Goal: Task Accomplishment & Management: Complete application form

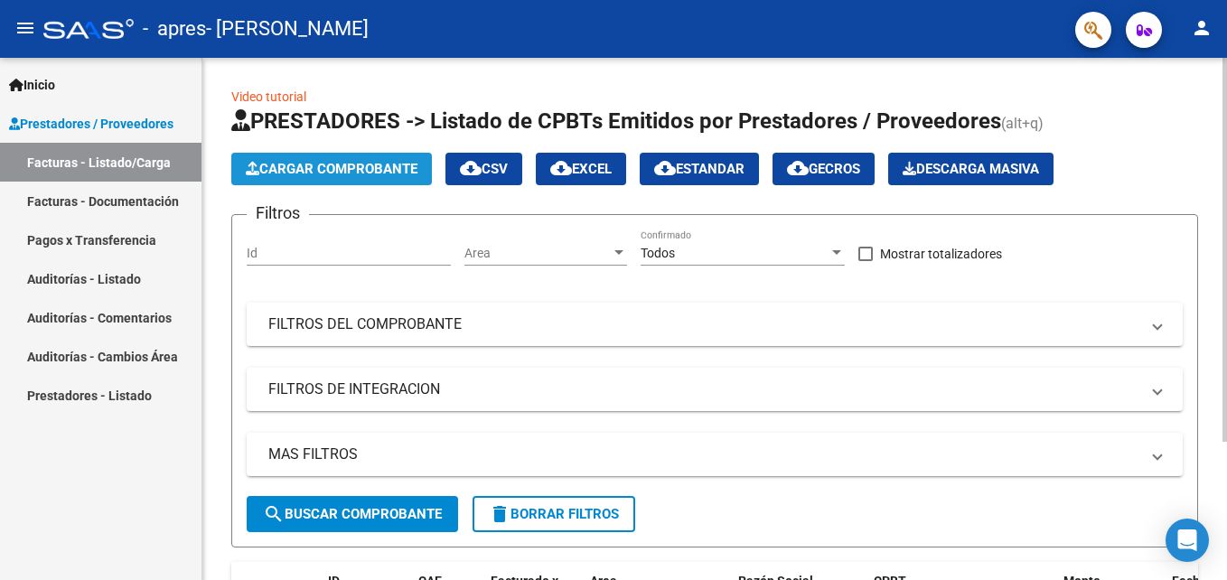
click at [301, 175] on span "Cargar Comprobante" at bounding box center [332, 169] width 172 height 16
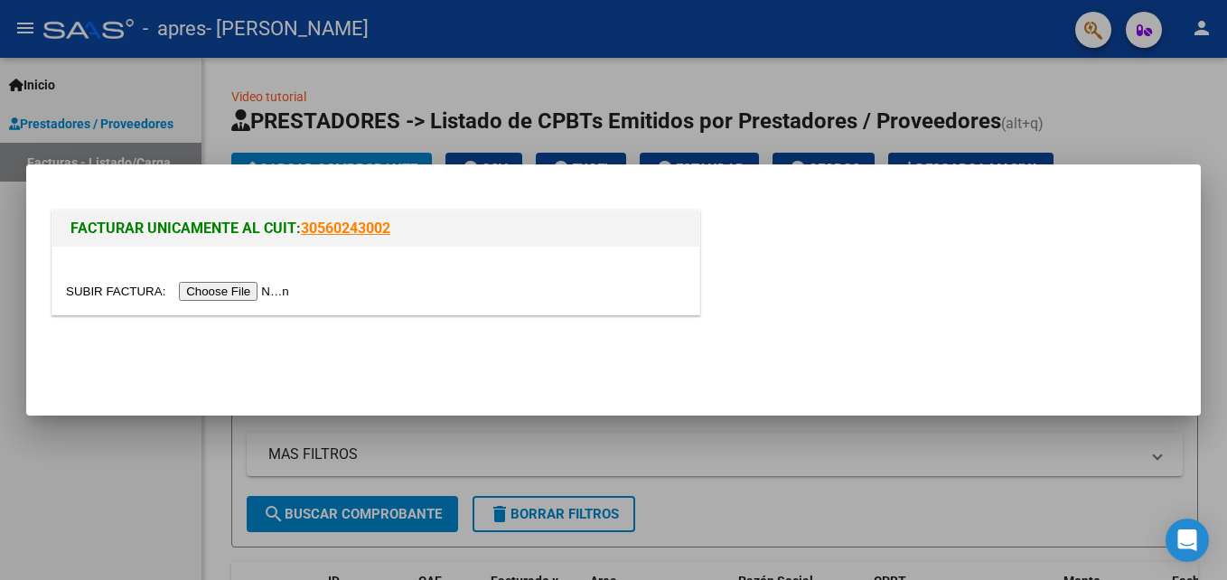
click at [199, 292] on input "file" at bounding box center [180, 291] width 229 height 19
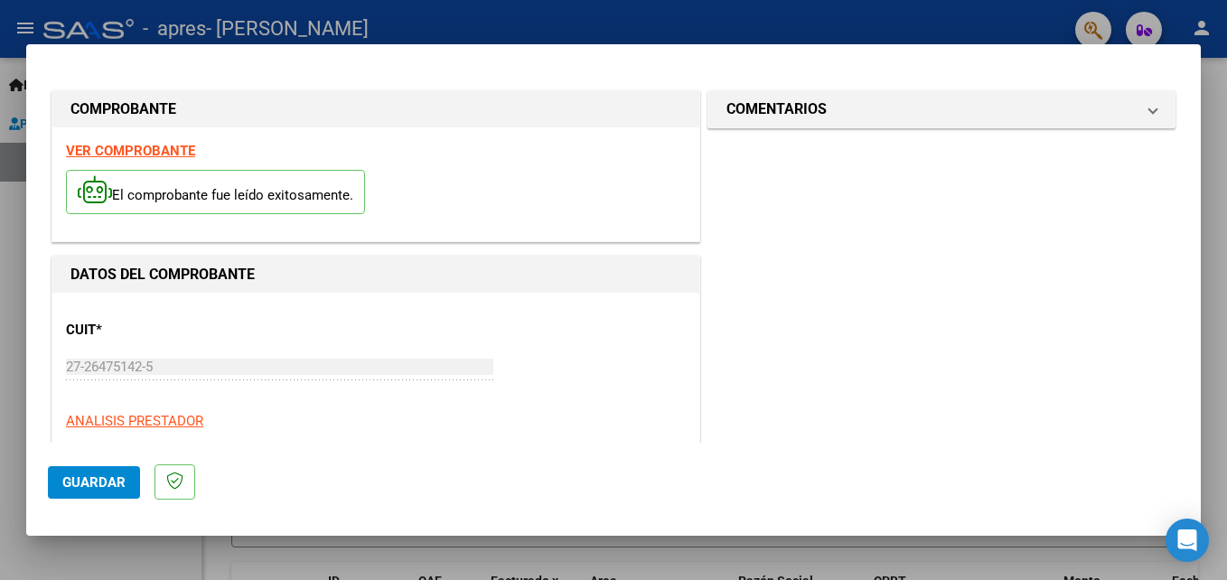
click at [170, 153] on strong "VER COMPROBANTE" at bounding box center [130, 151] width 129 height 16
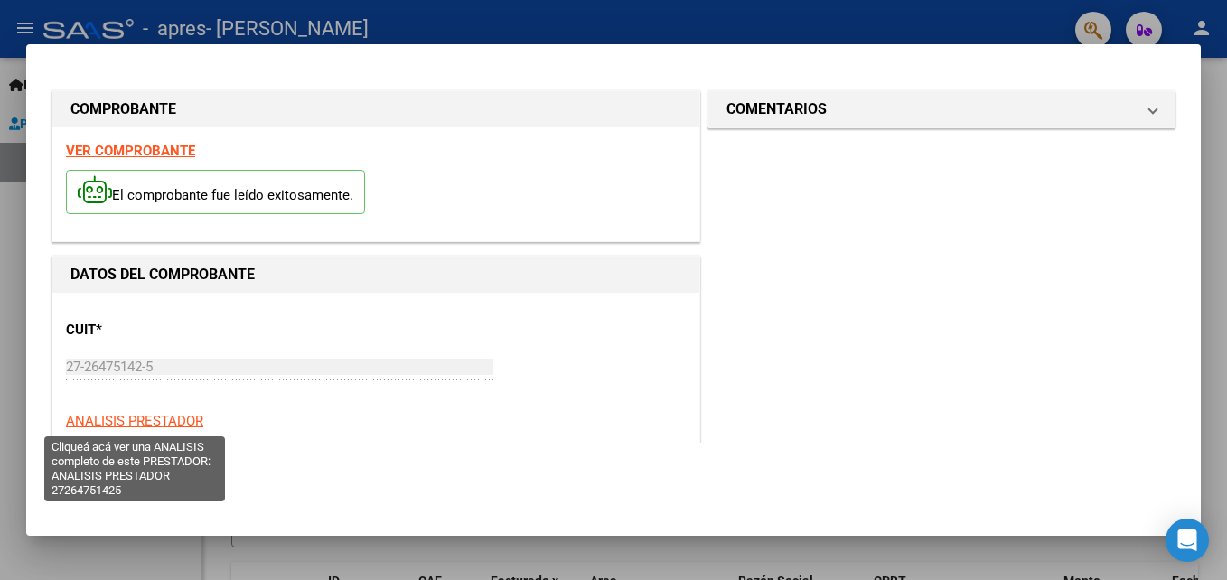
click at [149, 424] on span "ANALISIS PRESTADOR" at bounding box center [134, 421] width 137 height 16
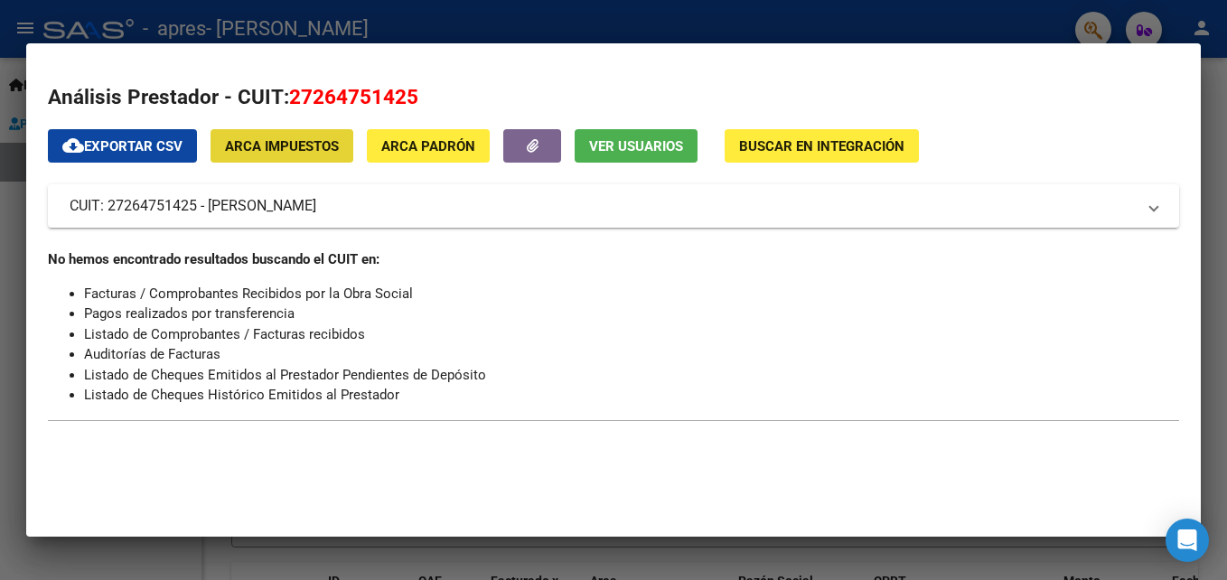
click at [323, 152] on span "ARCA Impuestos" at bounding box center [282, 146] width 114 height 16
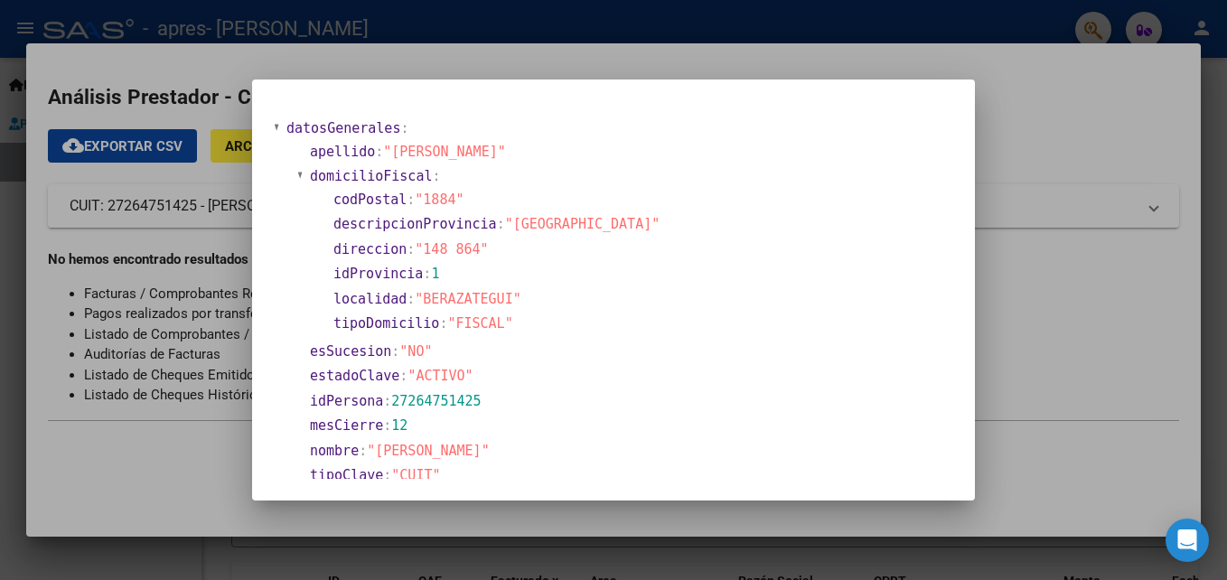
click at [1095, 30] on div at bounding box center [613, 290] width 1227 height 580
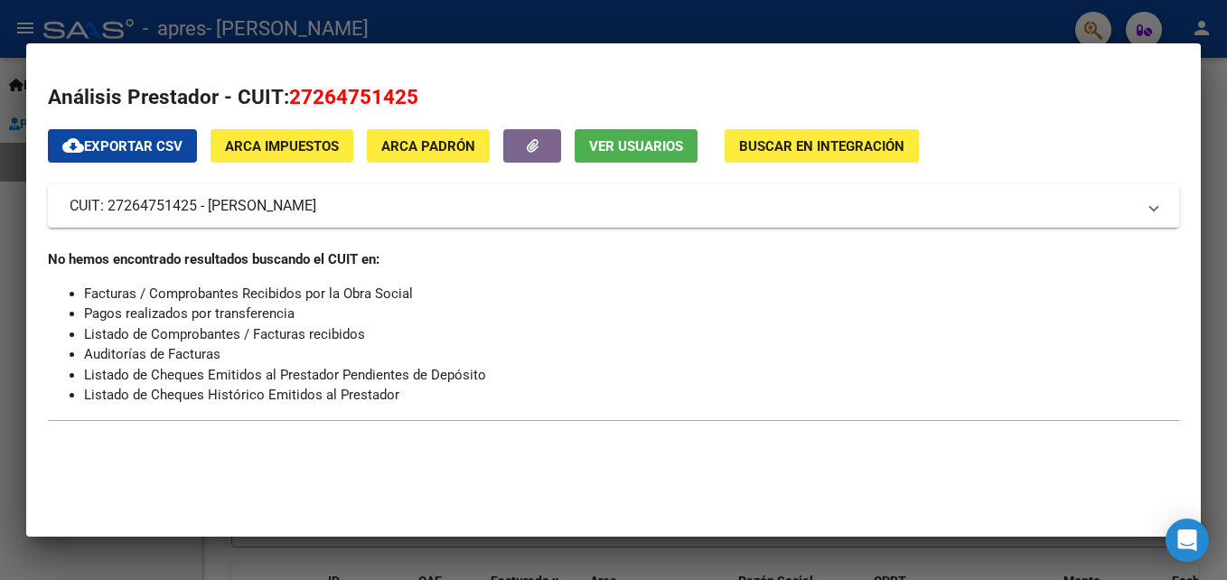
click at [926, 12] on div at bounding box center [613, 290] width 1227 height 580
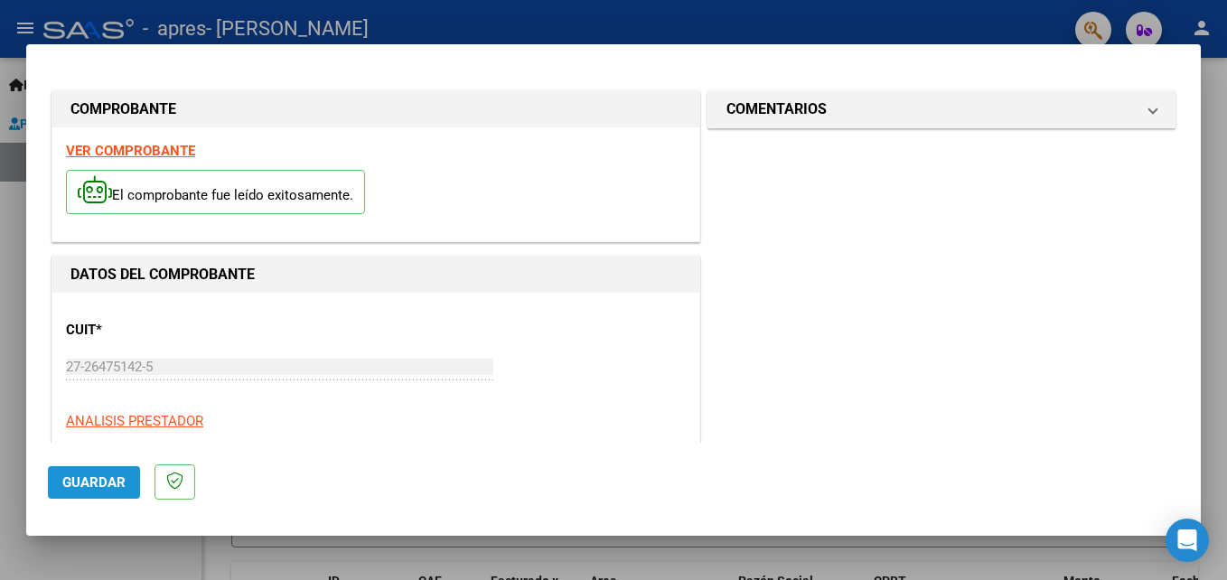
click at [86, 482] on span "Guardar" at bounding box center [93, 482] width 63 height 16
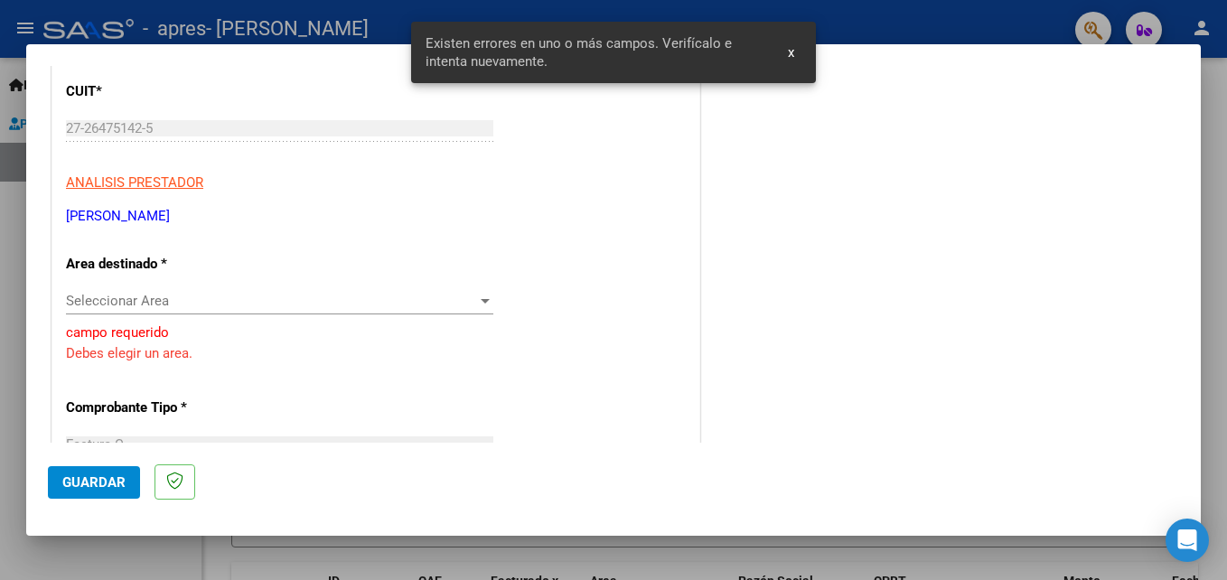
scroll to position [276, 0]
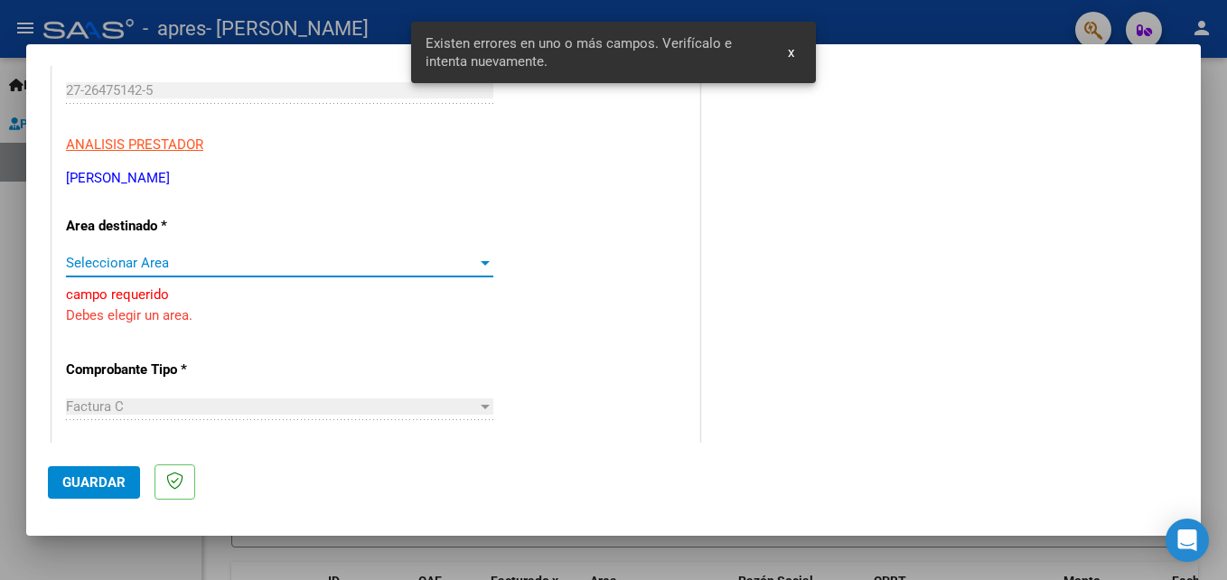
click at [202, 258] on span "Seleccionar Area" at bounding box center [271, 263] width 411 height 16
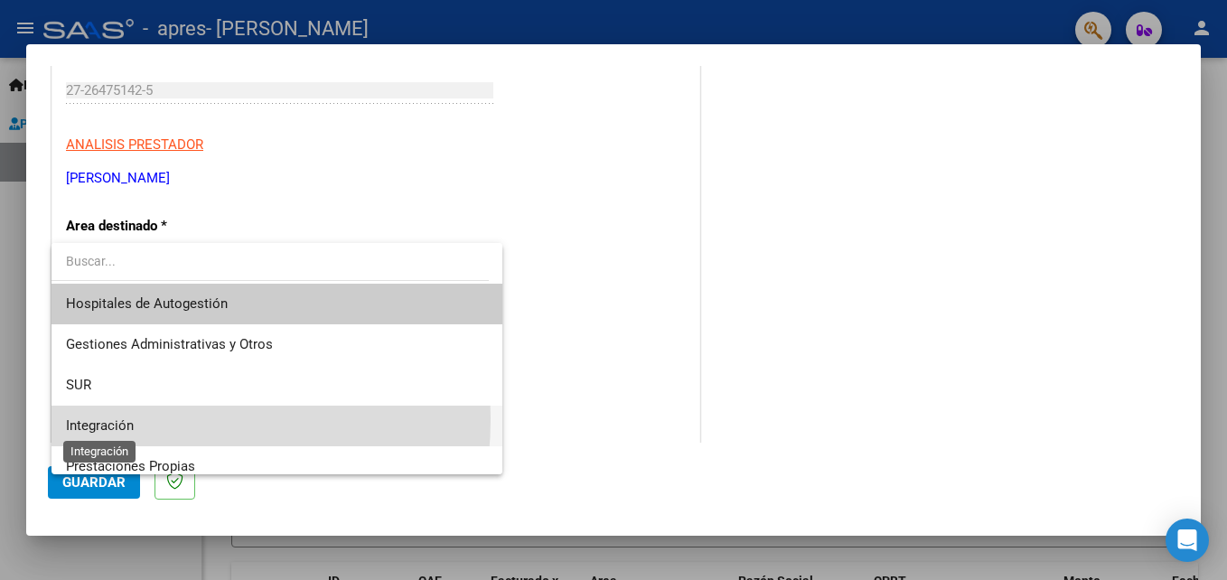
click at [110, 418] on span "Integración" at bounding box center [100, 425] width 68 height 16
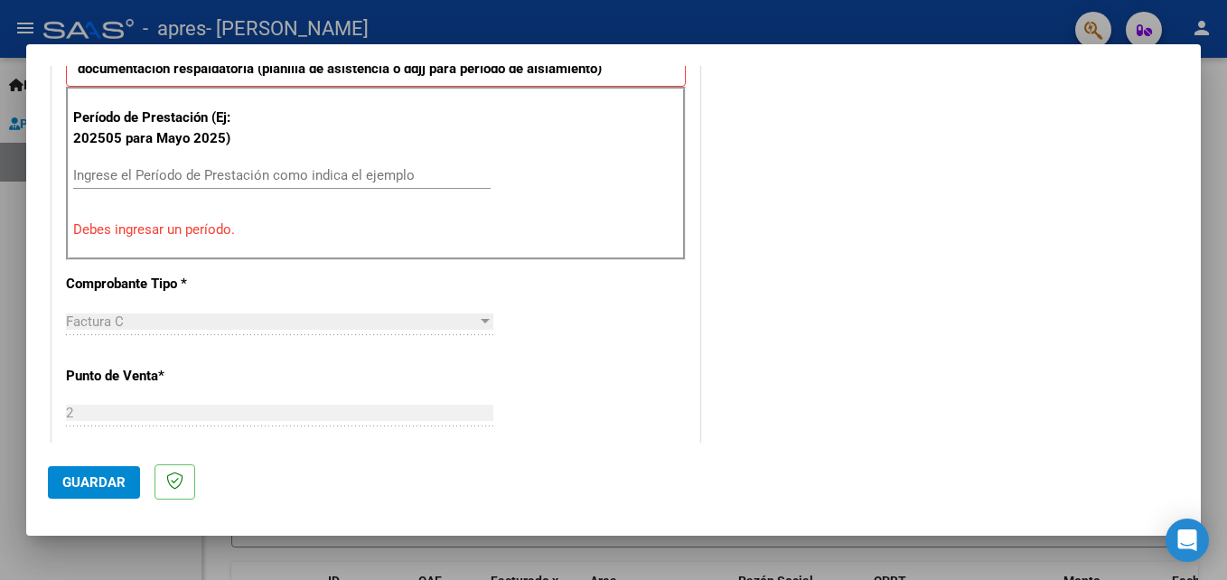
scroll to position [541, 0]
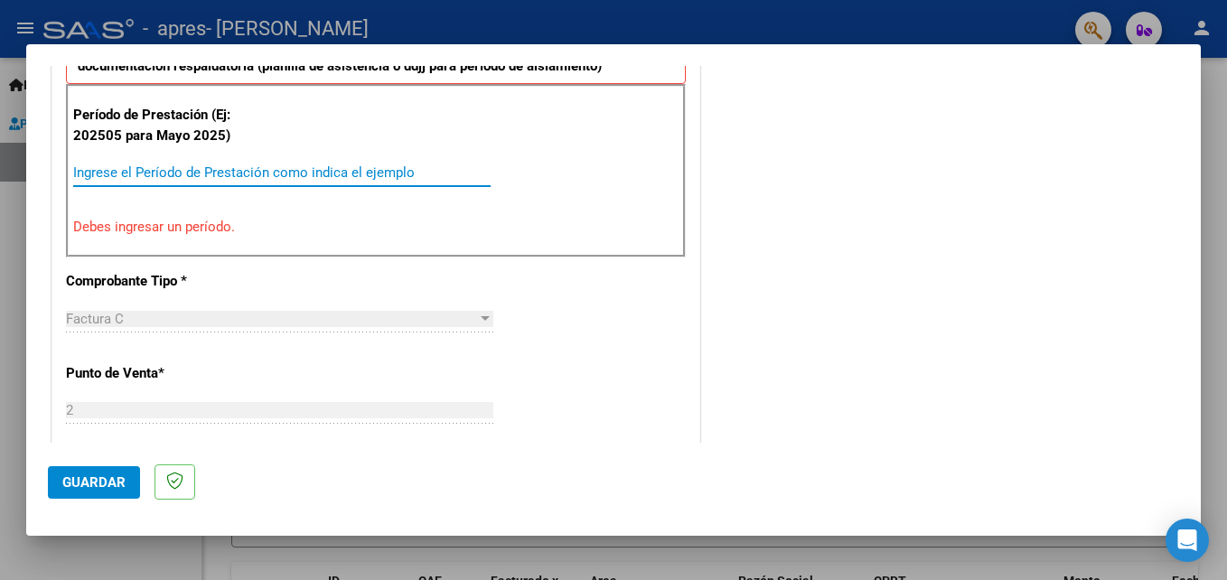
click at [188, 167] on input "Ingrese el Período de Prestación como indica el ejemplo" at bounding box center [281, 172] width 417 height 16
click at [188, 175] on input "Ingrese el Período de Prestación como indica el ejemplo" at bounding box center [281, 172] width 417 height 16
drag, startPoint x: 188, startPoint y: 175, endPoint x: 172, endPoint y: 166, distance: 18.6
click at [172, 166] on input "Ingrese el Período de Prestación como indica el ejemplo" at bounding box center [281, 172] width 417 height 16
click at [173, 168] on input "Ingrese el Período de Prestación como indica el ejemplo" at bounding box center [281, 172] width 417 height 16
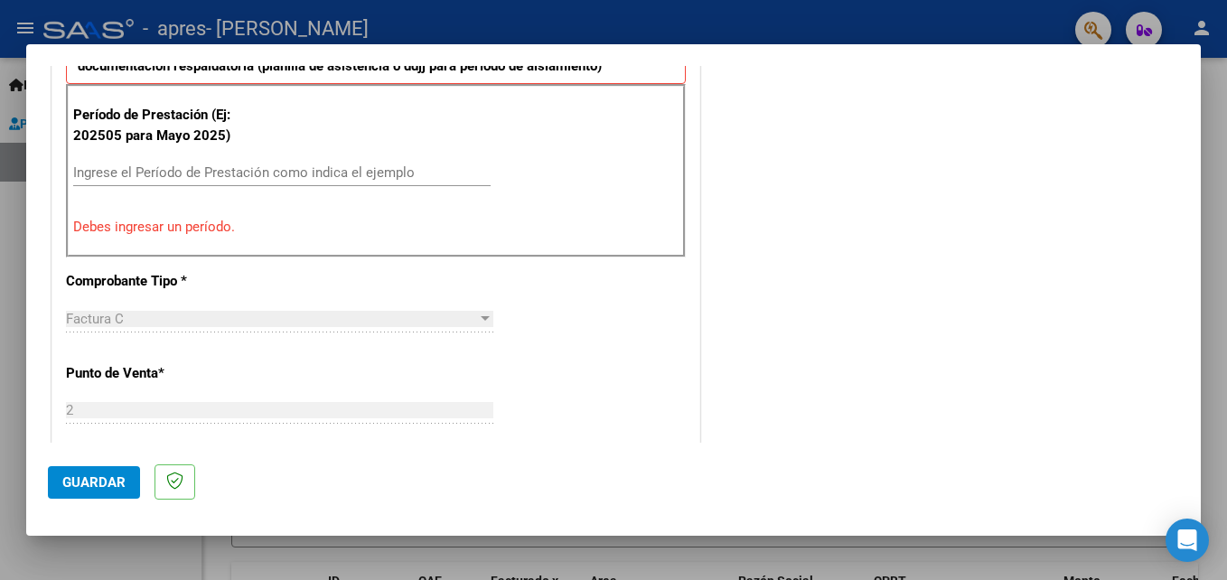
click at [240, 139] on p "Período de Prestación (Ej: 202505 para Mayo 2025)" at bounding box center [164, 125] width 182 height 41
click at [214, 218] on p "Debes ingresar un período." at bounding box center [375, 227] width 605 height 21
click at [201, 229] on p "Debes ingresar un período." at bounding box center [375, 227] width 605 height 21
click at [173, 168] on input "Ingrese el Período de Prestación como indica el ejemplo" at bounding box center [281, 172] width 417 height 16
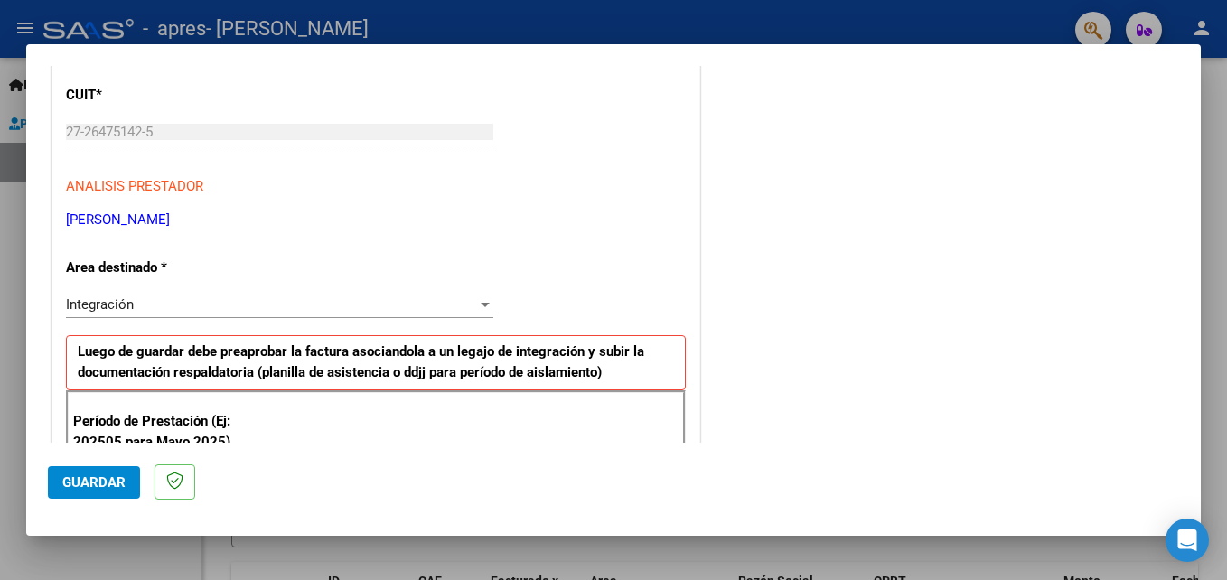
scroll to position [240, 0]
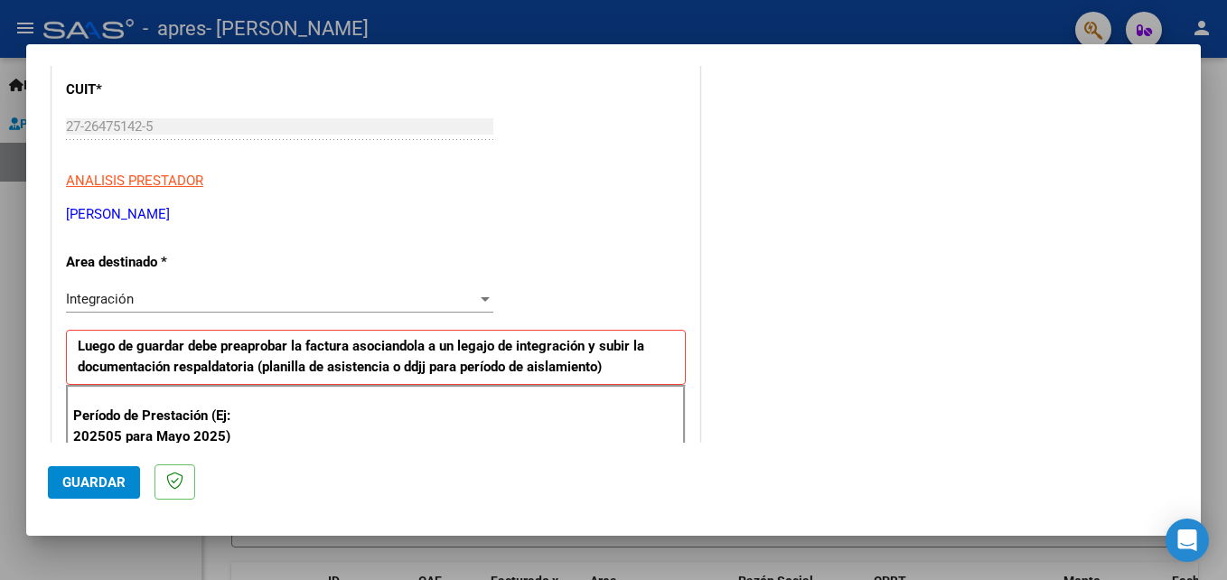
click at [555, 361] on strong "Luego de guardar debe preaprobar la factura asociandola a un legajo de integrac…" at bounding box center [361, 356] width 567 height 37
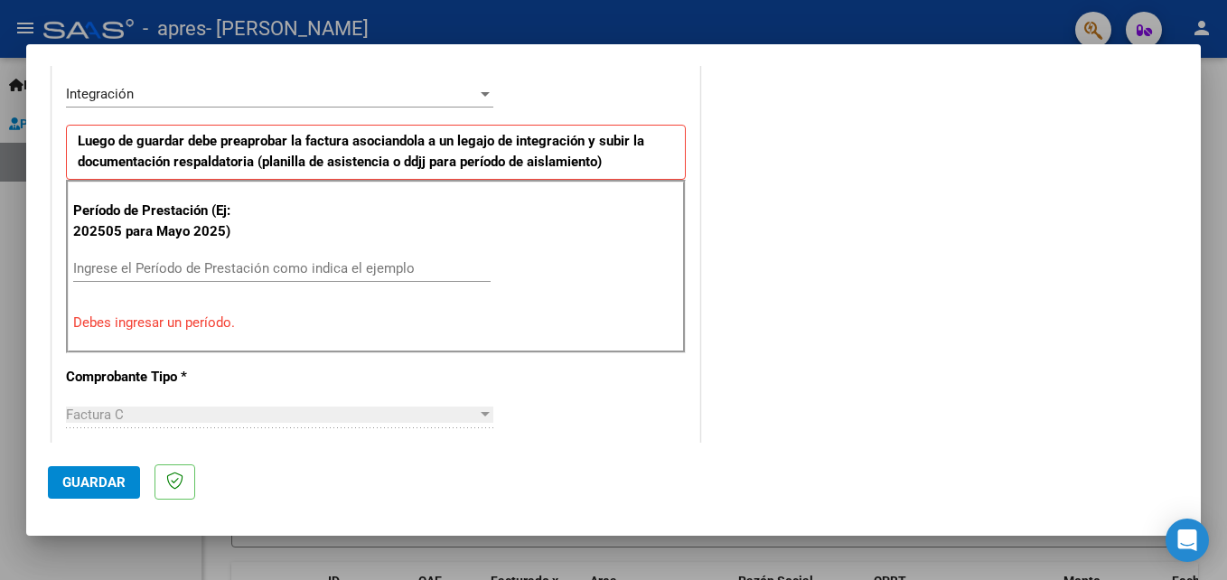
scroll to position [493, 0]
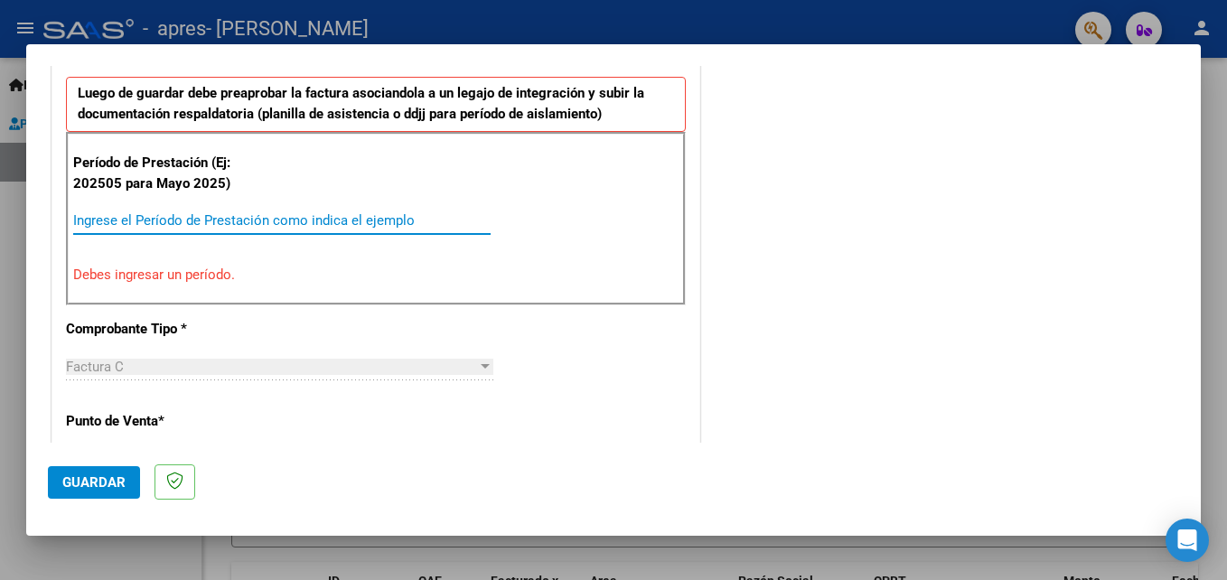
click at [264, 219] on input "Ingrese el Período de Prestación como indica el ejemplo" at bounding box center [281, 220] width 417 height 16
click at [410, 222] on input "Ingrese el Período de Prestación como indica el ejemplo" at bounding box center [281, 220] width 417 height 16
click at [185, 171] on p "Período de Prestación (Ej: 202505 para Mayo 2025)" at bounding box center [164, 173] width 182 height 41
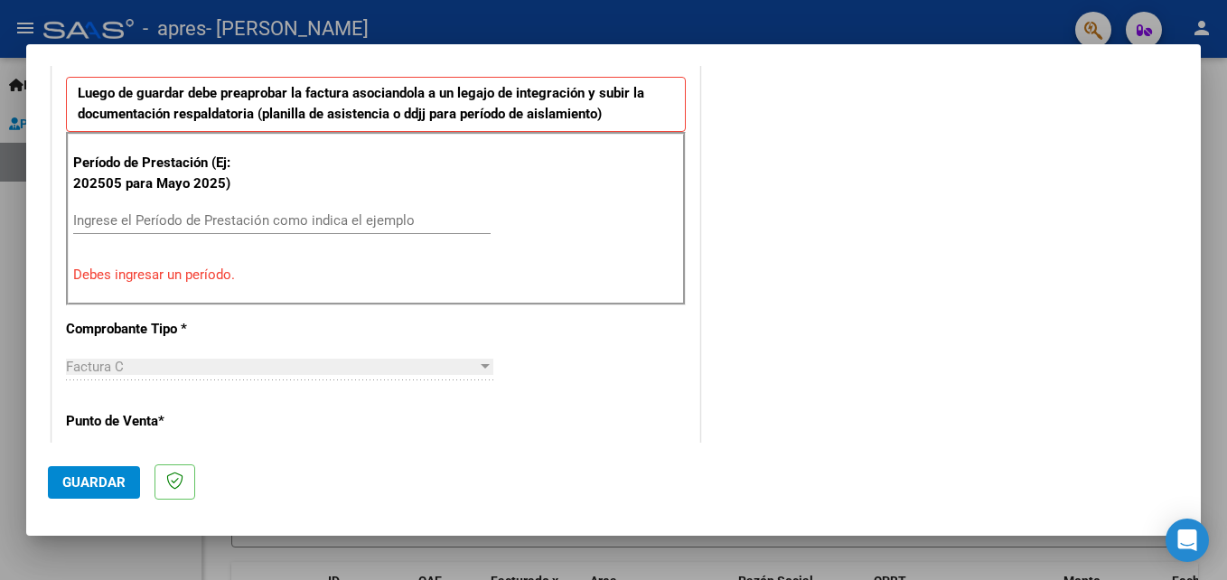
click at [176, 209] on div "Ingrese el Período de Prestación como indica el ejemplo" at bounding box center [281, 220] width 417 height 27
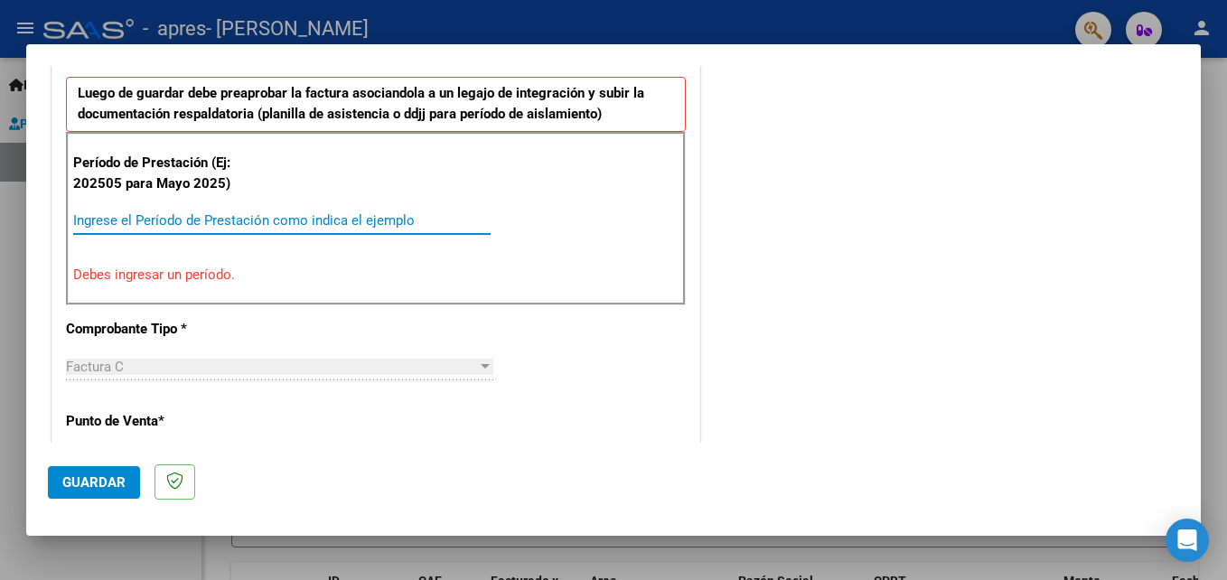
click at [83, 365] on span "Factura C" at bounding box center [95, 367] width 58 height 16
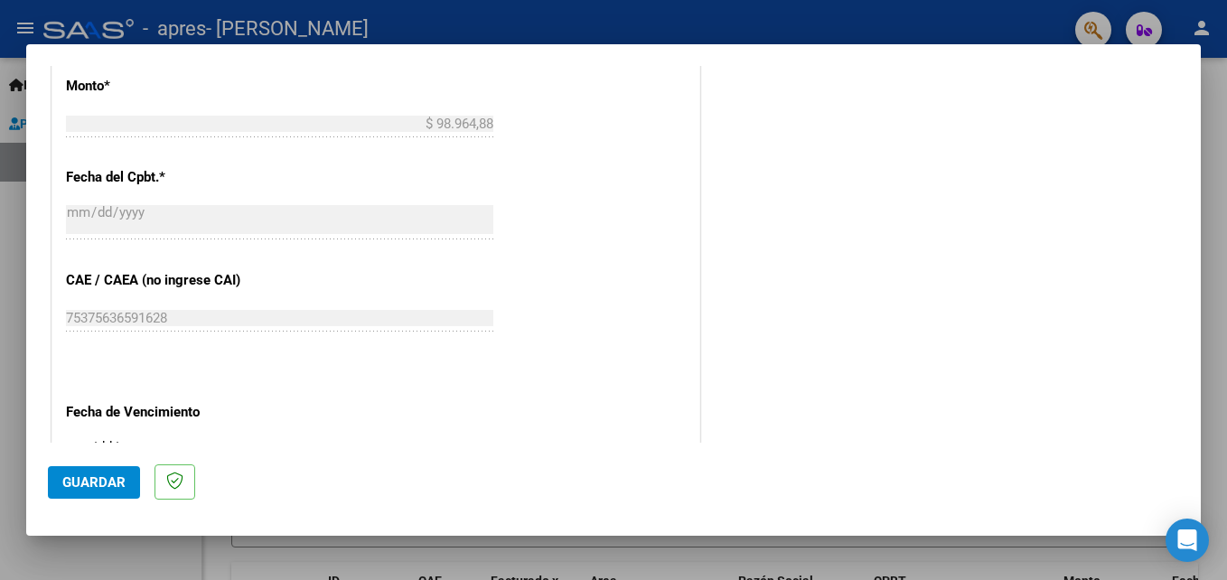
scroll to position [1083, 0]
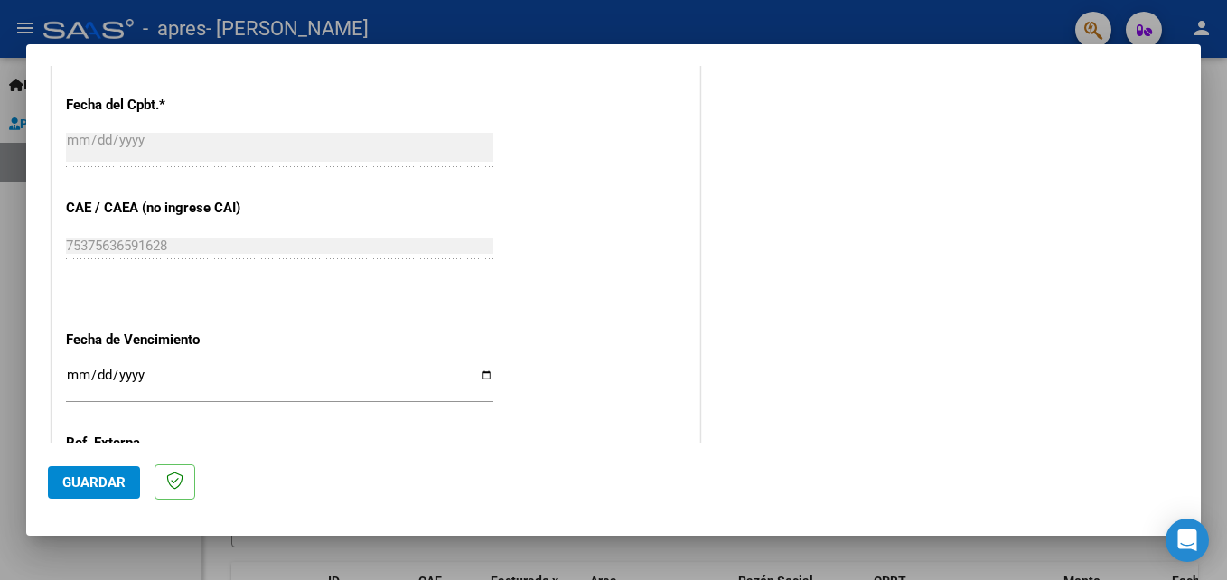
click at [1188, 79] on mat-dialog-content "COMPROBANTE VER COMPROBANTE El comprobante fue leído exitosamente. DATOS DEL CO…" at bounding box center [613, 254] width 1175 height 377
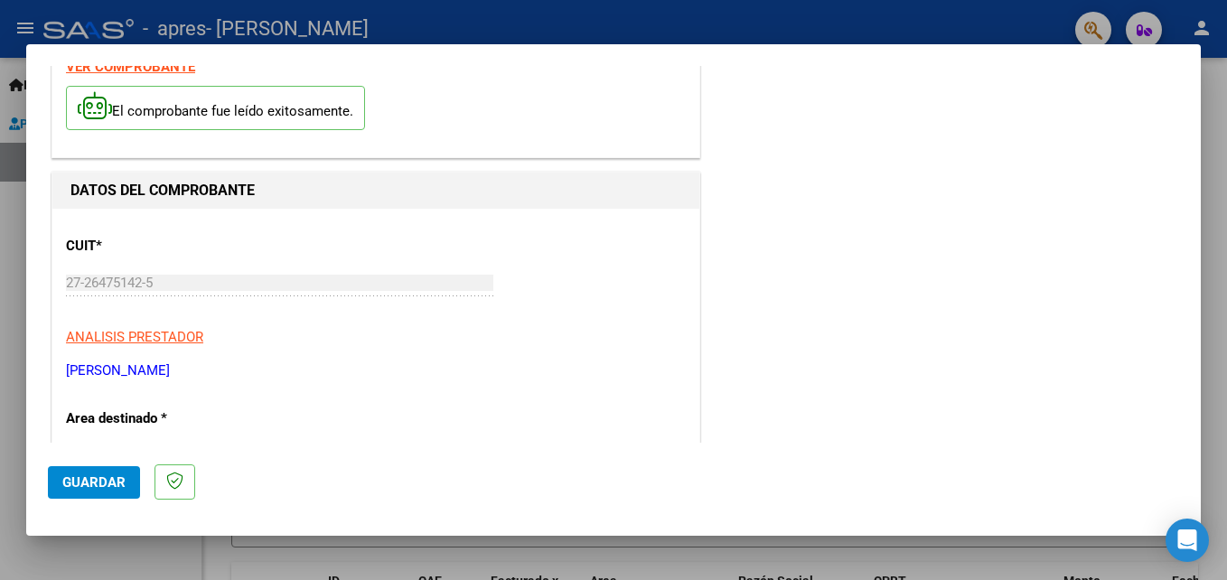
scroll to position [0, 0]
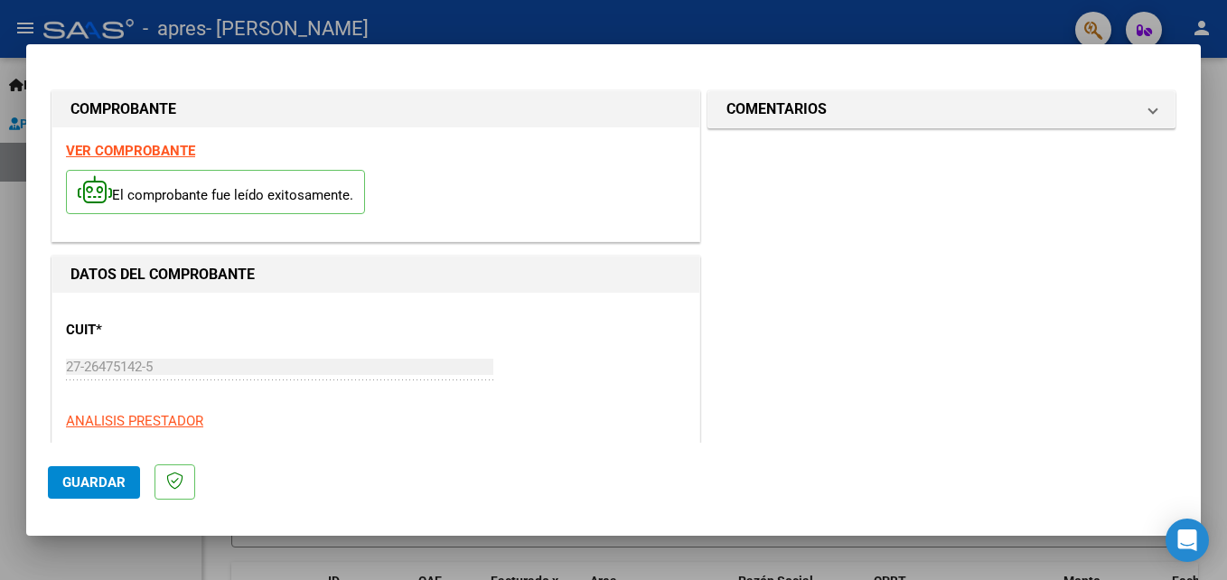
click at [1209, 107] on div at bounding box center [613, 290] width 1227 height 580
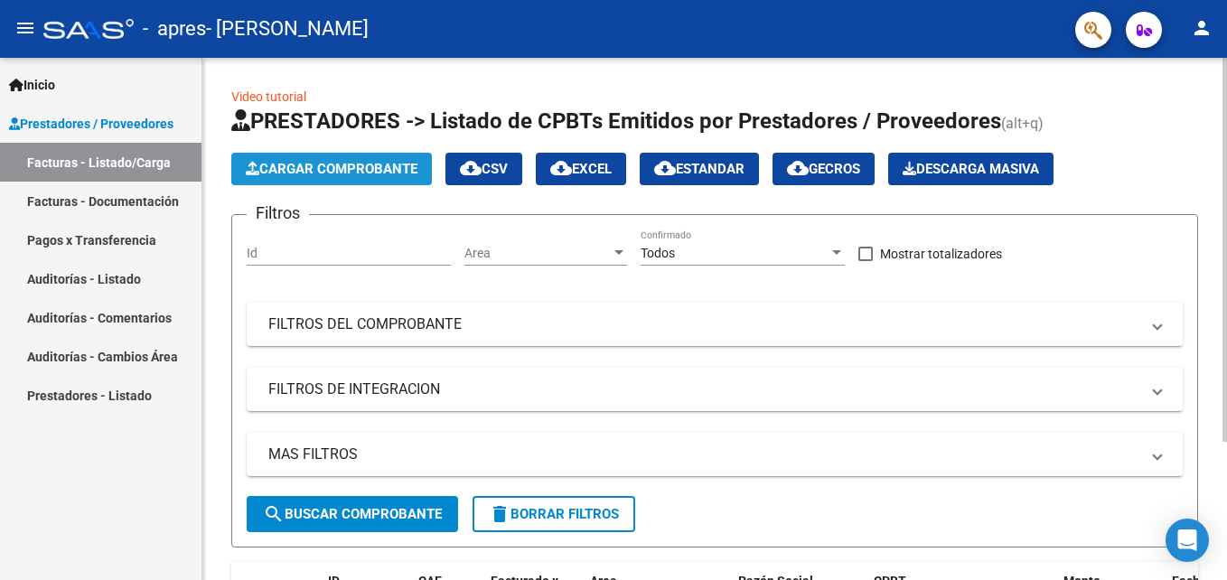
click at [421, 177] on button "Cargar Comprobante" at bounding box center [331, 169] width 201 height 33
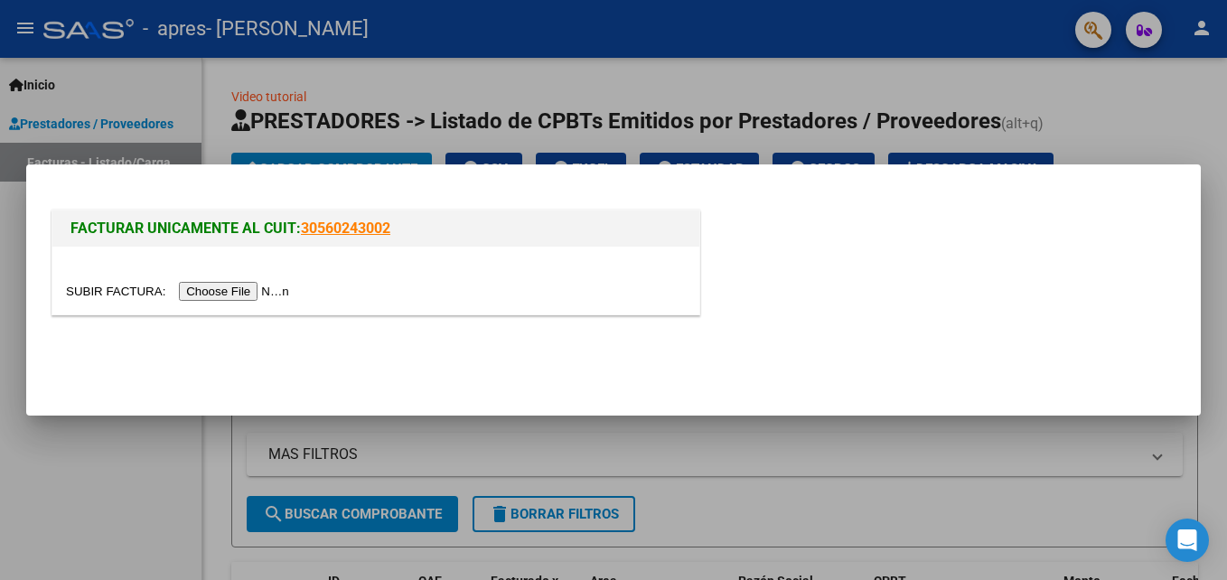
click at [821, 52] on div at bounding box center [613, 290] width 1227 height 580
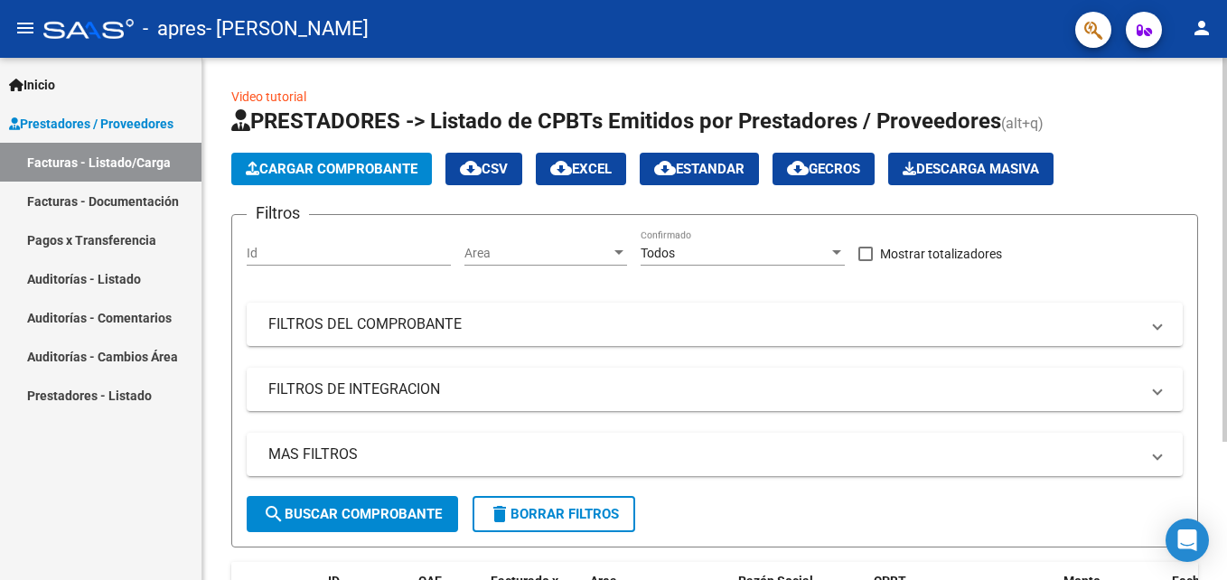
click at [419, 511] on span "search Buscar Comprobante" at bounding box center [352, 514] width 179 height 16
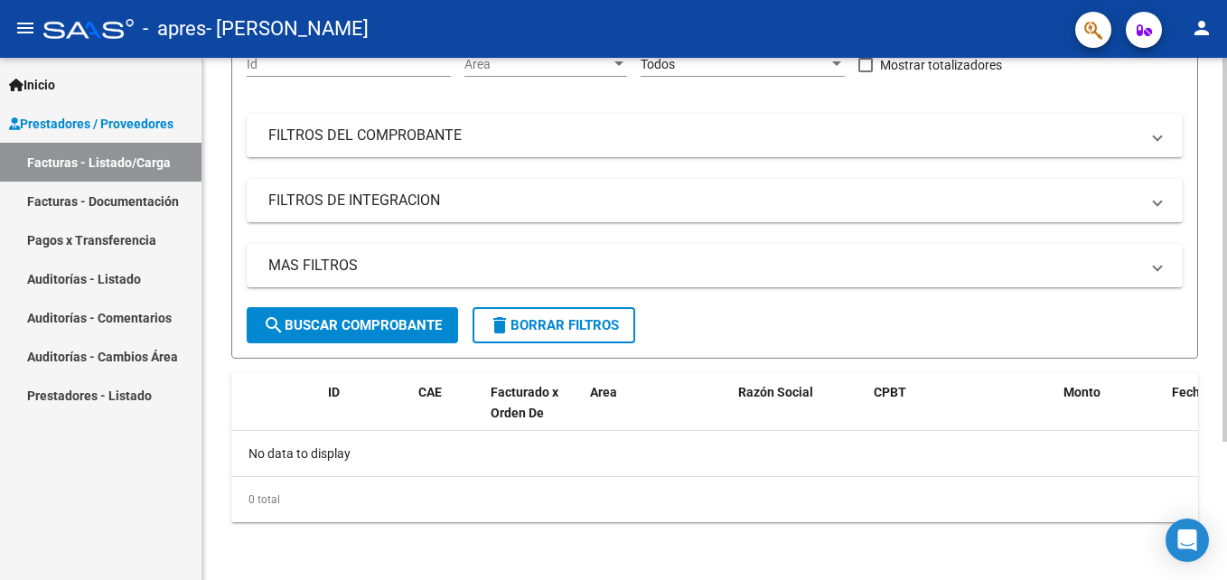
click at [1226, 489] on html "menu - apres - [PERSON_NAME] person Inicio Instructivos Contacto OS Prestadores…" at bounding box center [613, 290] width 1227 height 580
click at [310, 337] on button "search Buscar Comprobante" at bounding box center [352, 325] width 211 height 36
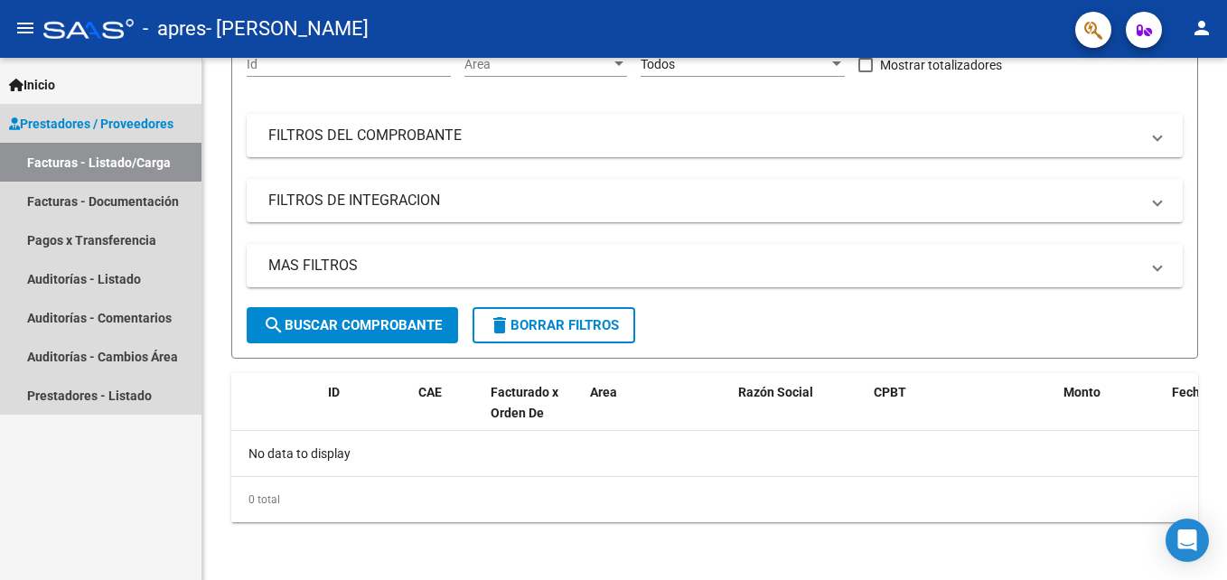
click at [138, 117] on span "Prestadores / Proveedores" at bounding box center [91, 124] width 164 height 20
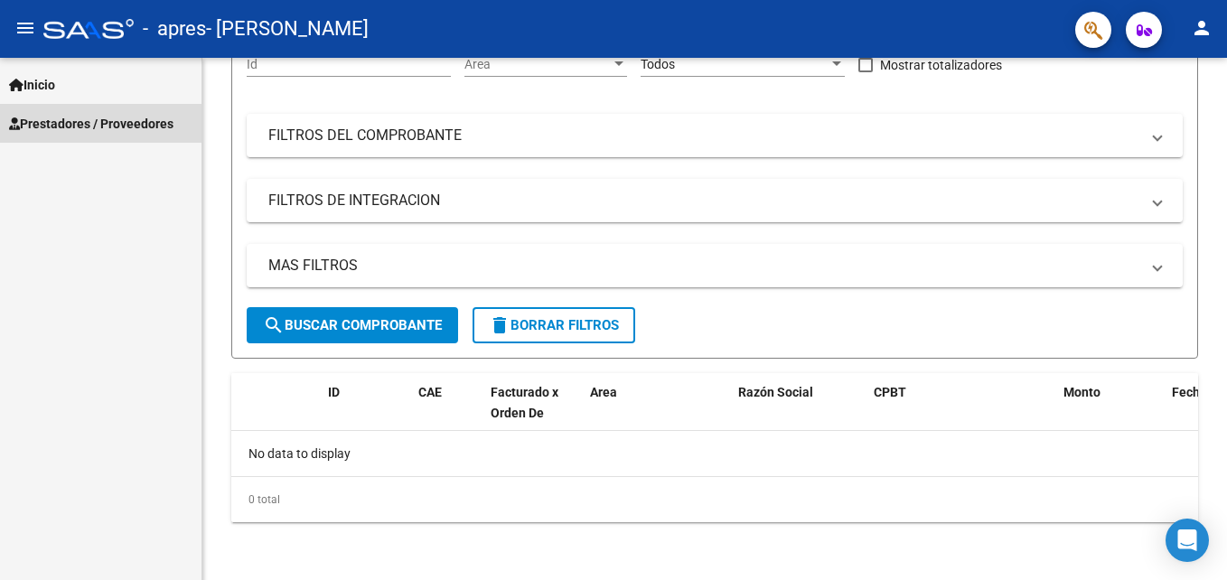
click at [138, 117] on span "Prestadores / Proveedores" at bounding box center [91, 124] width 164 height 20
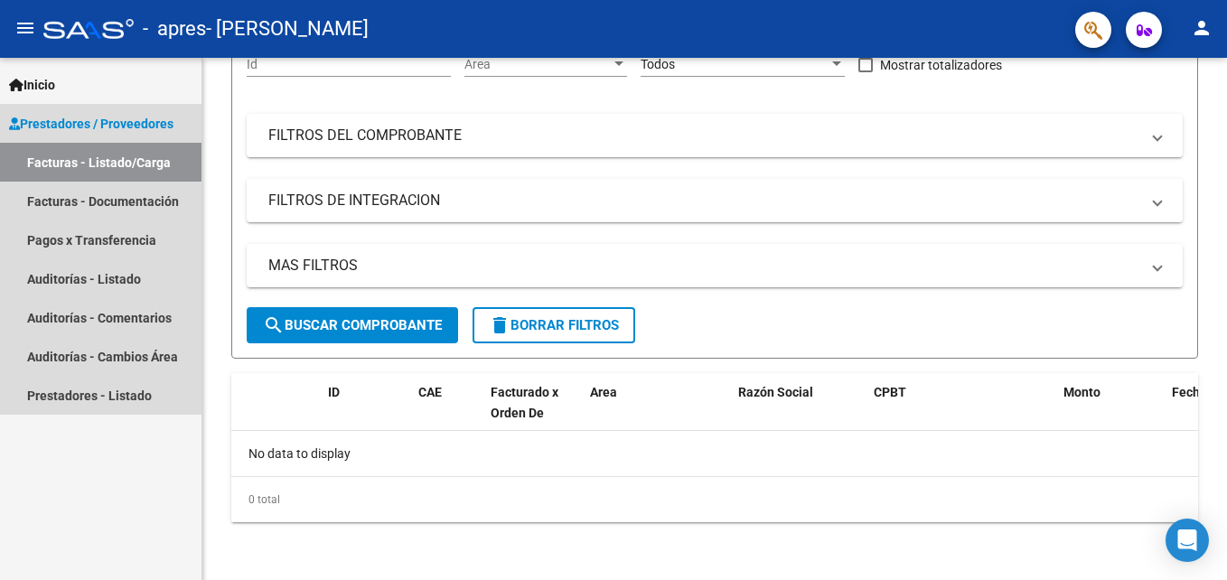
click at [102, 166] on link "Facturas - Listado/Carga" at bounding box center [100, 162] width 201 height 39
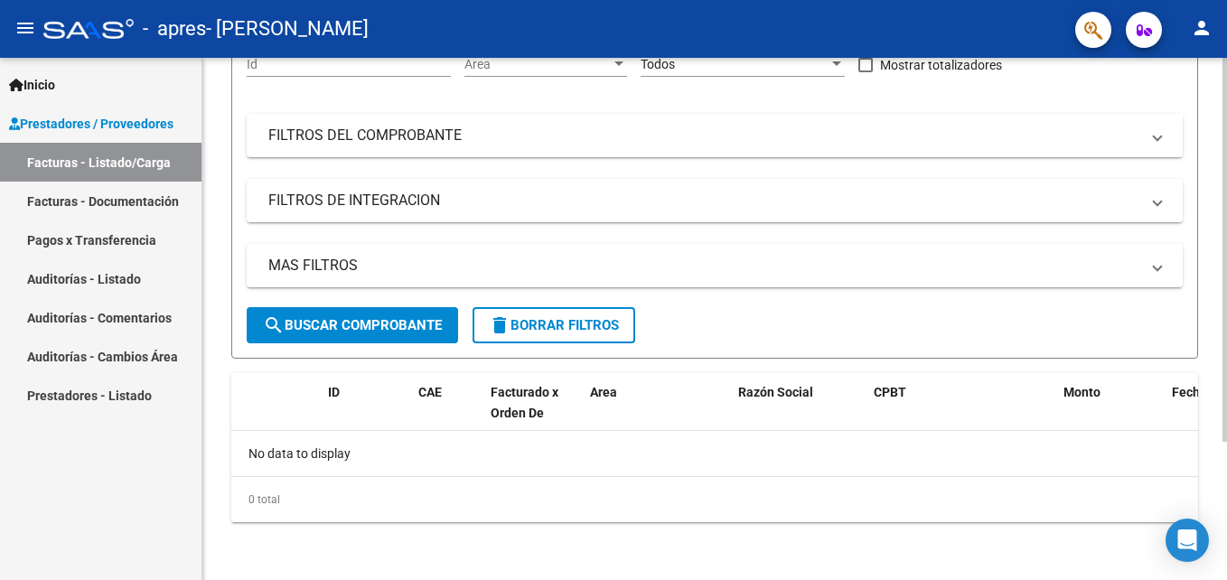
click at [1215, 88] on div "Video tutorial PRESTADORES -> Listado de CPBTs Emitidos por Prestadores / Prove…" at bounding box center [714, 224] width 1025 height 711
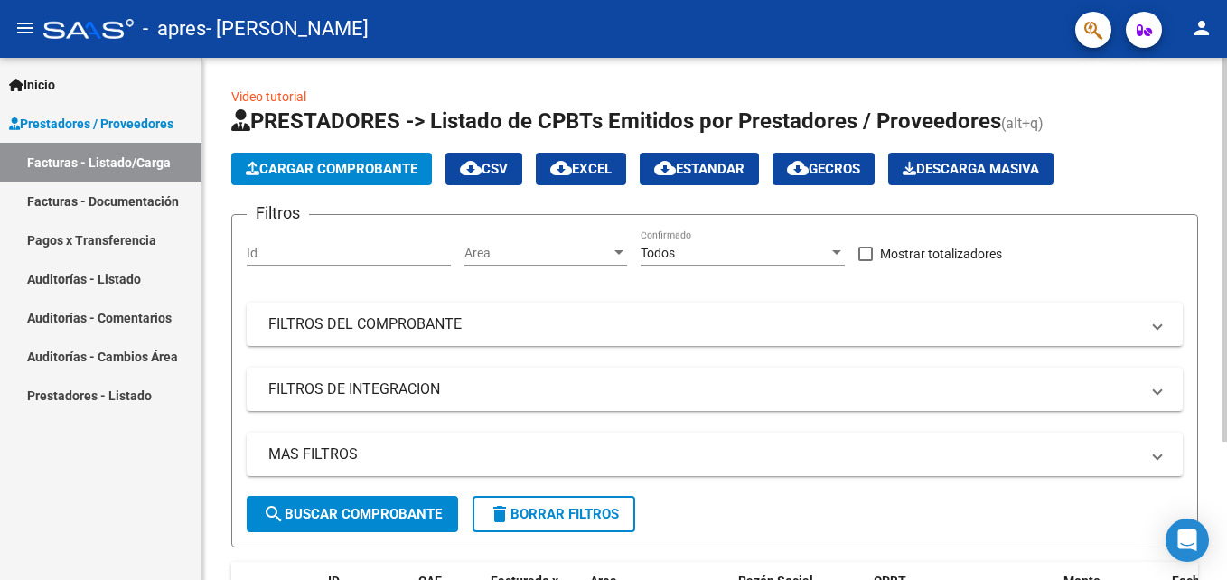
click at [1226, 81] on html "menu - apres - [PERSON_NAME] person Inicio Instructivos Contacto OS Prestadores…" at bounding box center [613, 290] width 1227 height 580
click at [488, 165] on span "cloud_download CSV" at bounding box center [484, 169] width 48 height 16
click at [1213, 235] on div "Video tutorial PRESTADORES -> Listado de CPBTs Emitidos por Prestadores / Prove…" at bounding box center [714, 413] width 1025 height 711
click at [1158, 327] on span at bounding box center [1157, 324] width 7 height 20
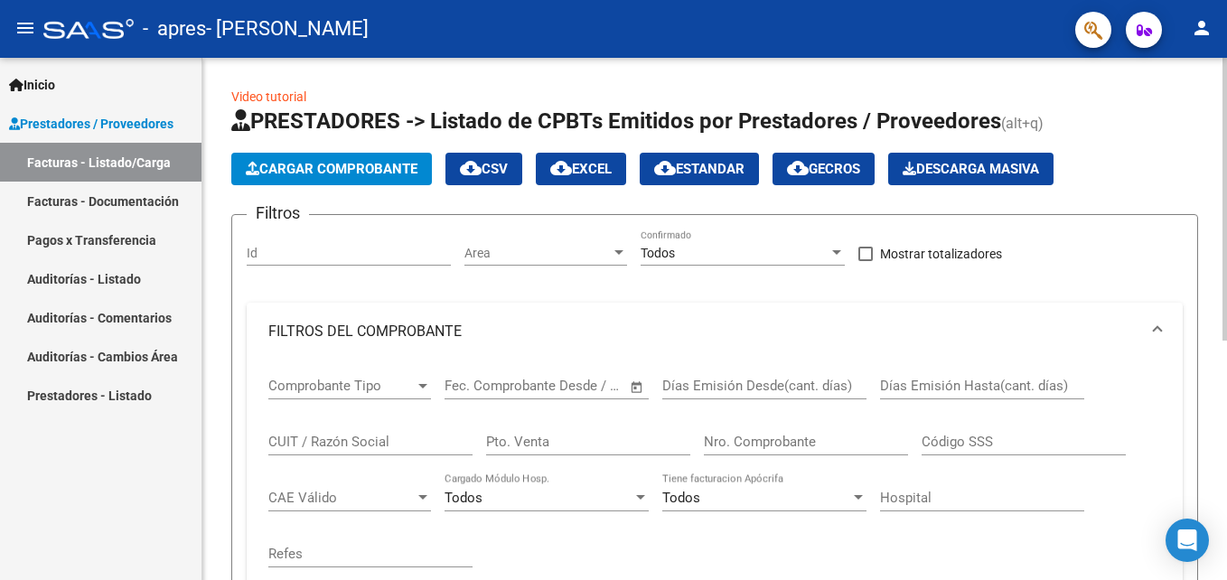
click at [1222, 527] on div "Video tutorial PRESTADORES -> Listado de CPBTs Emitidos por Prestadores / Prove…" at bounding box center [714, 539] width 1025 height 963
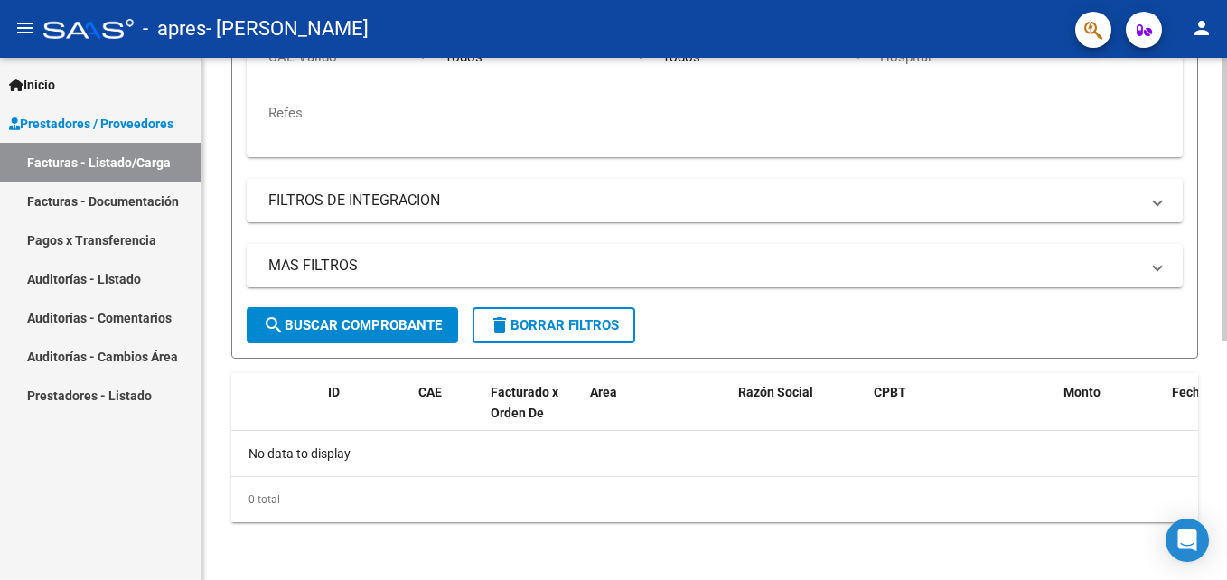
click at [1226, 523] on div at bounding box center [1224, 319] width 5 height 522
click at [1226, 523] on div at bounding box center [1224, 438] width 5 height 283
click at [1221, 93] on div "Video tutorial PRESTADORES -> Listado de CPBTs Emitidos por Prestadores / Prove…" at bounding box center [714, 98] width 1025 height 963
click at [1151, 32] on icon "button" at bounding box center [1144, 30] width 15 height 14
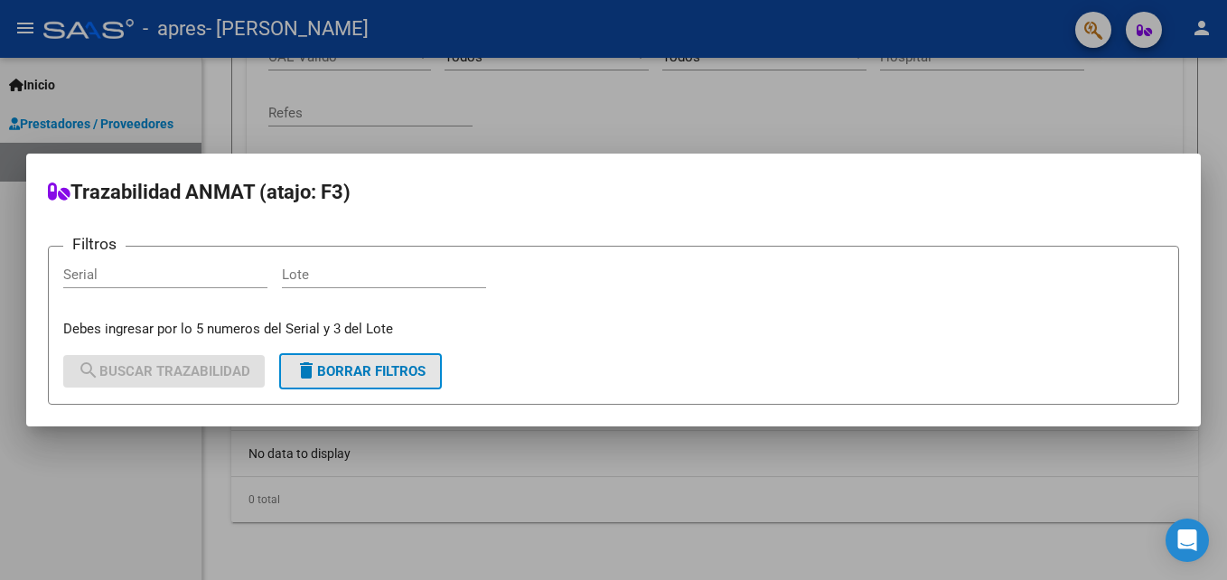
click at [321, 377] on span "delete Borrar Filtros" at bounding box center [360, 371] width 130 height 16
click at [988, 108] on div at bounding box center [613, 290] width 1227 height 580
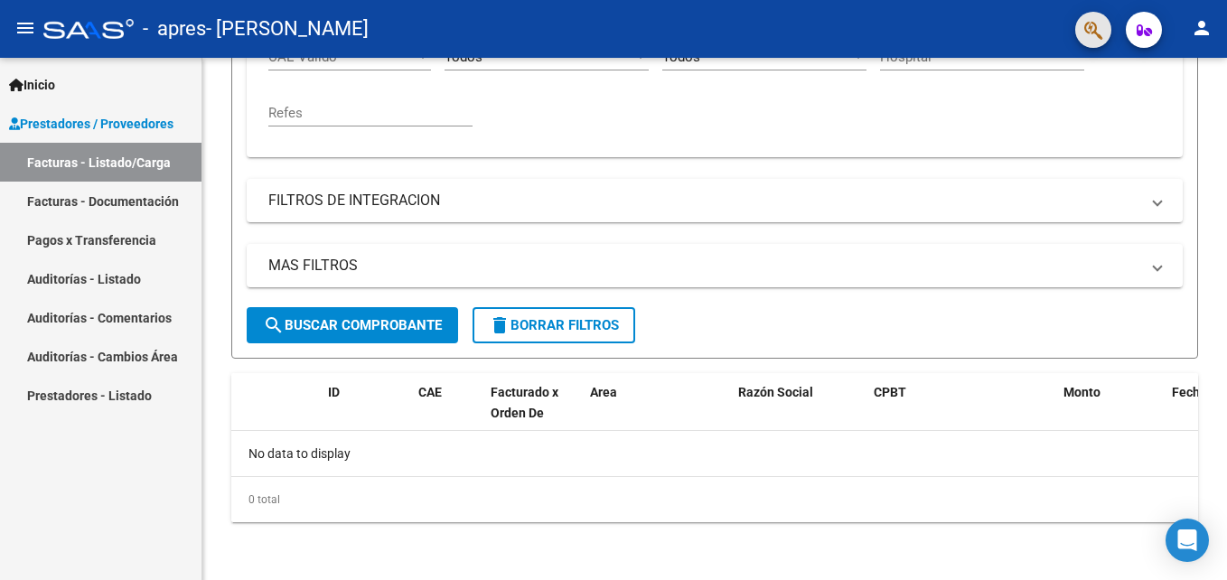
click at [1105, 26] on button "button" at bounding box center [1093, 30] width 36 height 36
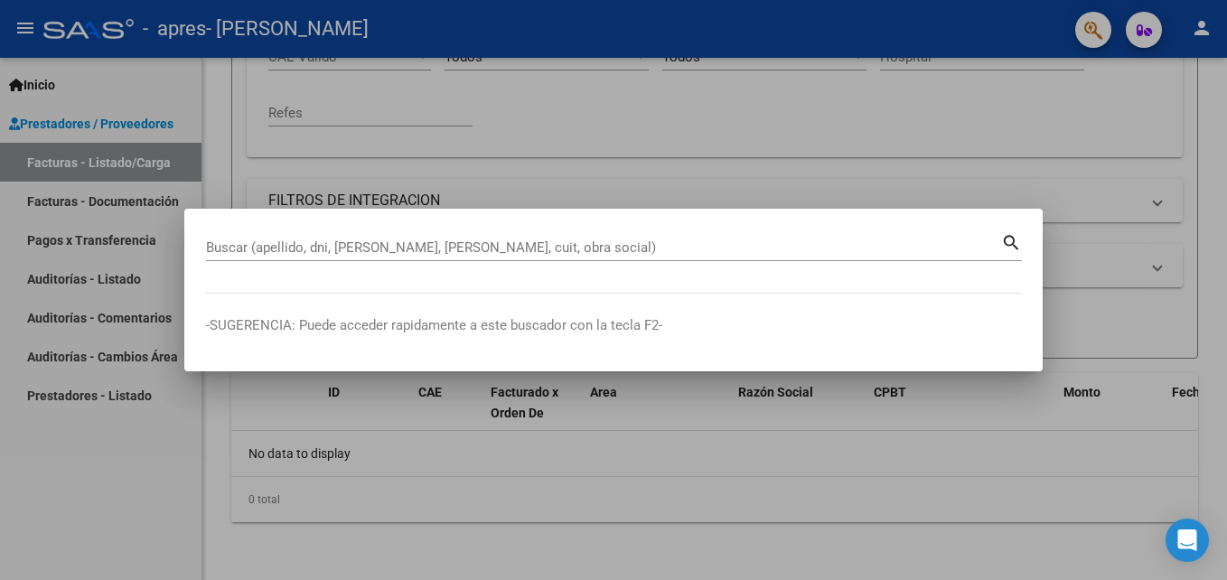
click at [1092, 217] on div at bounding box center [613, 290] width 1227 height 580
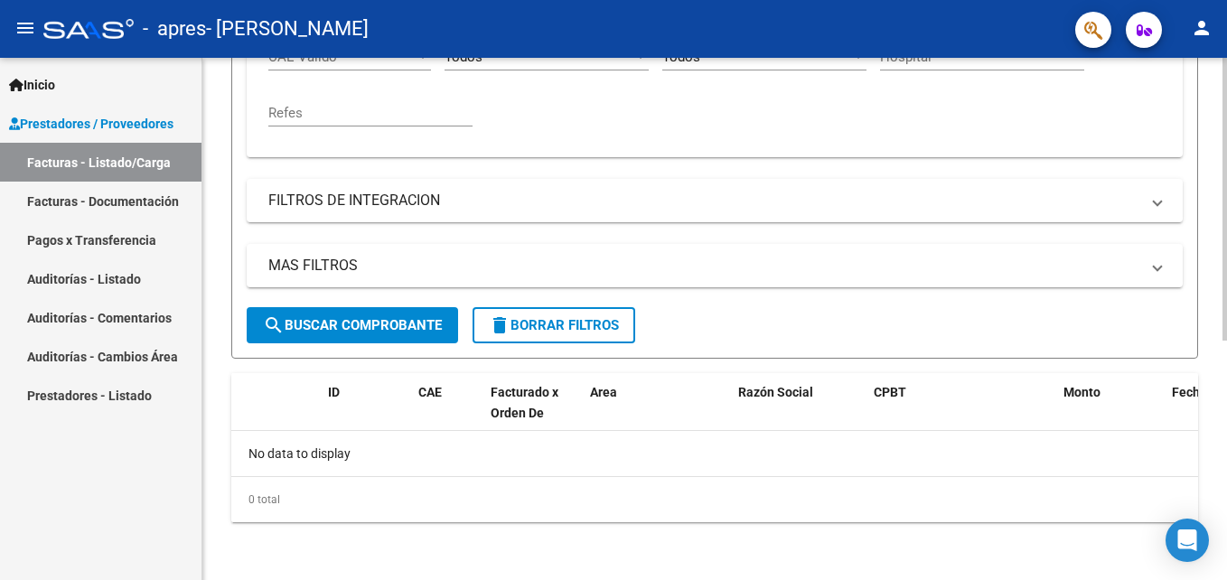
scroll to position [0, 0]
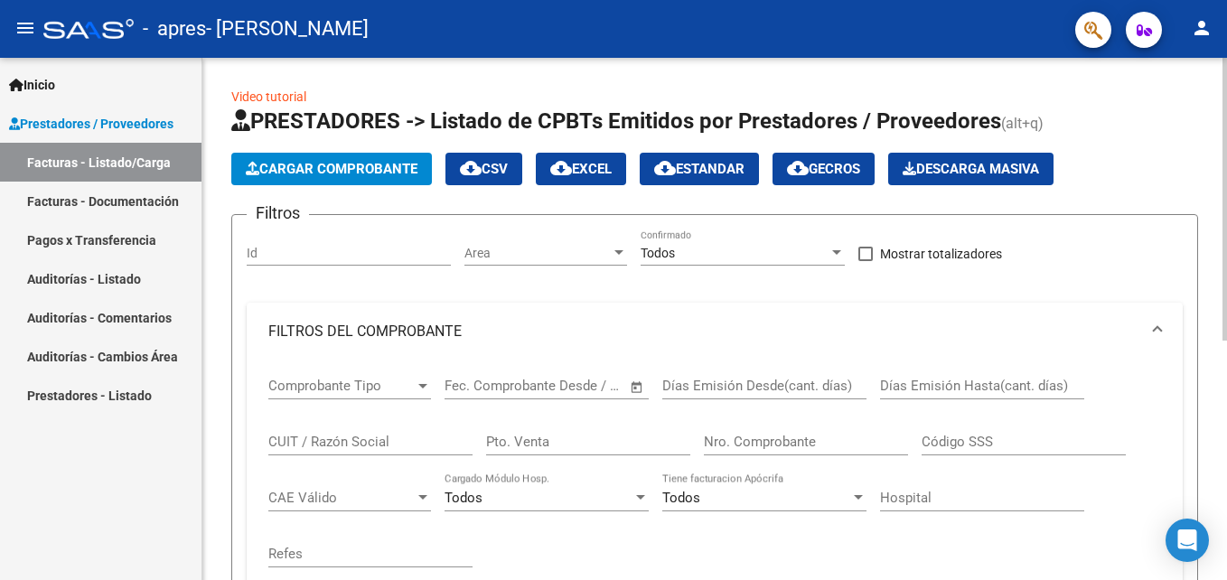
click at [1225, 211] on div at bounding box center [1224, 319] width 5 height 522
click at [374, 161] on span "Cargar Comprobante" at bounding box center [332, 169] width 172 height 16
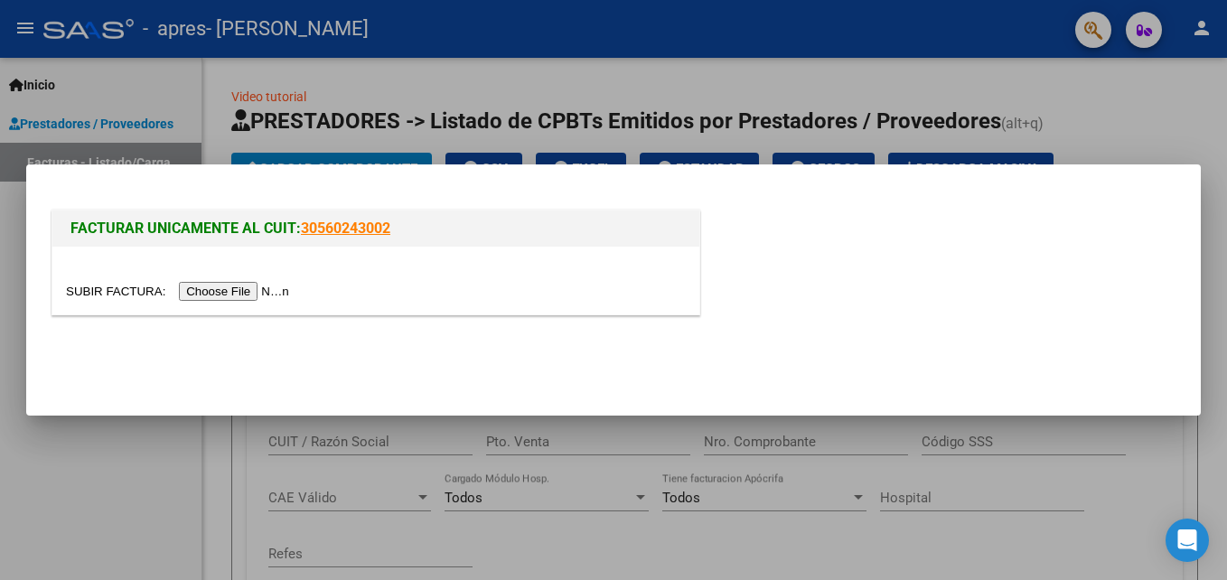
click at [260, 289] on input "file" at bounding box center [180, 291] width 229 height 19
click at [662, 304] on div at bounding box center [375, 281] width 647 height 68
click at [1097, 142] on div at bounding box center [613, 290] width 1227 height 580
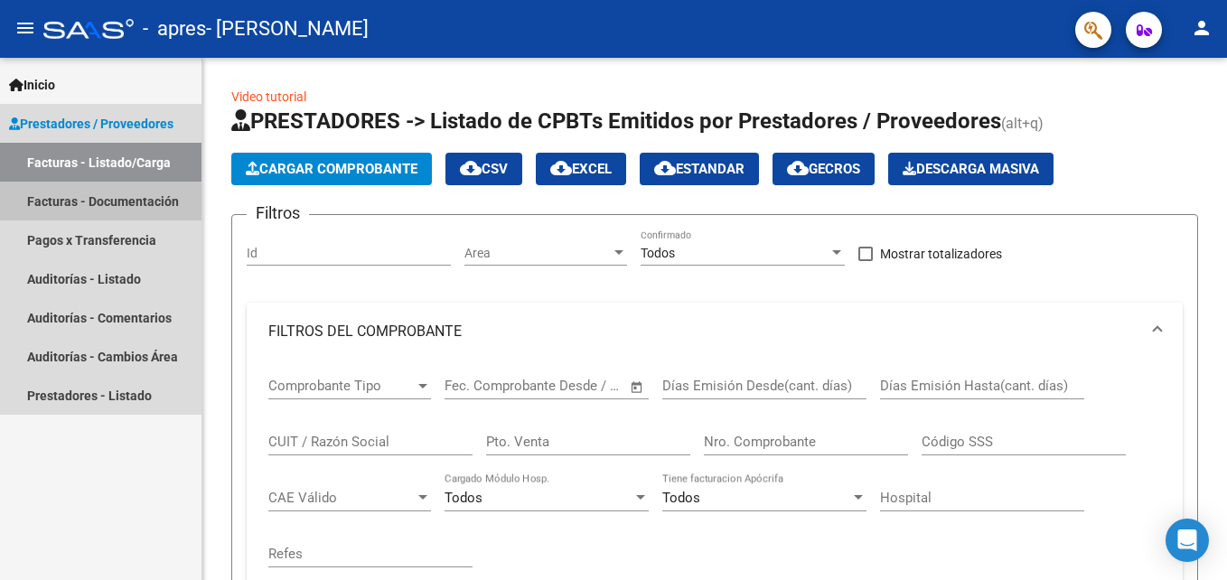
click at [101, 198] on link "Facturas - Documentación" at bounding box center [100, 201] width 201 height 39
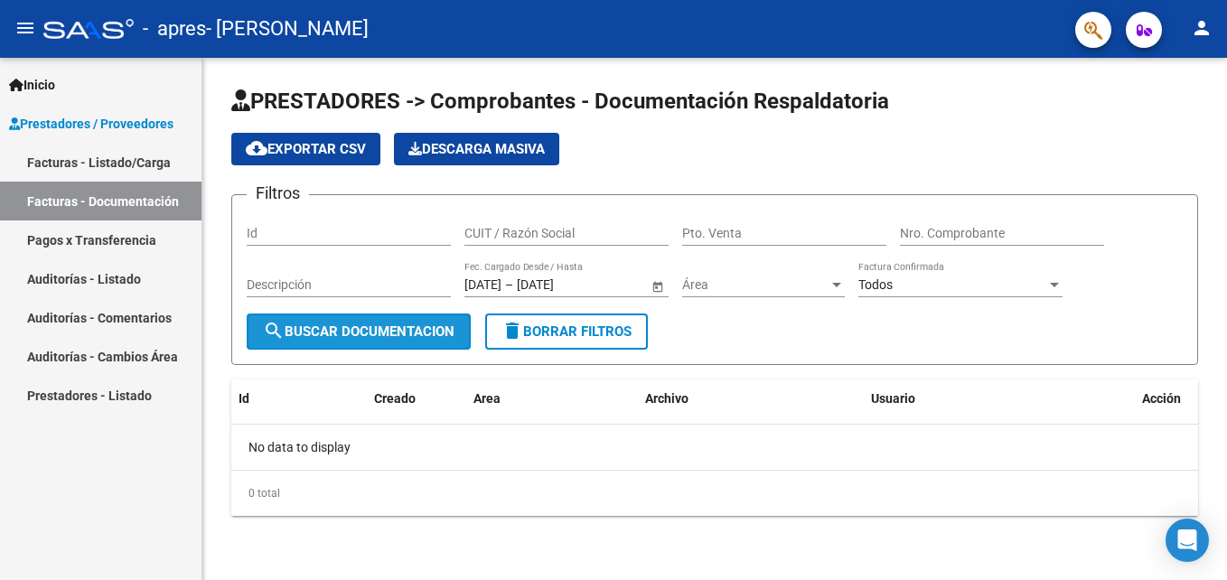
click at [443, 322] on button "search Buscar Documentacion" at bounding box center [359, 332] width 224 height 36
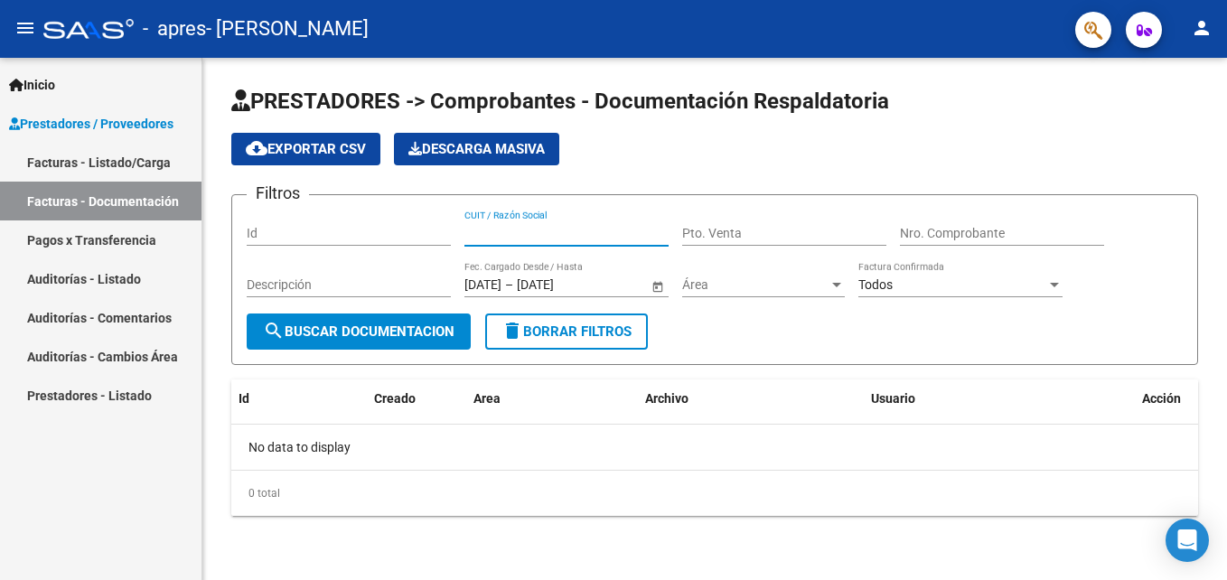
click at [543, 235] on input "CUIT / Razón Social" at bounding box center [566, 233] width 204 height 15
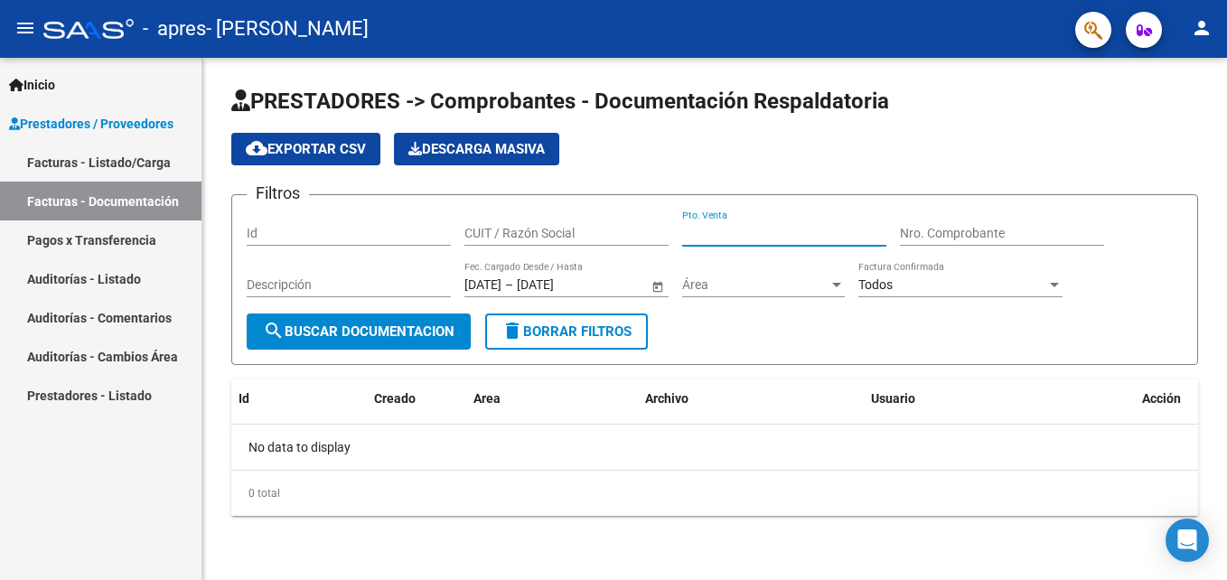
click at [711, 228] on input "Pto. Venta" at bounding box center [784, 233] width 204 height 15
type input "0"
click at [528, 233] on input "CUIT / Razón Social" at bounding box center [566, 233] width 204 height 15
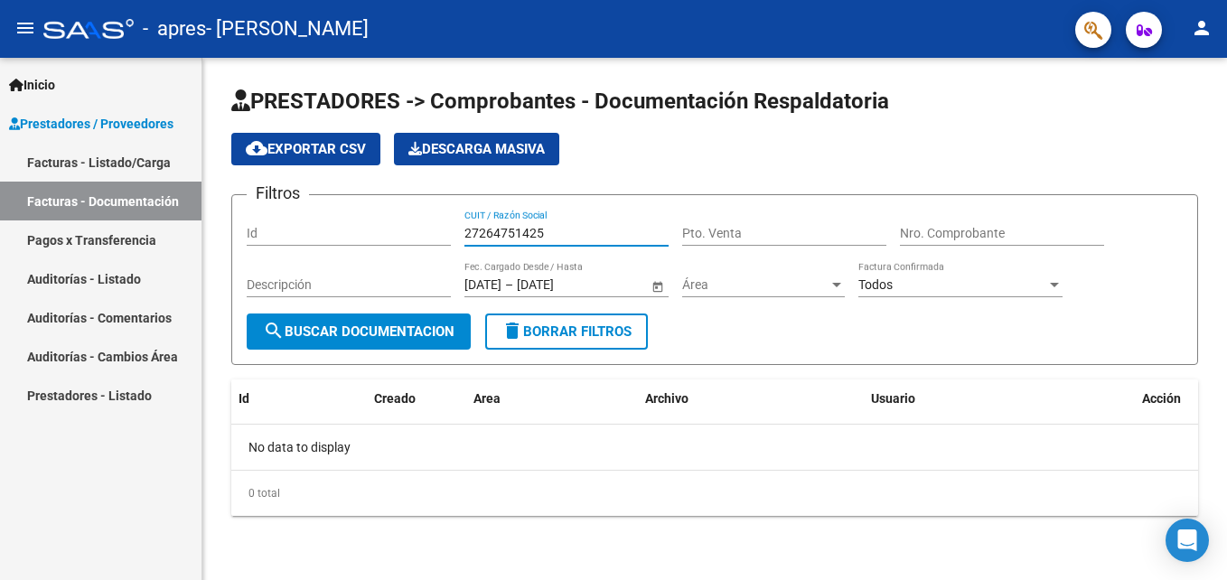
type input "27264751425"
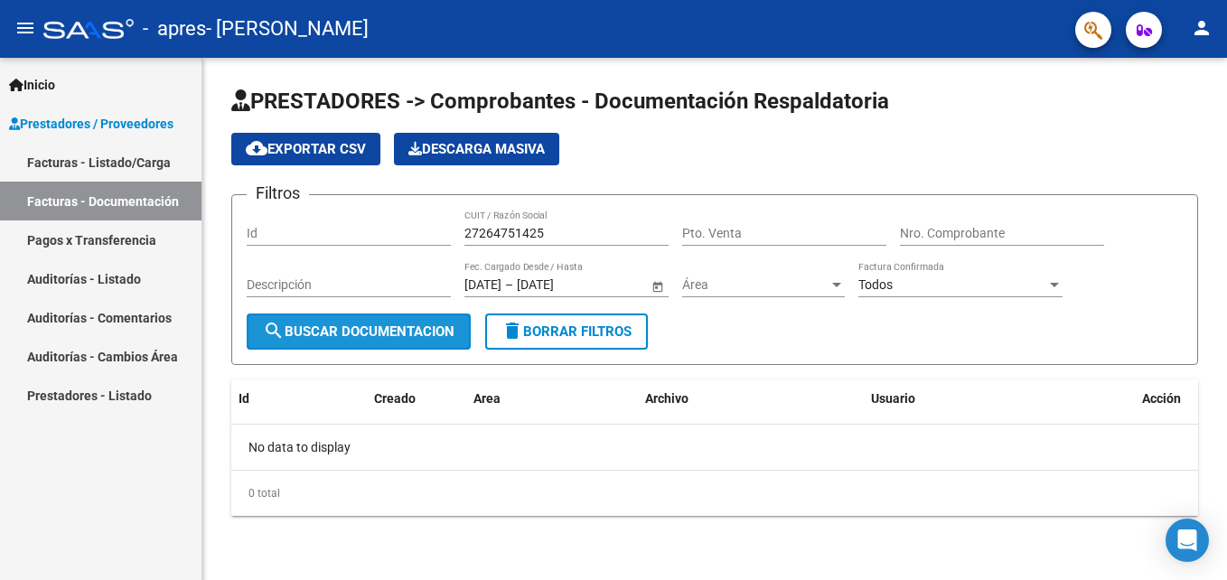
click at [427, 338] on span "search Buscar Documentacion" at bounding box center [359, 331] width 192 height 16
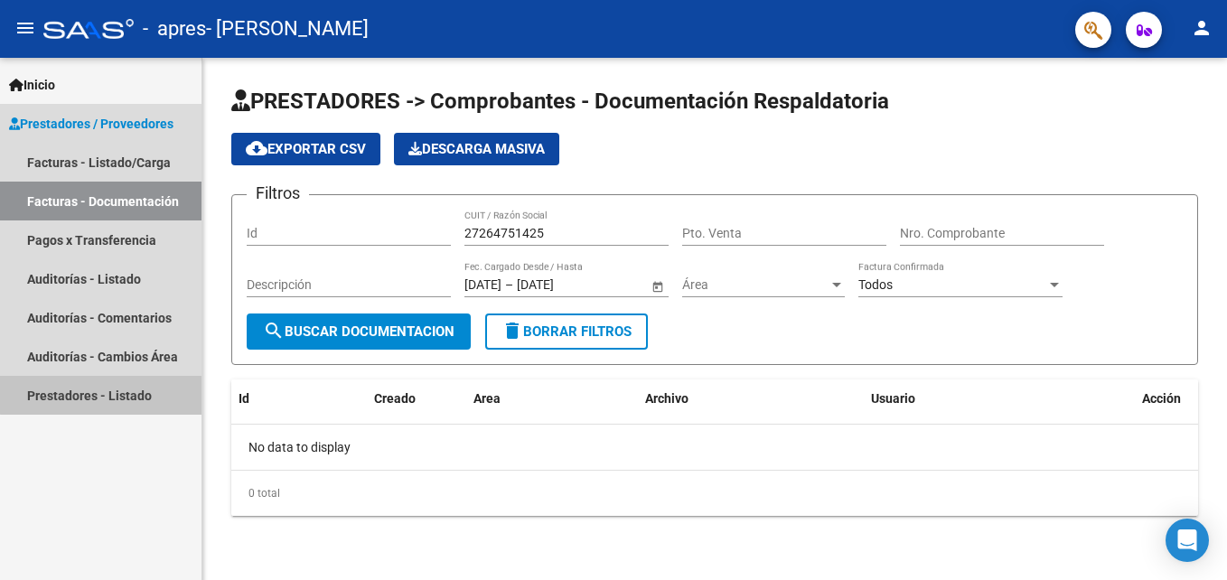
click at [110, 389] on link "Prestadores - Listado" at bounding box center [100, 395] width 201 height 39
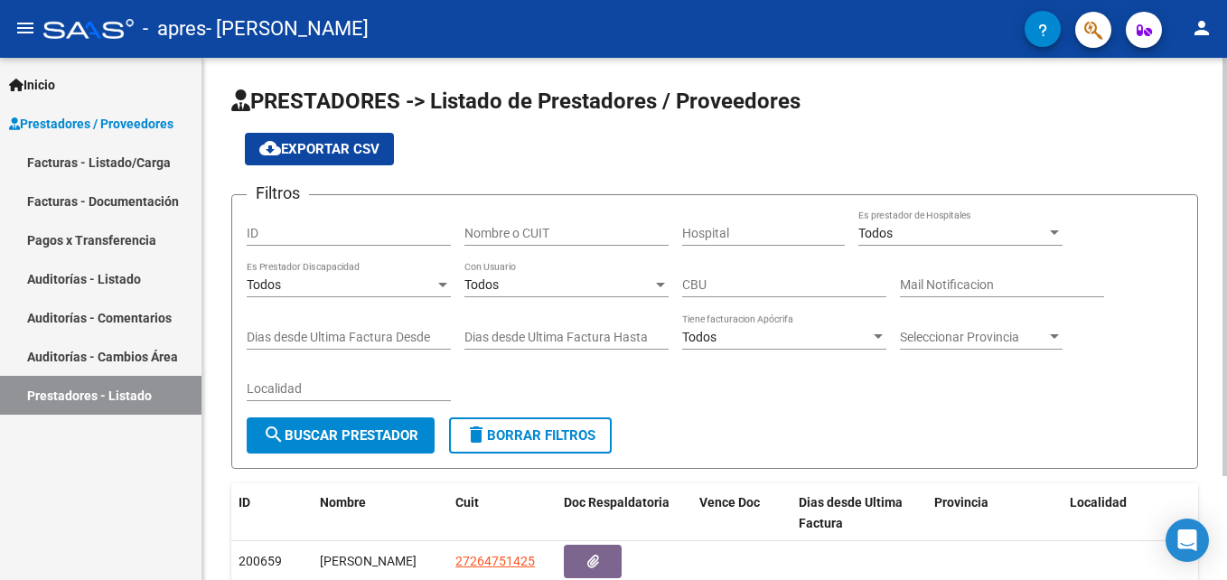
scroll to position [130, 0]
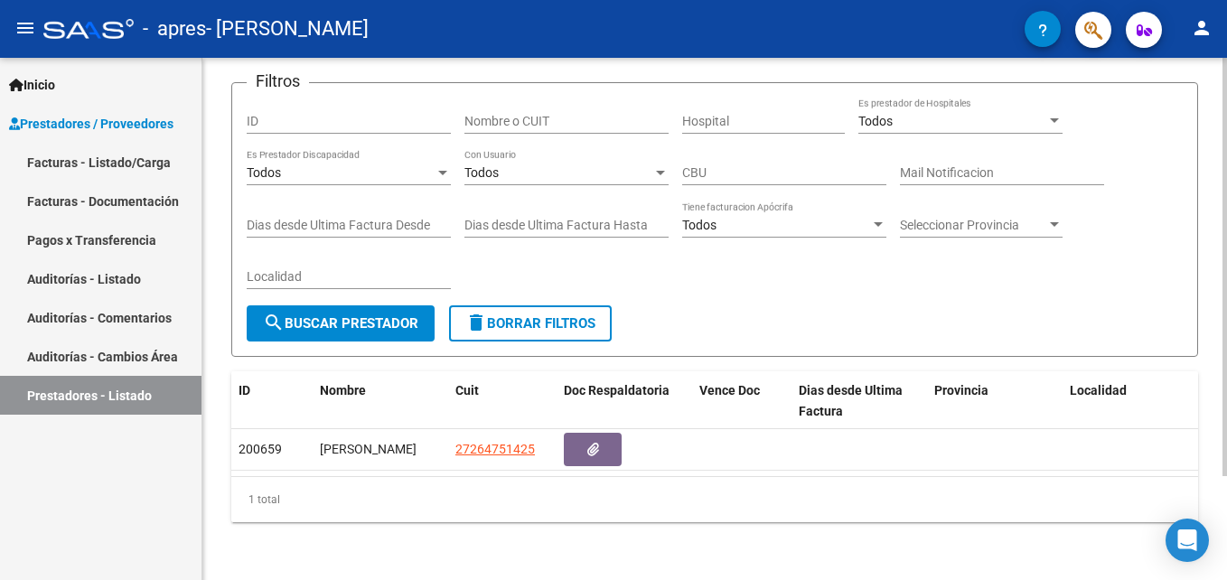
click at [1226, 508] on html "menu - apres - [PERSON_NAME] person Inicio Instructivos Contacto OS Prestadores…" at bounding box center [613, 290] width 1227 height 580
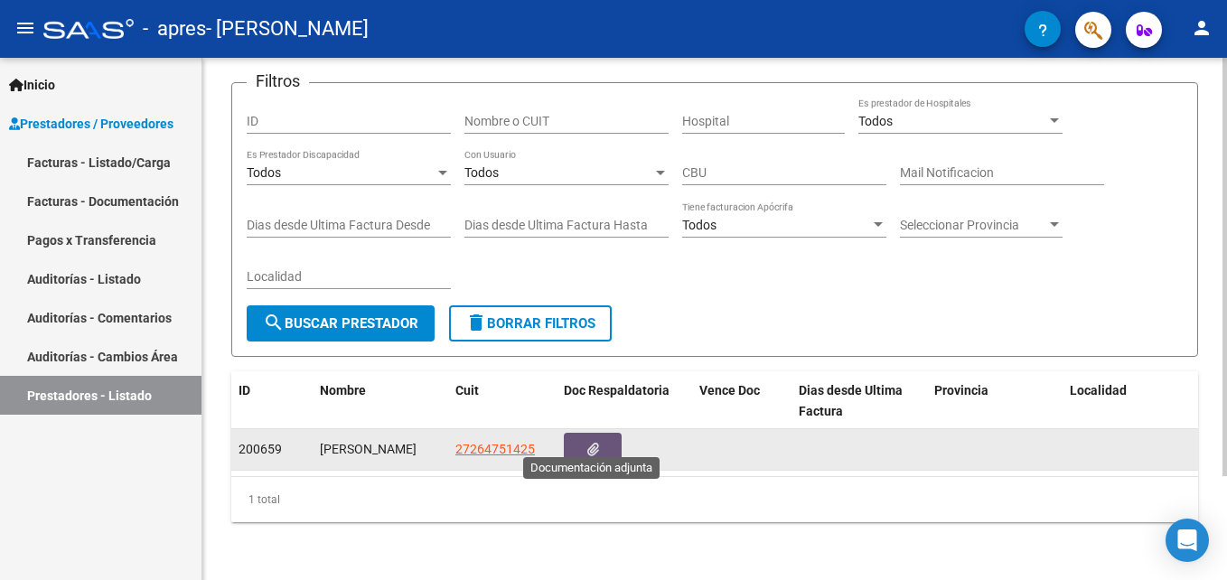
click at [604, 433] on button "button" at bounding box center [593, 449] width 58 height 33
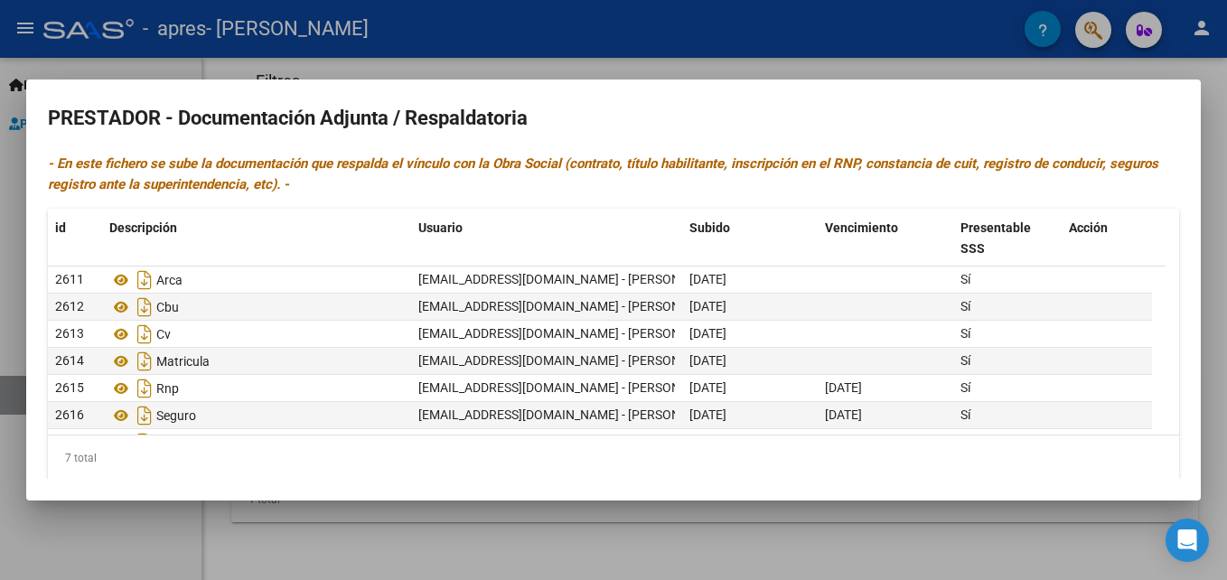
click at [1183, 423] on mat-dialog-content "PRESTADOR - Documentación Adjunta / Respaldatoria - En este fichero se sube la …" at bounding box center [613, 289] width 1175 height 377
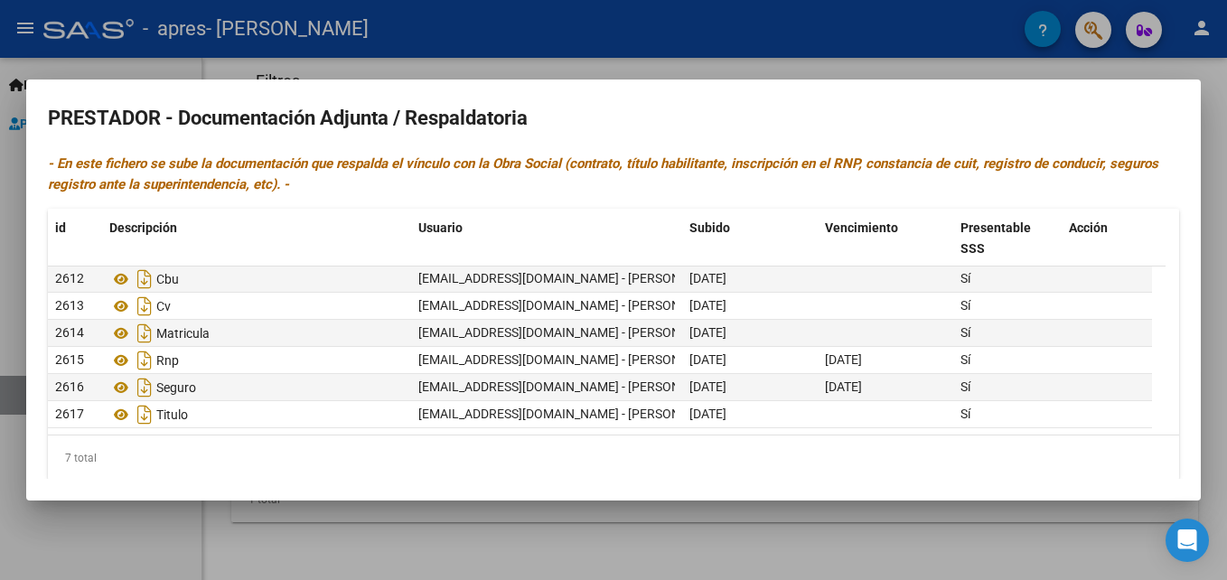
click at [1216, 100] on div at bounding box center [613, 290] width 1227 height 580
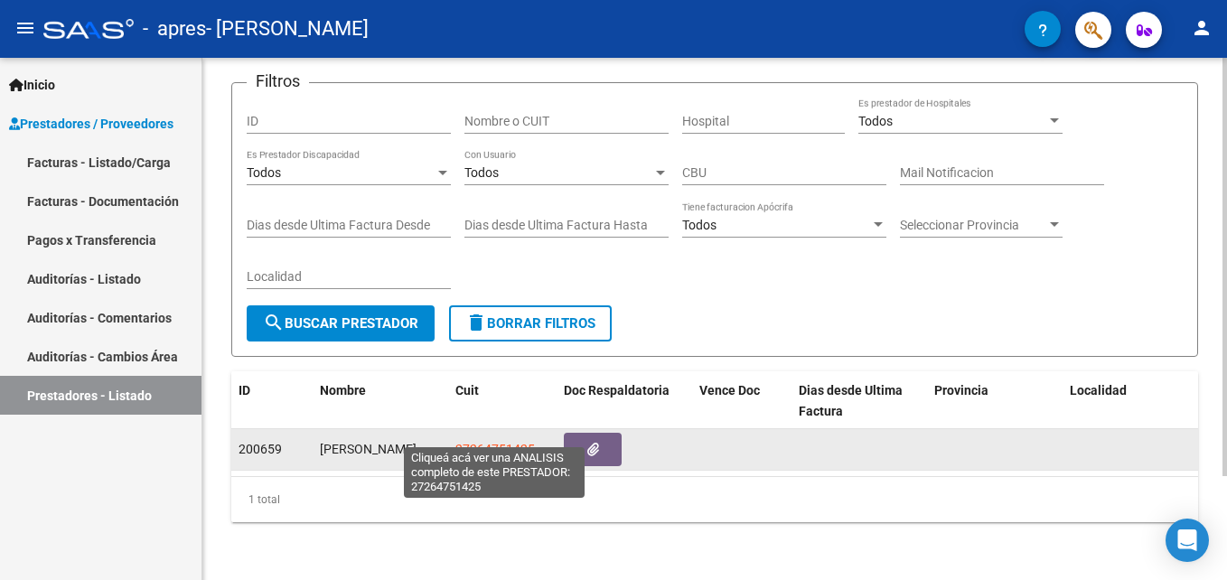
click at [472, 442] on span "27264751425" at bounding box center [495, 449] width 80 height 14
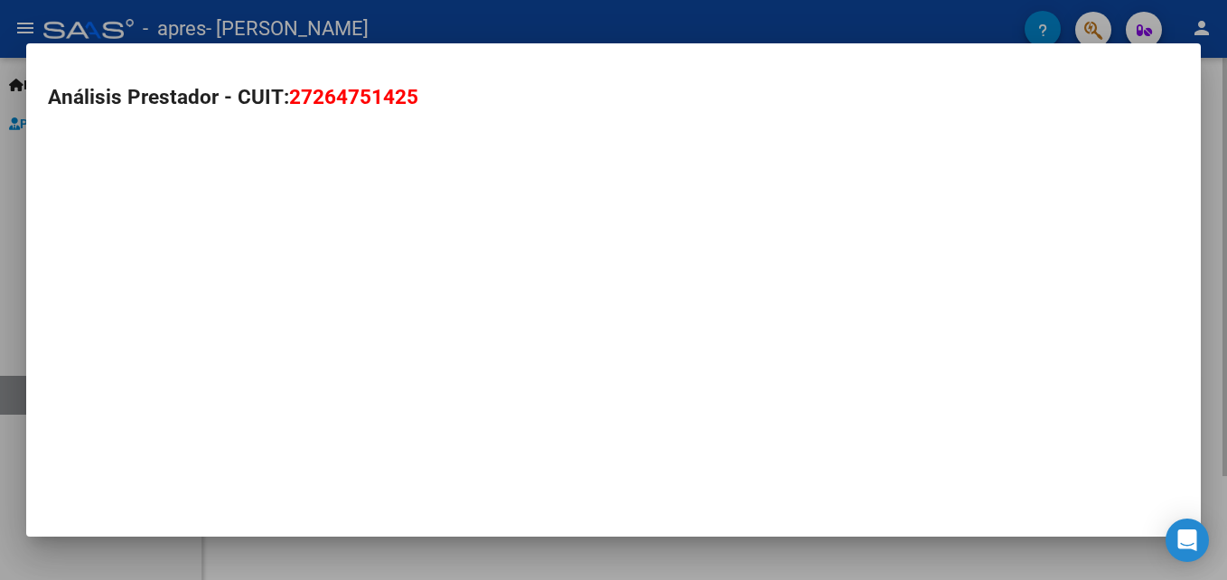
click at [472, 431] on mat-dialog-container "Análisis Prestador - CUIT: 27264751425" at bounding box center [613, 289] width 1175 height 493
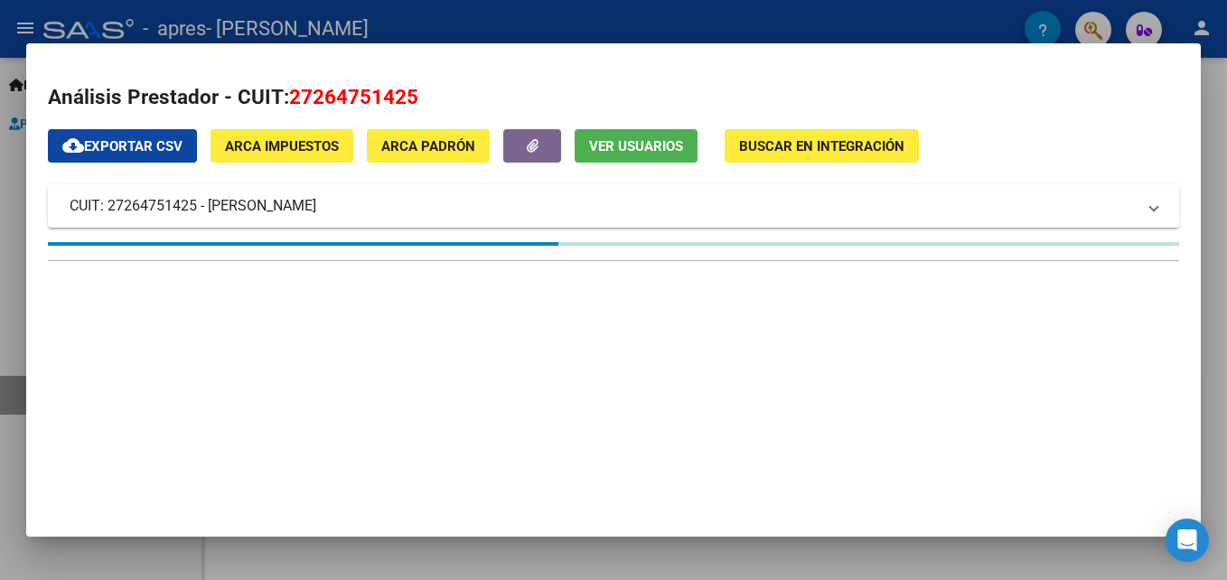
click at [1216, 206] on div at bounding box center [613, 290] width 1227 height 580
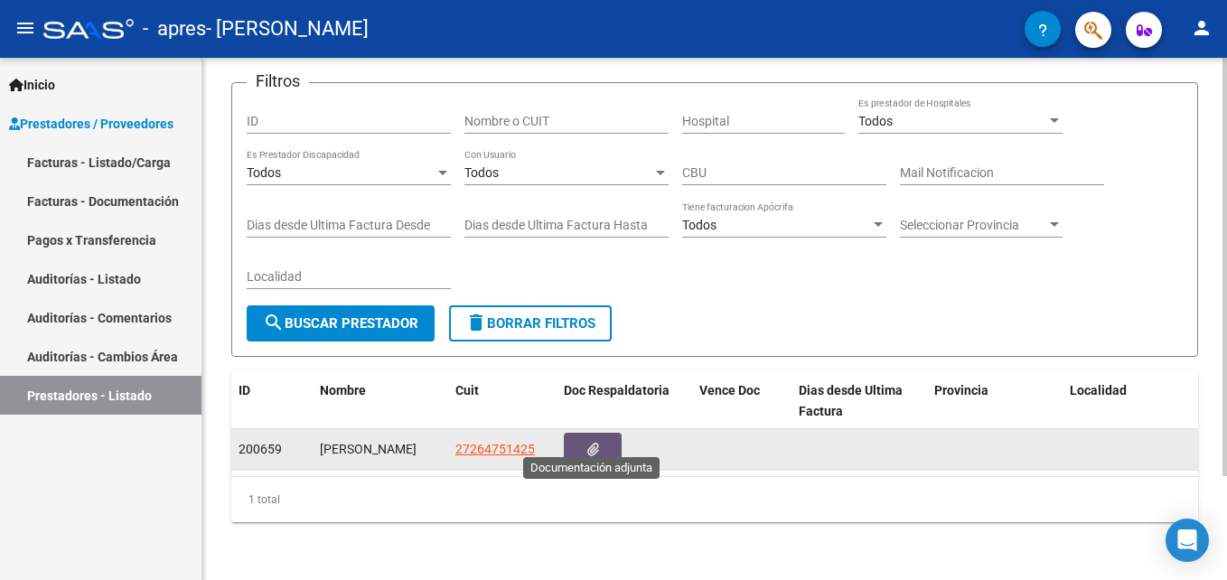
click at [593, 443] on icon "button" at bounding box center [593, 450] width 12 height 14
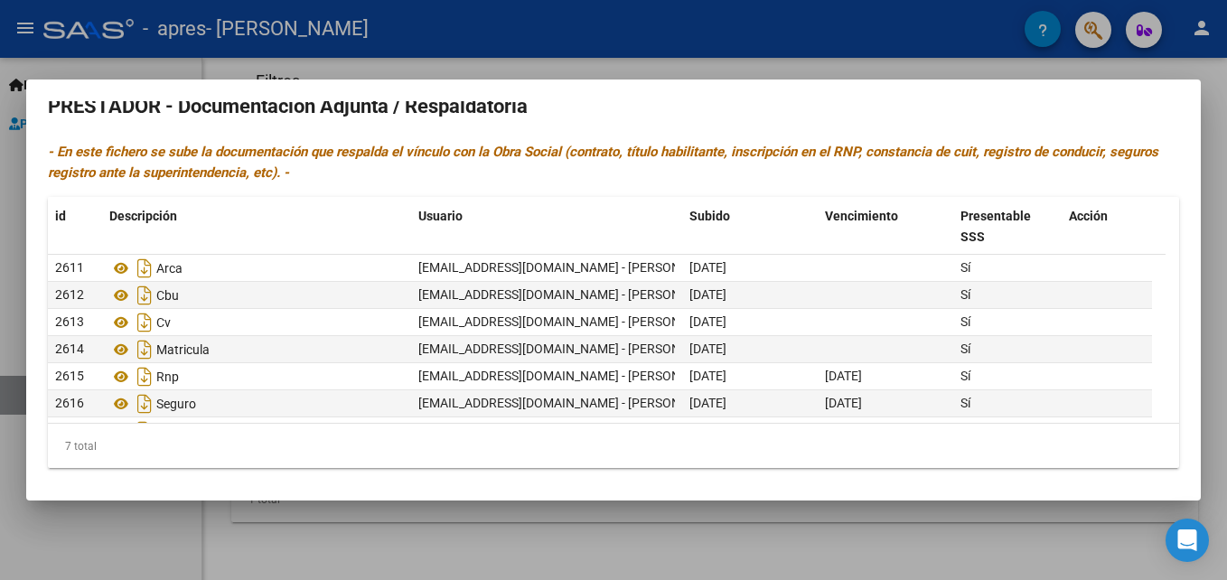
scroll to position [15, 0]
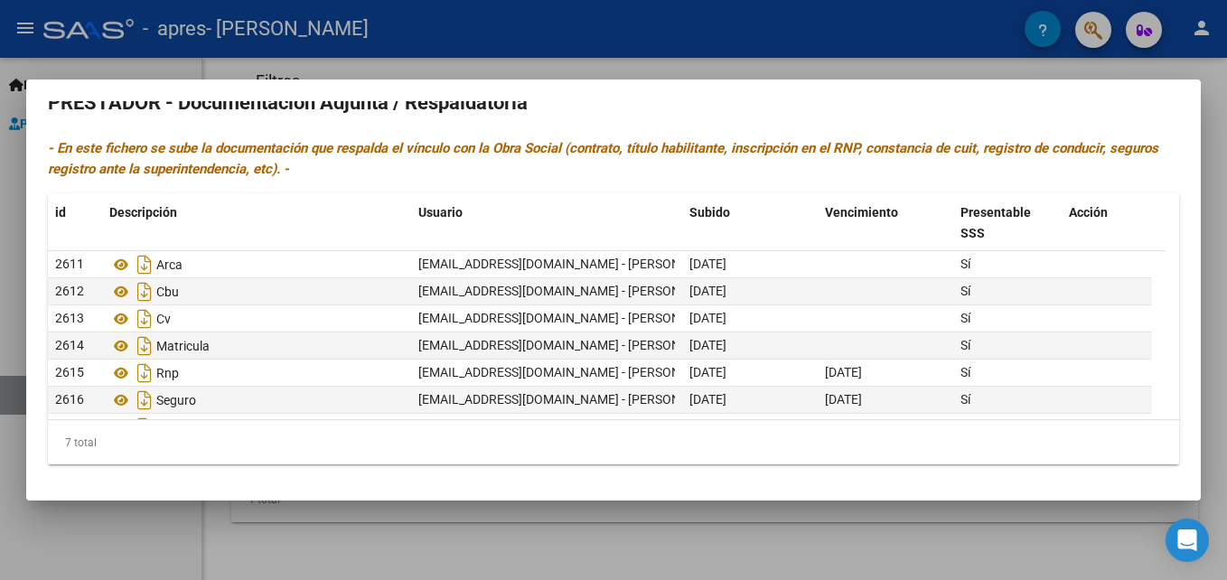
click at [1213, 181] on div at bounding box center [613, 290] width 1227 height 580
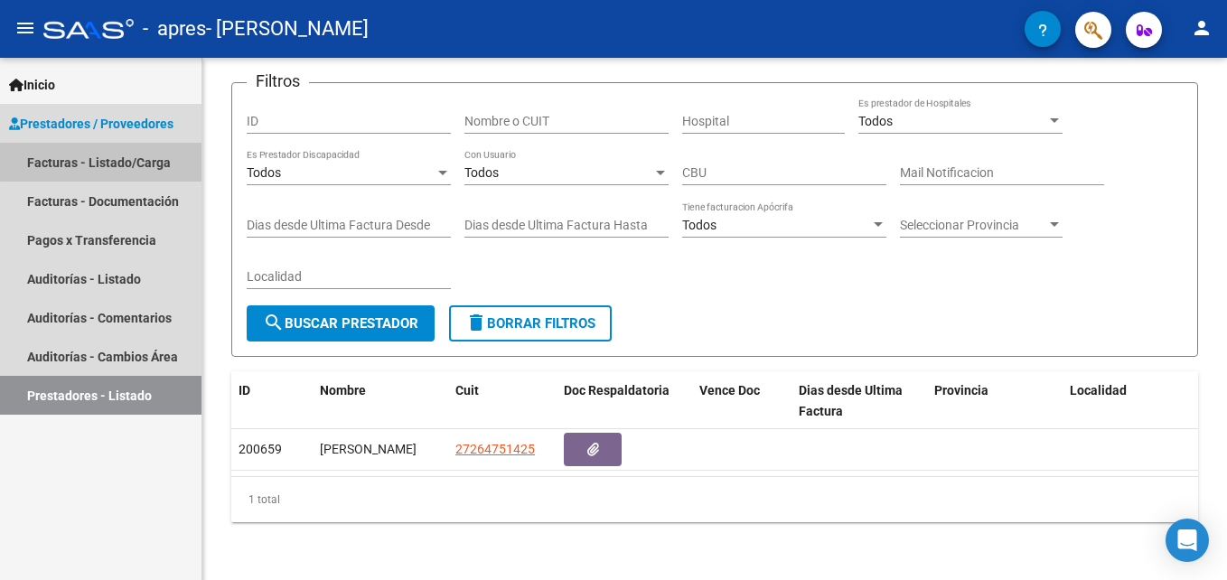
click at [155, 158] on link "Facturas - Listado/Carga" at bounding box center [100, 162] width 201 height 39
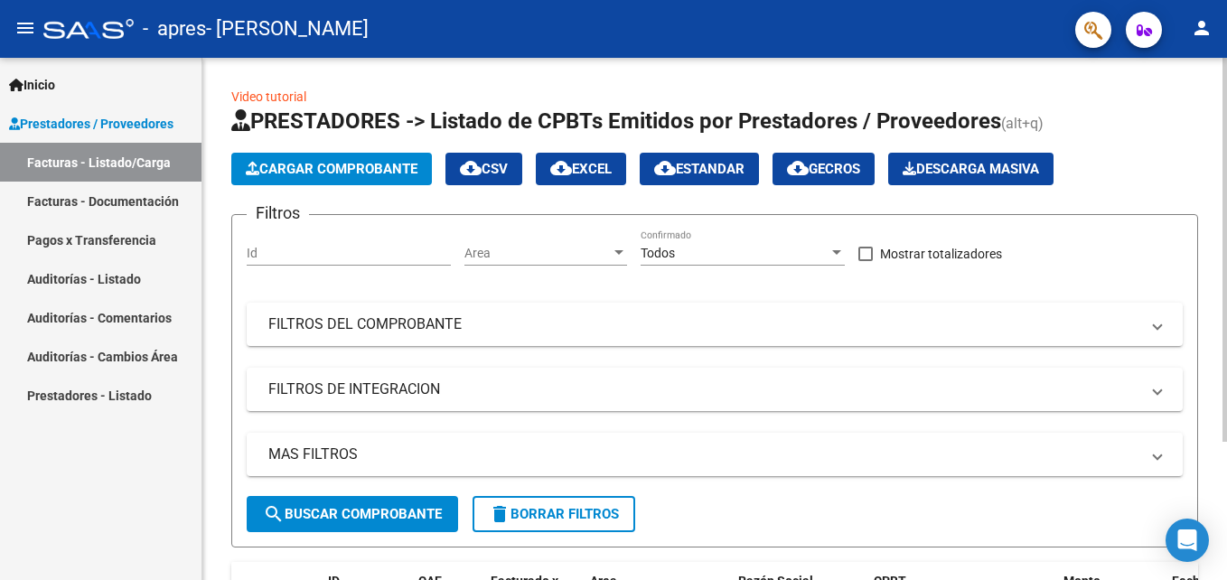
scroll to position [189, 0]
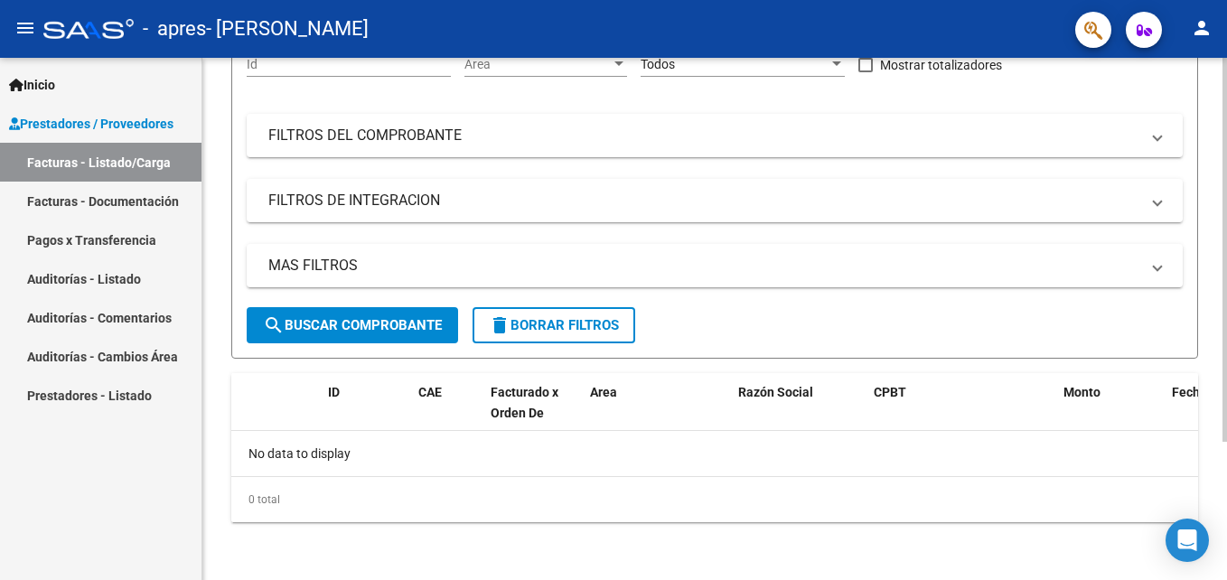
click at [1226, 555] on html "menu - apres - [PERSON_NAME] person Inicio Instructivos Contacto OS Prestadores…" at bounding box center [613, 290] width 1227 height 580
click at [542, 416] on span "Facturado x Orden De" at bounding box center [525, 402] width 68 height 35
click at [542, 416] on datatable-header-cell "Facturado x Orden De" at bounding box center [532, 413] width 99 height 80
drag, startPoint x: 542, startPoint y: 416, endPoint x: 568, endPoint y: 495, distance: 83.7
click at [568, 495] on div "0 total" at bounding box center [714, 499] width 967 height 45
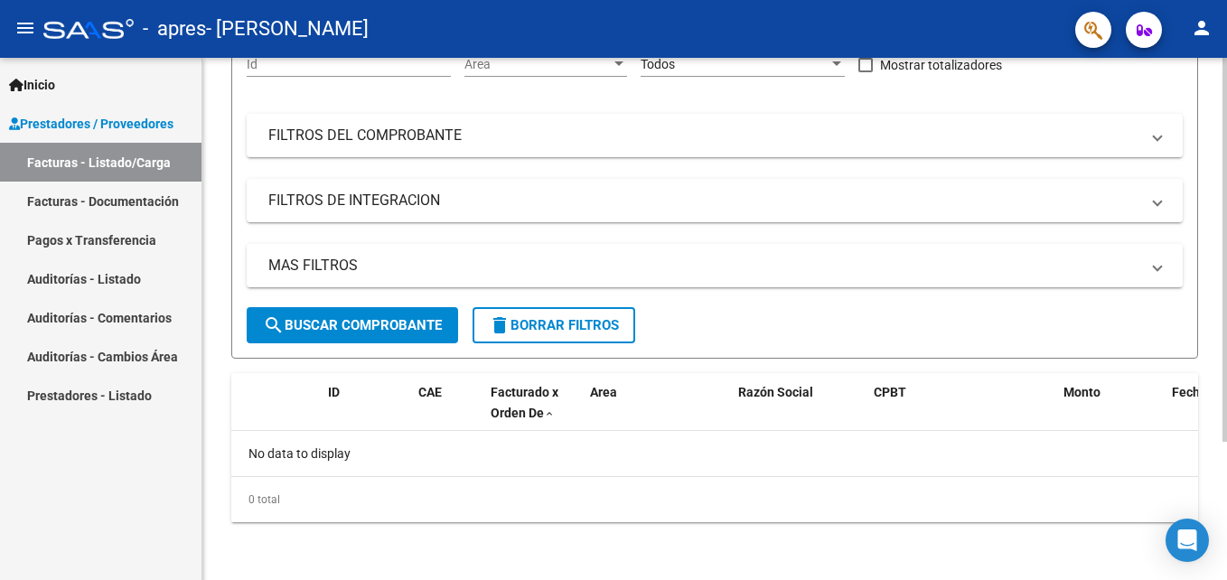
click at [568, 495] on div "0 total" at bounding box center [714, 499] width 967 height 45
click at [1217, 130] on div "Video tutorial PRESTADORES -> Listado de CPBTs Emitidos por Prestadores / Prove…" at bounding box center [714, 224] width 1025 height 711
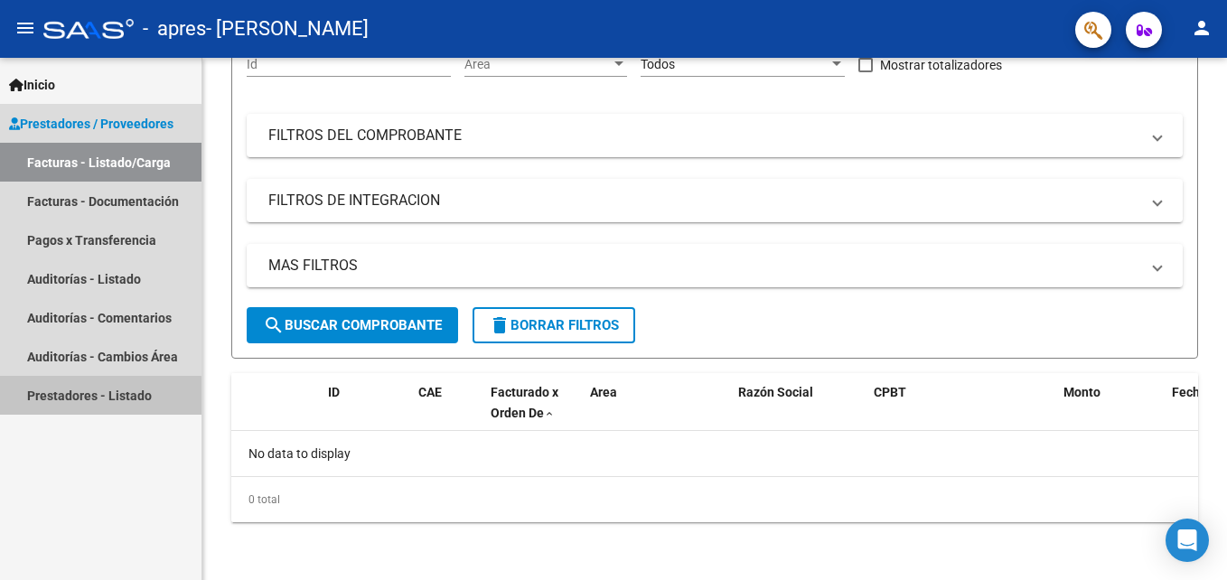
click at [97, 396] on link "Prestadores - Listado" at bounding box center [100, 395] width 201 height 39
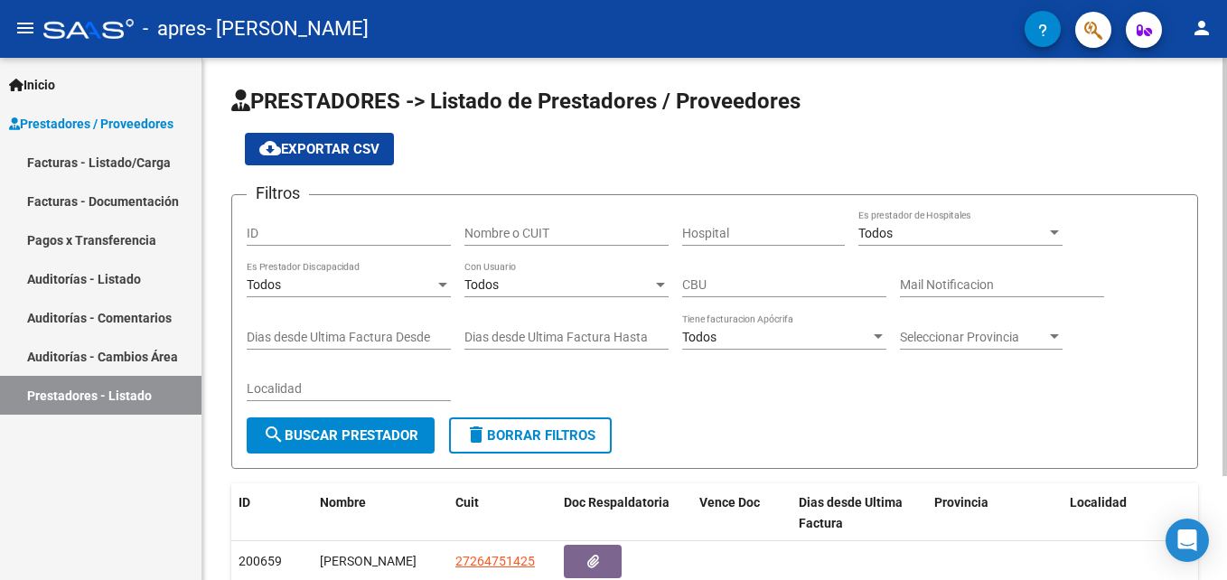
scroll to position [130, 0]
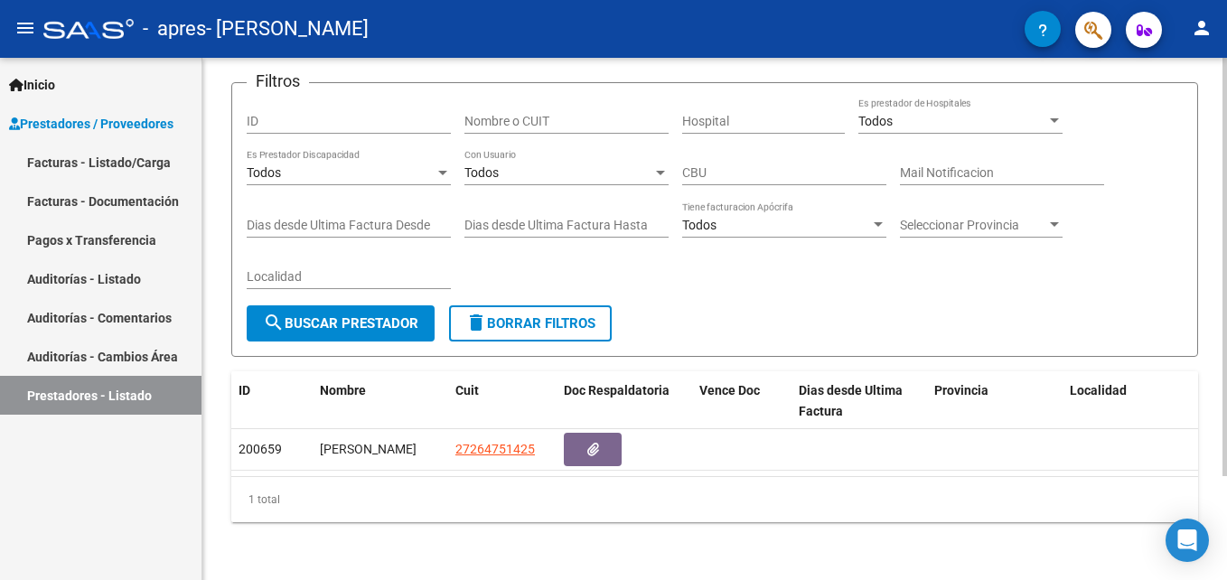
click at [1226, 567] on html "menu - apres - [PERSON_NAME] person Inicio Instructivos Contacto OS Prestadores…" at bounding box center [613, 290] width 1227 height 580
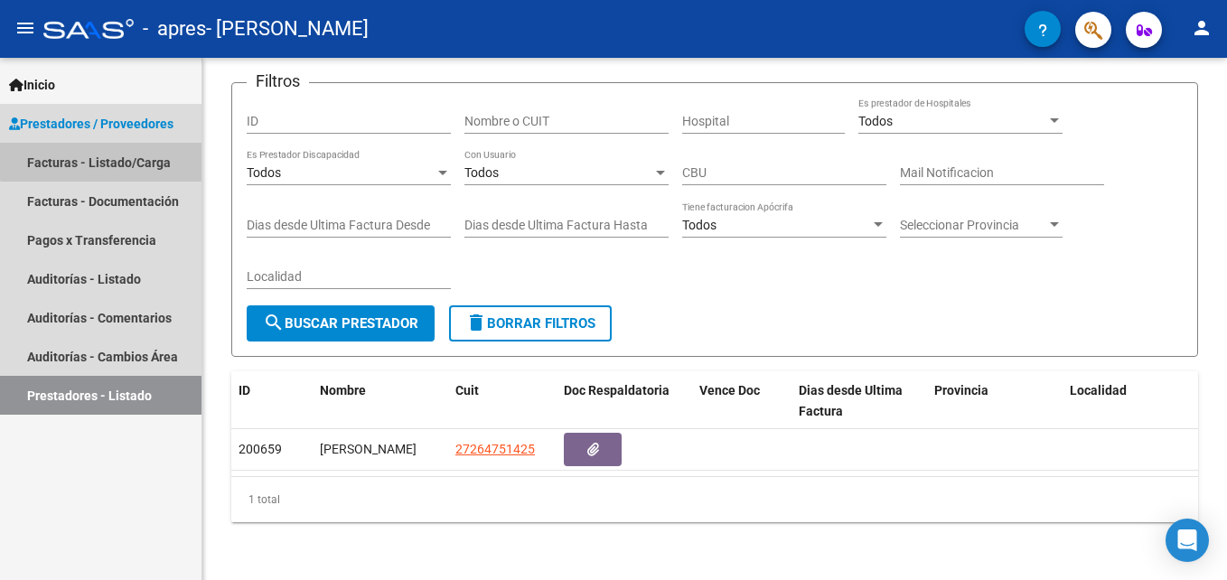
click at [120, 155] on link "Facturas - Listado/Carga" at bounding box center [100, 162] width 201 height 39
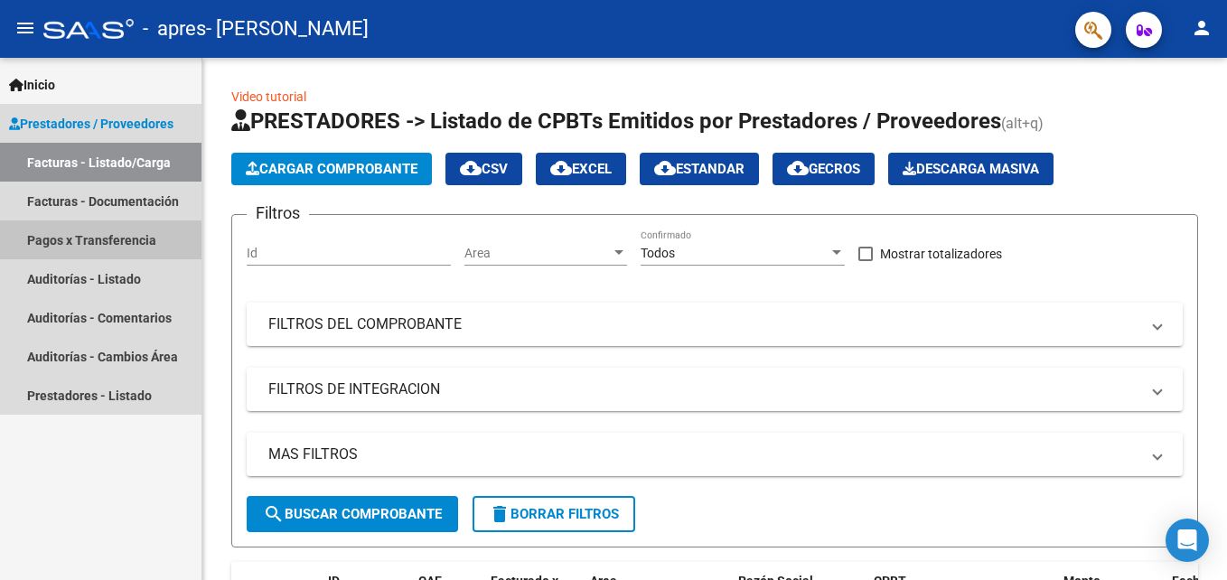
click at [107, 246] on link "Pagos x Transferencia" at bounding box center [100, 239] width 201 height 39
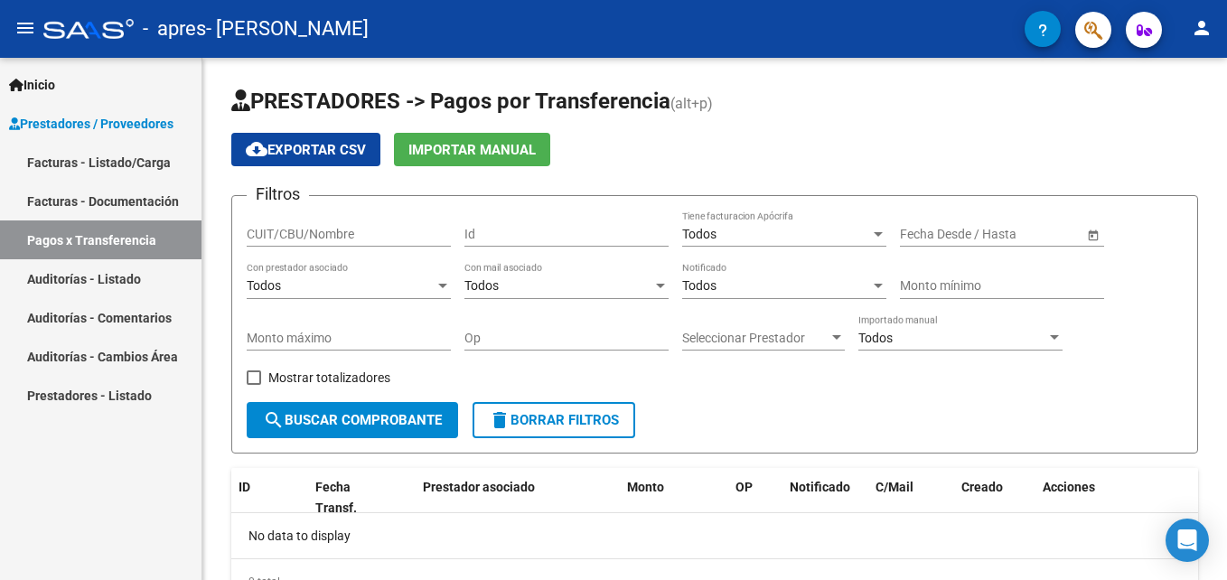
click at [134, 171] on link "Facturas - Listado/Carga" at bounding box center [100, 162] width 201 height 39
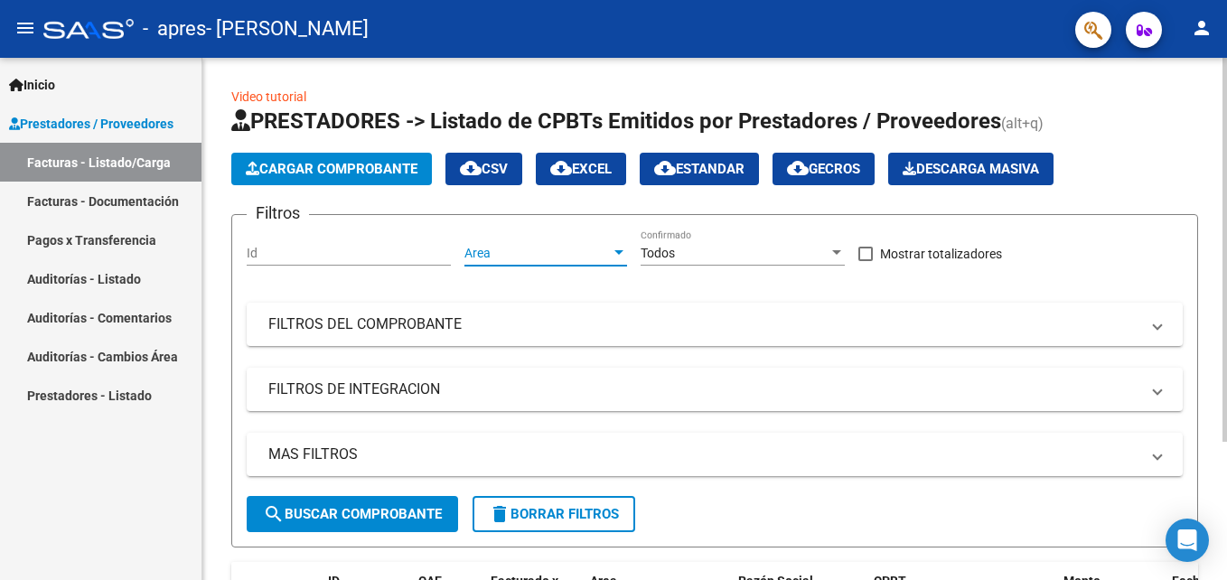
click at [590, 258] on span "Area" at bounding box center [537, 253] width 146 height 15
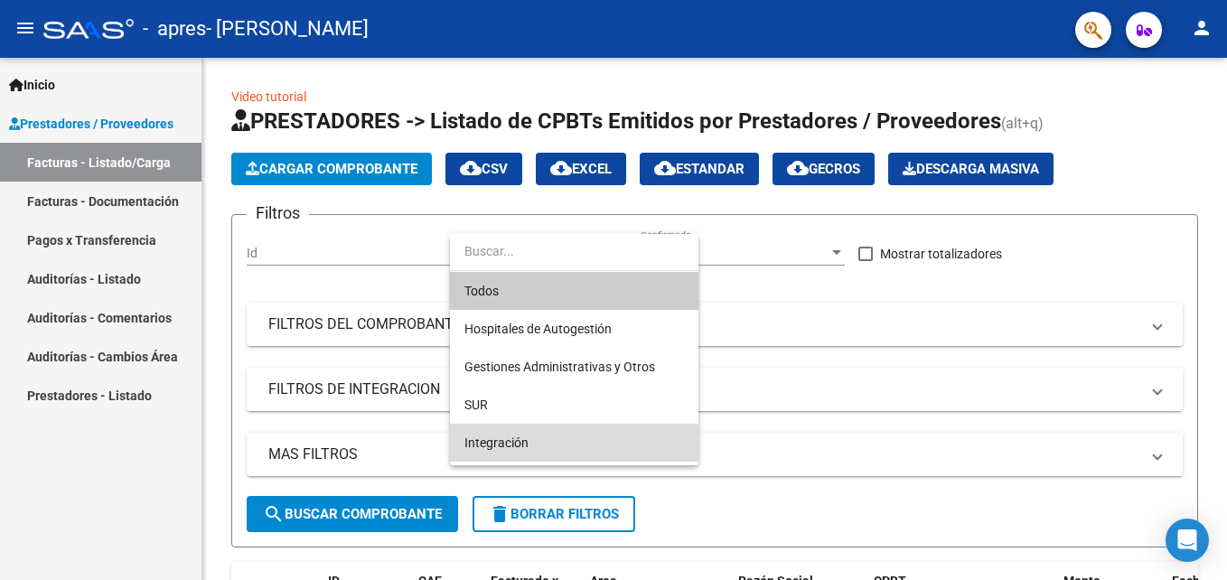
click at [538, 438] on span "Integración" at bounding box center [574, 443] width 220 height 38
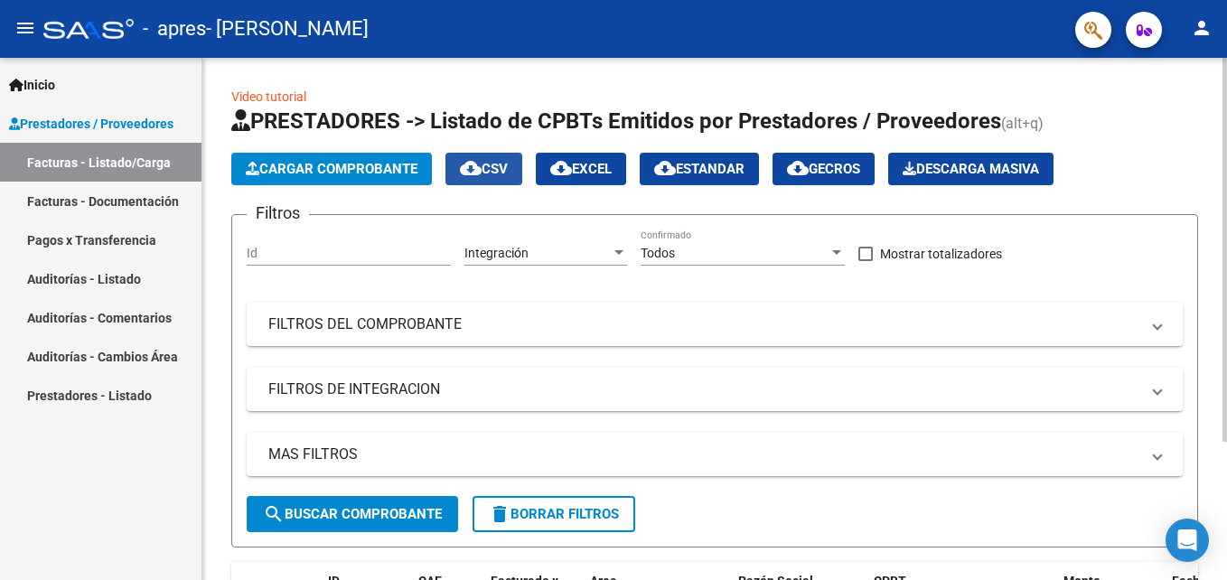
click at [482, 173] on mat-icon "cloud_download" at bounding box center [471, 168] width 22 height 22
click at [709, 183] on button "cloud_download Estandar" at bounding box center [699, 169] width 119 height 33
click at [751, 140] on app-list-header "PRESTADORES -> Listado de CPBTs Emitidos por Prestadores / Proveedores (alt+q) …" at bounding box center [714, 327] width 967 height 441
click at [842, 166] on span "cloud_download Gecros" at bounding box center [823, 169] width 73 height 16
click at [502, 101] on div "Video tutorial PRESTADORES -> Listado de CPBTs Emitidos por Prestadores / Prove…" at bounding box center [714, 399] width 967 height 624
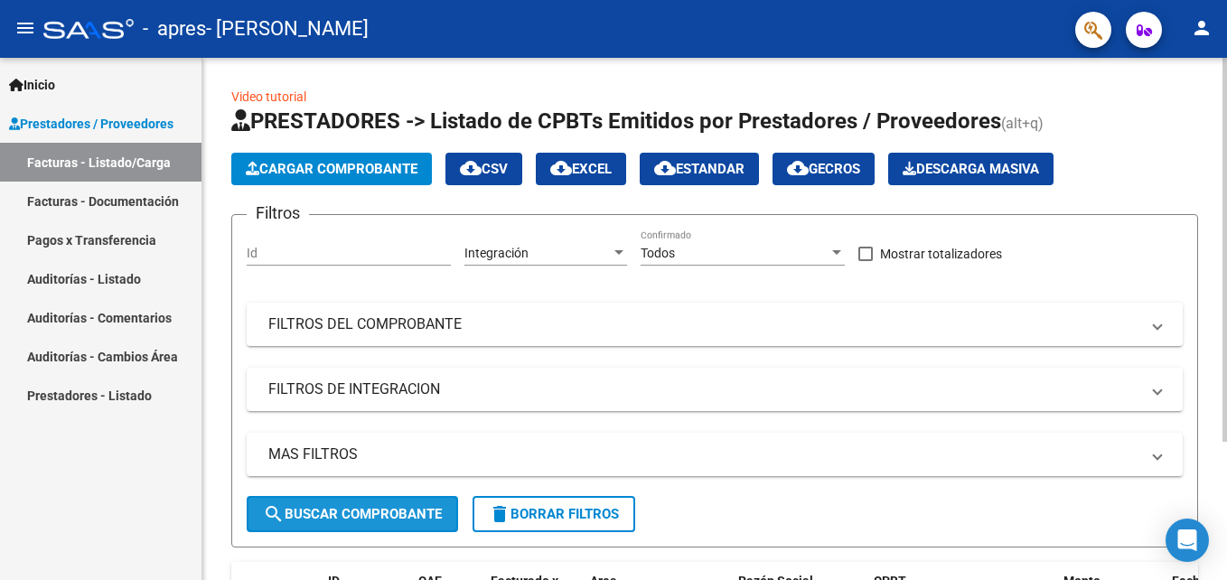
click at [396, 517] on span "search Buscar Comprobante" at bounding box center [352, 514] width 179 height 16
click at [403, 516] on span "search Buscar Comprobante" at bounding box center [352, 514] width 179 height 16
click at [398, 328] on mat-panel-title "FILTROS DEL COMPROBANTE" at bounding box center [703, 324] width 871 height 20
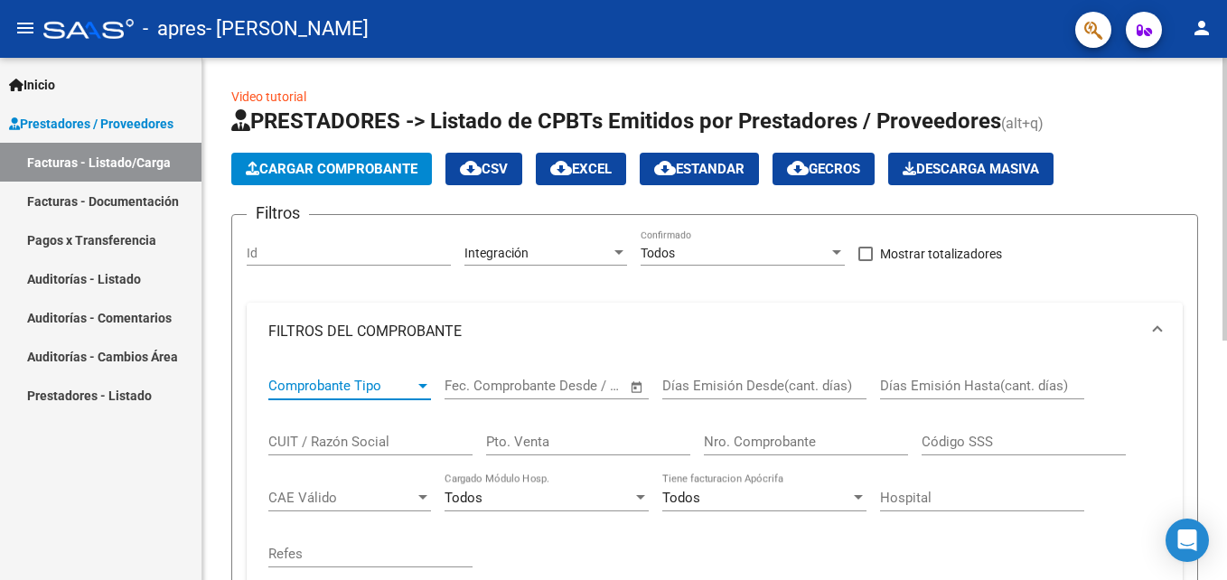
click at [331, 392] on span "Comprobante Tipo" at bounding box center [341, 386] width 146 height 16
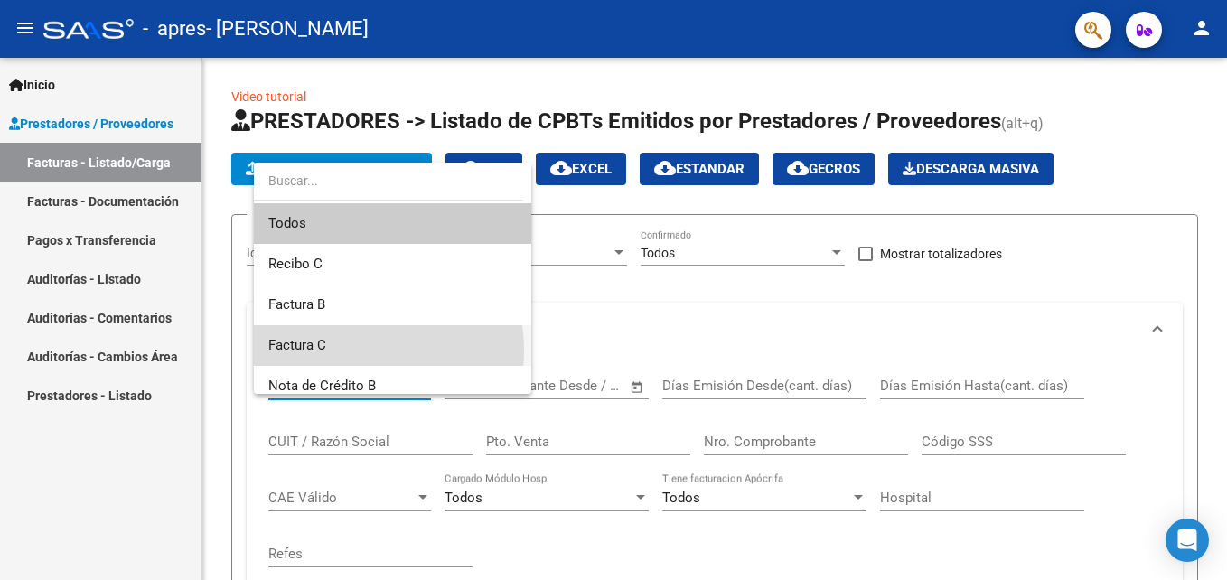
click at [342, 351] on span "Factura C" at bounding box center [392, 345] width 248 height 41
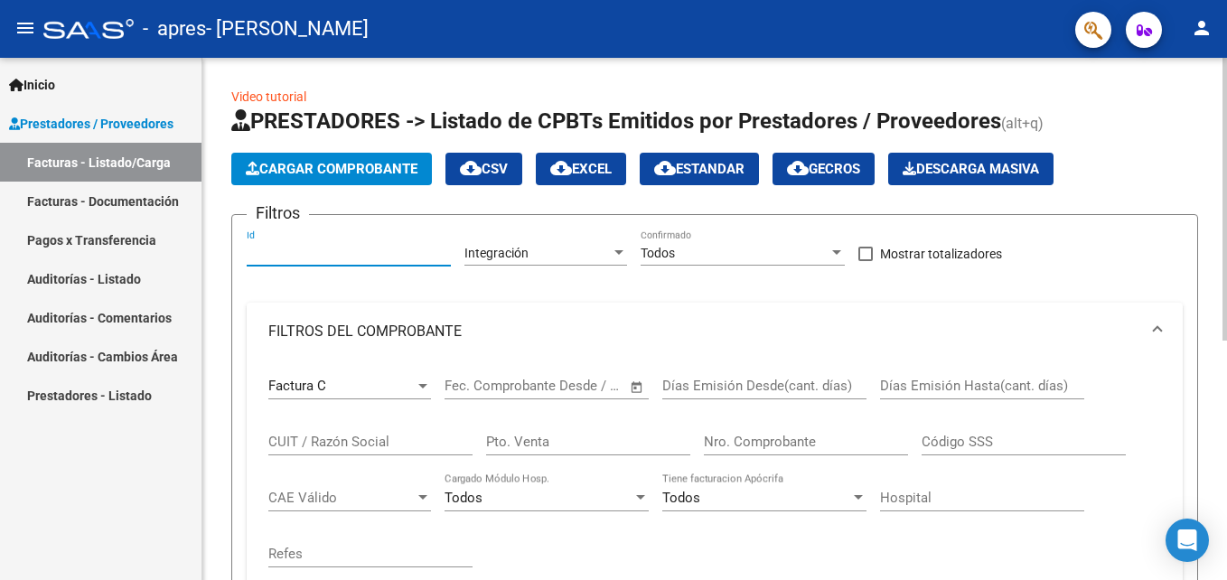
click at [345, 258] on input "Id" at bounding box center [349, 253] width 204 height 15
type input "200659"
click at [604, 296] on div "Filtros 200659 Id Integración Area Todos Confirmado Mostrar totalizadores FILTR…" at bounding box center [715, 488] width 936 height 519
click at [801, 244] on div "Todos Confirmado" at bounding box center [743, 247] width 204 height 36
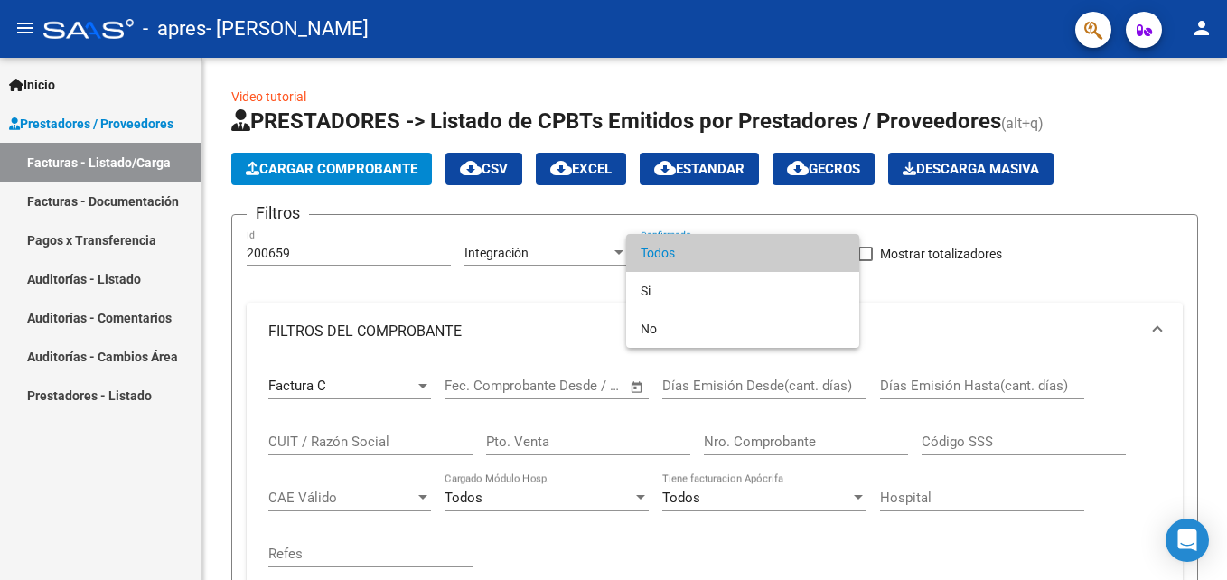
click at [909, 292] on div at bounding box center [613, 290] width 1227 height 580
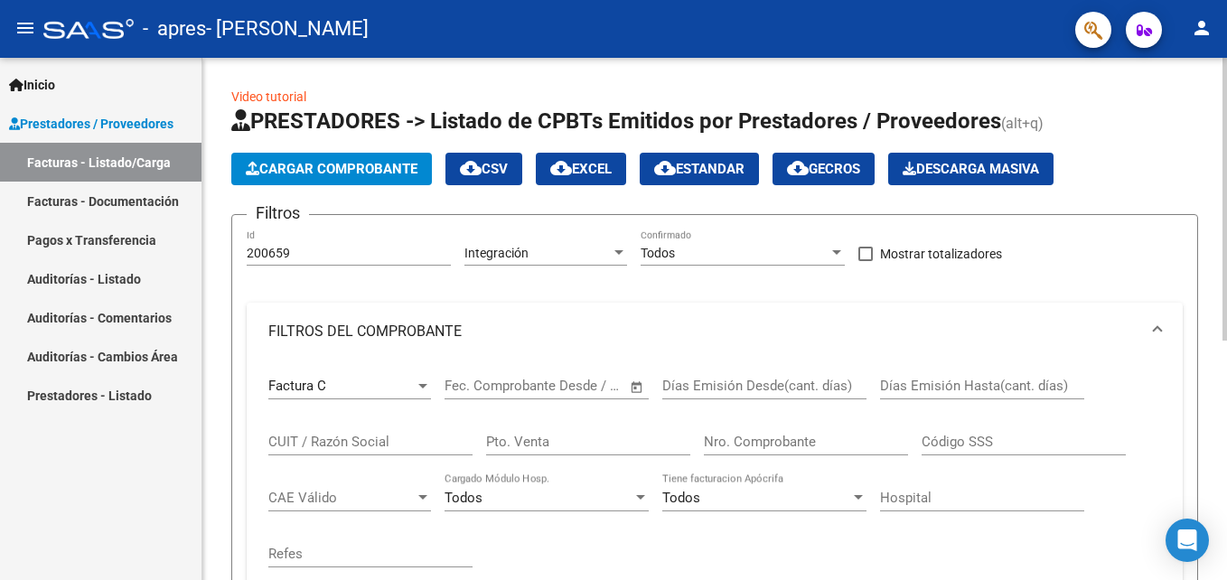
drag, startPoint x: 909, startPoint y: 292, endPoint x: 826, endPoint y: 249, distance: 93.3
click at [826, 249] on div "Filtros 200659 Id Integración Area Todos Confirmado Mostrar totalizadores FILTR…" at bounding box center [715, 488] width 936 height 519
click at [826, 249] on div "Todos" at bounding box center [735, 253] width 188 height 15
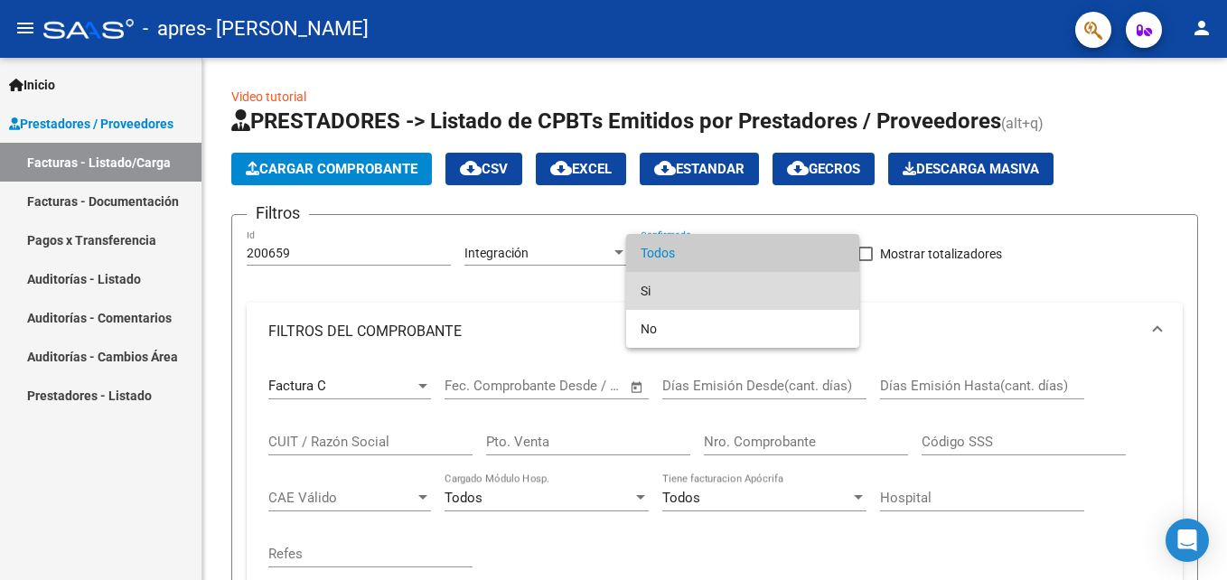
click at [690, 273] on span "Si" at bounding box center [743, 291] width 204 height 38
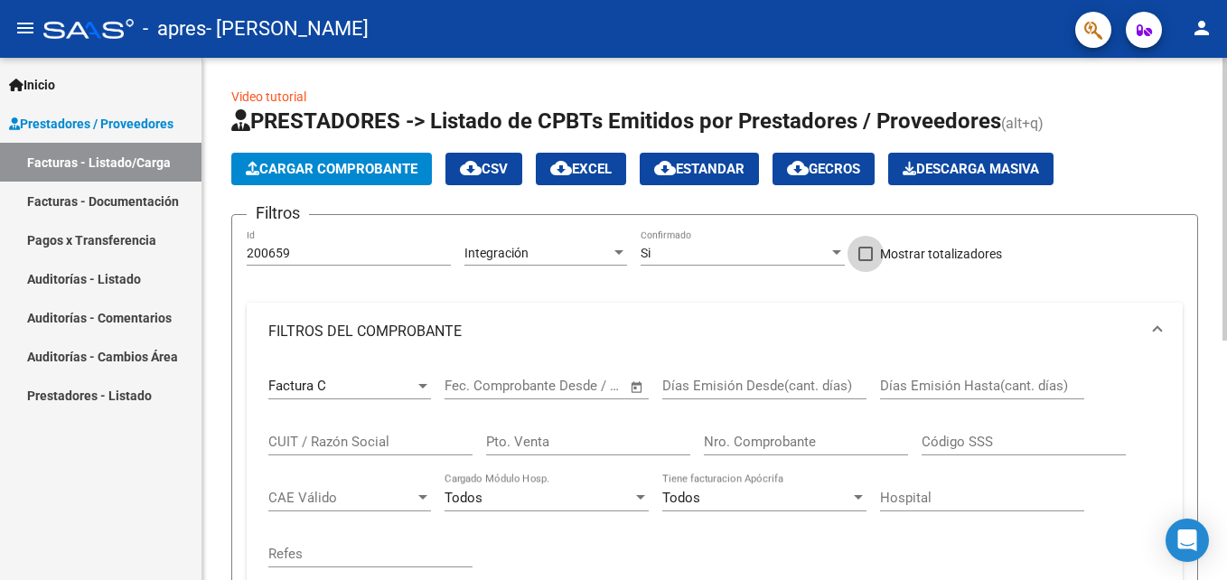
click at [866, 247] on span at bounding box center [865, 254] width 14 height 14
click at [866, 261] on input "Mostrar totalizadores" at bounding box center [865, 261] width 1 height 1
checkbox input "true"
click at [531, 386] on div "Fecha inicio – Fecha fin" at bounding box center [536, 386] width 183 height 16
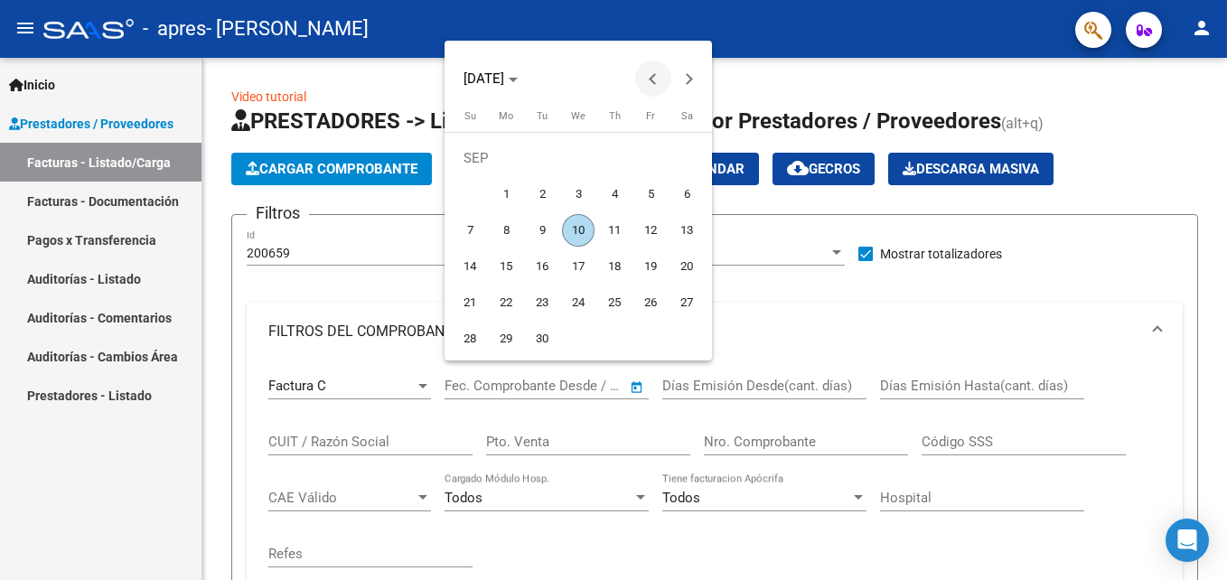
click at [650, 80] on button "Previous month" at bounding box center [653, 79] width 36 height 36
click at [645, 155] on span "1" at bounding box center [650, 158] width 33 height 33
type input "[DATE]"
click at [645, 155] on span "1" at bounding box center [650, 158] width 33 height 33
type input "[DATE]"
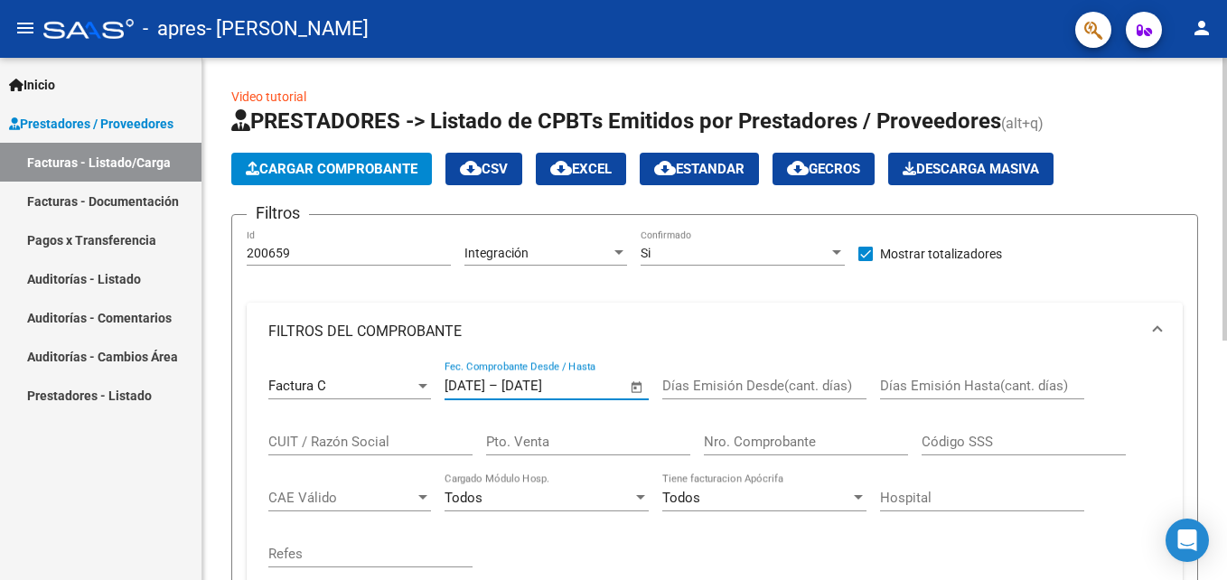
click at [589, 384] on input "[DATE]" at bounding box center [545, 386] width 88 height 16
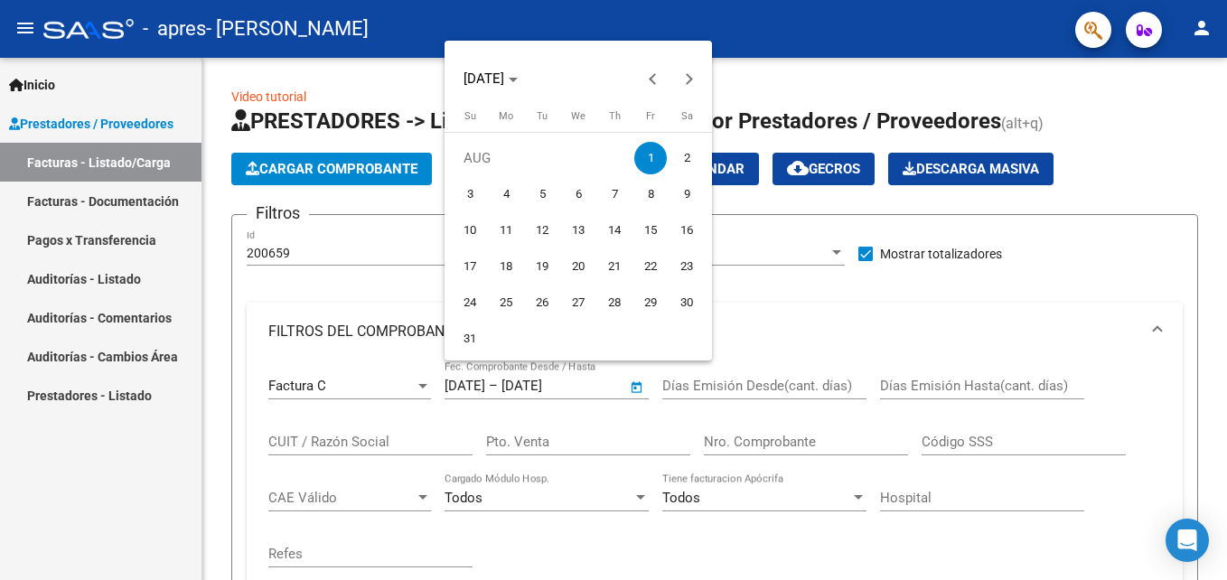
click at [472, 339] on span "31" at bounding box center [470, 339] width 33 height 33
type input "[DATE]"
click at [492, 385] on div at bounding box center [613, 290] width 1227 height 580
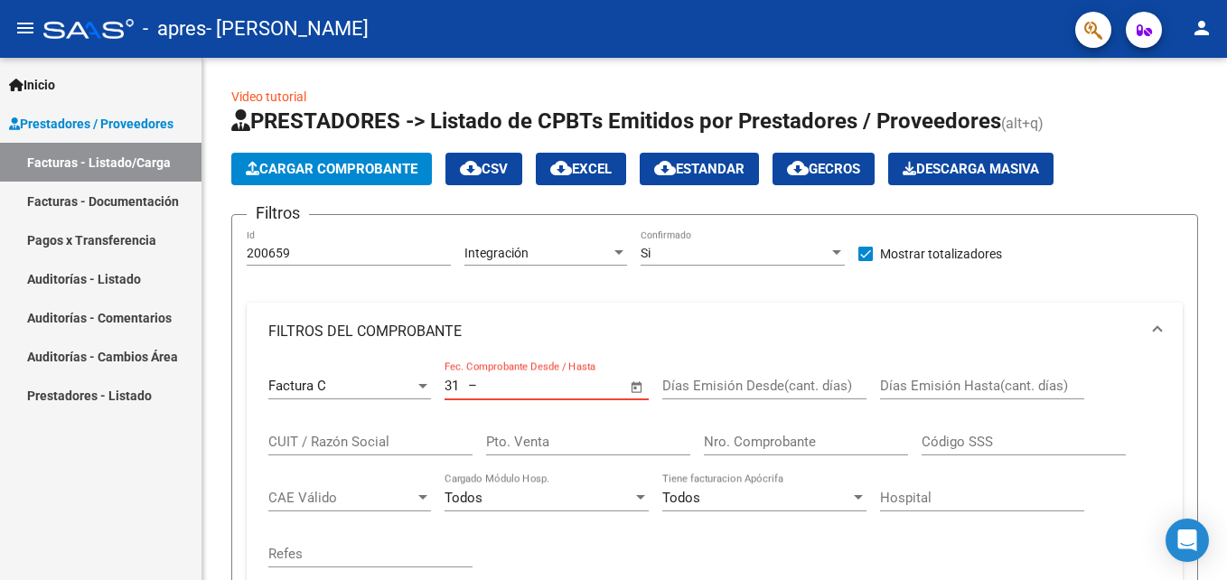
type input "3"
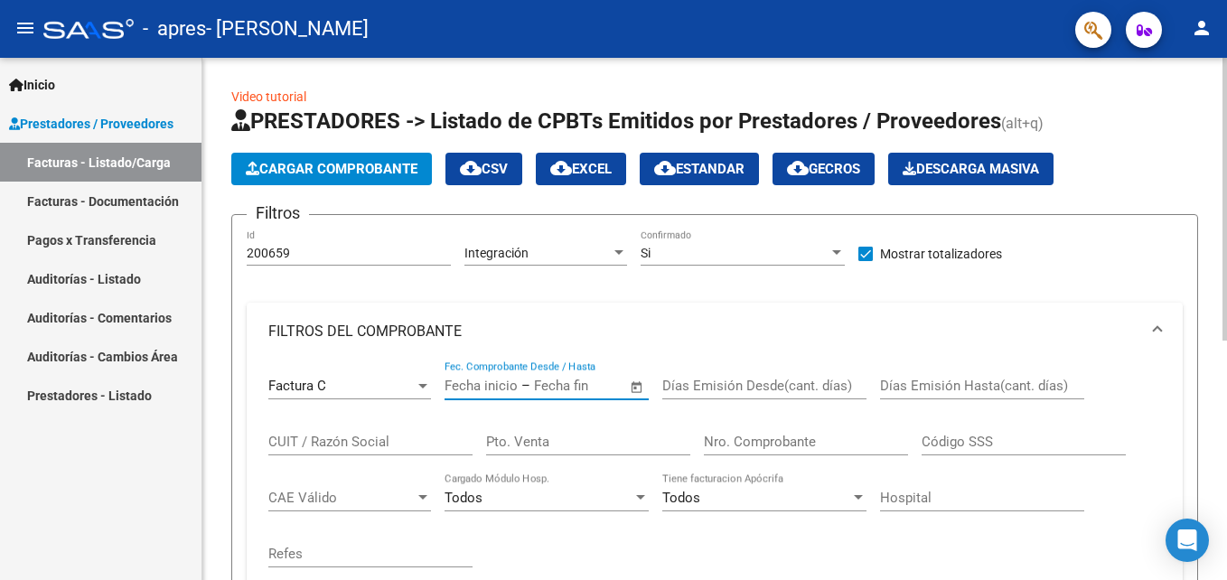
click at [633, 382] on span "Open calendar" at bounding box center [636, 387] width 43 height 43
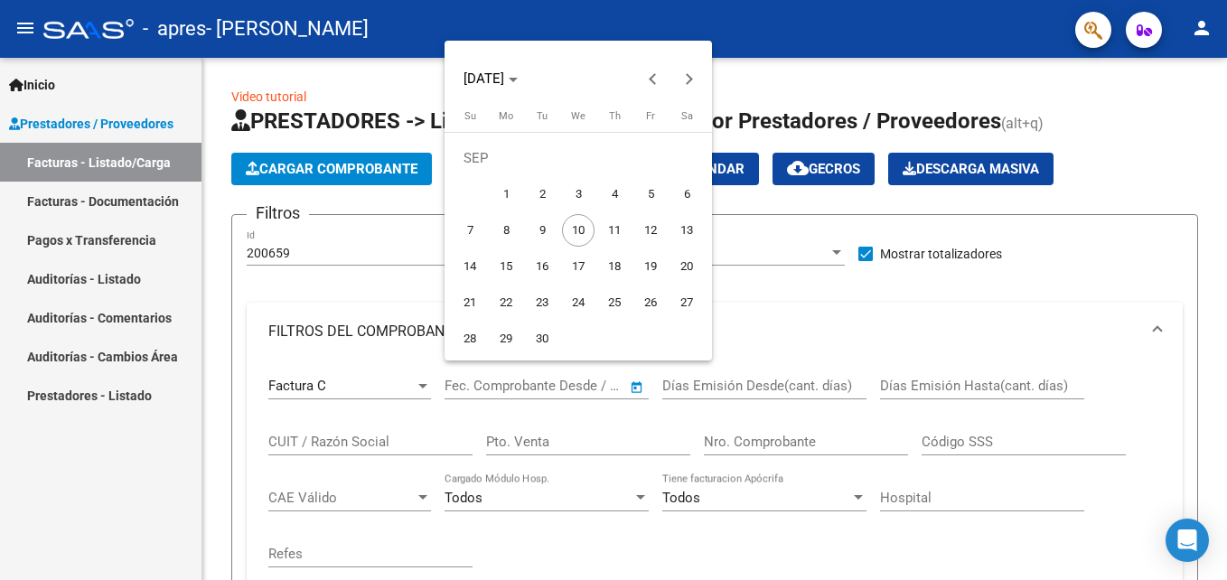
click at [504, 200] on span "1" at bounding box center [506, 194] width 33 height 33
type input "[DATE]"
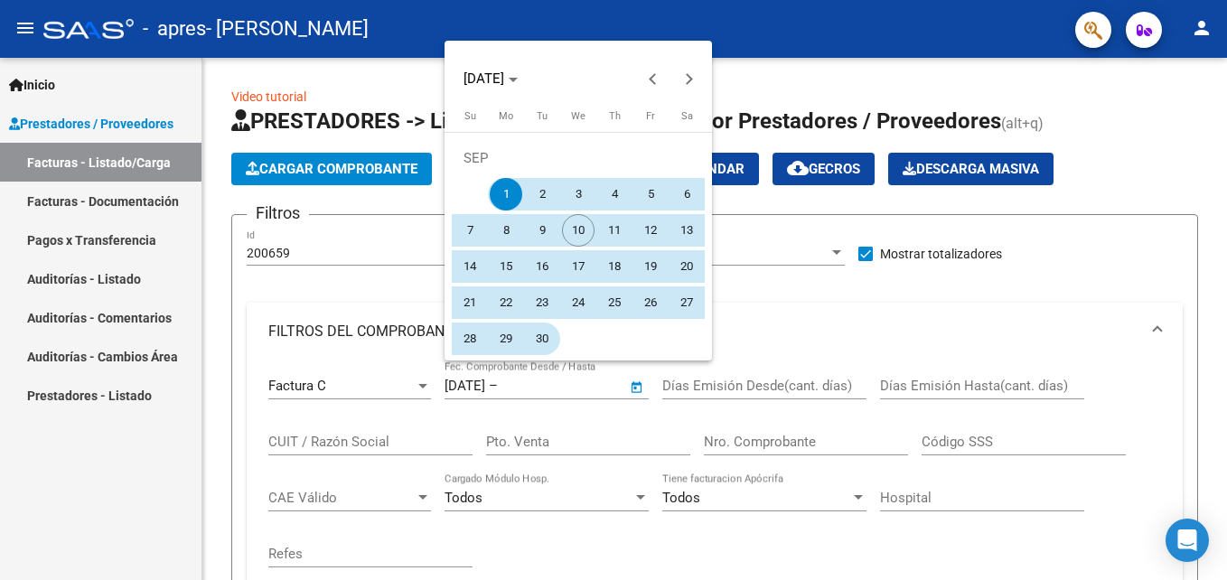
click at [547, 336] on span "30" at bounding box center [542, 339] width 33 height 33
type input "[DATE]"
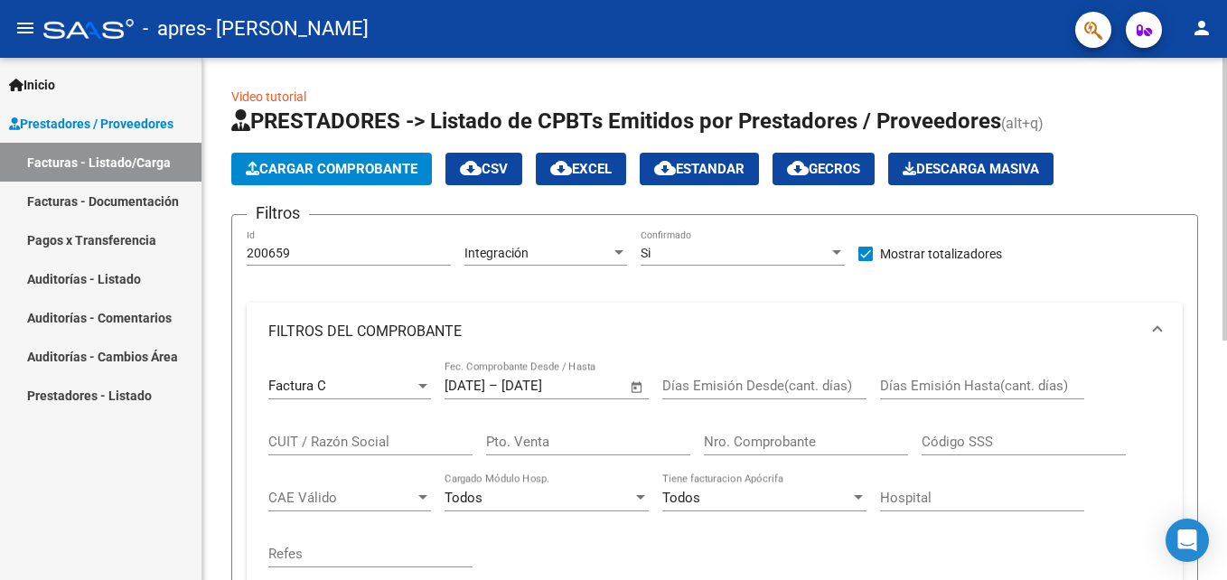
click at [531, 362] on div "[DATE] [DATE] – [DATE] Fecha fin Fec. Comprobante Desde / Hasta" at bounding box center [536, 380] width 183 height 39
click at [639, 389] on span "Open calendar" at bounding box center [636, 387] width 43 height 43
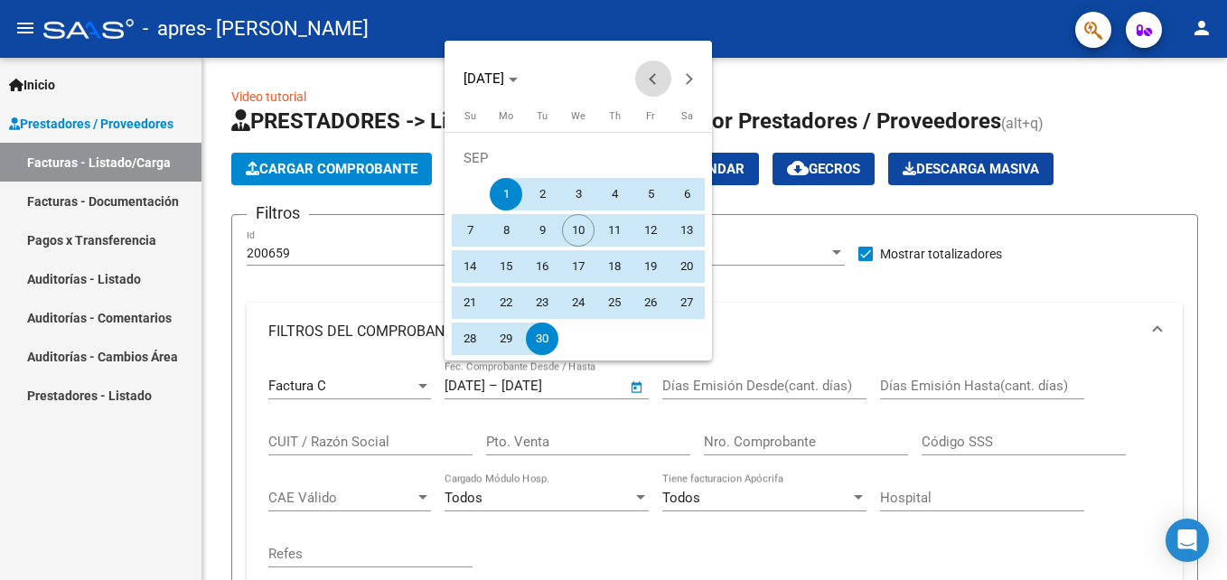
click at [647, 74] on span "Previous month" at bounding box center [653, 79] width 36 height 36
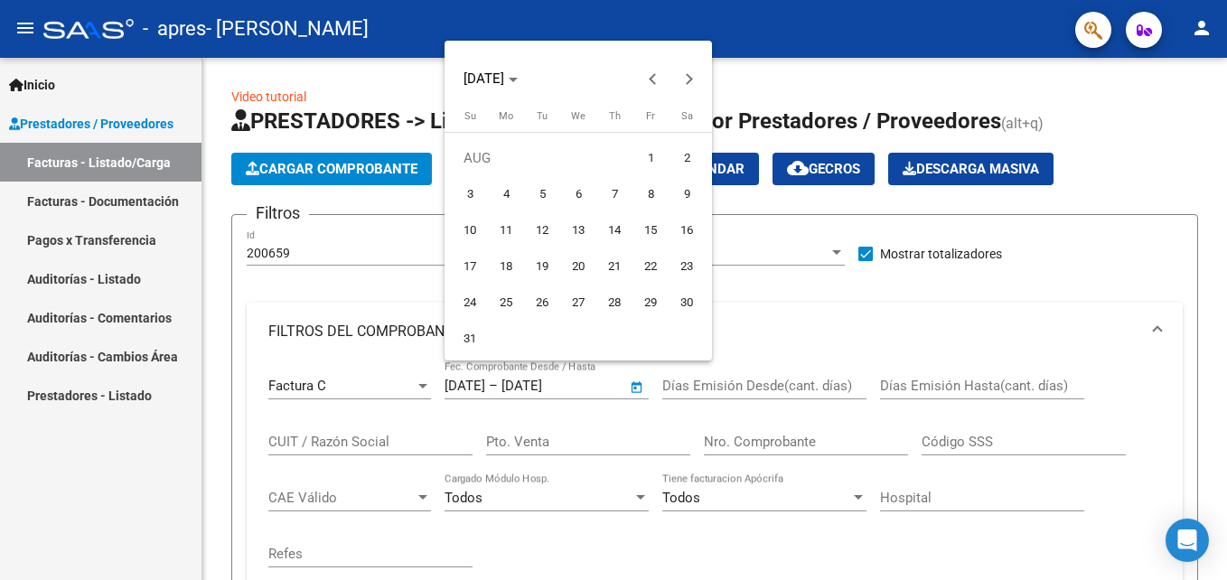
click at [649, 159] on span "1" at bounding box center [650, 158] width 33 height 33
type input "[DATE]"
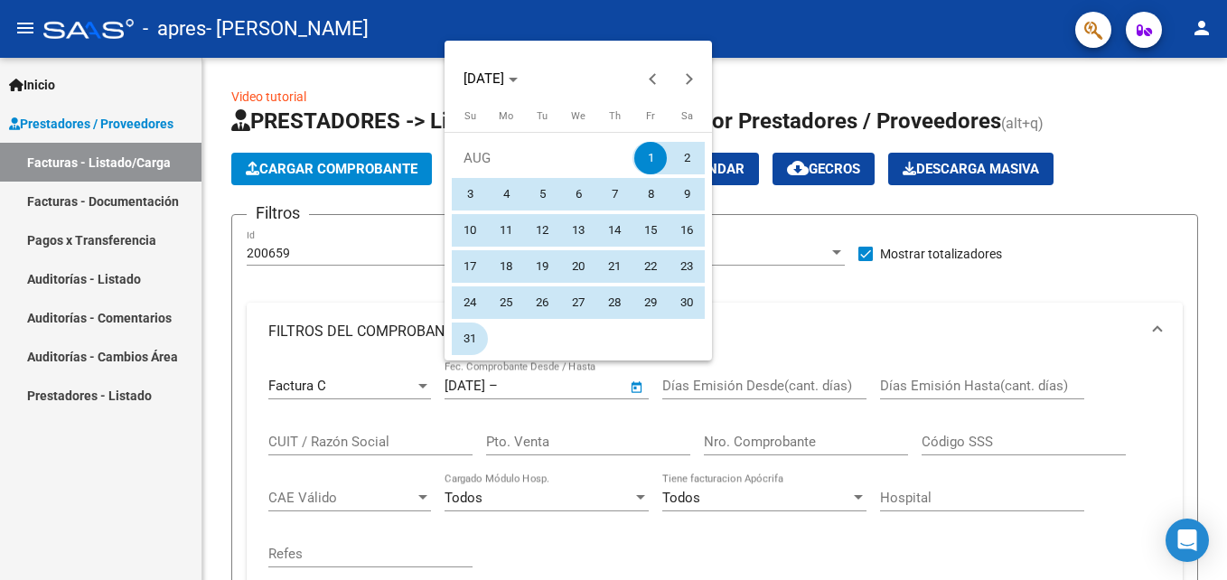
click at [466, 330] on span "31" at bounding box center [470, 339] width 33 height 33
type input "[DATE]"
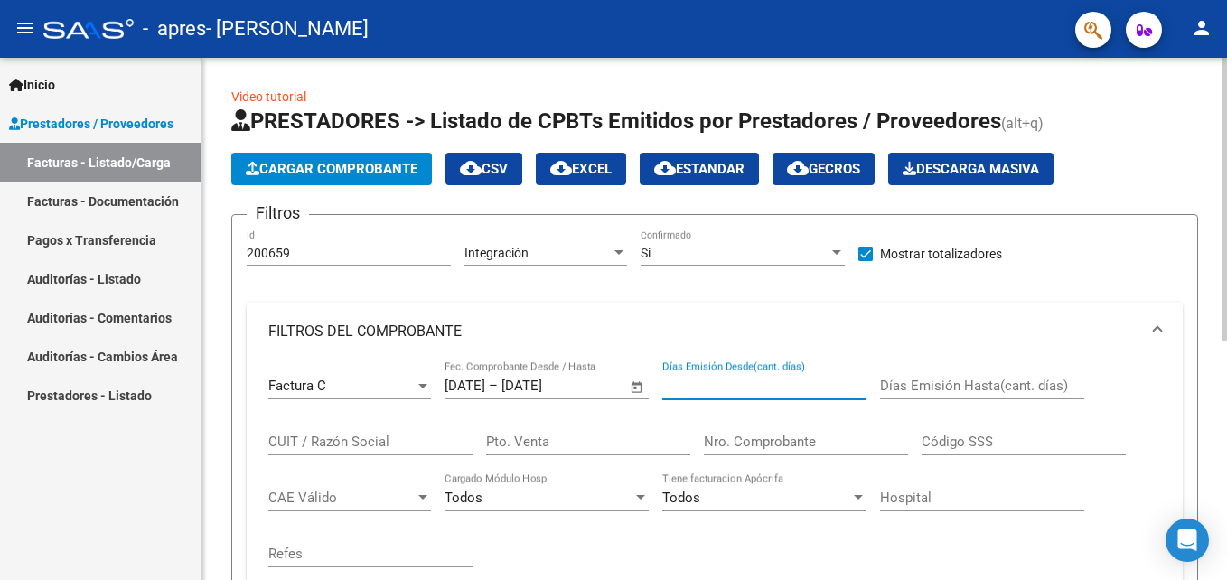
click at [746, 390] on input "Días Emisión Desde(cant. días)" at bounding box center [764, 386] width 204 height 16
type input "10"
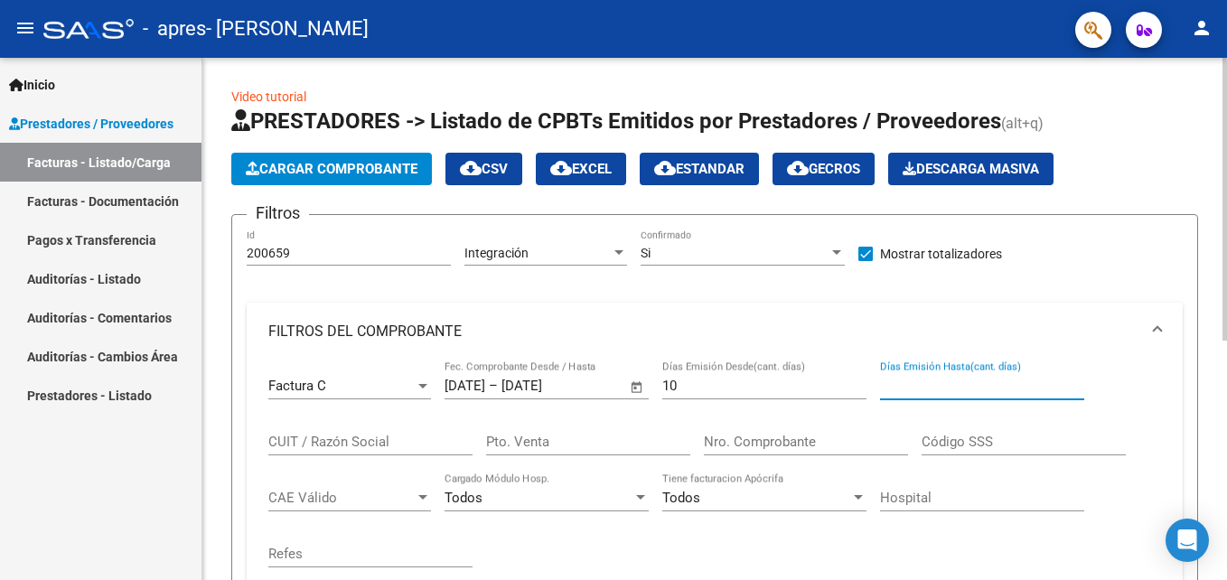
click at [975, 388] on input "Días Emisión Hasta(cant. días)" at bounding box center [982, 386] width 204 height 16
type input "10"
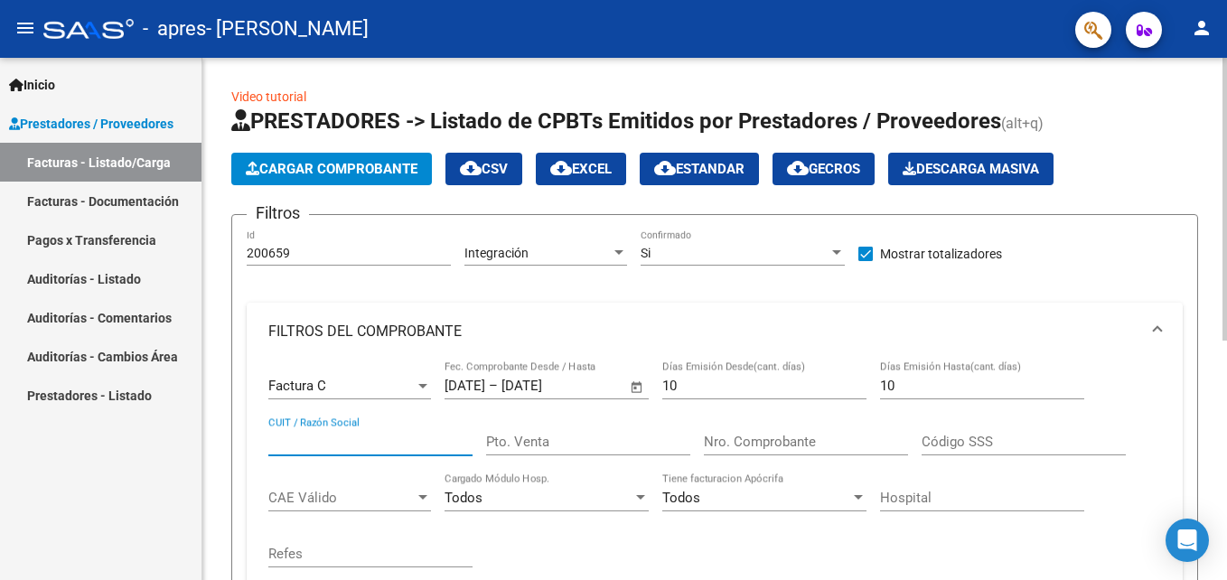
click at [414, 445] on input "CUIT / Razón Social" at bounding box center [370, 442] width 204 height 16
click at [763, 386] on input "10" at bounding box center [764, 386] width 204 height 16
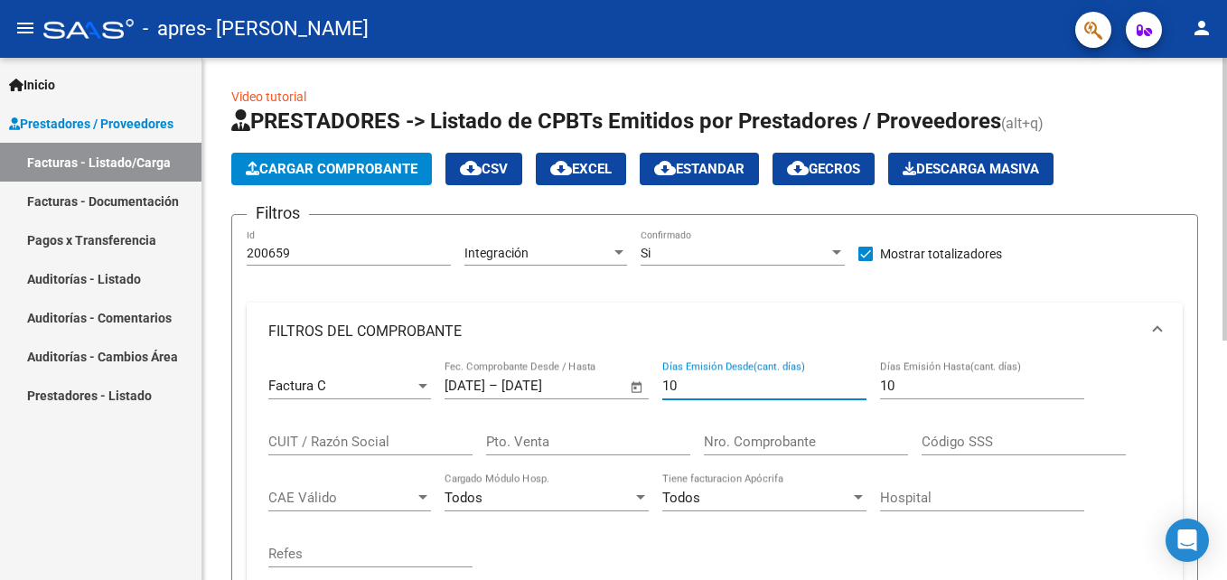
type input "1"
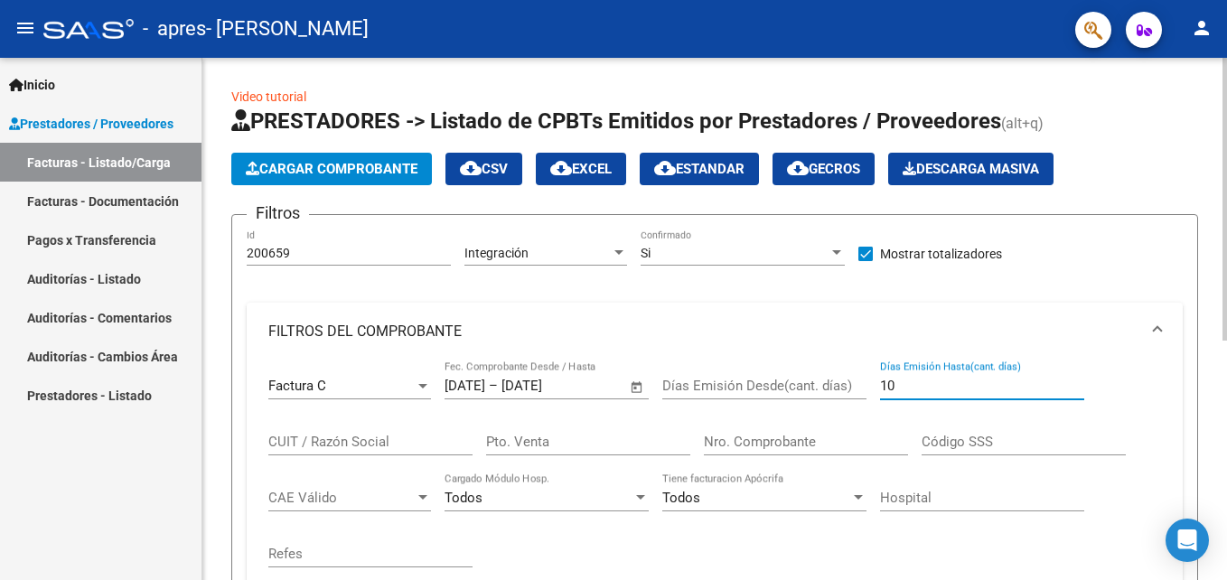
click at [951, 385] on input "10" at bounding box center [982, 386] width 204 height 16
type input "1"
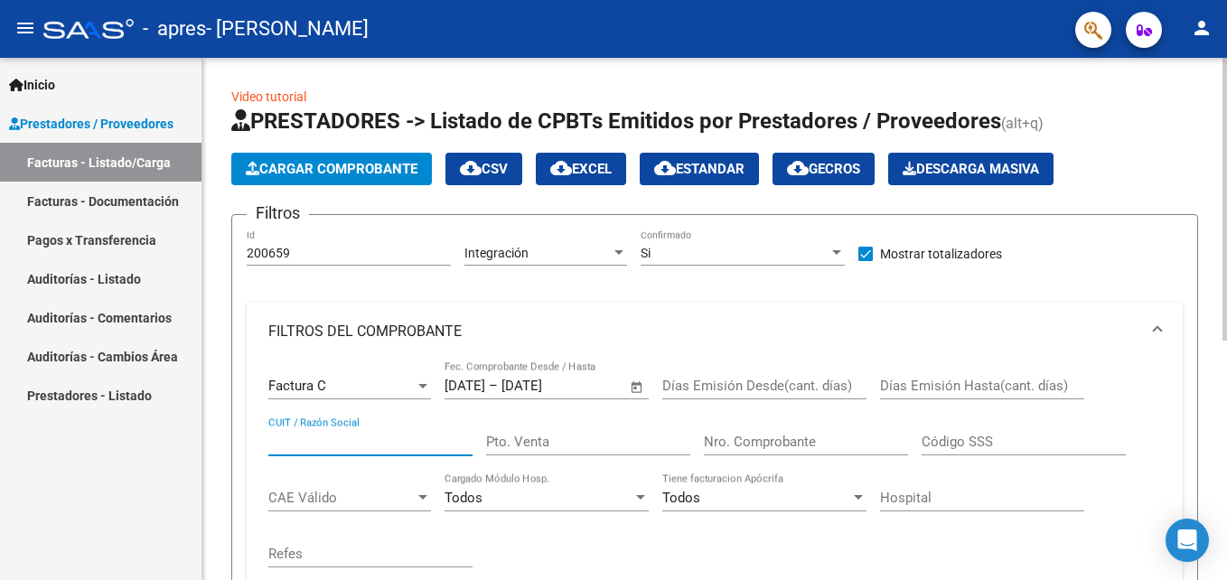
click at [348, 434] on input "CUIT / Razón Social" at bounding box center [370, 442] width 204 height 16
type input "27264751425"
click at [549, 446] on input "Pto. Venta" at bounding box center [588, 442] width 204 height 16
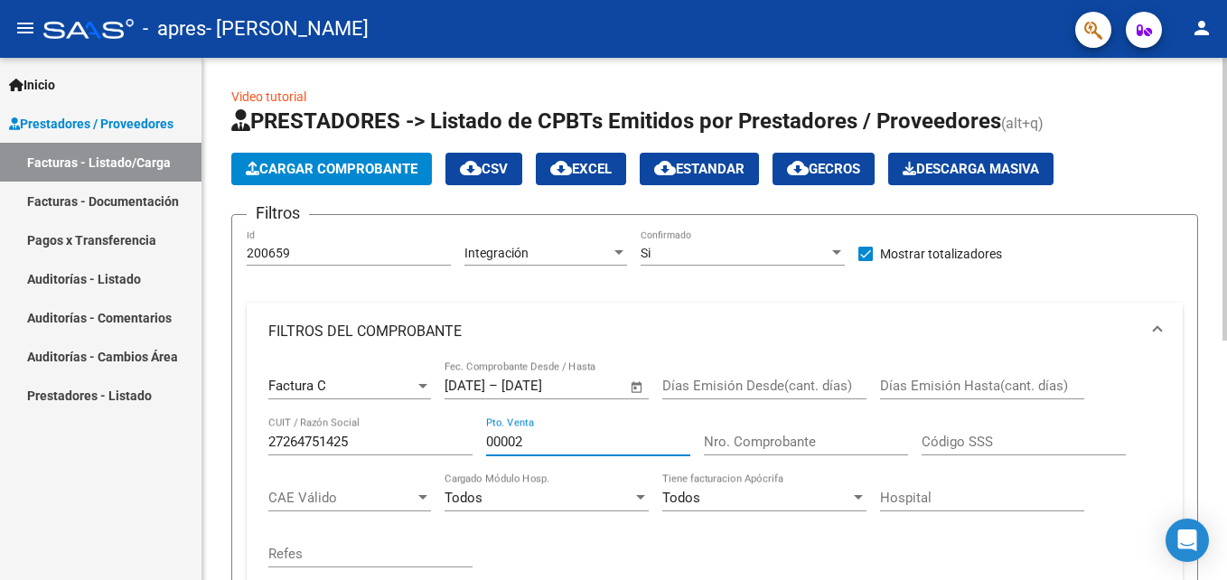
type input "00002"
click at [780, 437] on input "Nro. Comprobante" at bounding box center [806, 442] width 204 height 16
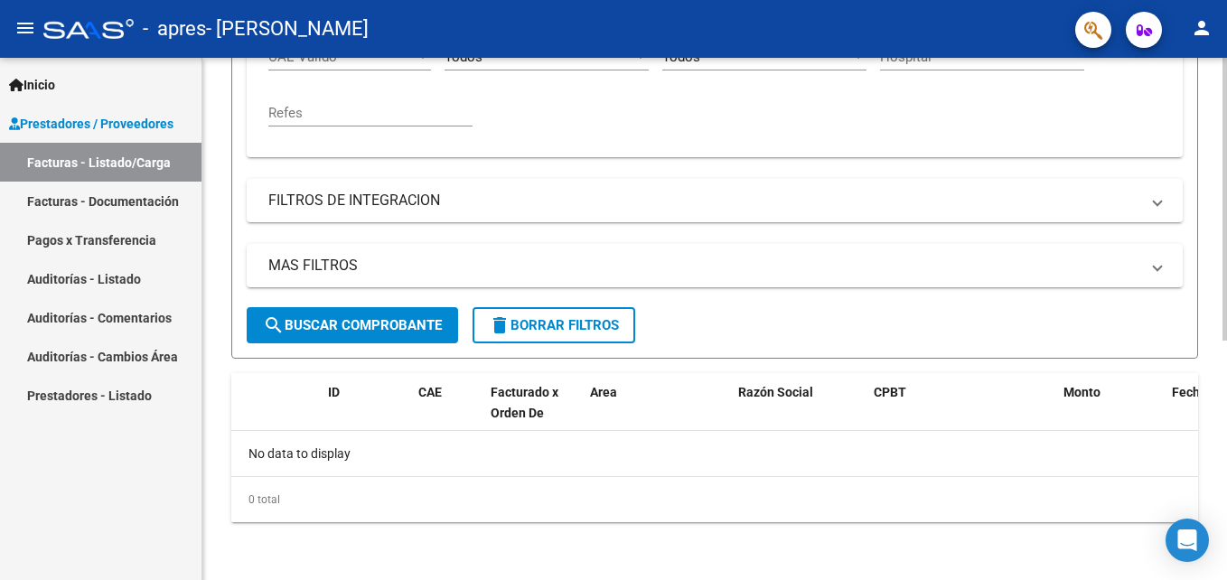
click at [1226, 525] on html "menu - apres - [PERSON_NAME] person Inicio Instructivos Contacto OS Prestadores…" at bounding box center [613, 290] width 1227 height 580
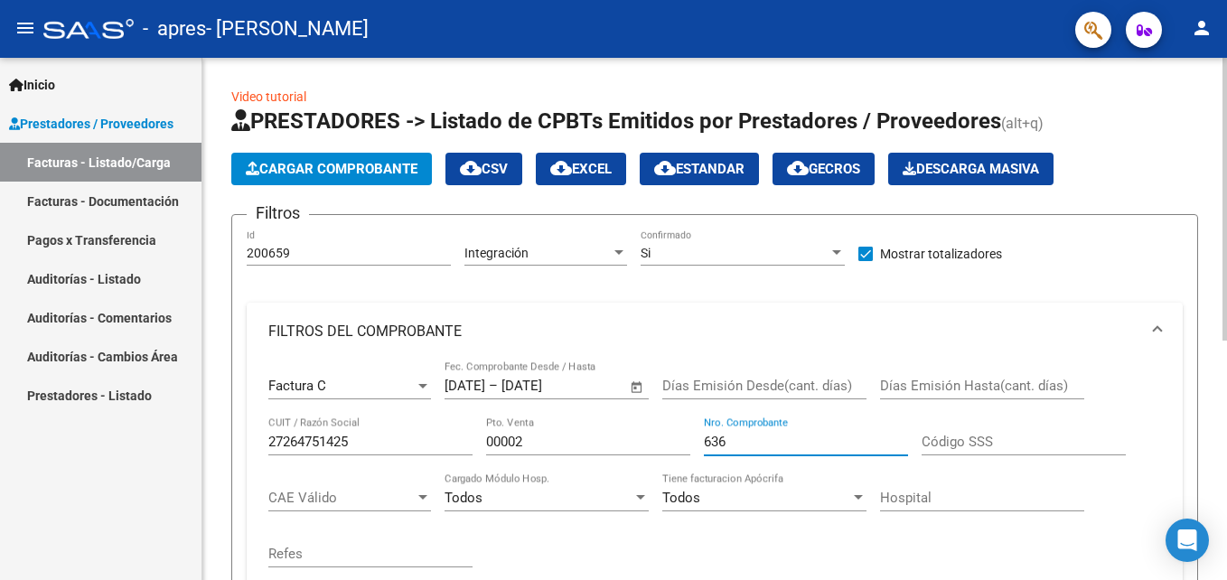
click at [1224, 123] on div at bounding box center [1224, 319] width 5 height 522
type input "634"
click at [384, 507] on div "CAE Válido CAE Válido" at bounding box center [349, 492] width 163 height 39
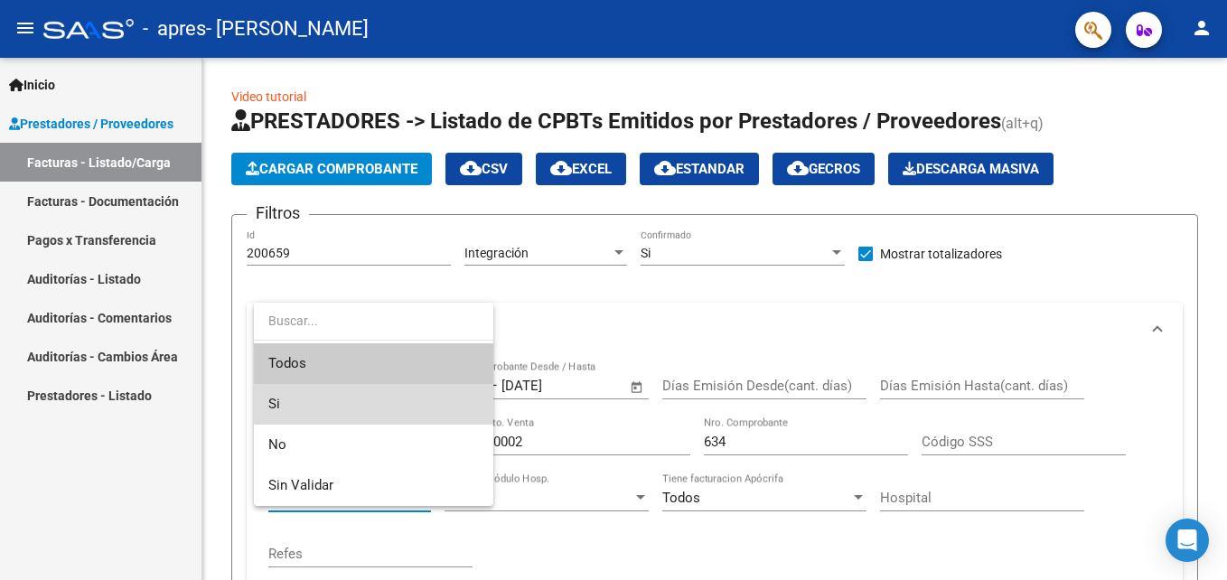
click at [311, 417] on span "Si" at bounding box center [373, 404] width 211 height 41
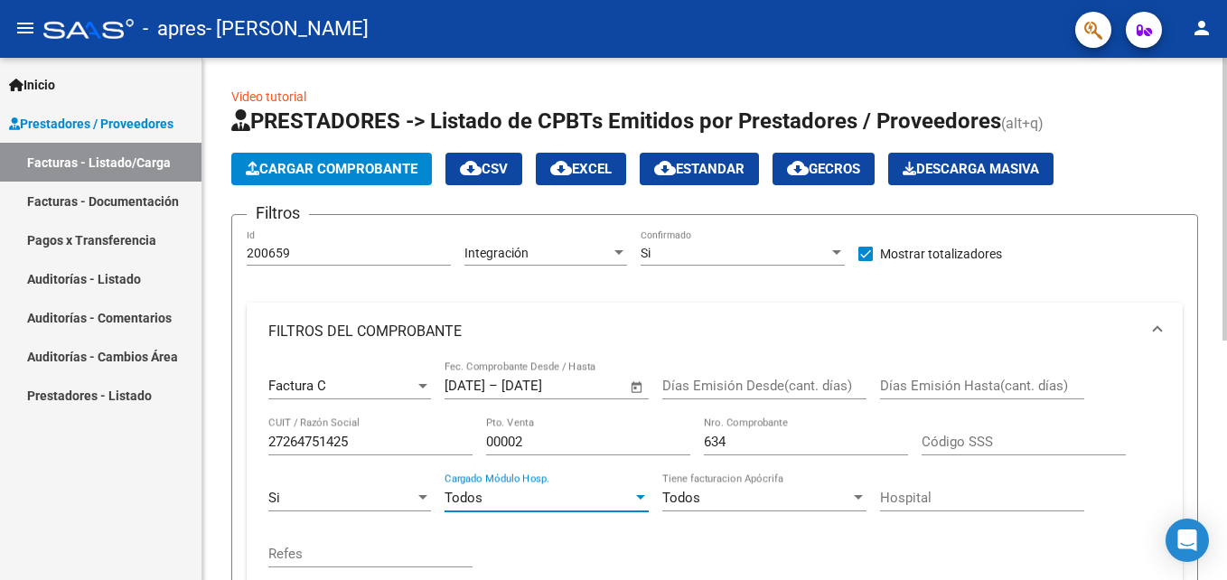
click at [478, 502] on span "Todos" at bounding box center [464, 498] width 38 height 16
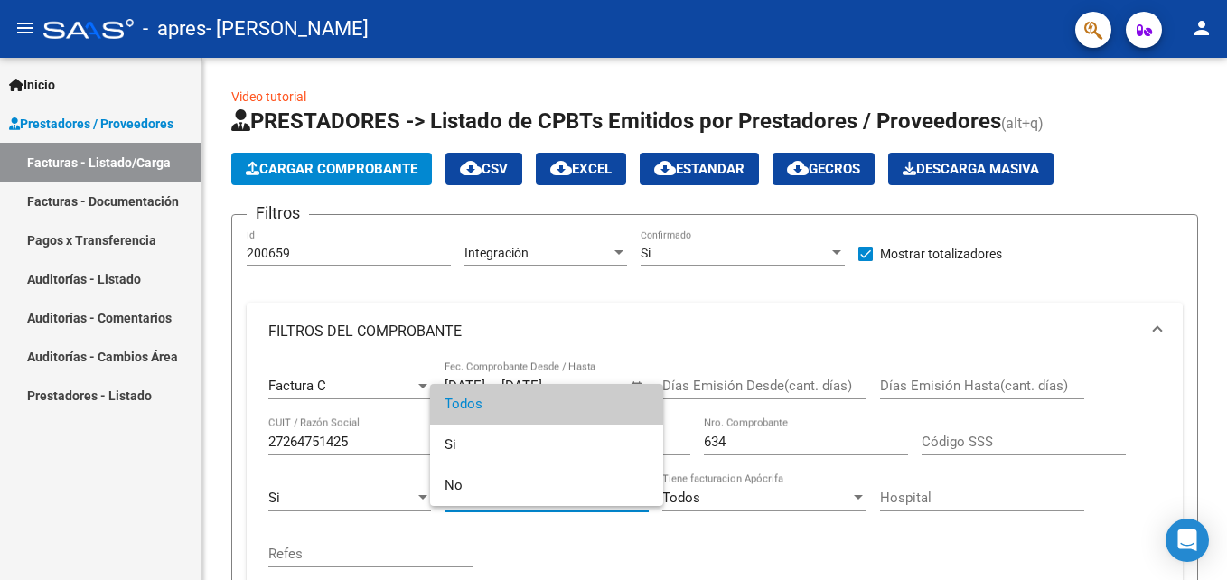
click at [540, 539] on div at bounding box center [613, 290] width 1227 height 580
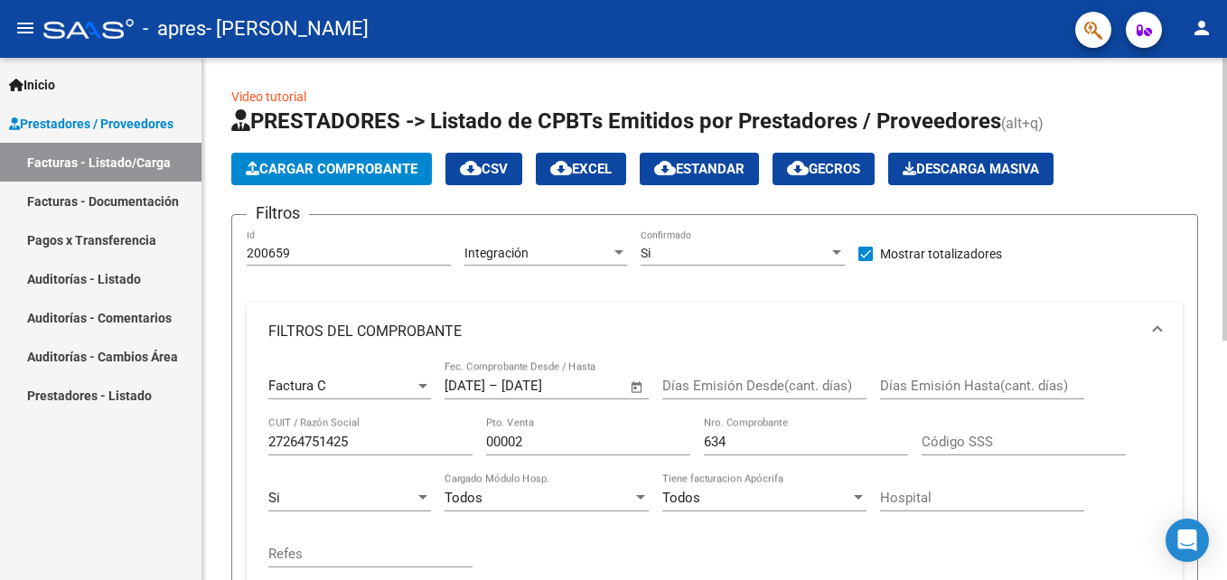
click at [384, 494] on div "Si" at bounding box center [341, 498] width 146 height 16
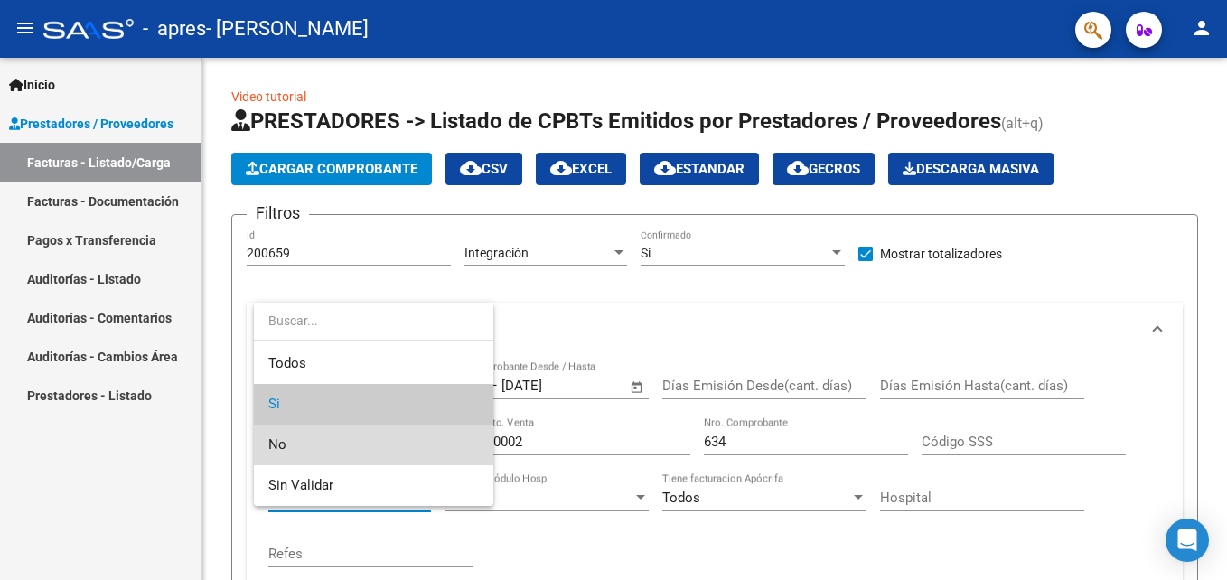
click at [337, 447] on span "No" at bounding box center [373, 445] width 211 height 41
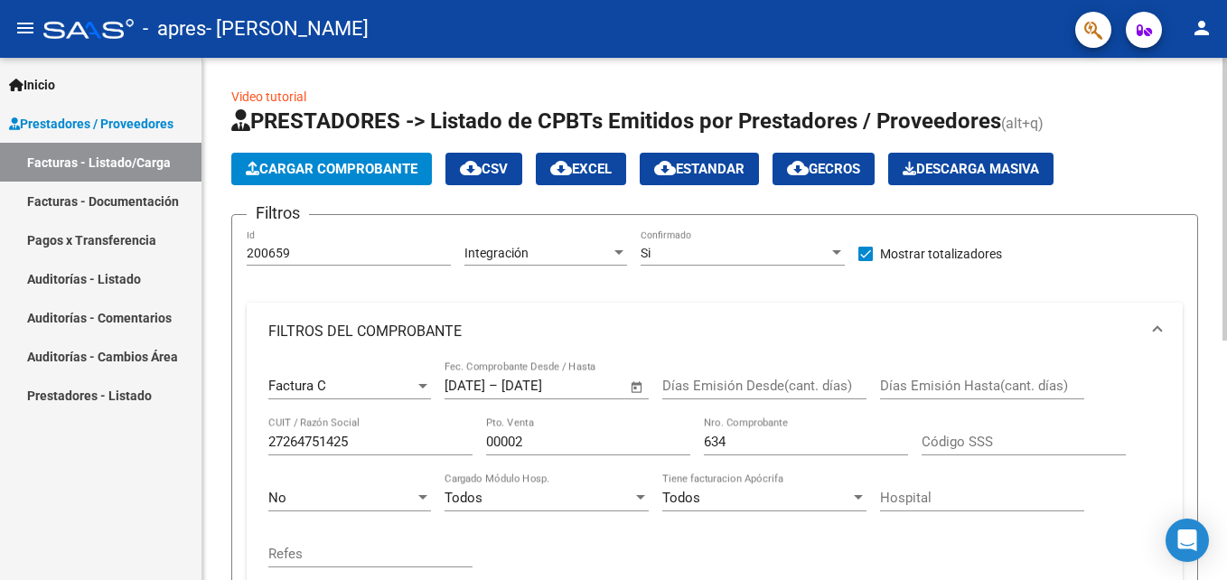
click at [276, 98] on link "Video tutorial" at bounding box center [268, 96] width 75 height 14
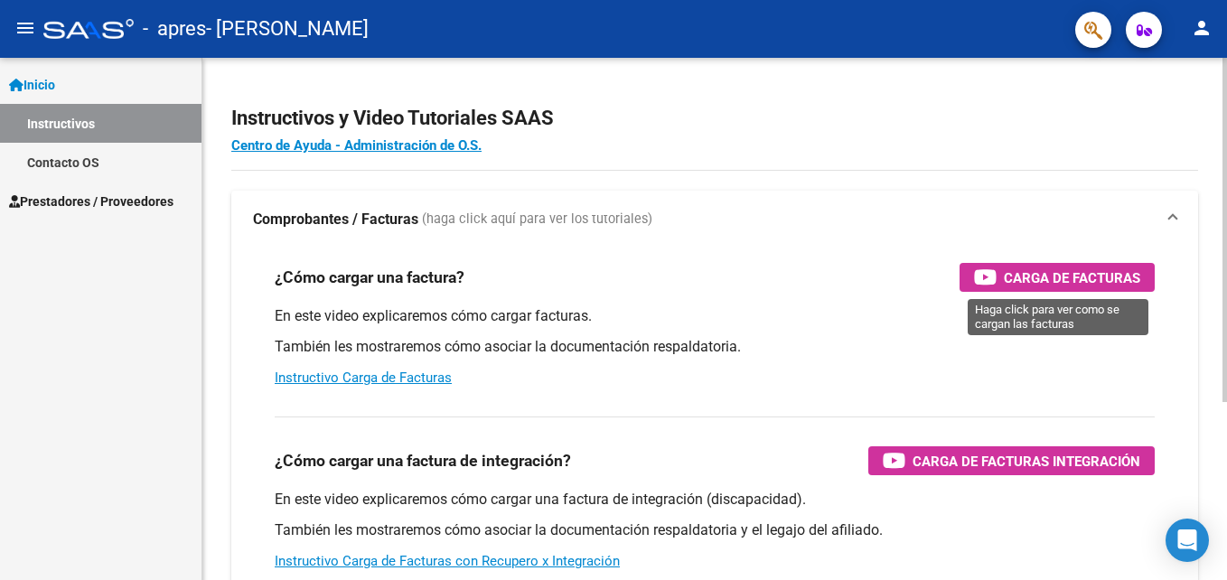
click at [1046, 276] on span "Carga de Facturas" at bounding box center [1072, 278] width 136 height 23
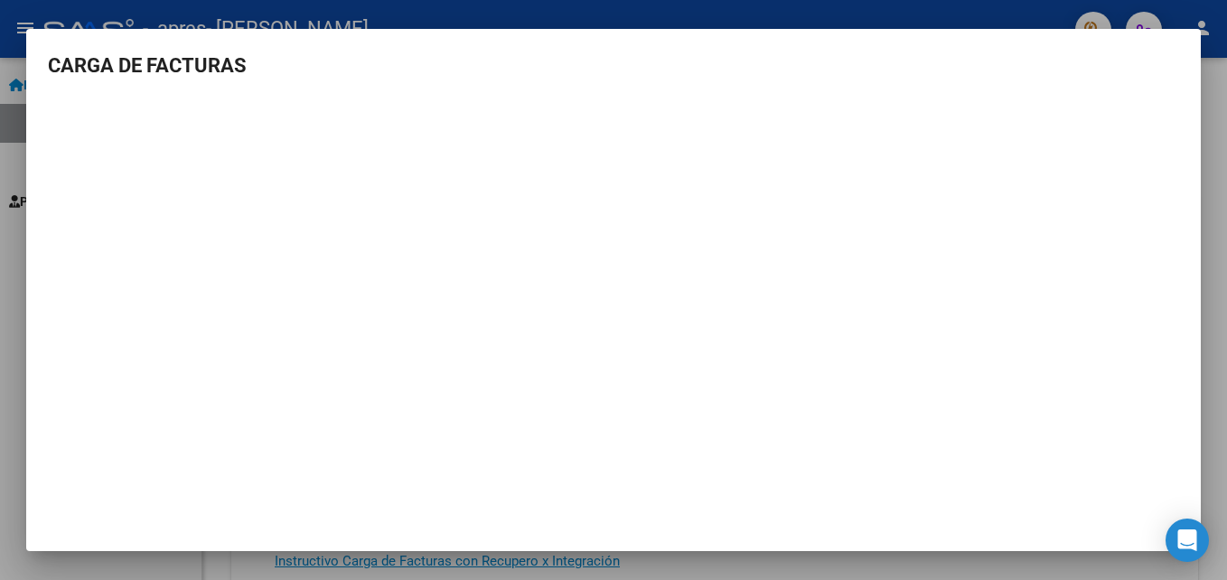
click at [1128, 98] on mat-dialog-content "CARGA DE FACTURAS" at bounding box center [613, 279] width 1175 height 457
click at [1226, 470] on html "menu - apres - [PERSON_NAME] person Inicio Instructivos Contacto OS Prestadores…" at bounding box center [613, 290] width 1227 height 580
click at [1206, 461] on div at bounding box center [613, 290] width 1227 height 580
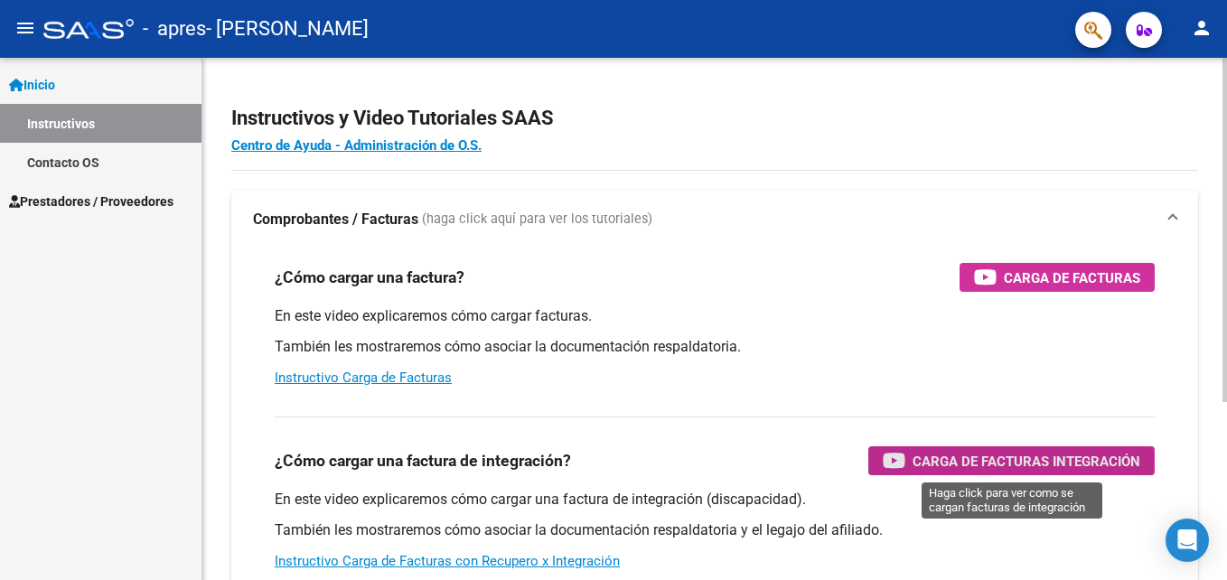
click at [908, 460] on div "Carga de Facturas Integración" at bounding box center [1012, 460] width 258 height 29
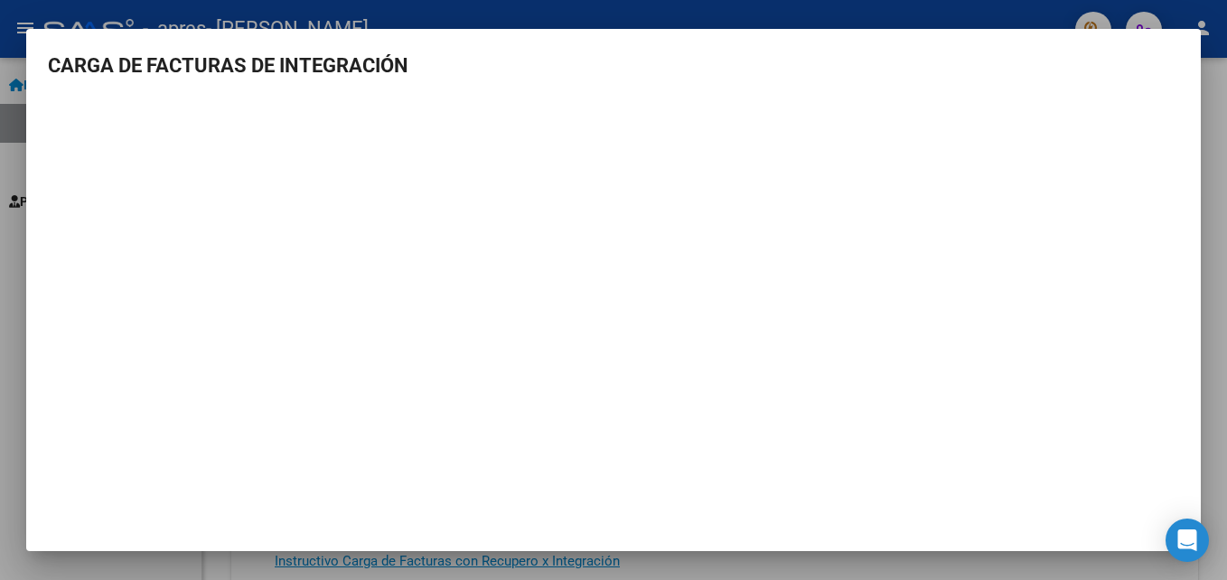
click at [1214, 345] on div at bounding box center [613, 290] width 1227 height 580
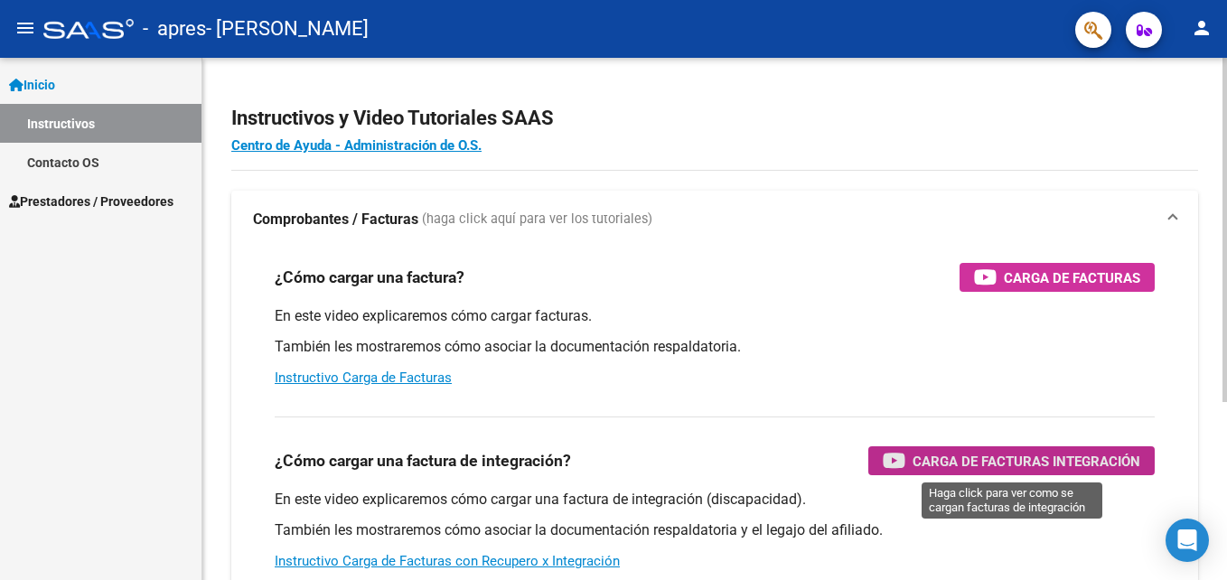
click at [895, 457] on icon "button" at bounding box center [894, 460] width 23 height 21
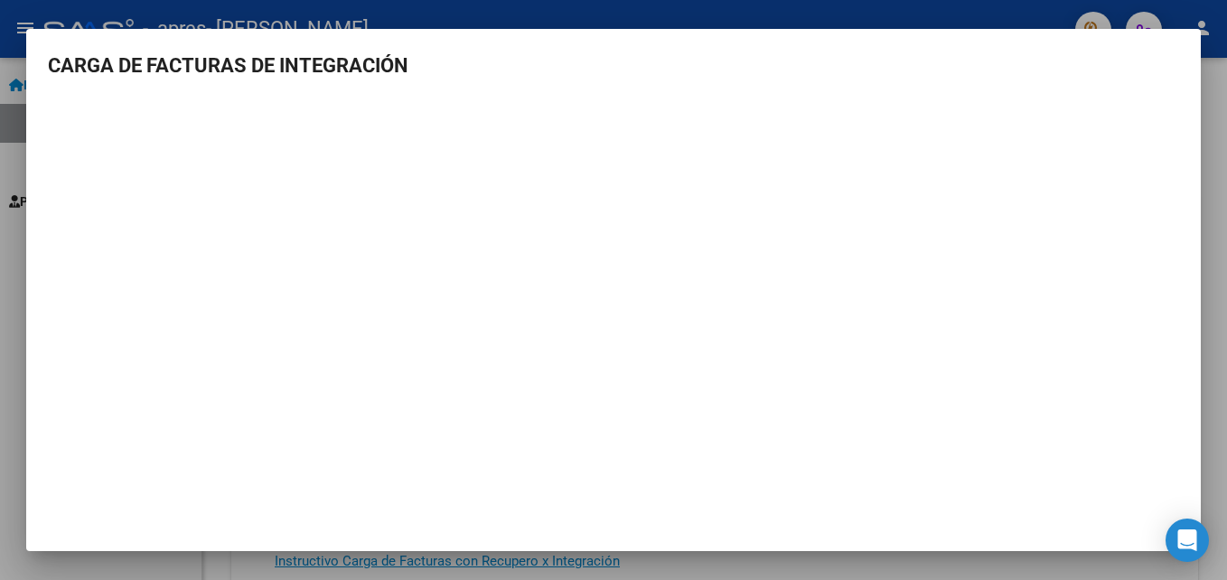
click at [4, 281] on div at bounding box center [613, 290] width 1227 height 580
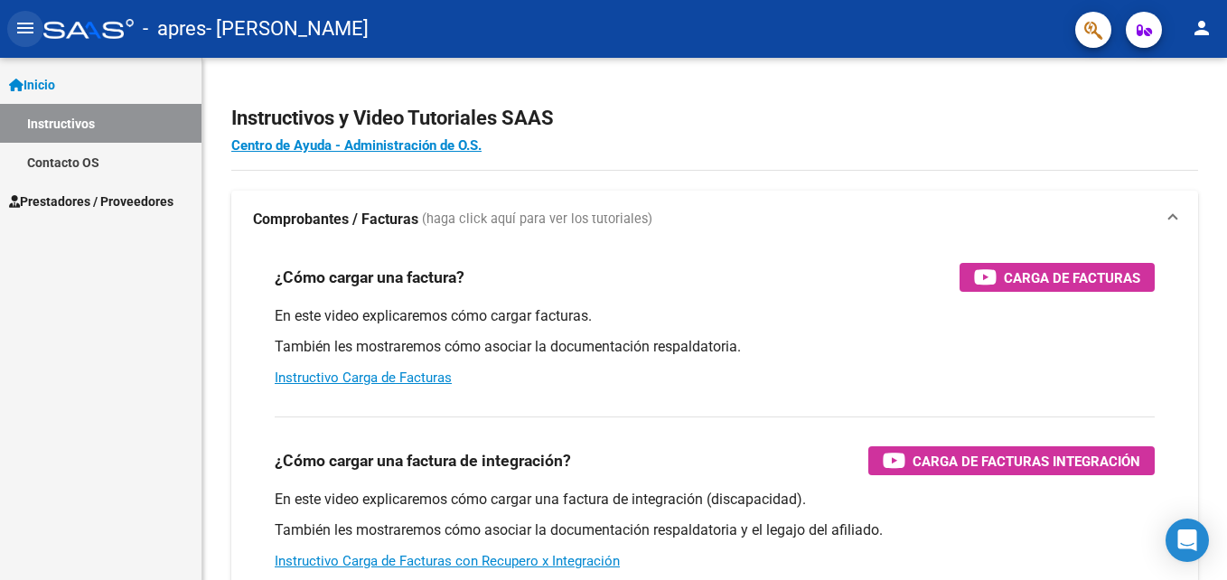
click at [23, 23] on mat-icon "menu" at bounding box center [25, 28] width 22 height 22
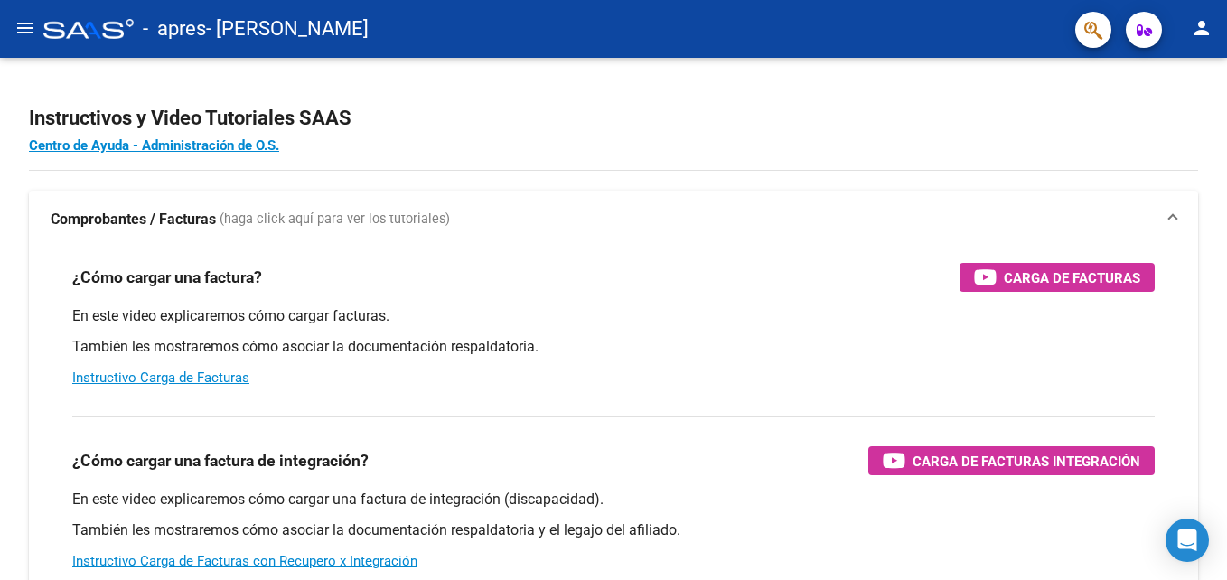
click at [1147, 40] on span "button" at bounding box center [1144, 30] width 15 height 36
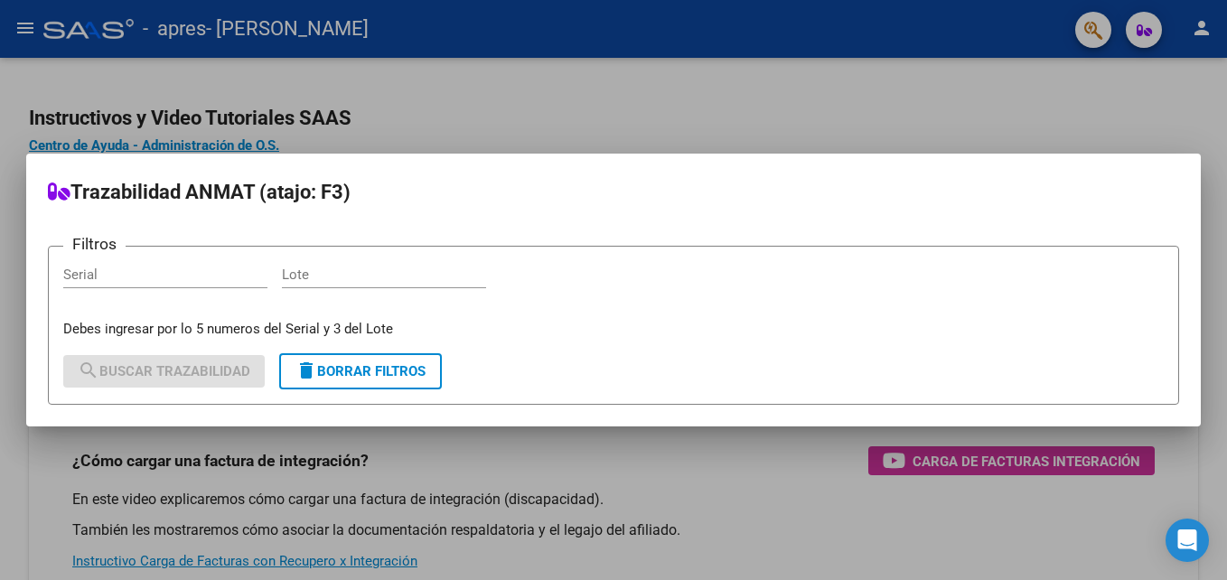
click at [1097, 34] on div at bounding box center [613, 290] width 1227 height 580
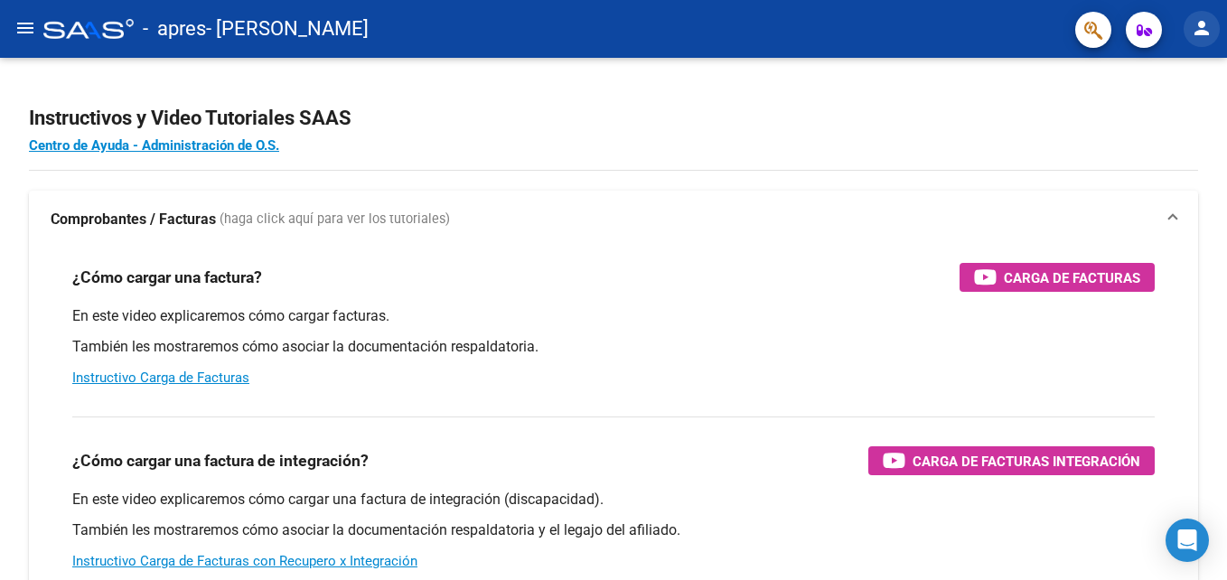
click at [1194, 33] on mat-icon "person" at bounding box center [1202, 28] width 22 height 22
click at [1185, 82] on button "person Mi Perfil" at bounding box center [1165, 75] width 110 height 43
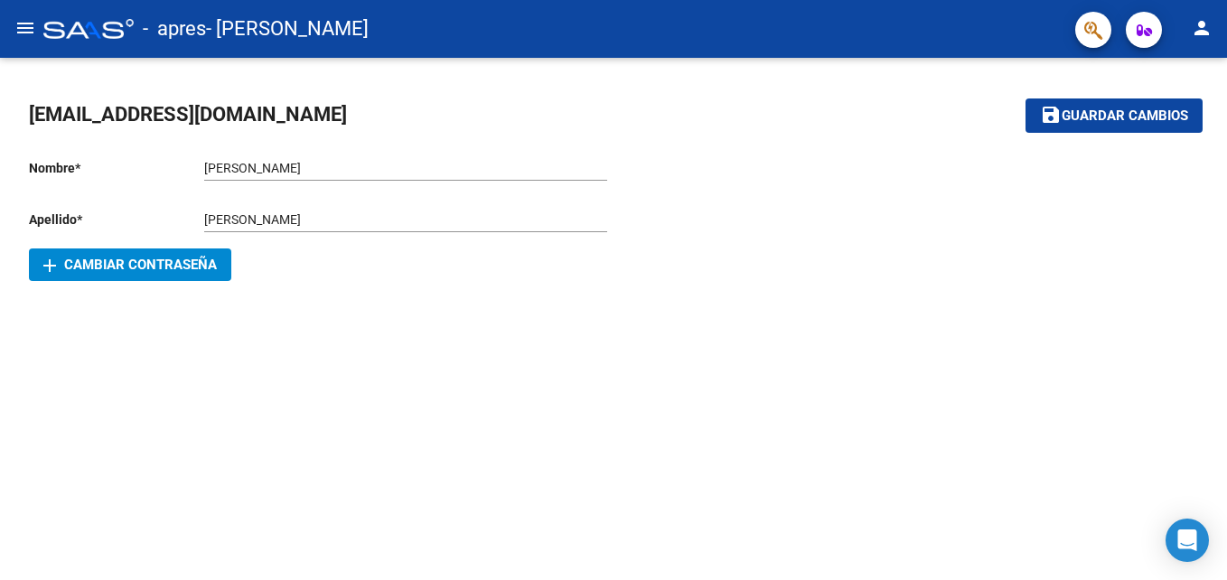
click at [19, 37] on mat-icon "menu" at bounding box center [25, 28] width 22 height 22
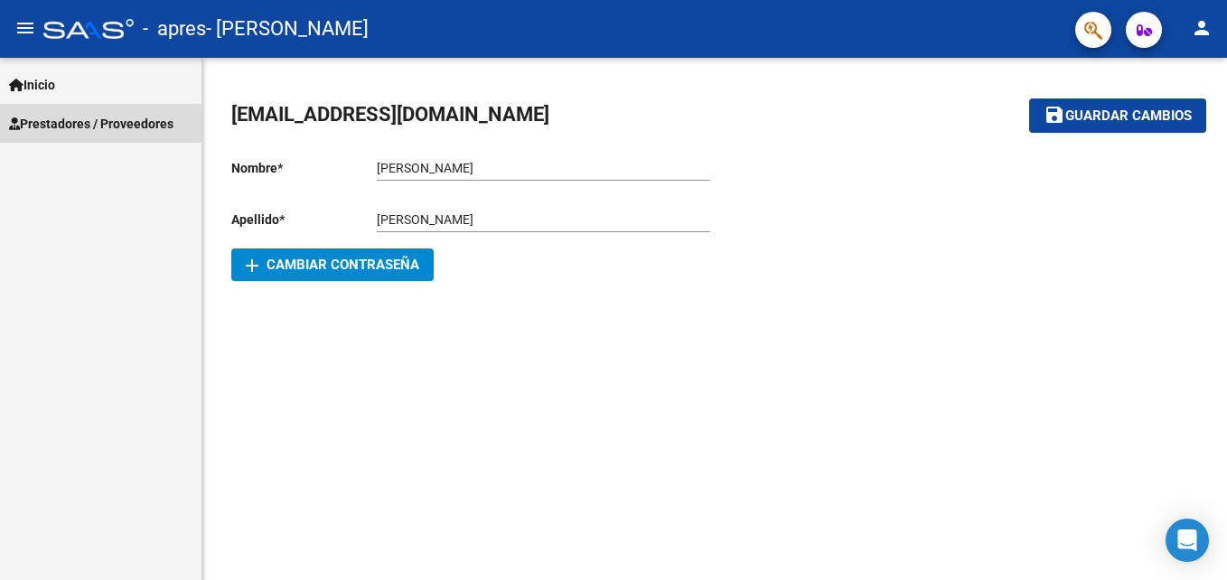
click at [89, 122] on span "Prestadores / Proveedores" at bounding box center [91, 124] width 164 height 20
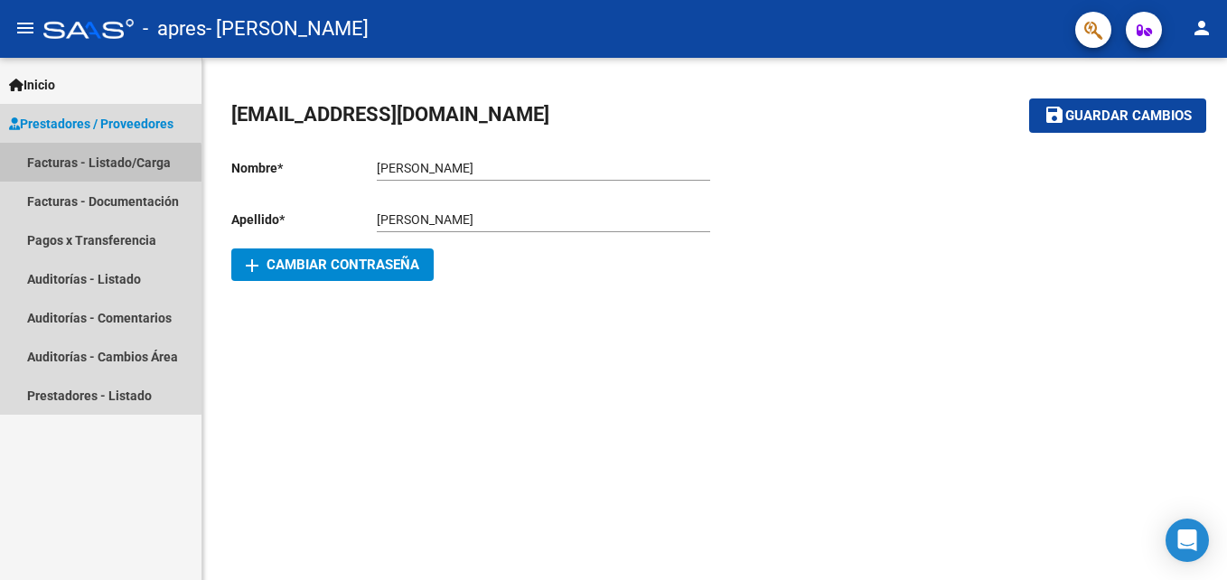
click at [93, 169] on link "Facturas - Listado/Carga" at bounding box center [100, 162] width 201 height 39
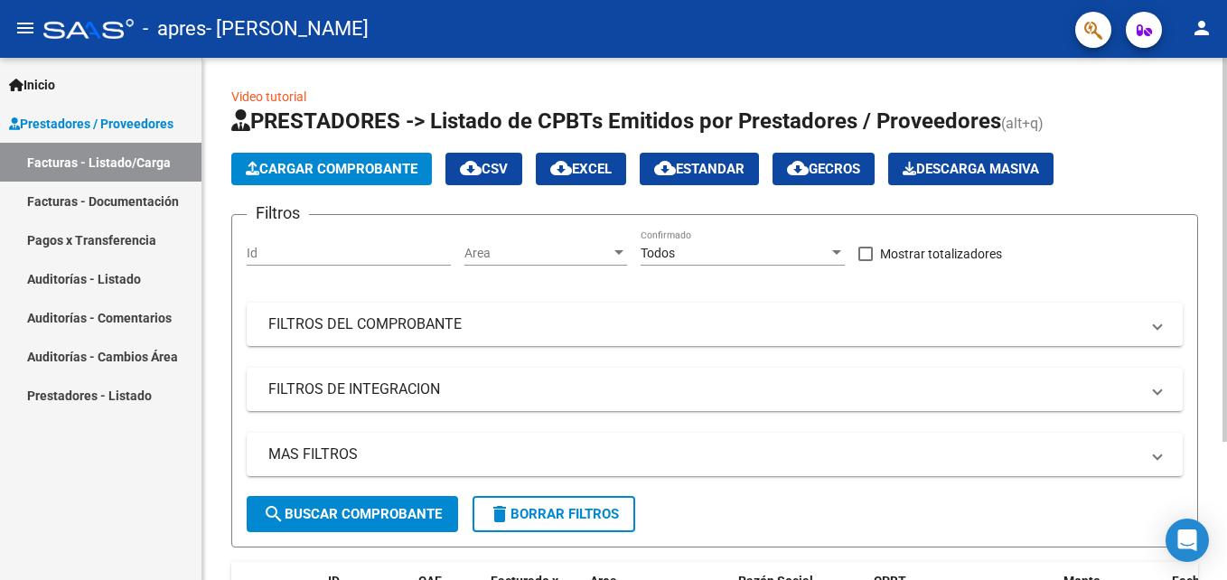
click at [305, 163] on span "Cargar Comprobante" at bounding box center [332, 169] width 172 height 16
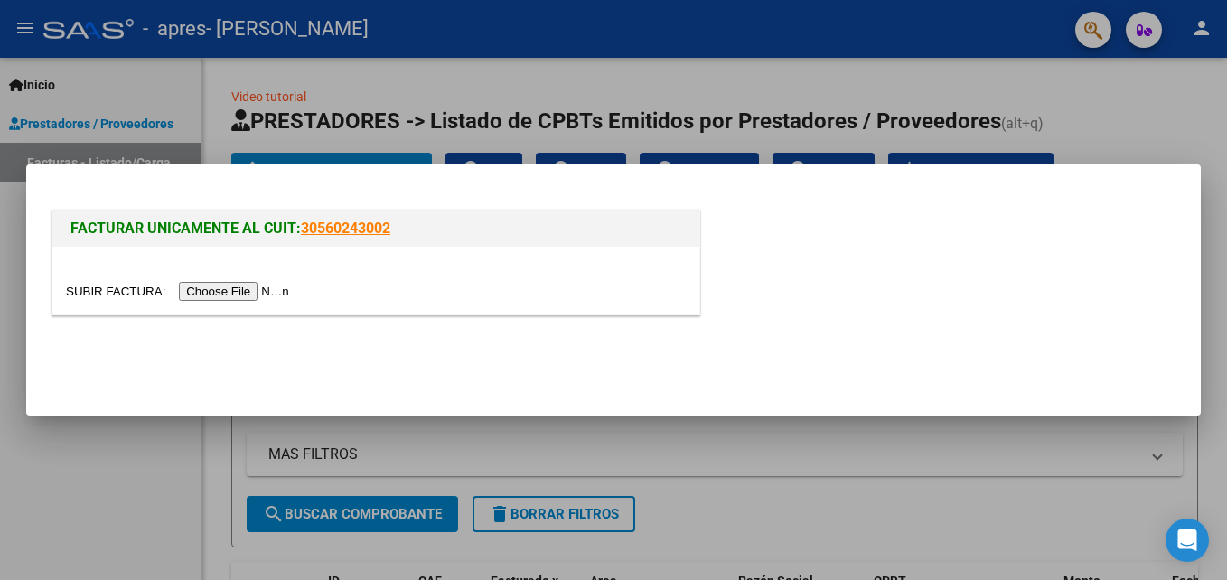
click at [237, 302] on div at bounding box center [375, 281] width 647 height 68
click at [240, 293] on input "file" at bounding box center [180, 291] width 229 height 19
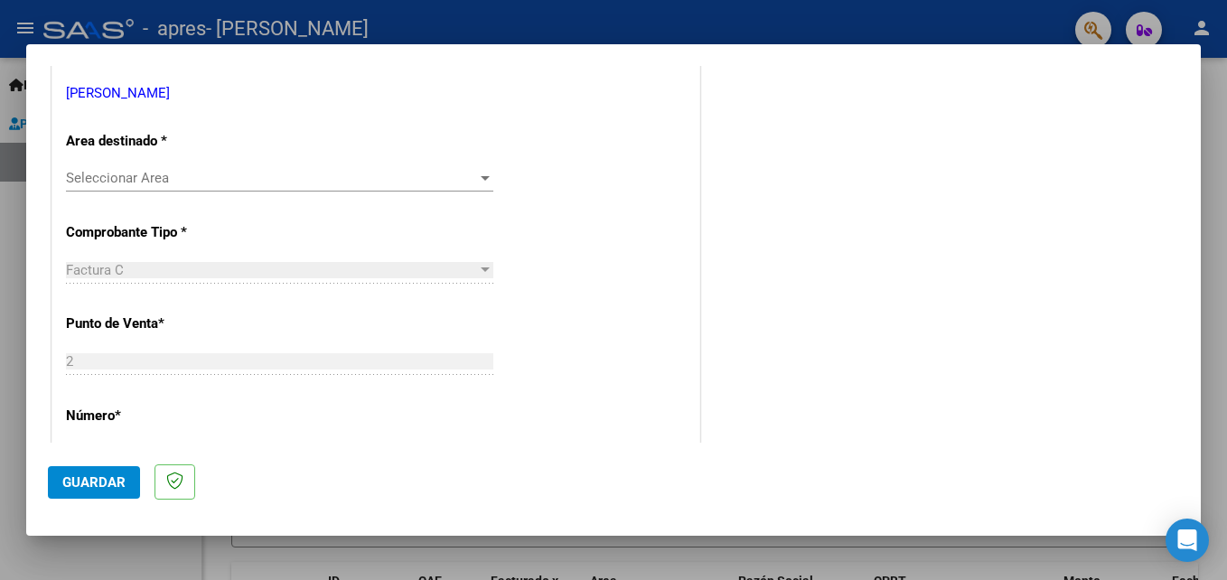
scroll to position [409, 0]
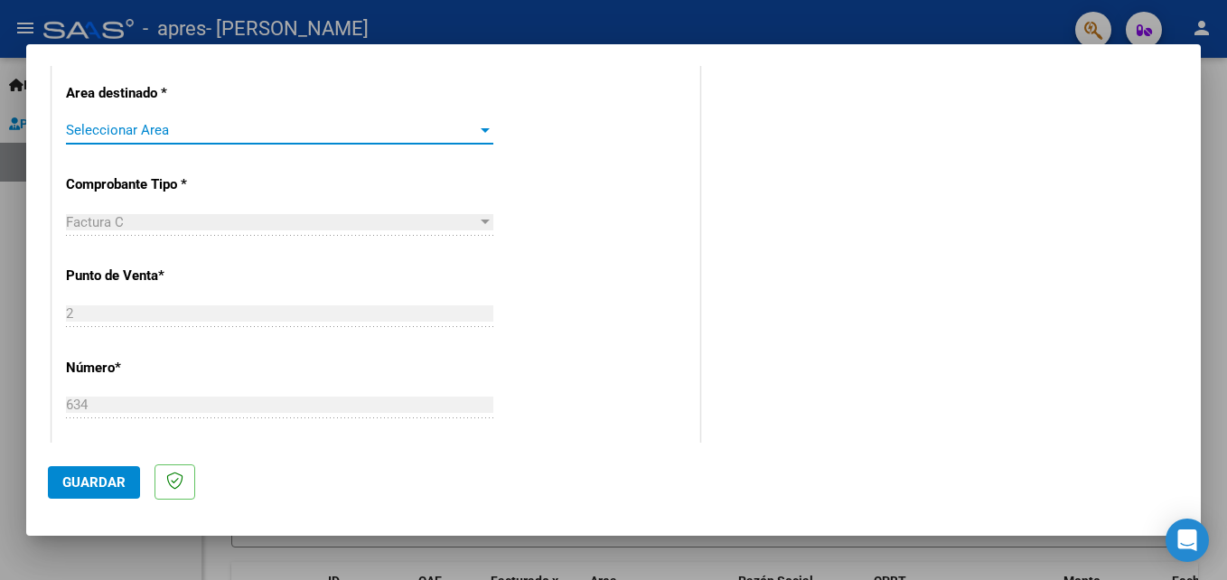
click at [432, 136] on span "Seleccionar Area" at bounding box center [271, 130] width 411 height 16
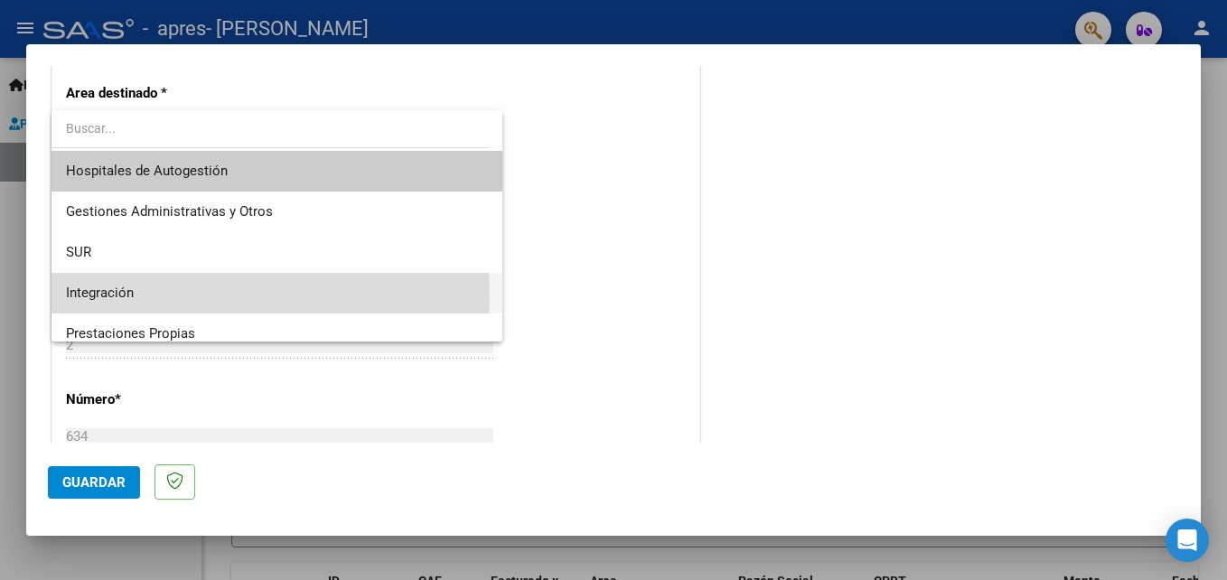
click at [146, 297] on span "Integración" at bounding box center [277, 293] width 422 height 41
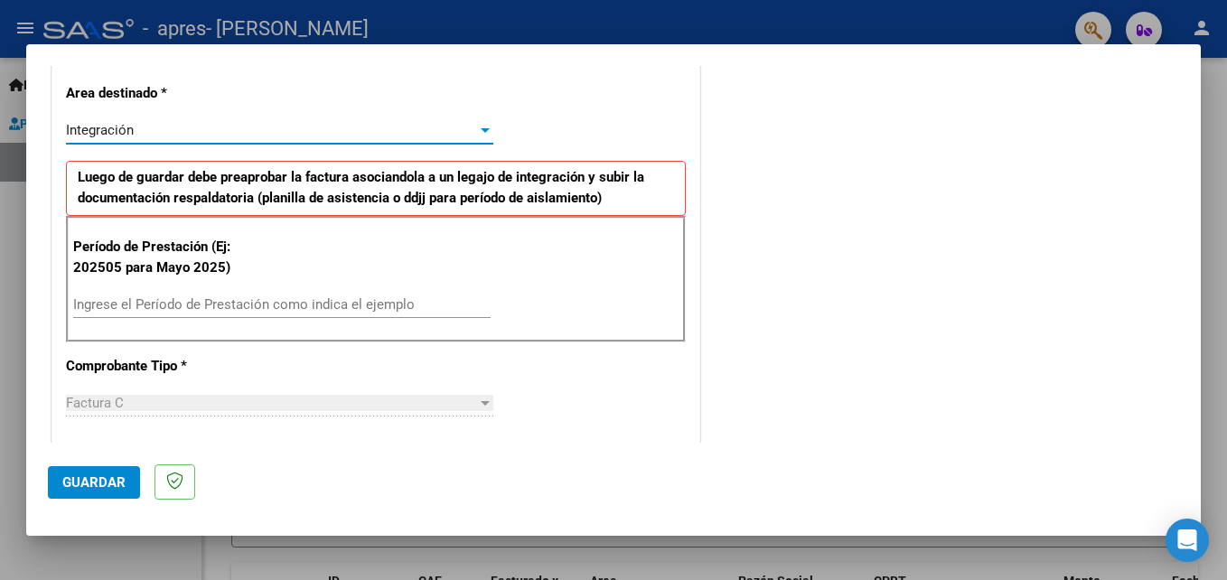
click at [323, 304] on input "Ingrese el Período de Prestación como indica el ejemplo" at bounding box center [281, 304] width 417 height 16
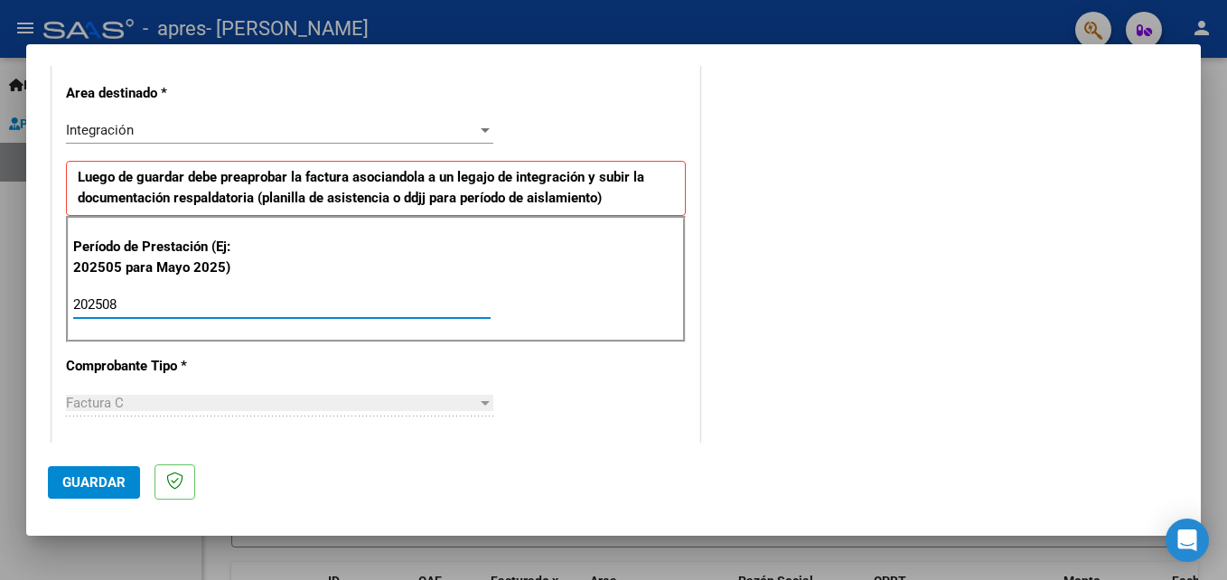
type input "202508"
click at [621, 389] on div "CUIT * 27-26475142-5 Ingresar CUIT ANALISIS PRESTADOR [PERSON_NAME] [PERSON_NAM…" at bounding box center [375, 563] width 647 height 1360
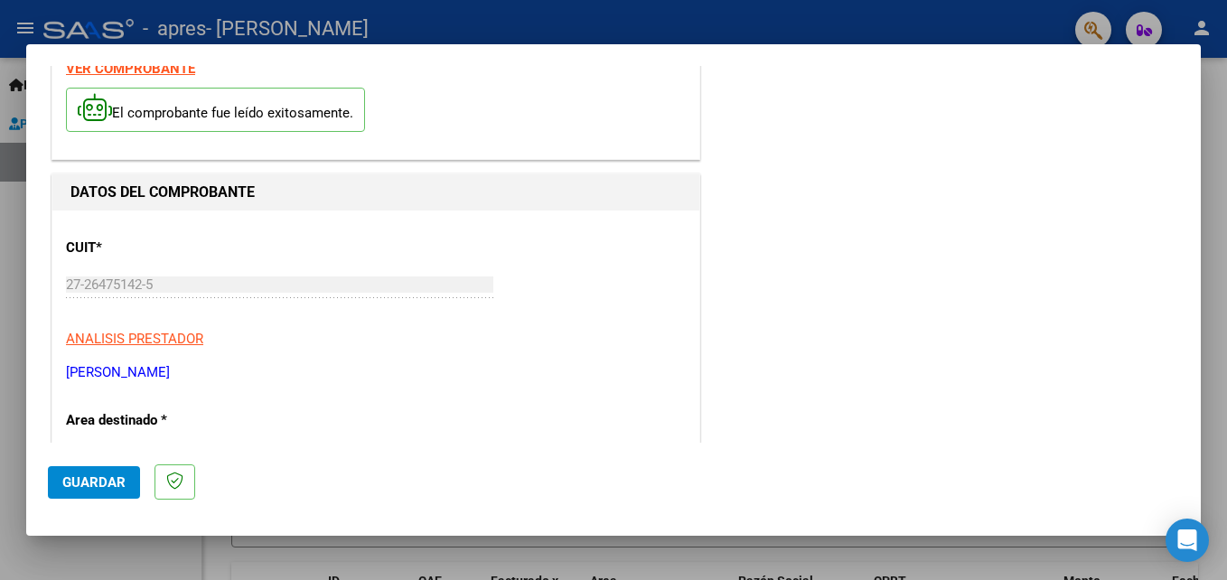
scroll to position [0, 0]
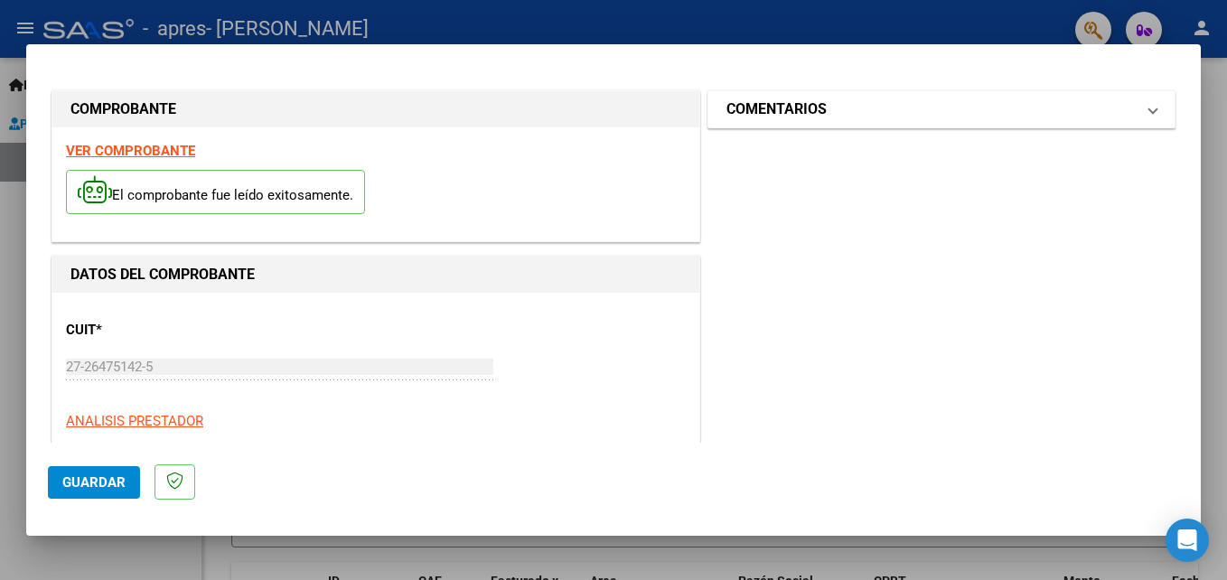
click at [1144, 119] on mat-expansion-panel-header "COMENTARIOS" at bounding box center [941, 109] width 466 height 36
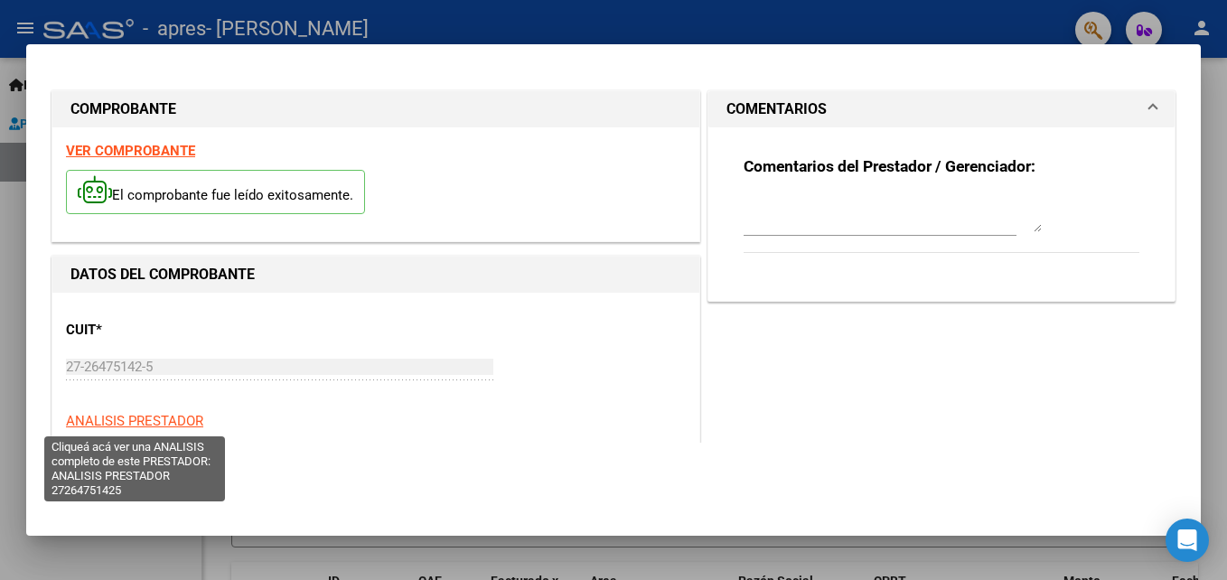
click at [186, 418] on span "ANALISIS PRESTADOR" at bounding box center [134, 421] width 137 height 16
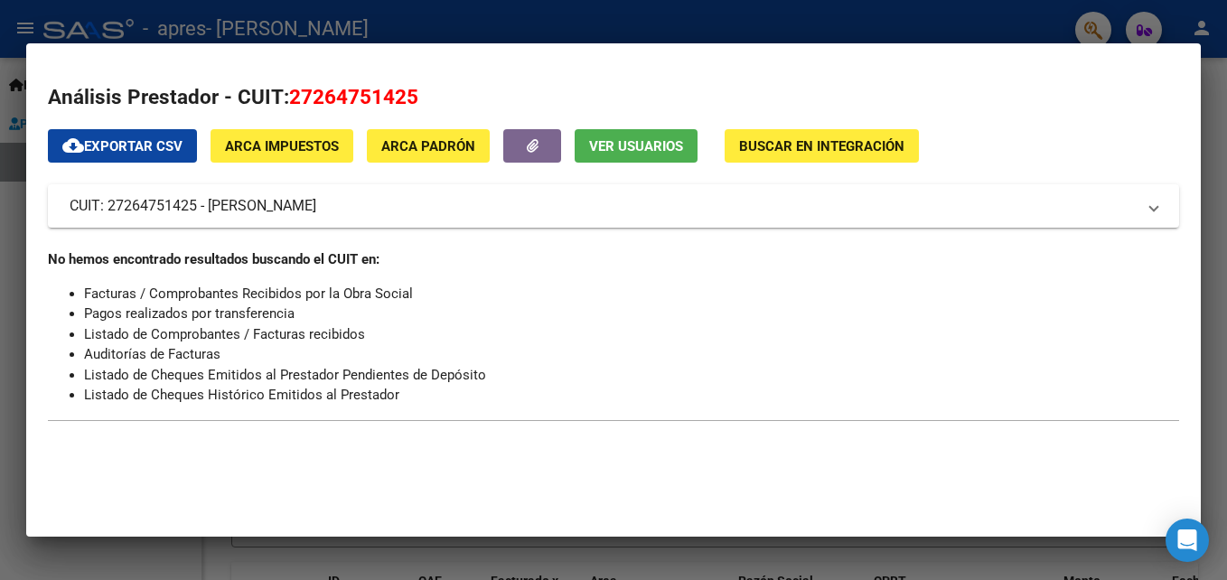
click at [1014, 24] on div at bounding box center [613, 290] width 1227 height 580
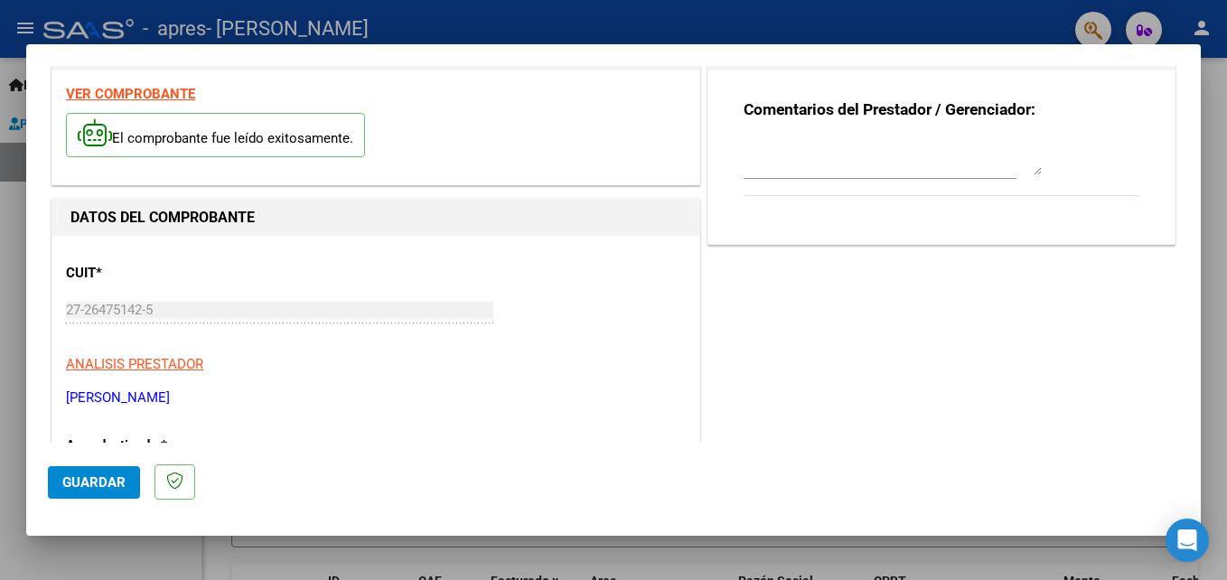
scroll to position [72, 0]
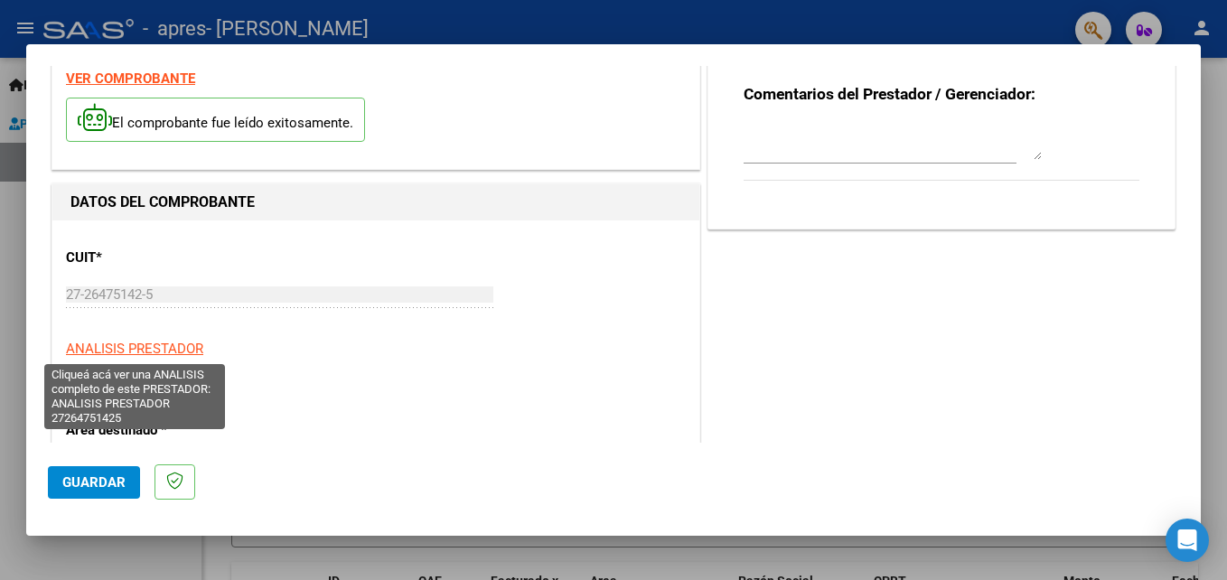
click at [157, 347] on span "ANALISIS PRESTADOR" at bounding box center [134, 349] width 137 height 16
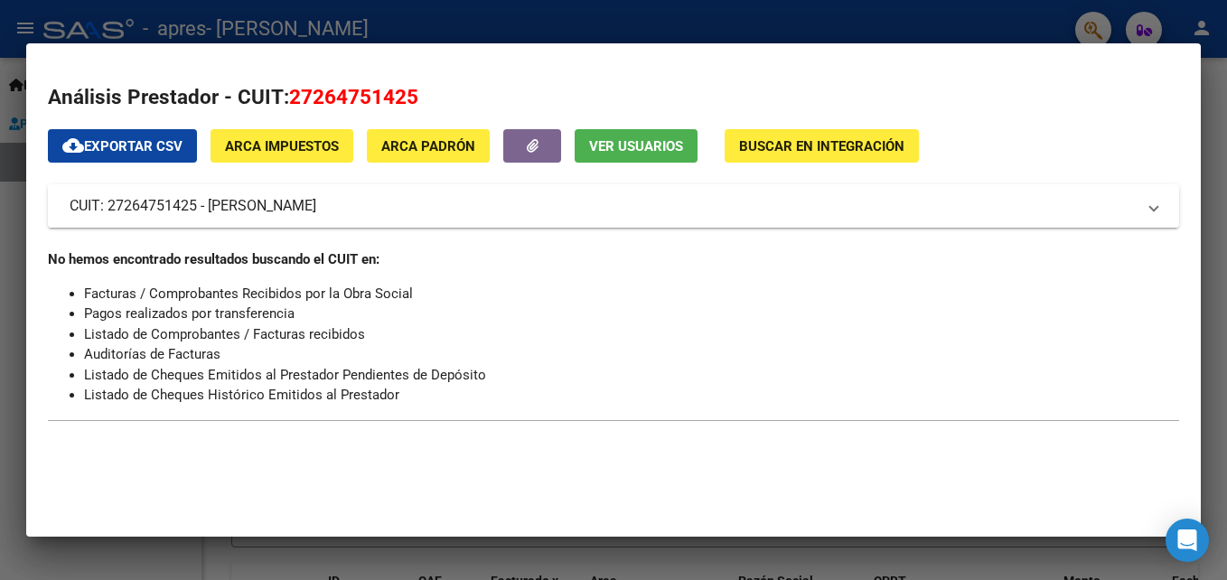
click at [1143, 225] on mat-expansion-panel-header "CUIT: 27264751425 - [PERSON_NAME]" at bounding box center [613, 205] width 1131 height 43
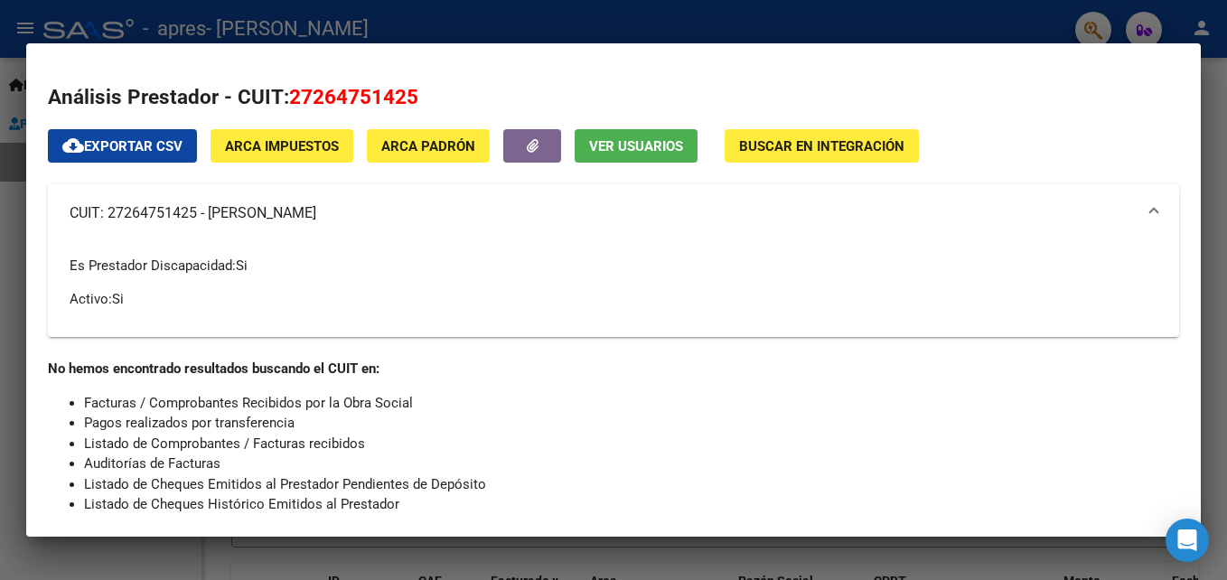
scroll to position [35, 0]
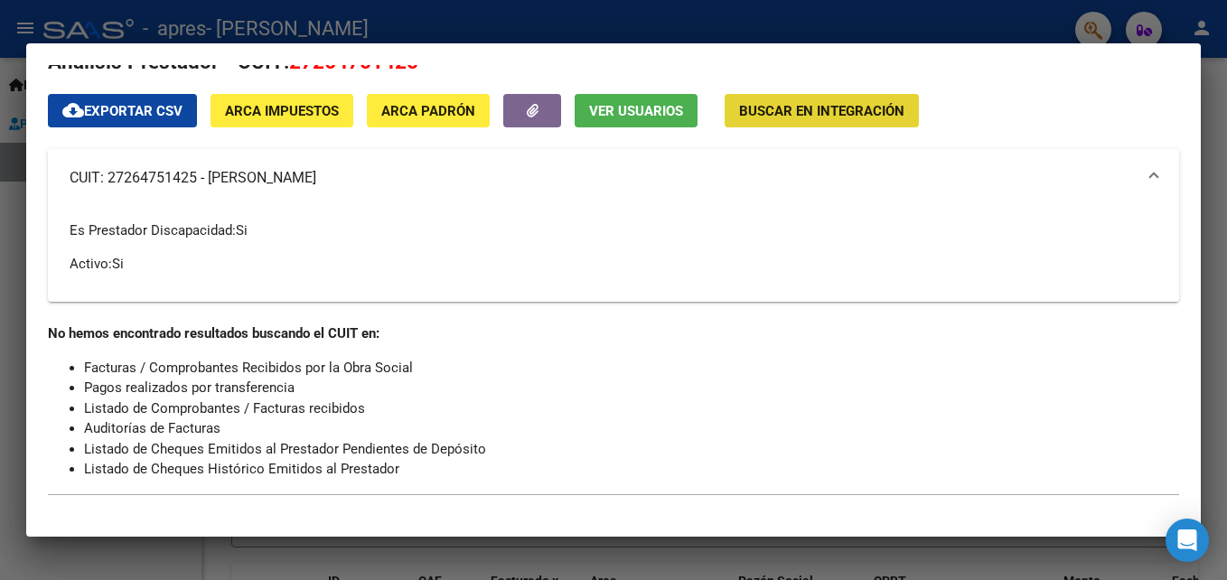
click at [801, 108] on span "Buscar en Integración" at bounding box center [821, 111] width 165 height 16
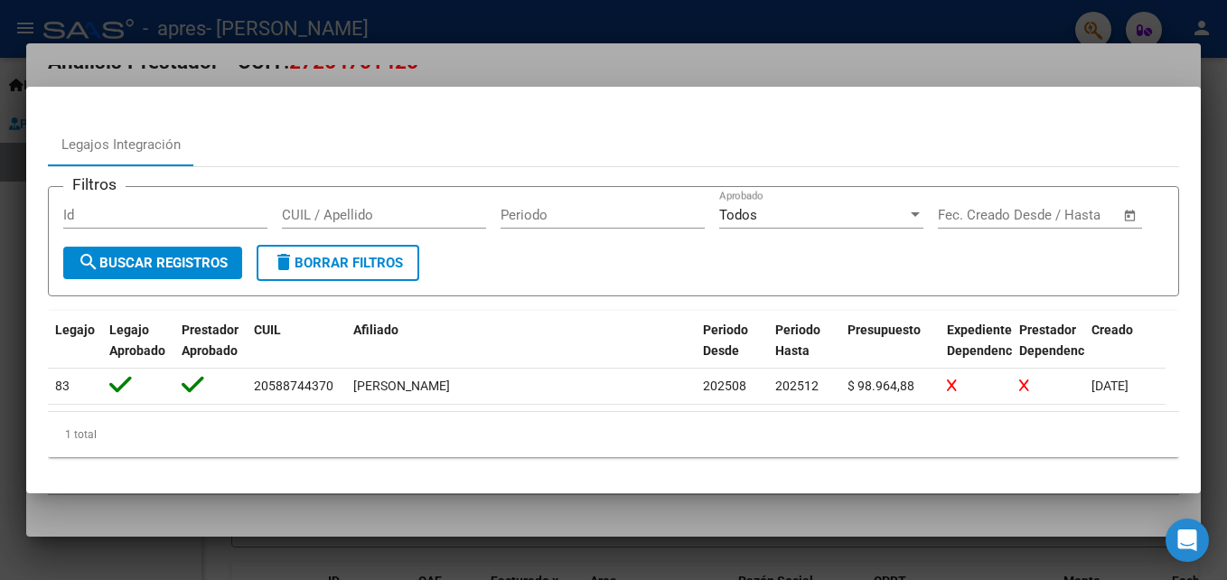
click at [1175, 464] on mat-dialog-content "Legajos Integración Filtros Id CUIL / Apellido Periodo Todos Aprobado Fecha ini…" at bounding box center [613, 289] width 1175 height 362
click at [1186, 121] on mat-dialog-content "Legajos Integración Filtros Id CUIL / Apellido Periodo Todos Aprobado Fecha ini…" at bounding box center [613, 289] width 1175 height 362
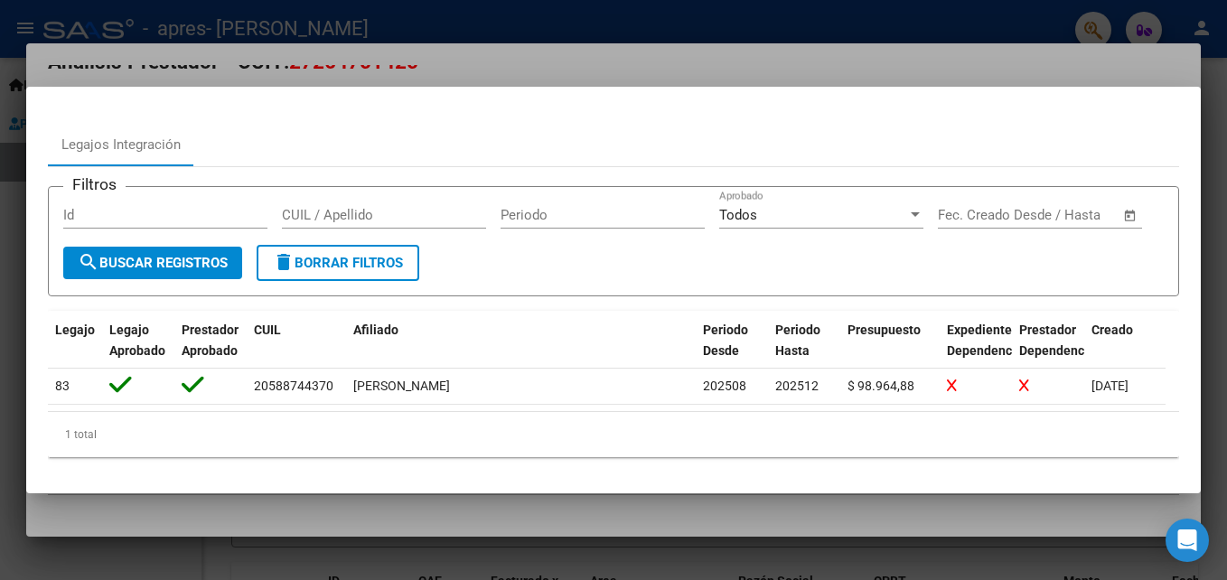
click at [997, 46] on div at bounding box center [613, 290] width 1227 height 580
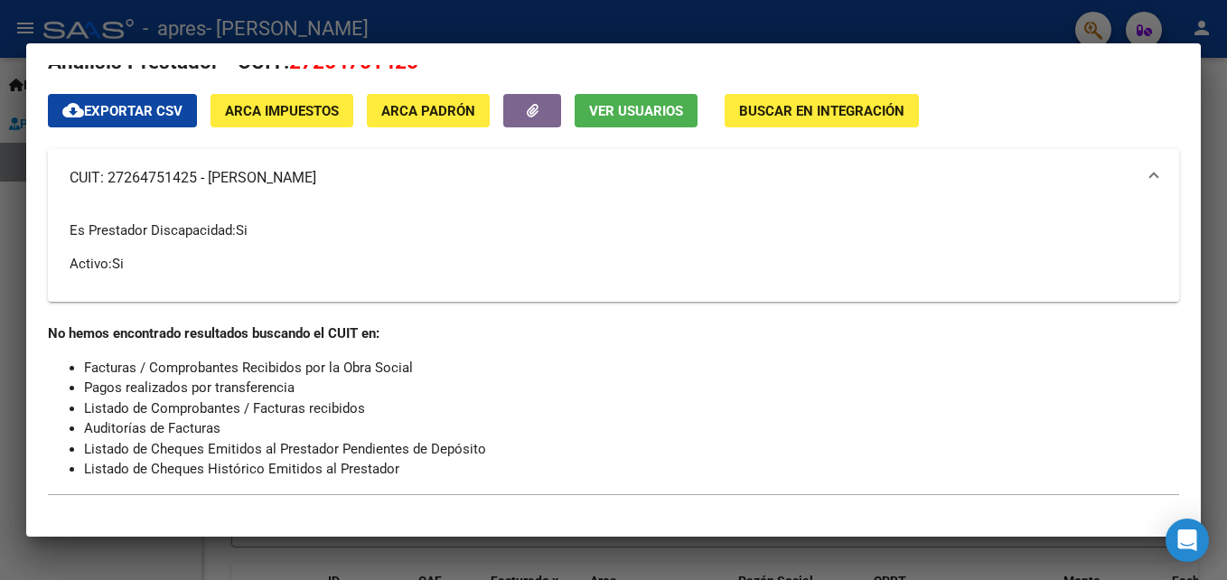
click at [1216, 426] on div at bounding box center [613, 290] width 1227 height 580
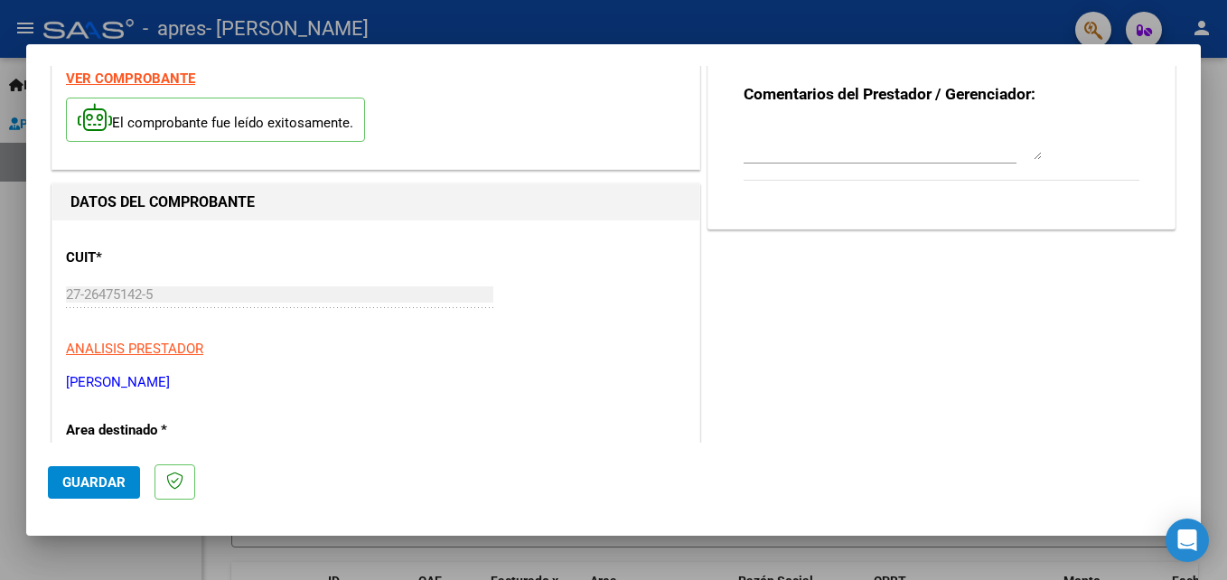
click at [143, 433] on p "Area destinado *" at bounding box center [159, 430] width 186 height 21
click at [179, 425] on p "Area destinado *" at bounding box center [159, 430] width 186 height 21
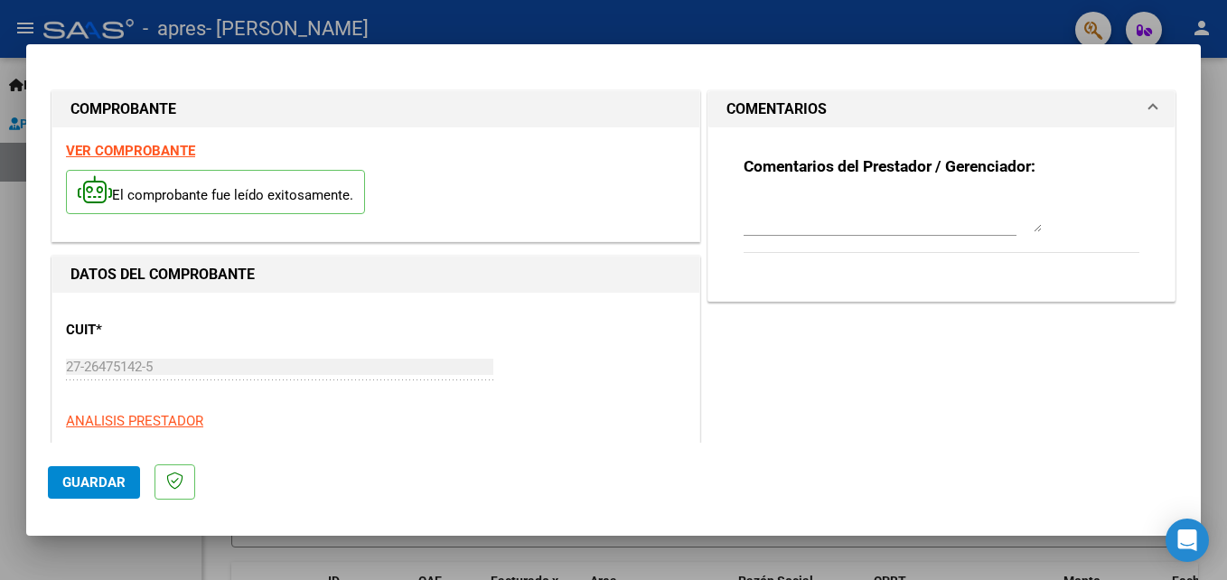
click at [97, 144] on strong "VER COMPROBANTE" at bounding box center [130, 151] width 129 height 16
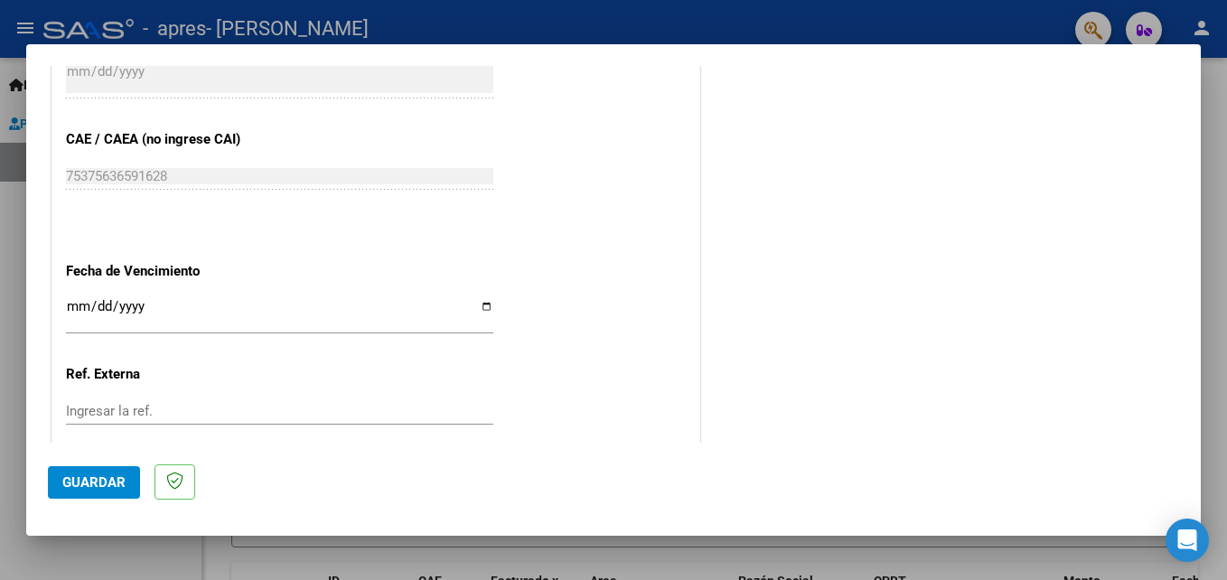
scroll to position [1069, 0]
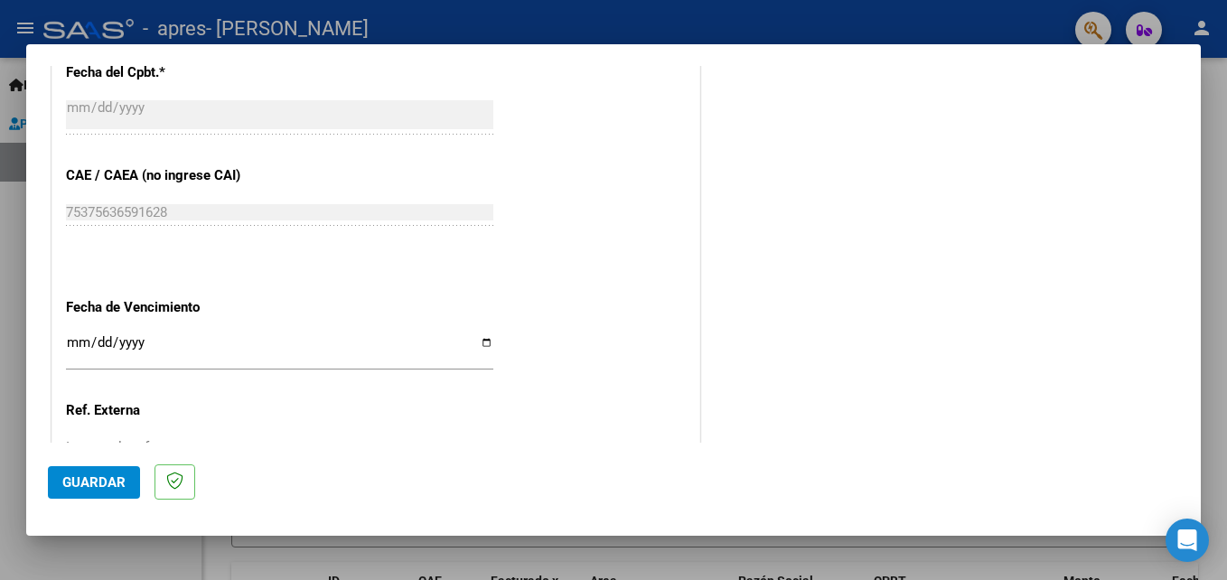
click at [480, 346] on input "Ingresar la fecha" at bounding box center [279, 349] width 427 height 29
type input "[DATE]"
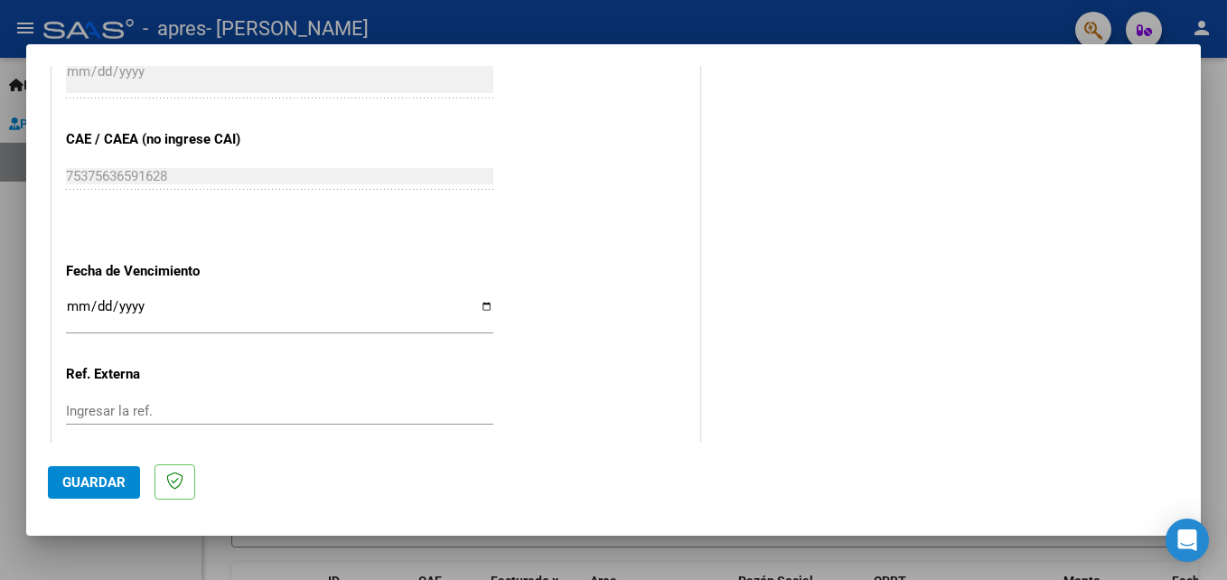
scroll to position [1213, 0]
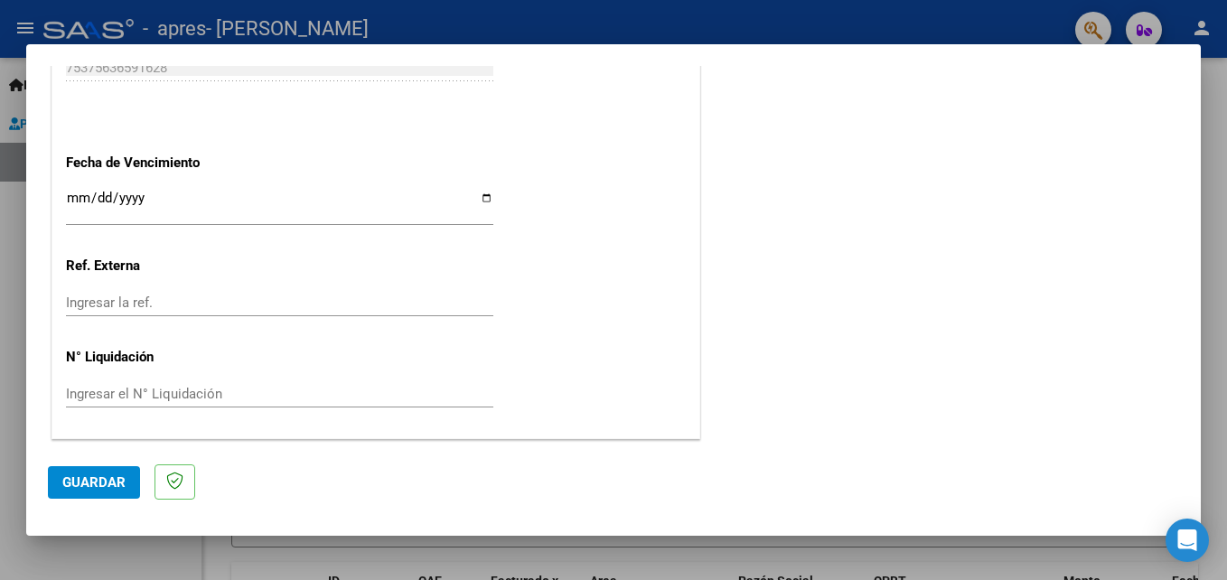
click at [277, 305] on input "Ingresar la ref." at bounding box center [279, 303] width 427 height 16
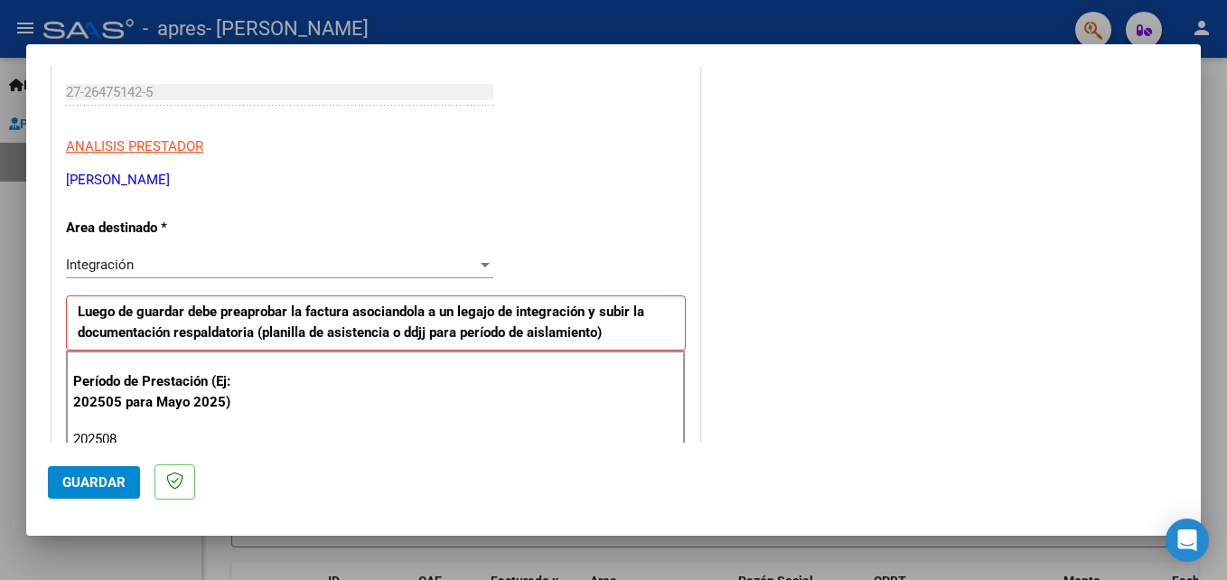
scroll to position [239, 0]
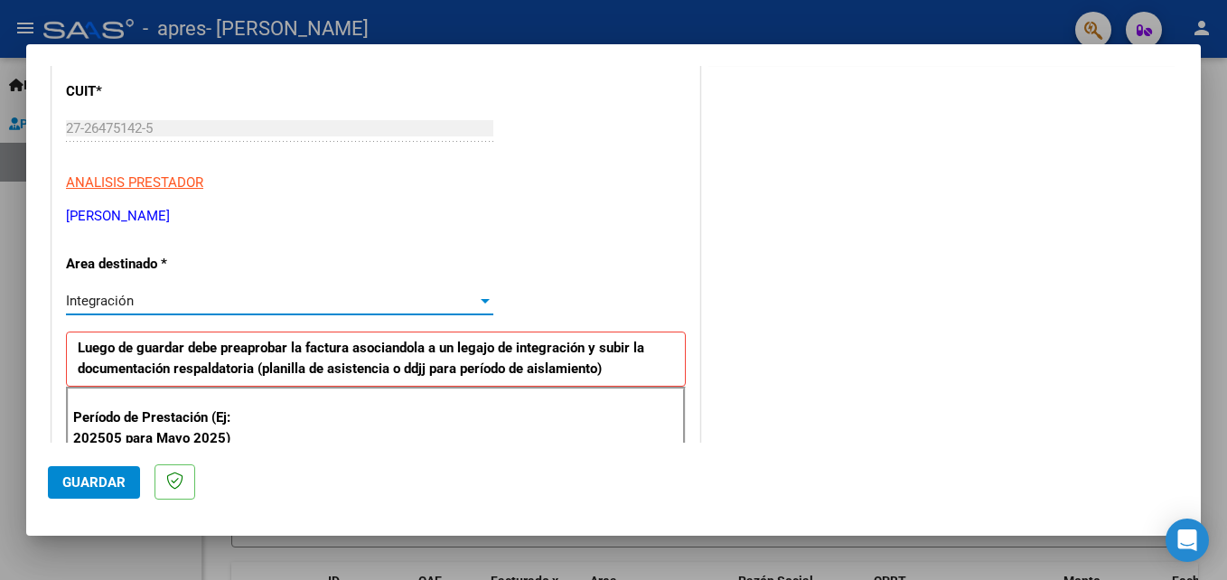
click at [456, 297] on div "Integración" at bounding box center [271, 301] width 411 height 16
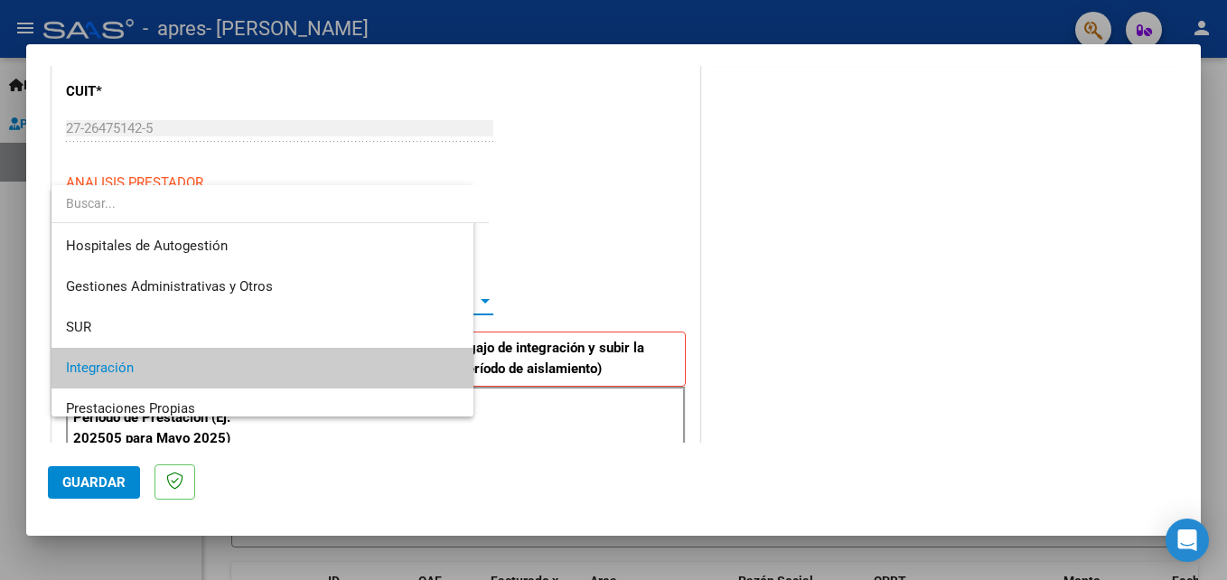
scroll to position [68, 0]
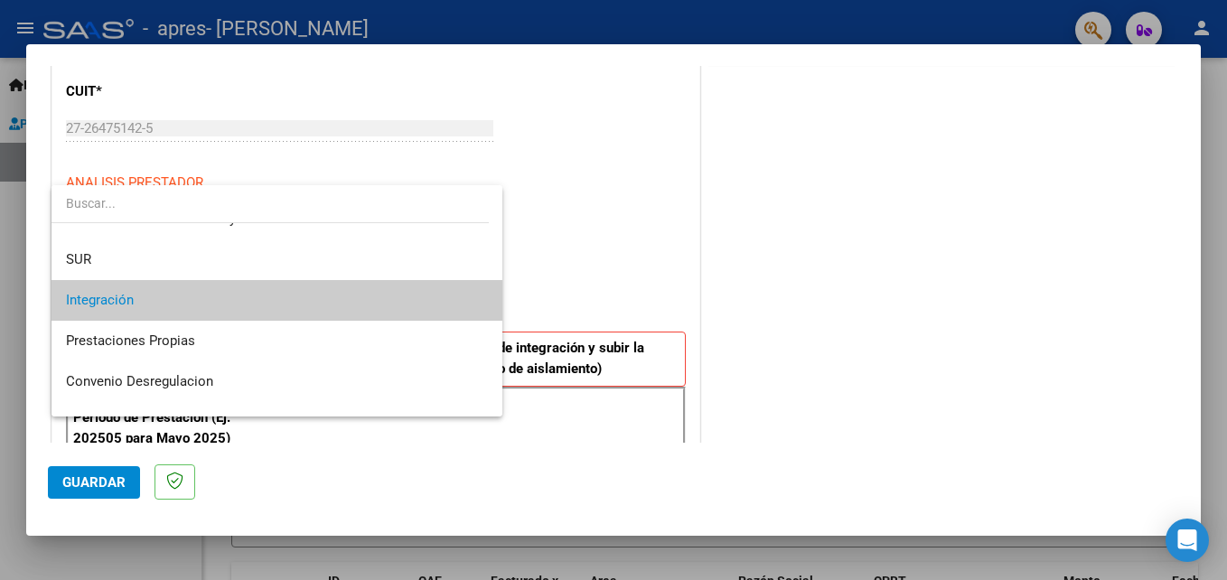
click at [377, 198] on input "dropdown search" at bounding box center [270, 203] width 437 height 38
click at [360, 216] on input "dropdown search" at bounding box center [270, 203] width 437 height 38
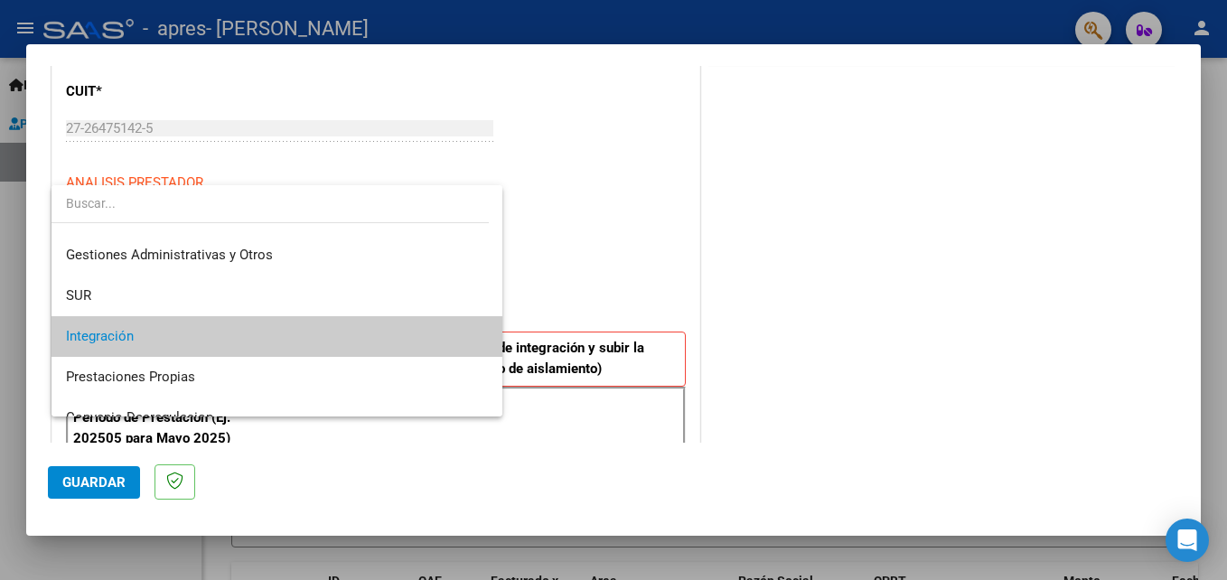
scroll to position [0, 0]
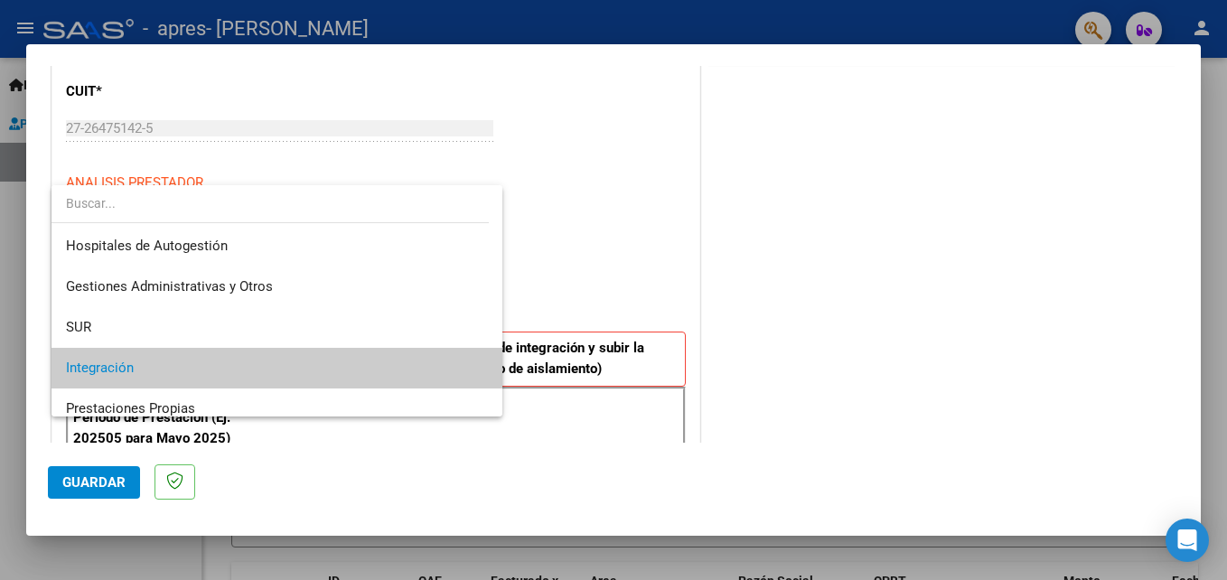
click at [1222, 416] on div at bounding box center [613, 290] width 1227 height 580
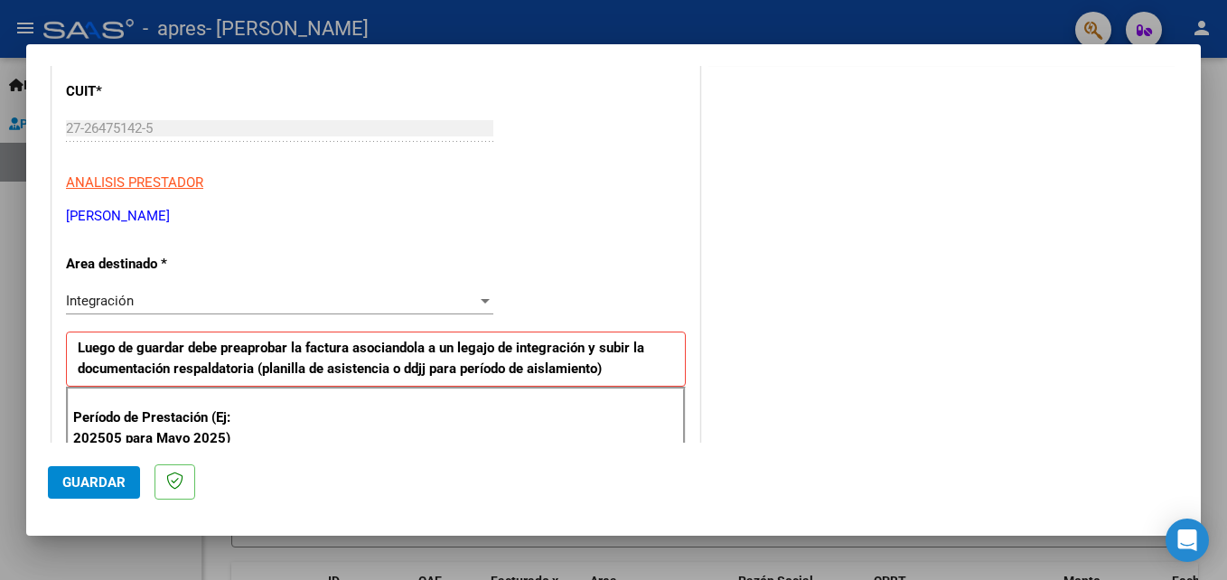
click at [811, 17] on div at bounding box center [613, 290] width 1227 height 580
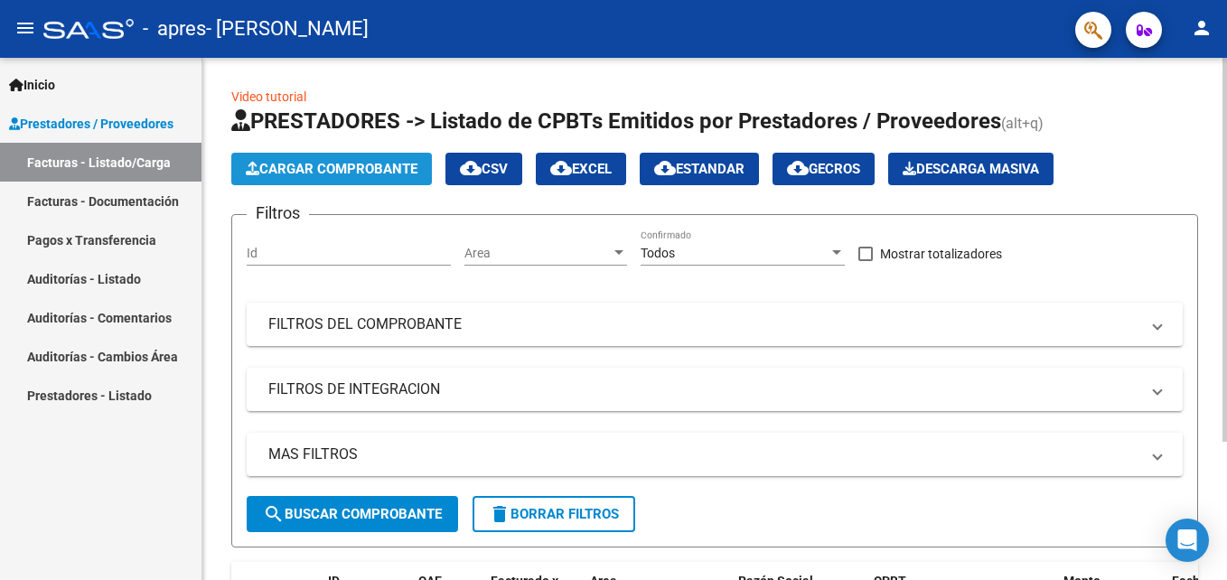
click at [348, 175] on span "Cargar Comprobante" at bounding box center [332, 169] width 172 height 16
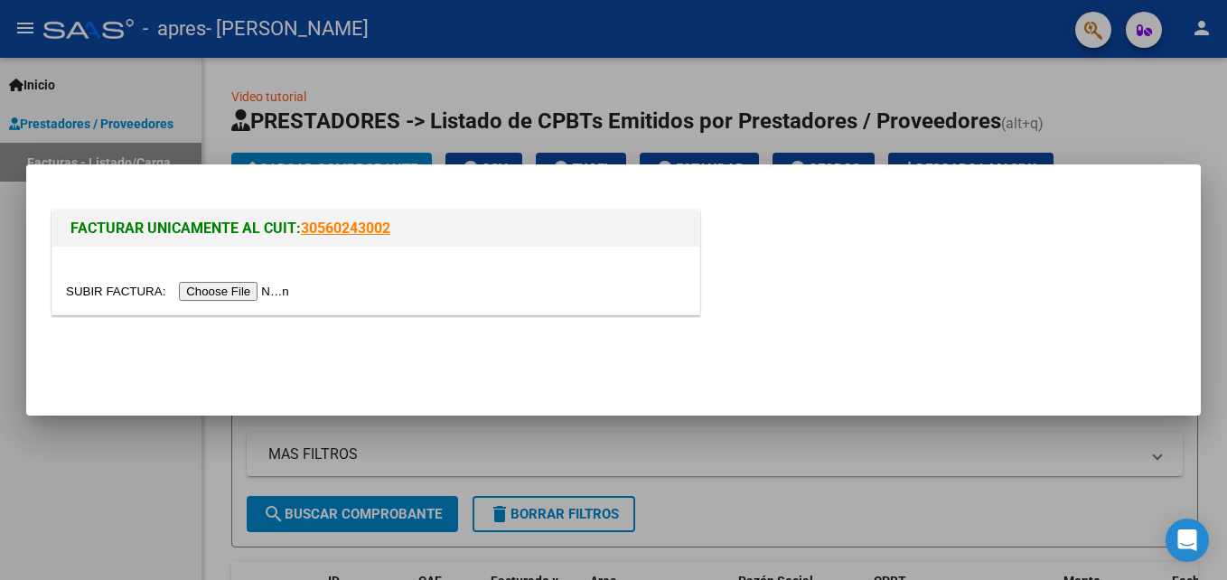
click at [226, 301] on div at bounding box center [376, 291] width 620 height 21
click at [227, 296] on input "file" at bounding box center [180, 291] width 229 height 19
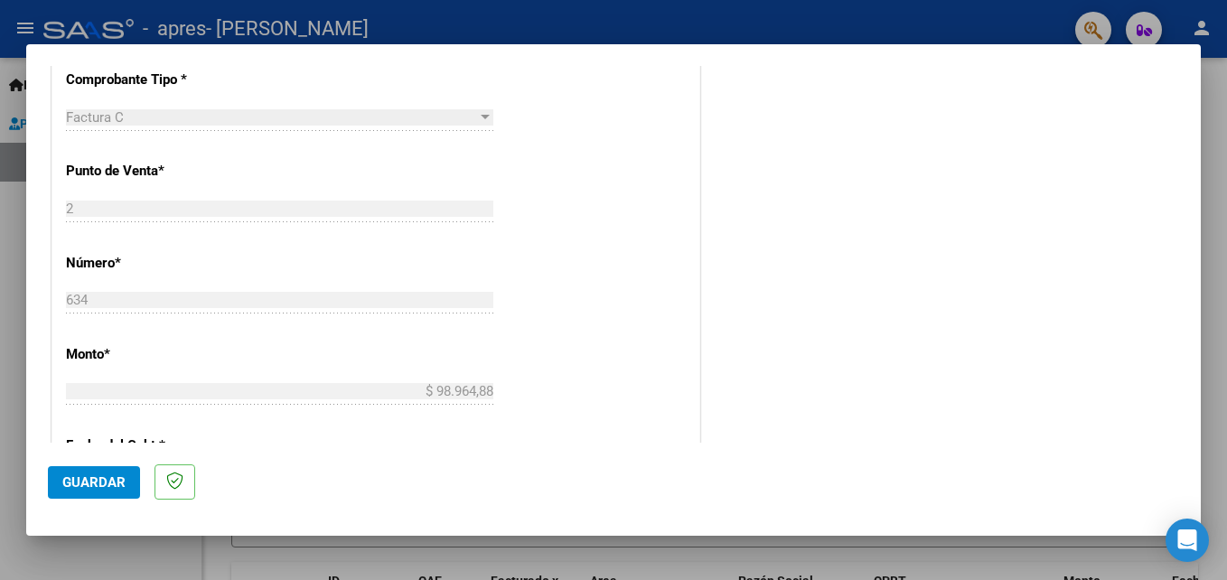
scroll to position [406, 0]
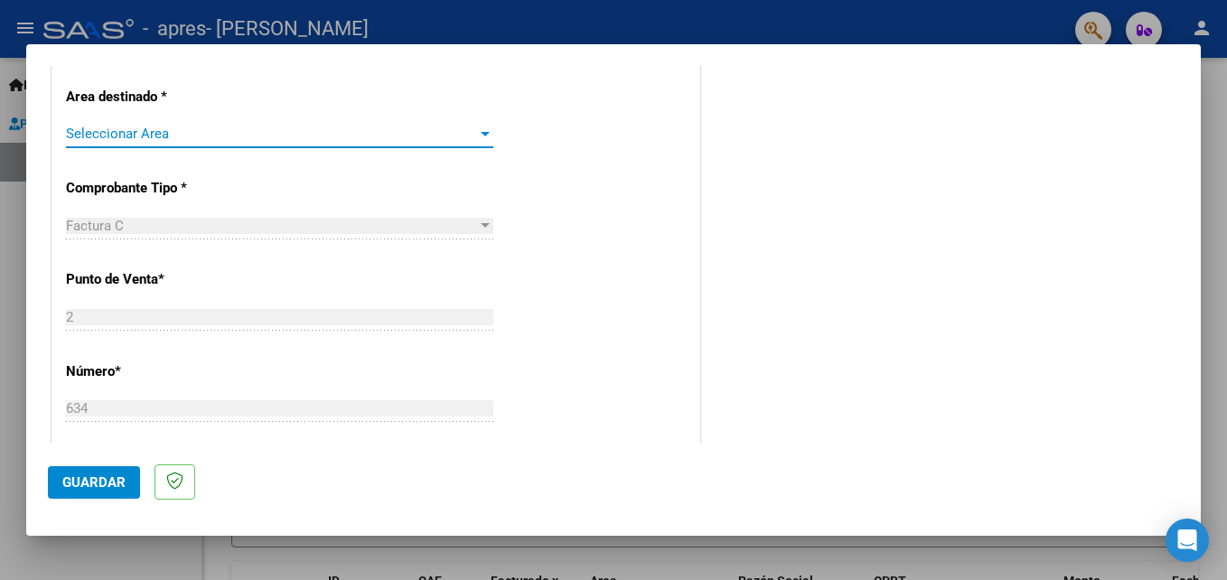
click at [377, 136] on span "Seleccionar Area" at bounding box center [271, 134] width 411 height 16
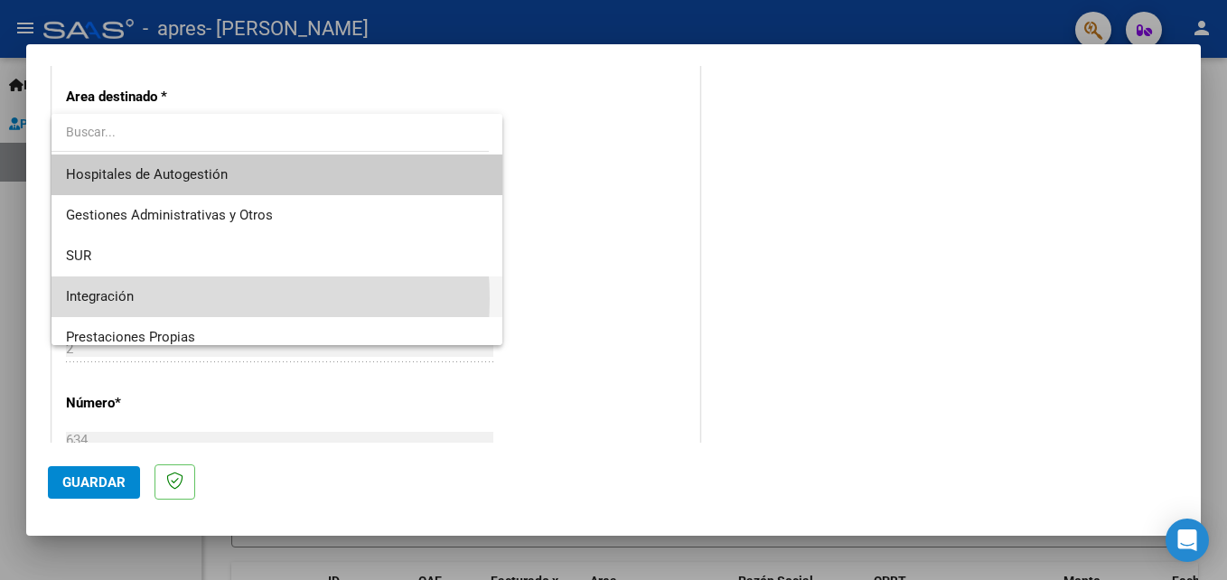
click at [179, 298] on span "Integración" at bounding box center [277, 296] width 422 height 41
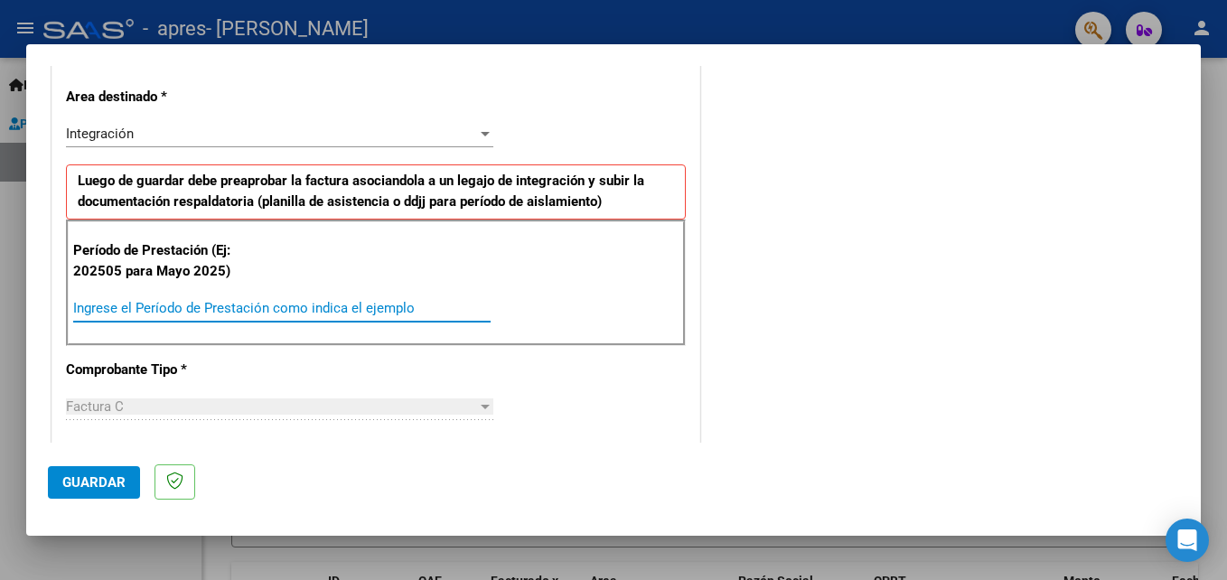
click at [231, 302] on input "Ingrese el Período de Prestación como indica el ejemplo" at bounding box center [281, 308] width 417 height 16
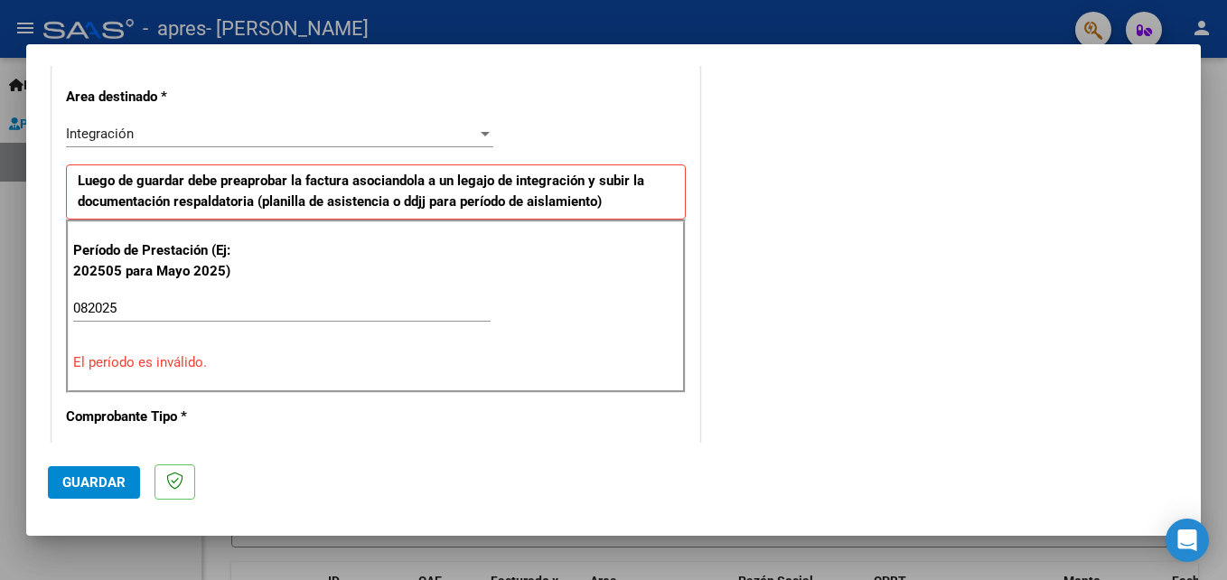
click at [857, 434] on div "COMENTARIOS Comentarios del Prestador / Gerenciador:" at bounding box center [941, 489] width 475 height 1617
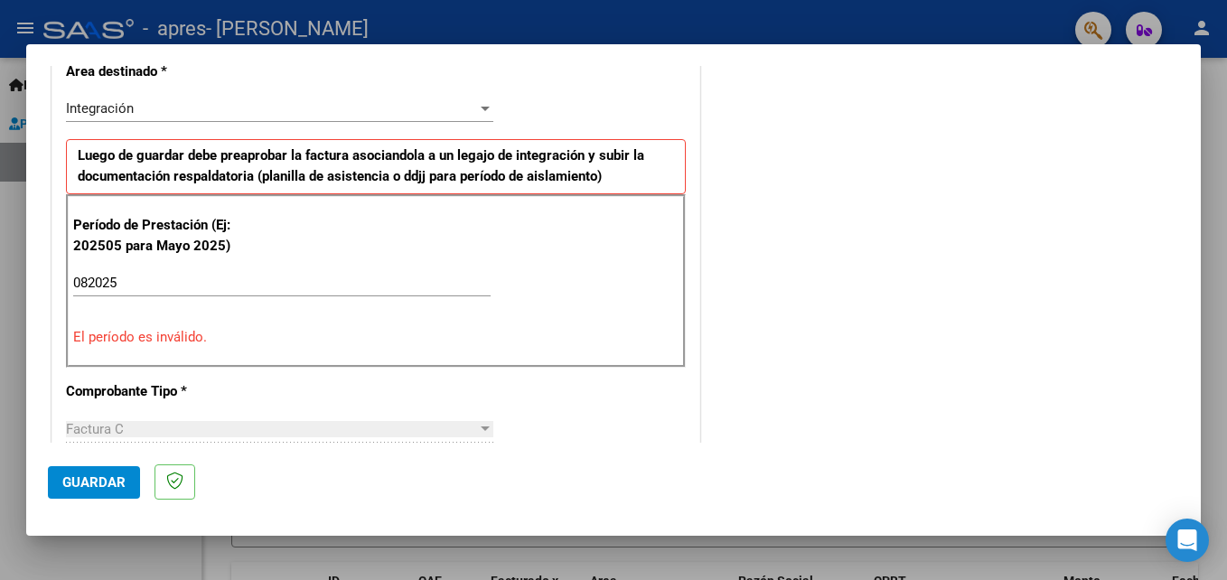
scroll to position [442, 0]
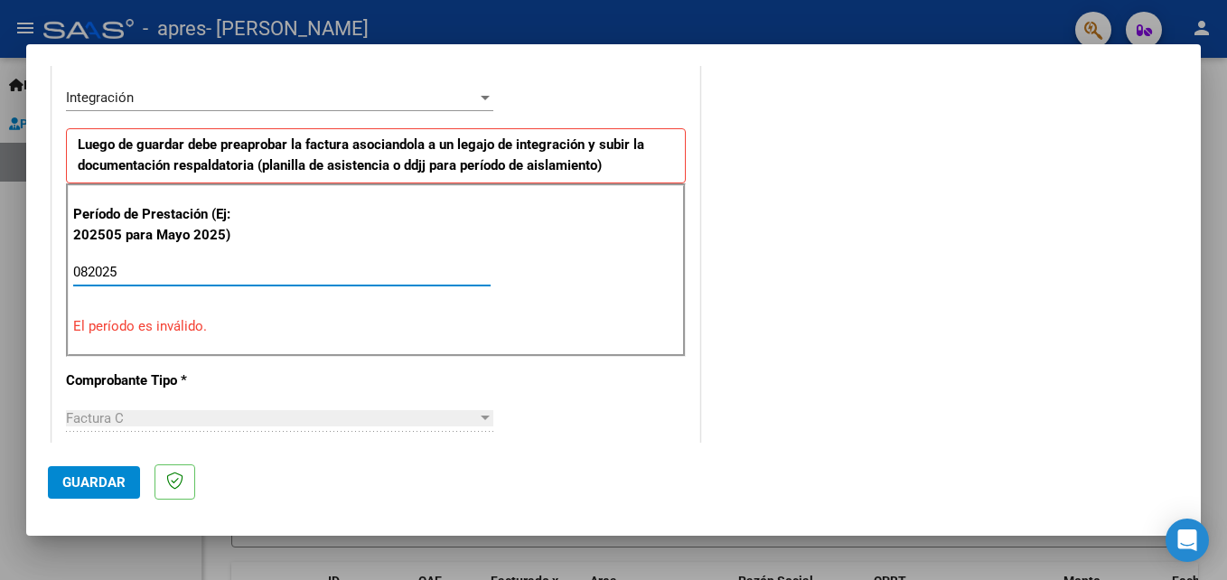
click at [140, 266] on input "082025" at bounding box center [281, 272] width 417 height 16
type input "0"
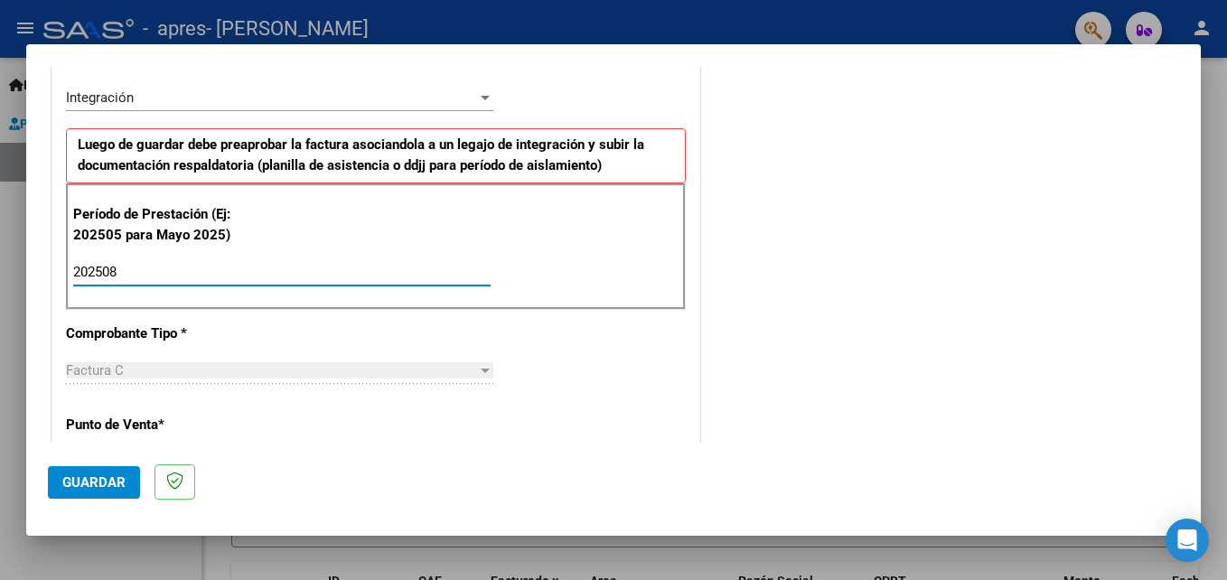
type input "202508"
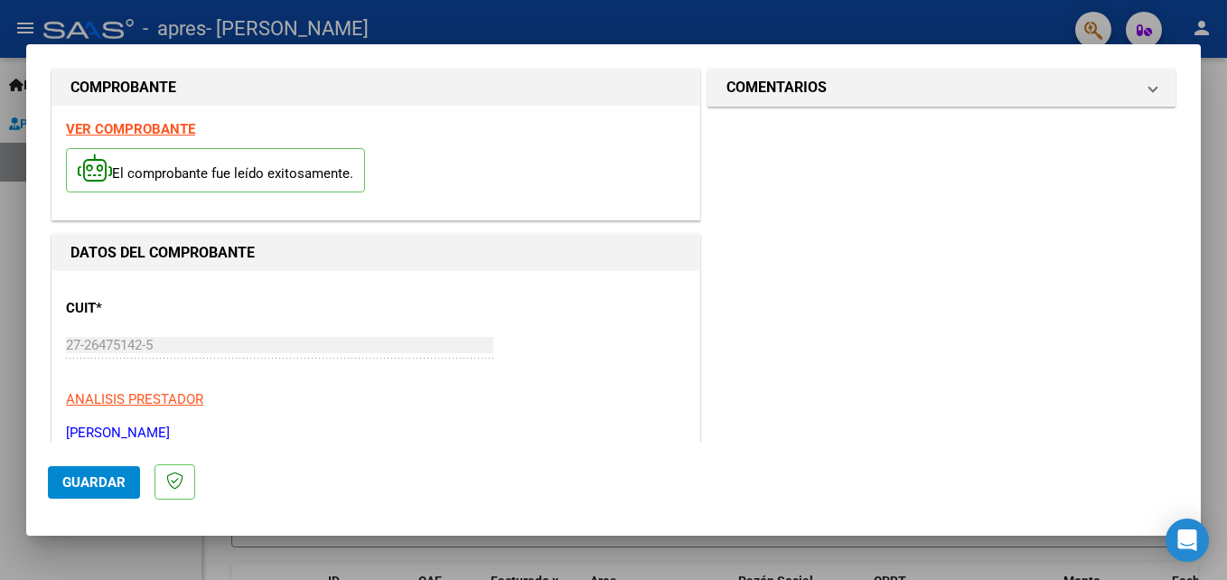
scroll to position [0, 0]
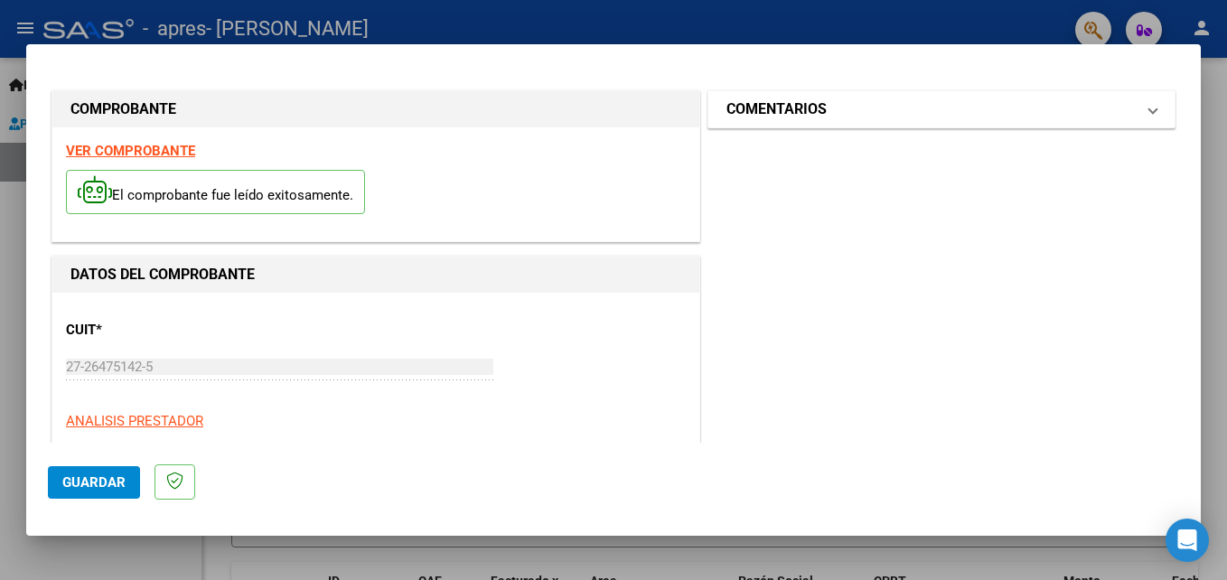
click at [1154, 117] on mat-expansion-panel-header "COMENTARIOS" at bounding box center [941, 109] width 466 height 36
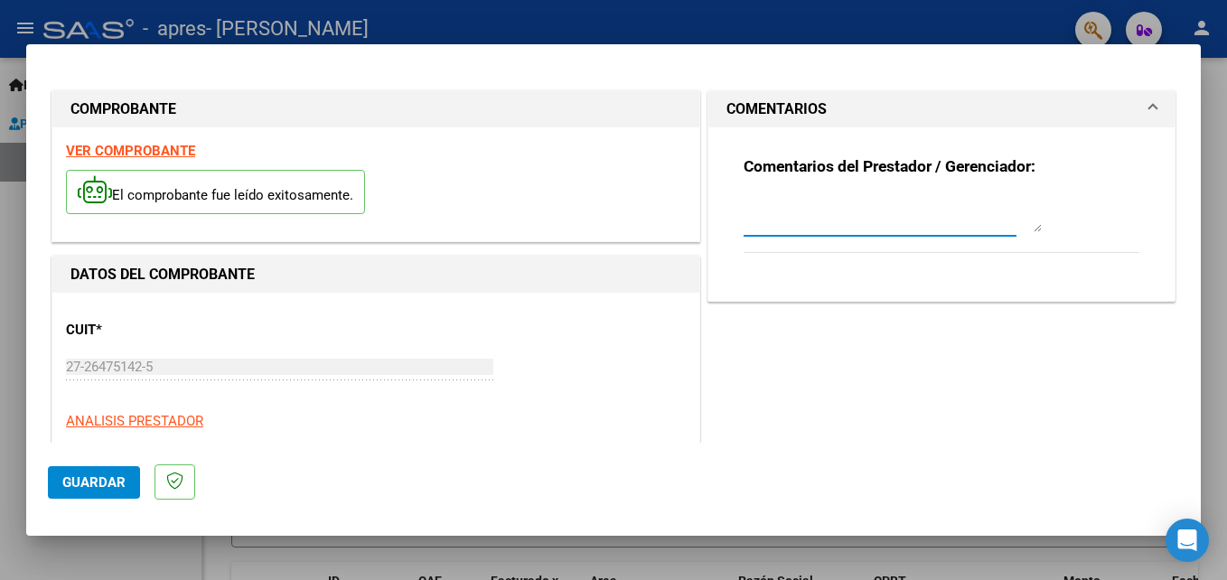
click at [953, 229] on textarea at bounding box center [893, 214] width 298 height 36
type textarea "264751425"
click at [1040, 220] on div "Comentarios del Prestador / Gerenciador: 264751425" at bounding box center [942, 214] width 396 height 117
drag, startPoint x: 1192, startPoint y: 459, endPoint x: 1188, endPoint y: 442, distance: 17.5
click at [1188, 442] on mat-dialog-container "COMPROBANTE VER COMPROBANTE El comprobante fue leído exitosamente. DATOS DEL CO…" at bounding box center [613, 290] width 1175 height 492
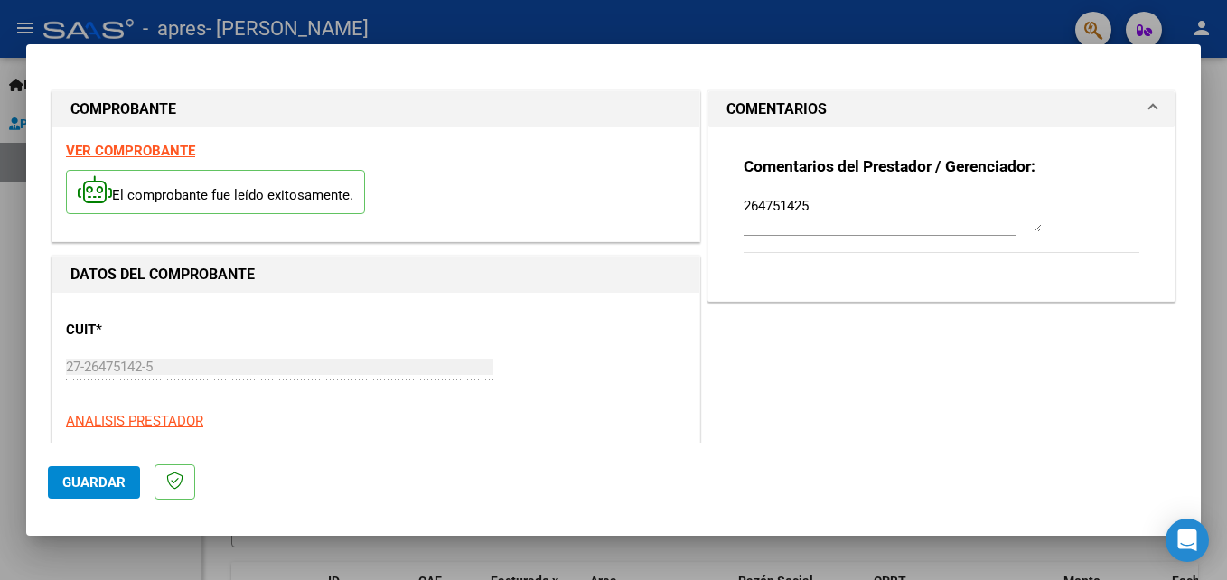
scroll to position [19, 0]
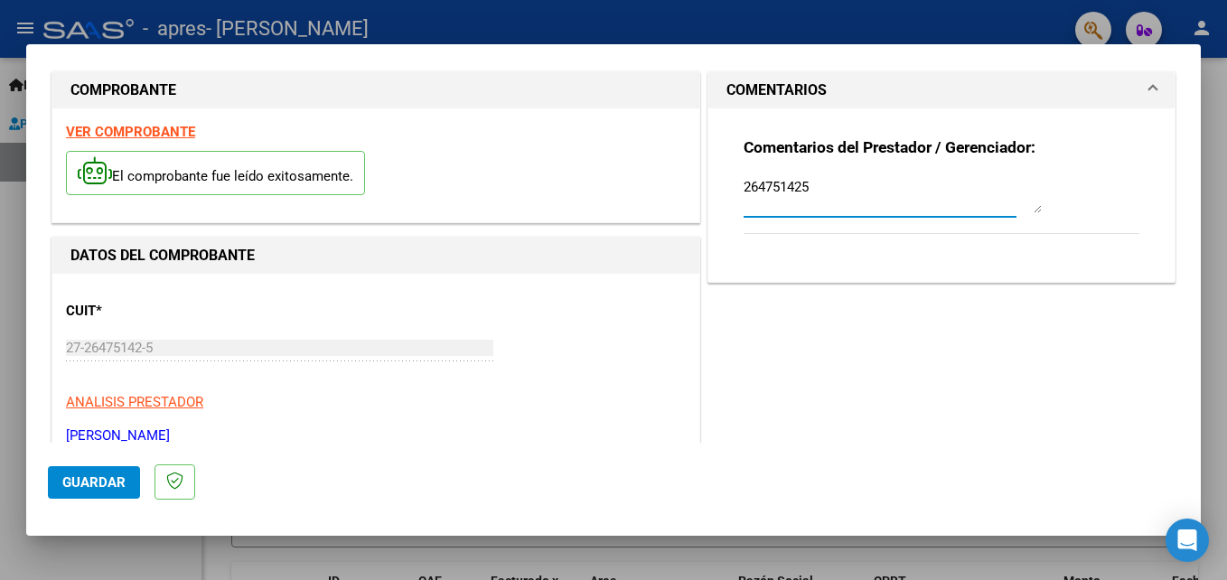
click at [875, 196] on textarea "264751425" at bounding box center [893, 195] width 298 height 36
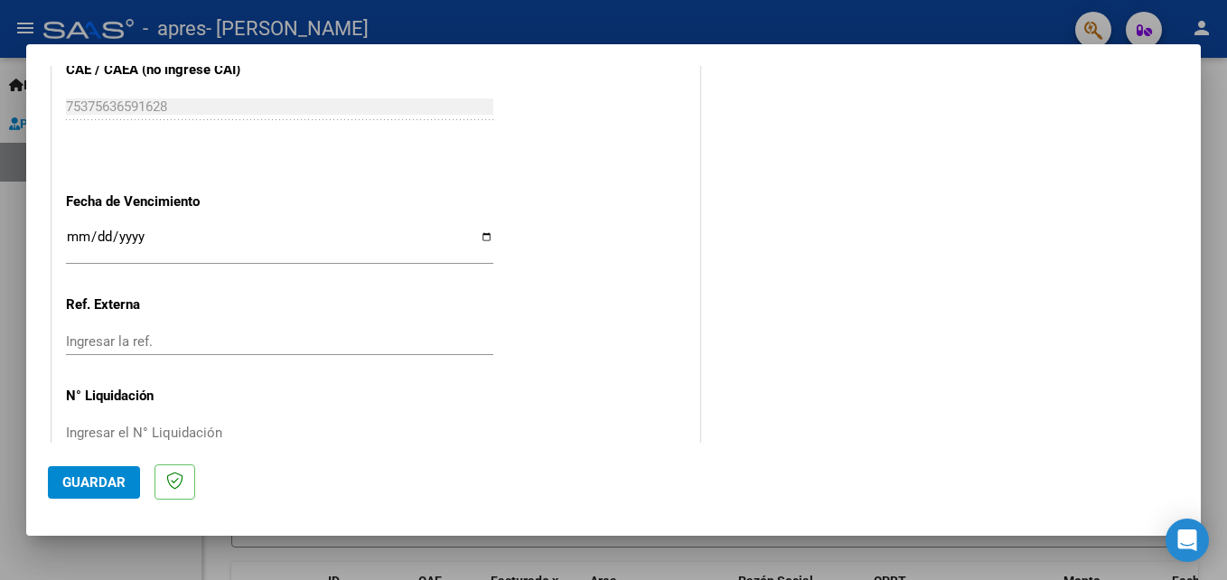
scroll to position [1213, 0]
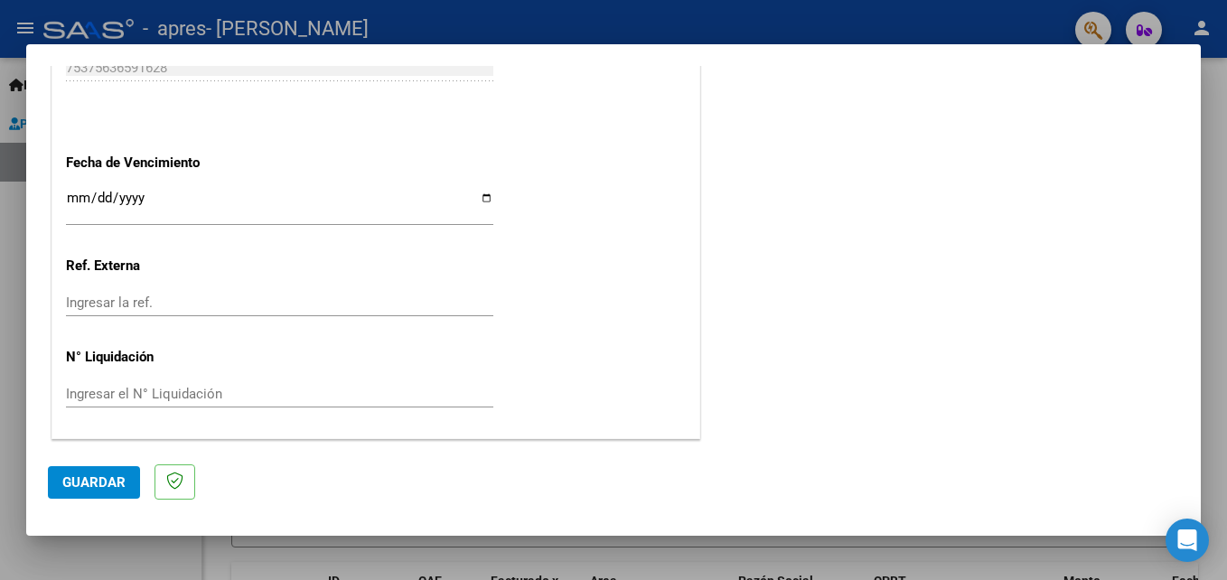
click at [780, 24] on div at bounding box center [613, 290] width 1227 height 580
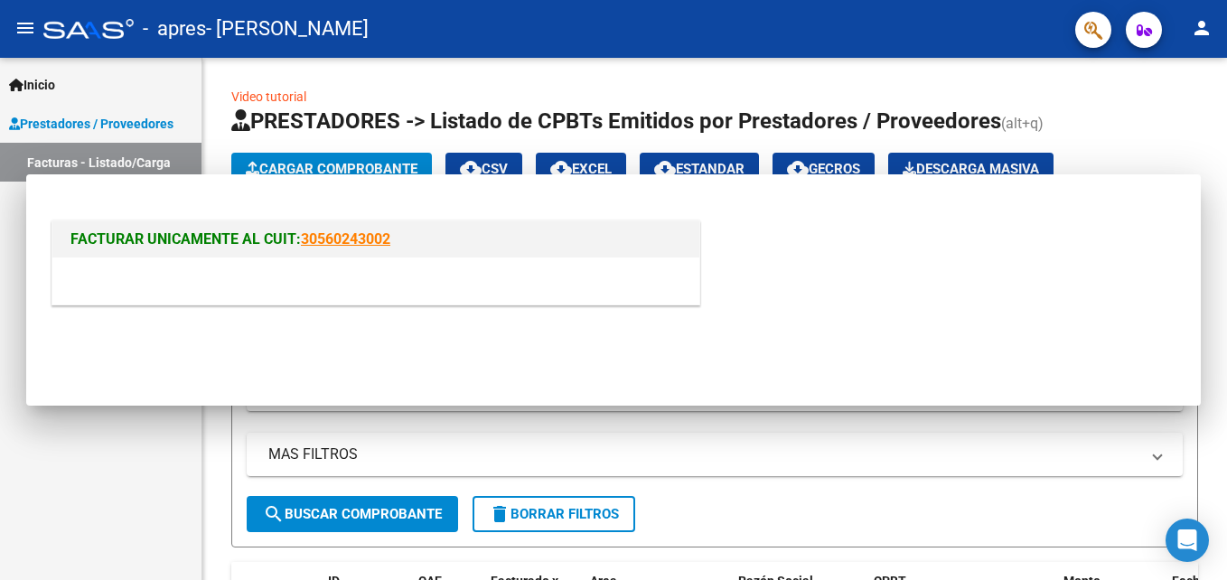
scroll to position [0, 0]
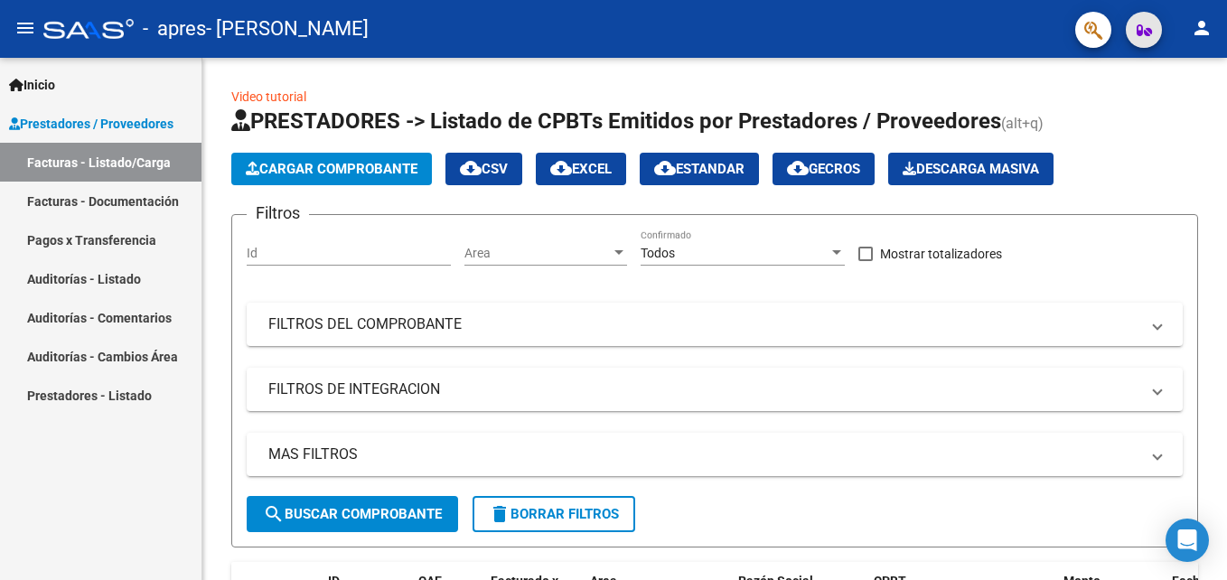
click at [1146, 20] on span "button" at bounding box center [1144, 30] width 15 height 36
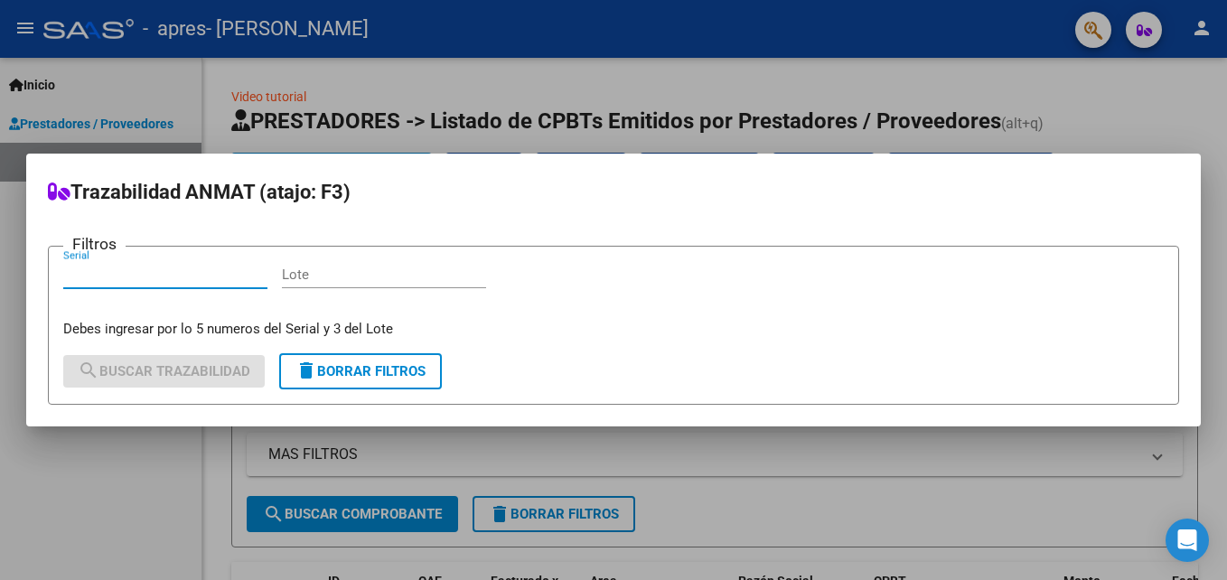
click at [1098, 34] on div at bounding box center [613, 290] width 1227 height 580
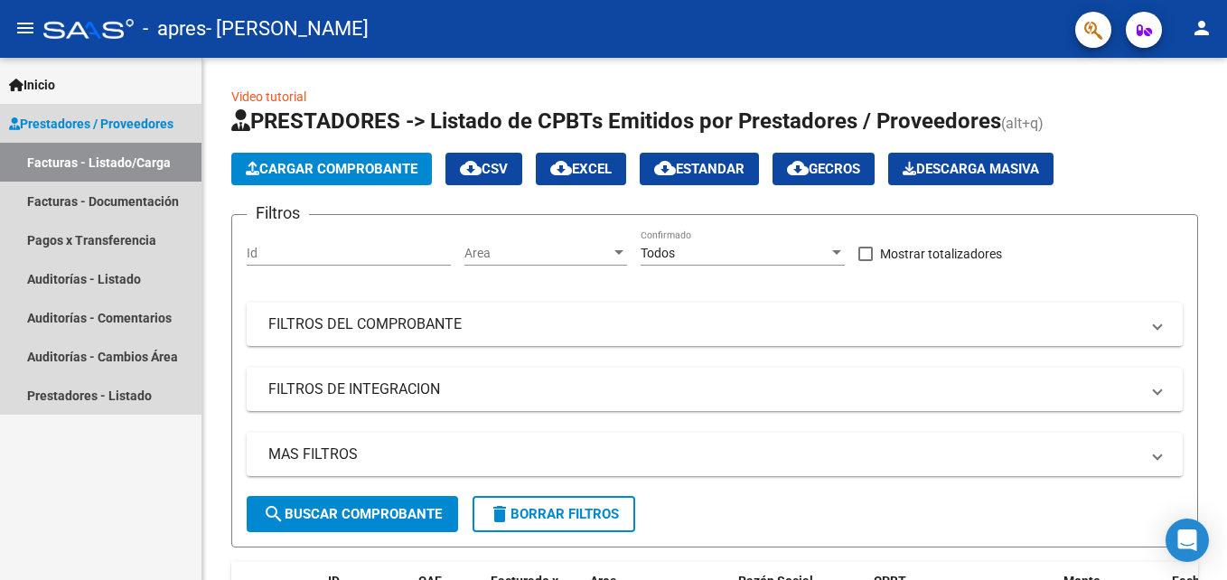
click at [94, 119] on span "Prestadores / Proveedores" at bounding box center [91, 124] width 164 height 20
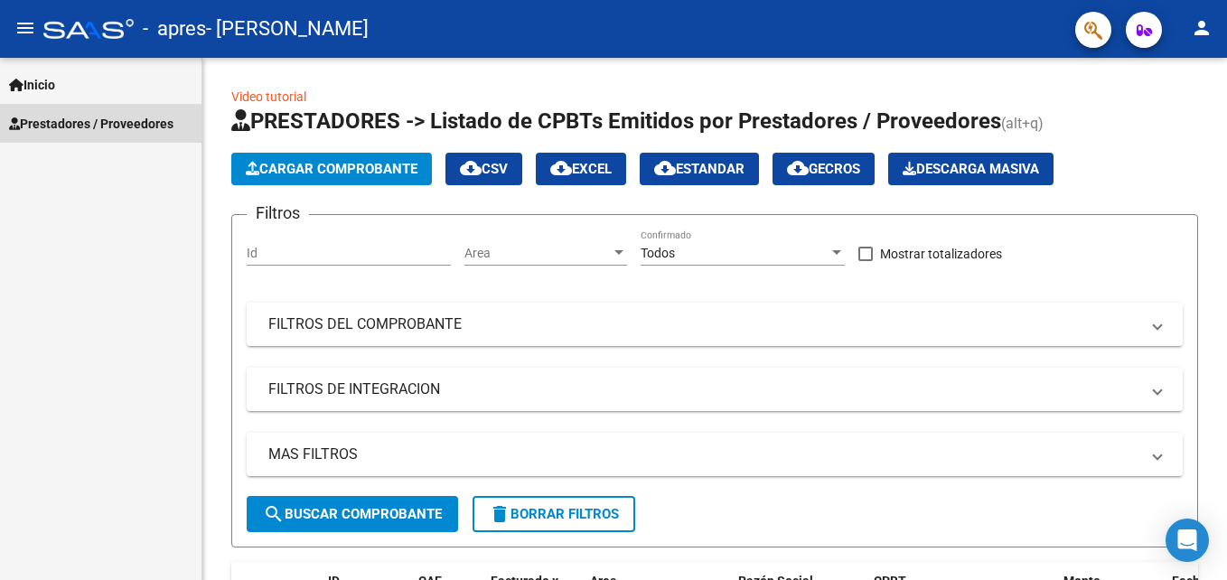
click at [94, 119] on span "Prestadores / Proveedores" at bounding box center [91, 124] width 164 height 20
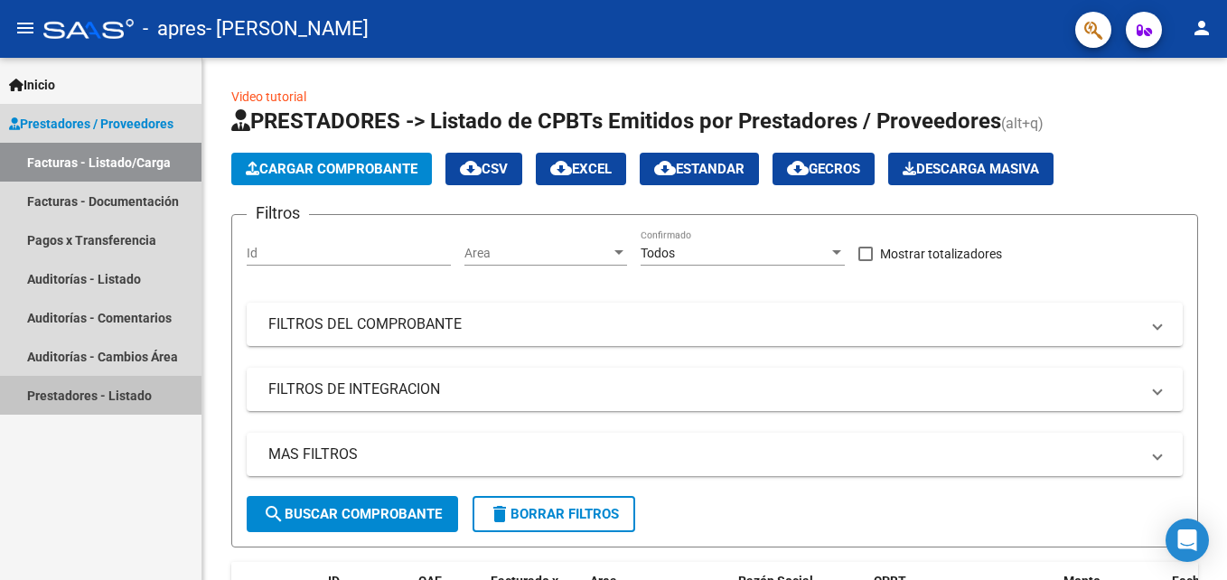
click at [107, 399] on link "Prestadores - Listado" at bounding box center [100, 395] width 201 height 39
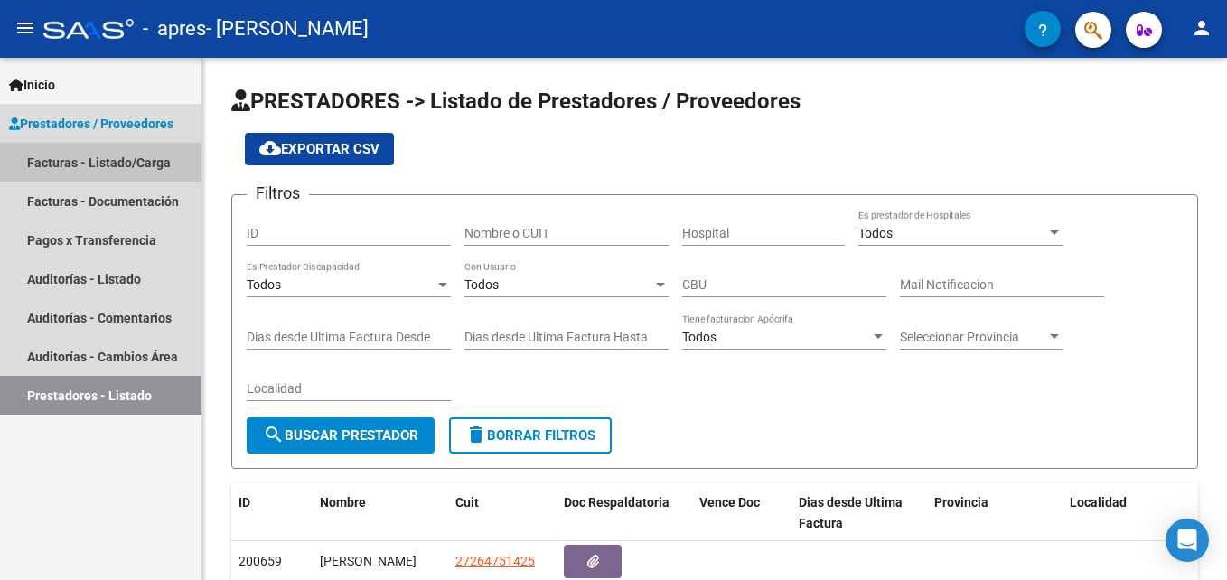
click at [109, 168] on link "Facturas - Listado/Carga" at bounding box center [100, 162] width 201 height 39
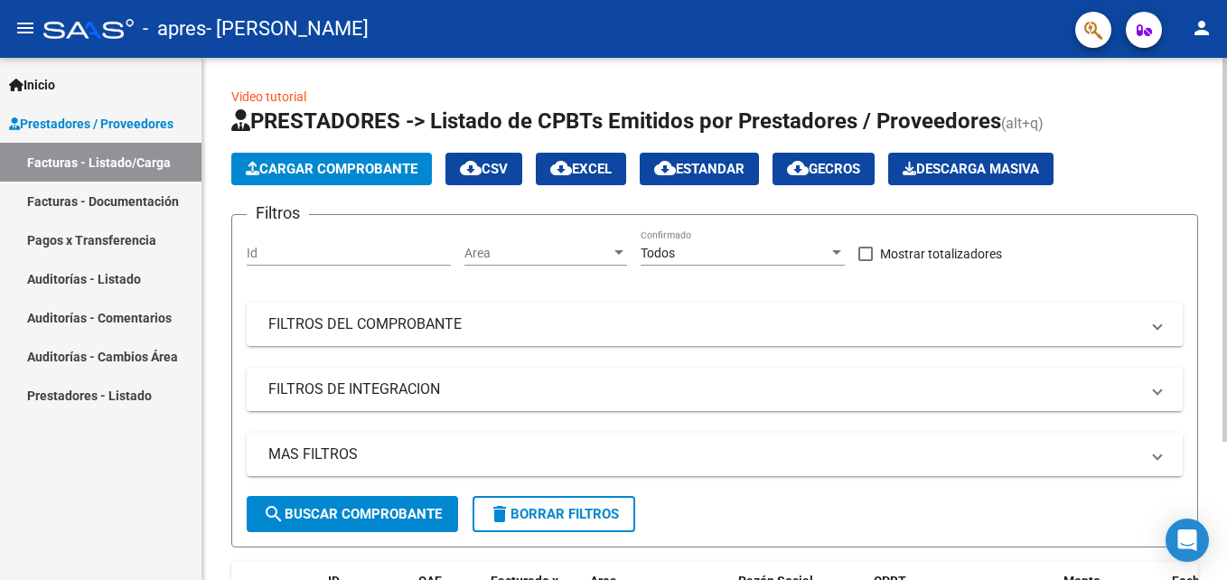
click at [286, 98] on link "Video tutorial" at bounding box center [268, 96] width 75 height 14
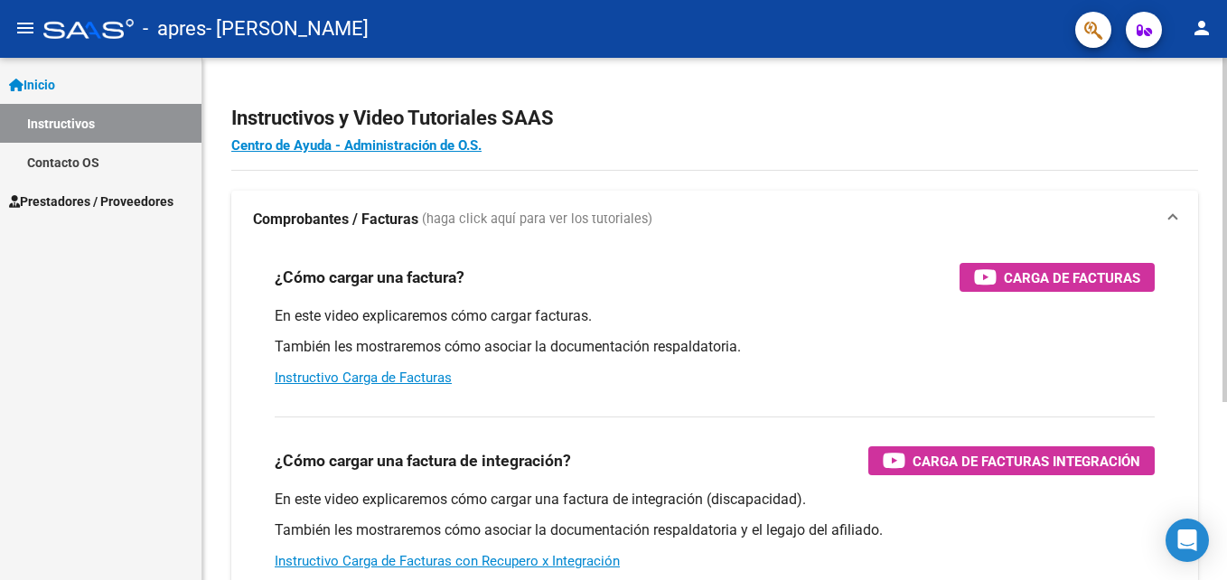
scroll to position [270, 0]
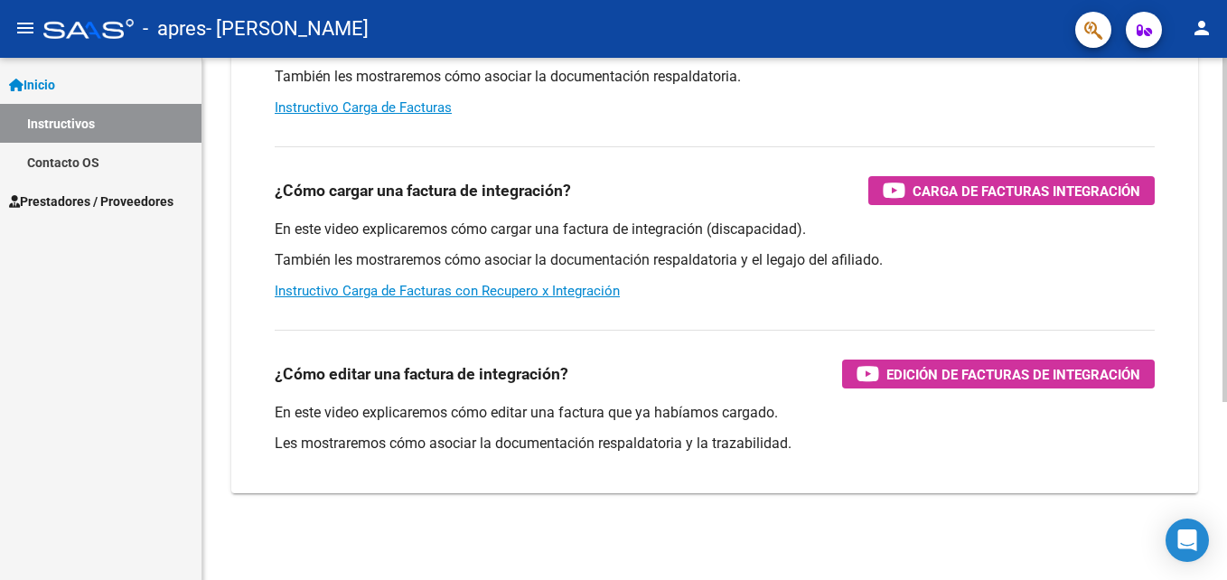
click at [1226, 564] on html "menu - apres - [PERSON_NAME] person Inicio Instructivos Contacto OS Prestadores…" at bounding box center [613, 290] width 1227 height 580
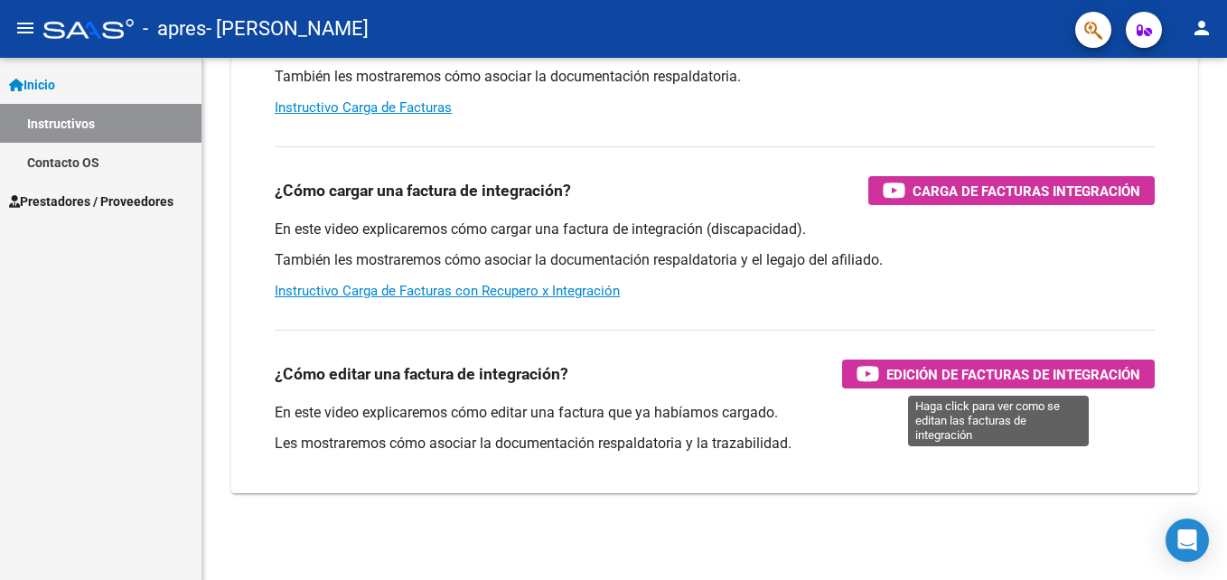
click at [1081, 365] on span "Edición de Facturas de integración" at bounding box center [1013, 374] width 254 height 23
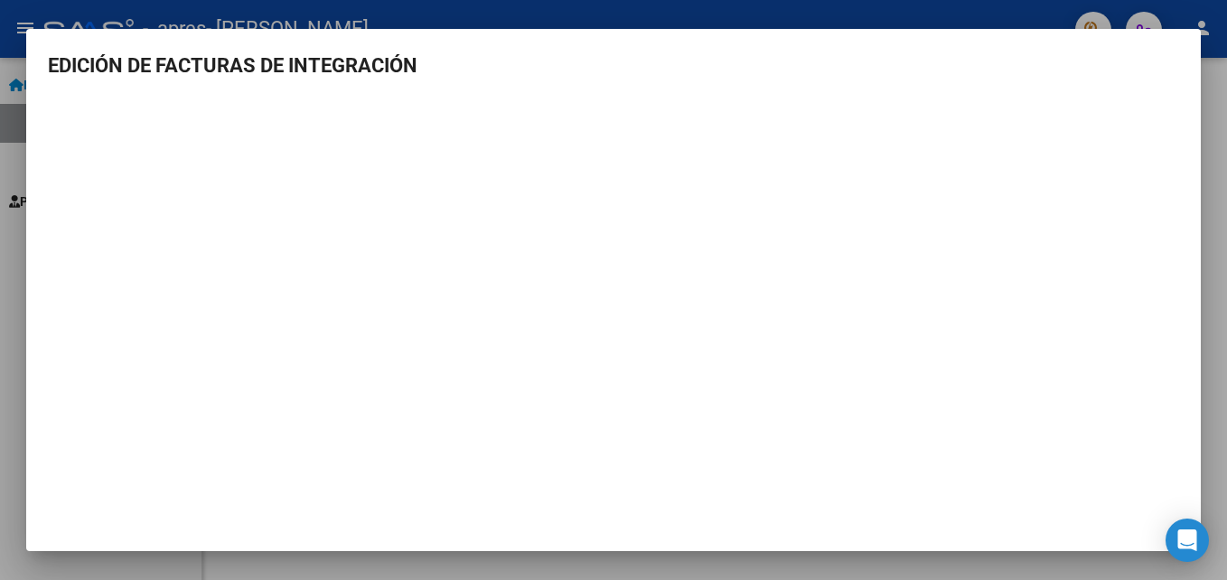
click at [1189, 147] on mat-dialog-content "EDICIÓN DE FACTURAS DE INTEGRACIÓN" at bounding box center [613, 279] width 1175 height 457
click at [1220, 61] on div at bounding box center [613, 290] width 1227 height 580
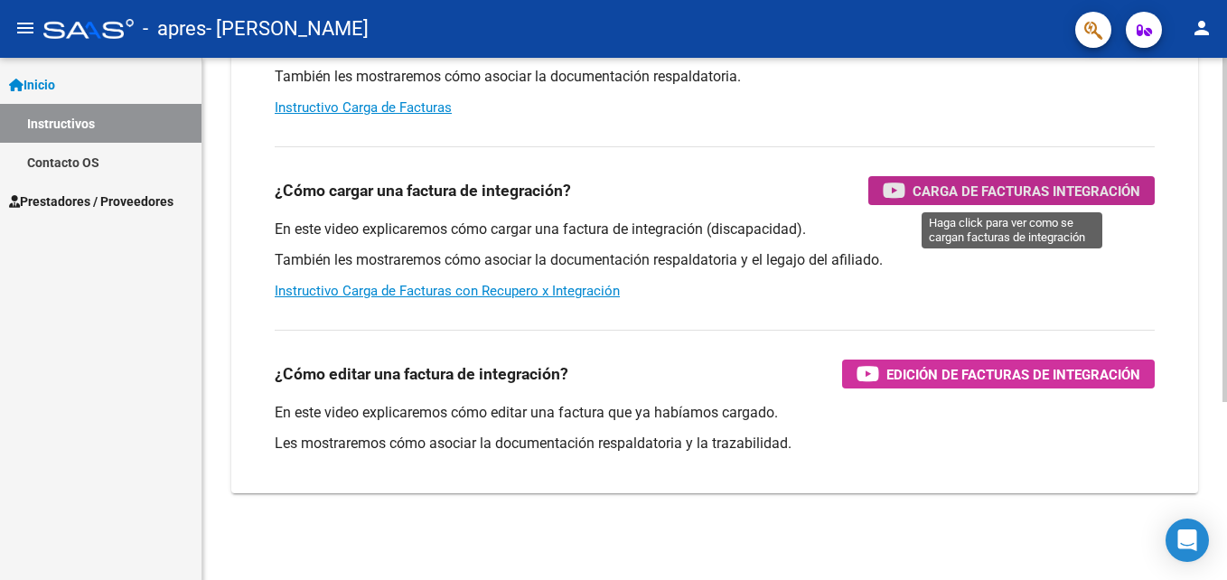
click at [1094, 198] on span "Carga de Facturas Integración" at bounding box center [1027, 191] width 228 height 23
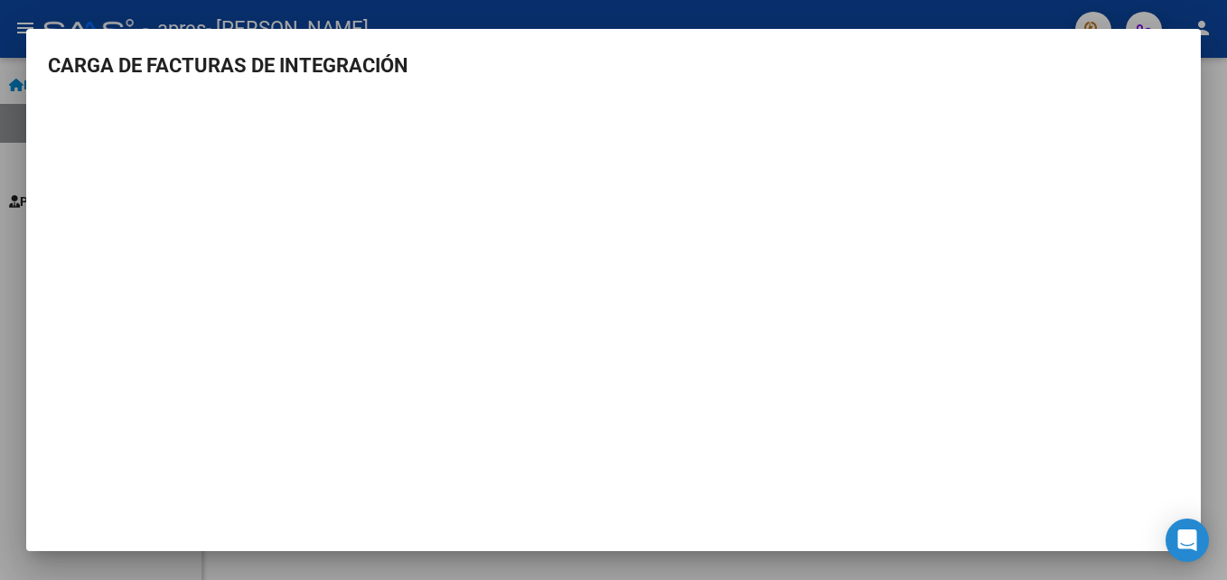
click at [1209, 64] on div at bounding box center [613, 290] width 1227 height 580
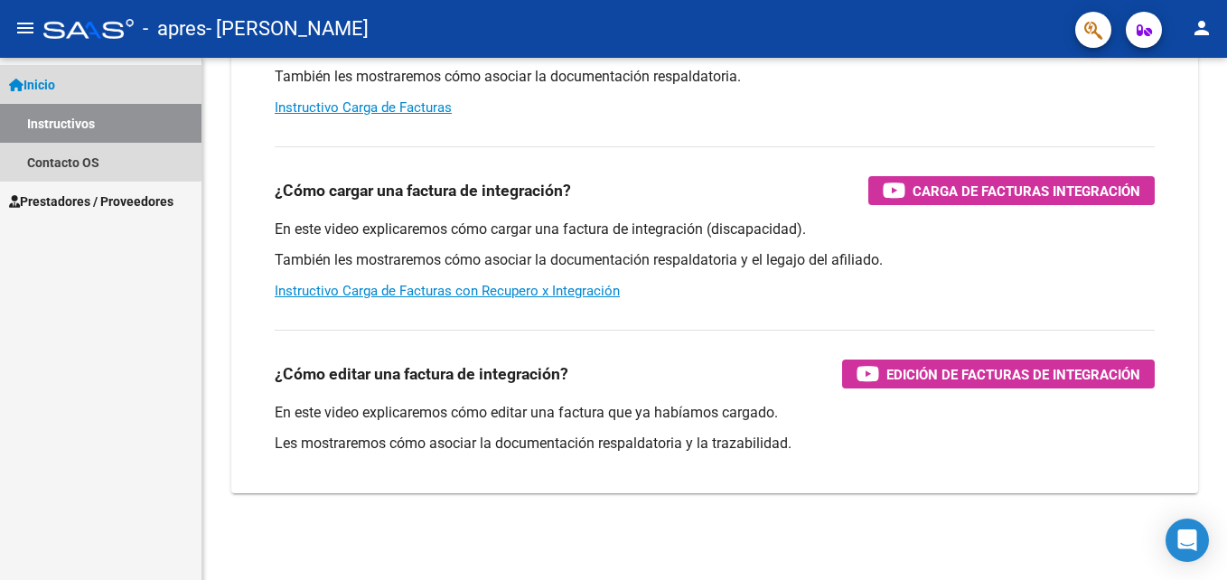
click at [33, 80] on span "Inicio" at bounding box center [32, 85] width 46 height 20
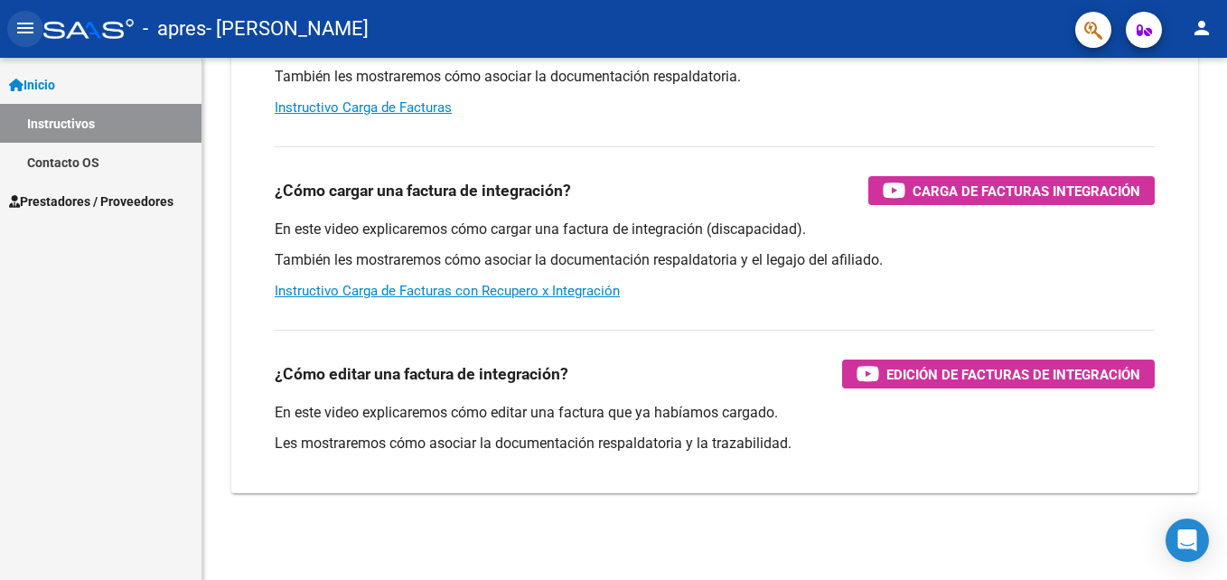
click at [24, 35] on mat-icon "menu" at bounding box center [25, 28] width 22 height 22
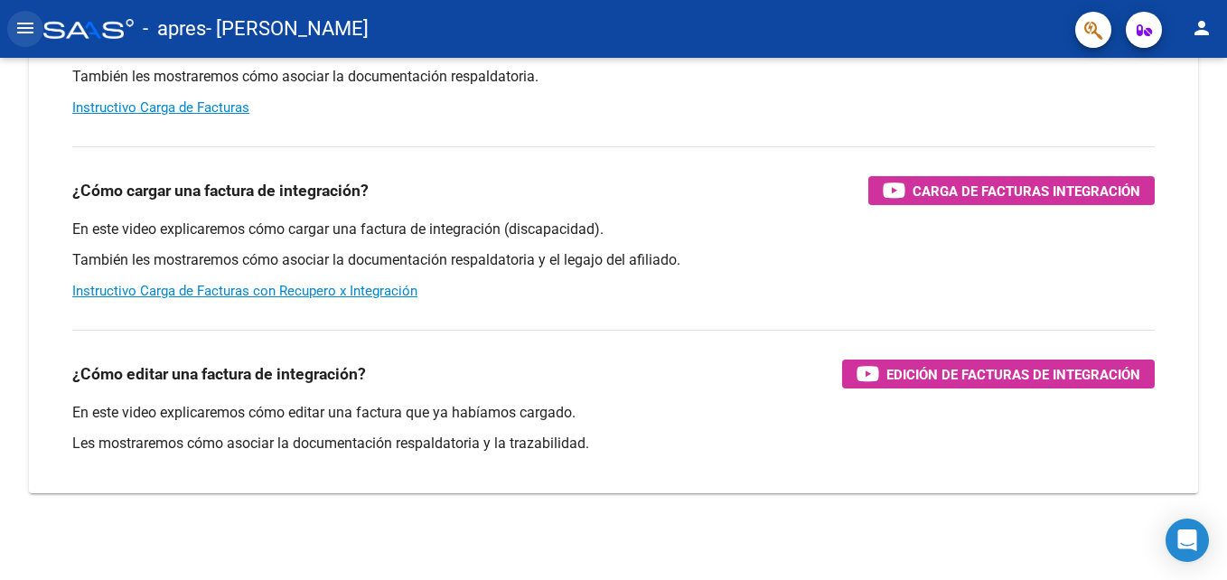
click at [24, 35] on mat-icon "menu" at bounding box center [25, 28] width 22 height 22
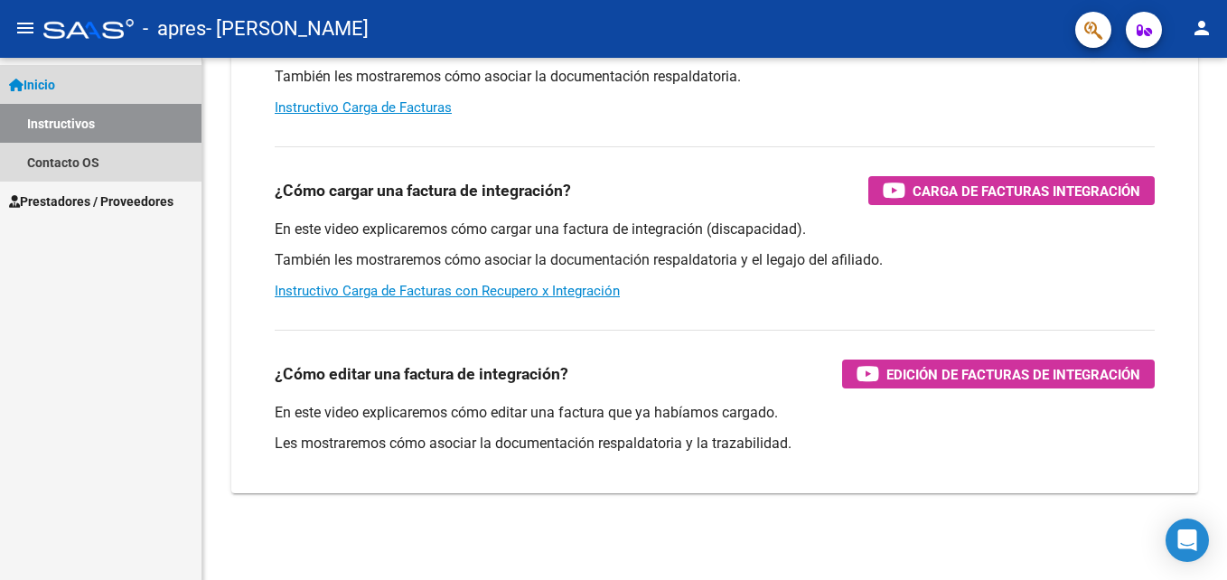
click at [51, 88] on span "Inicio" at bounding box center [32, 85] width 46 height 20
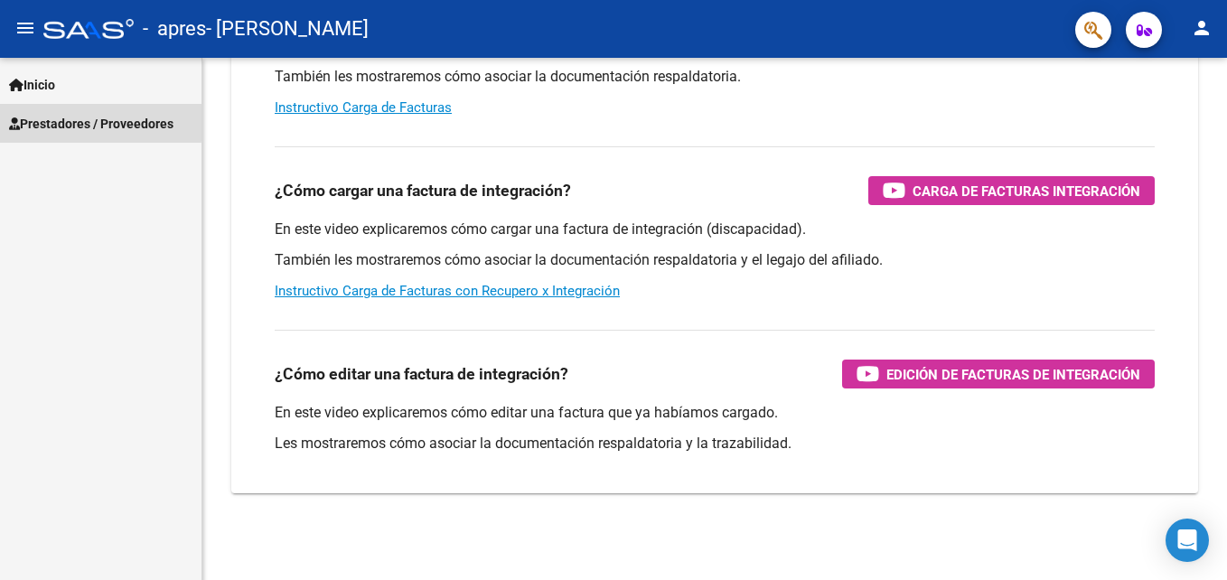
click at [68, 120] on span "Prestadores / Proveedores" at bounding box center [91, 124] width 164 height 20
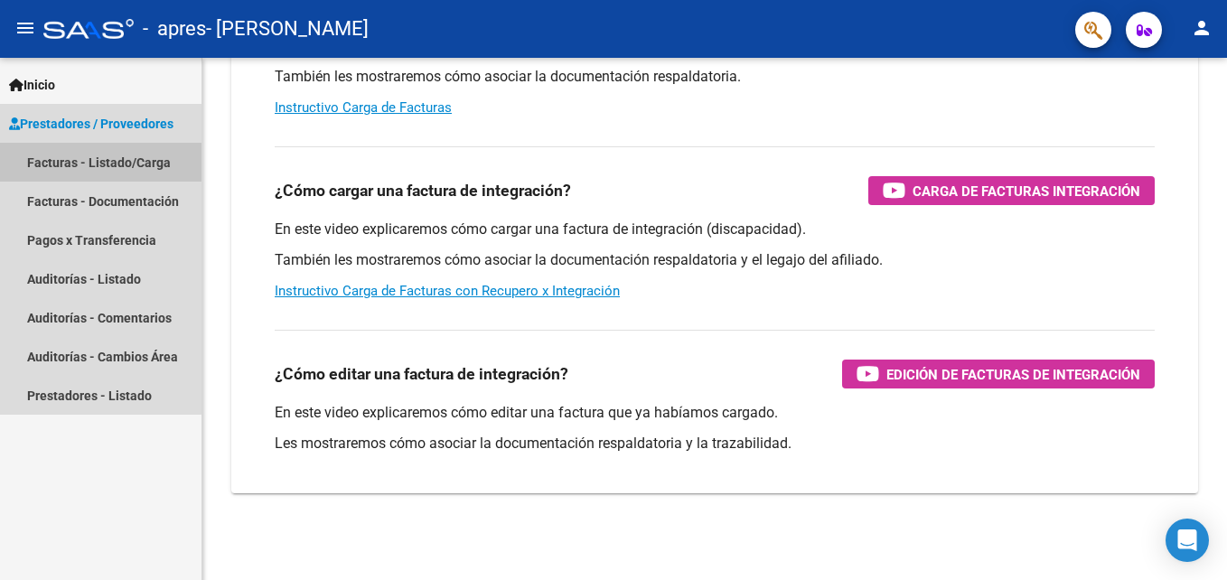
click at [82, 158] on link "Facturas - Listado/Carga" at bounding box center [100, 162] width 201 height 39
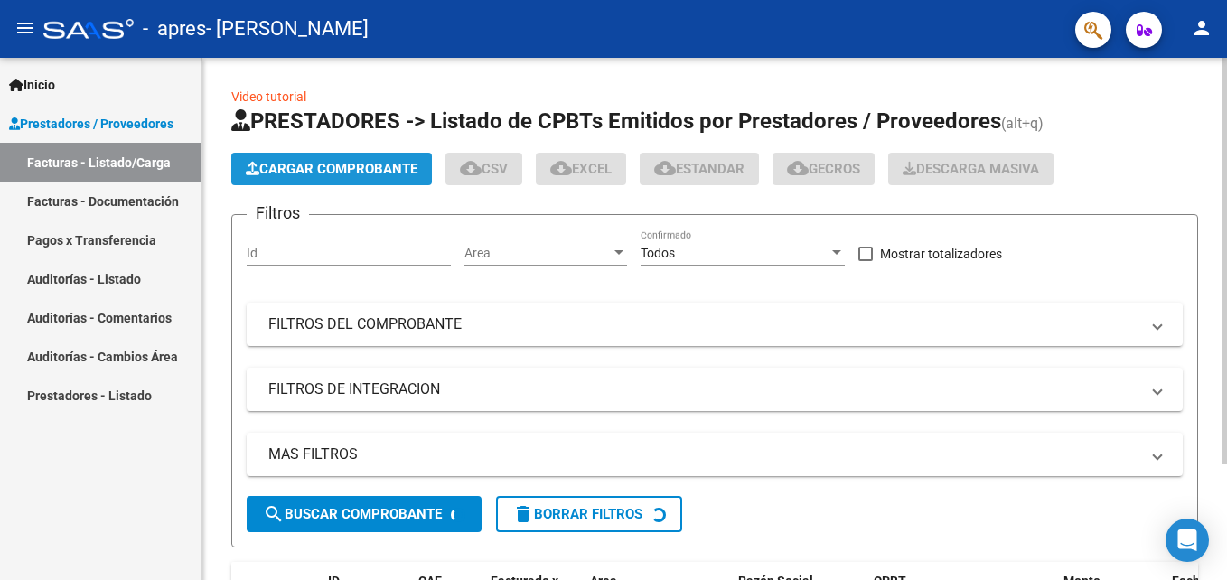
click at [311, 174] on span "Cargar Comprobante" at bounding box center [332, 169] width 172 height 16
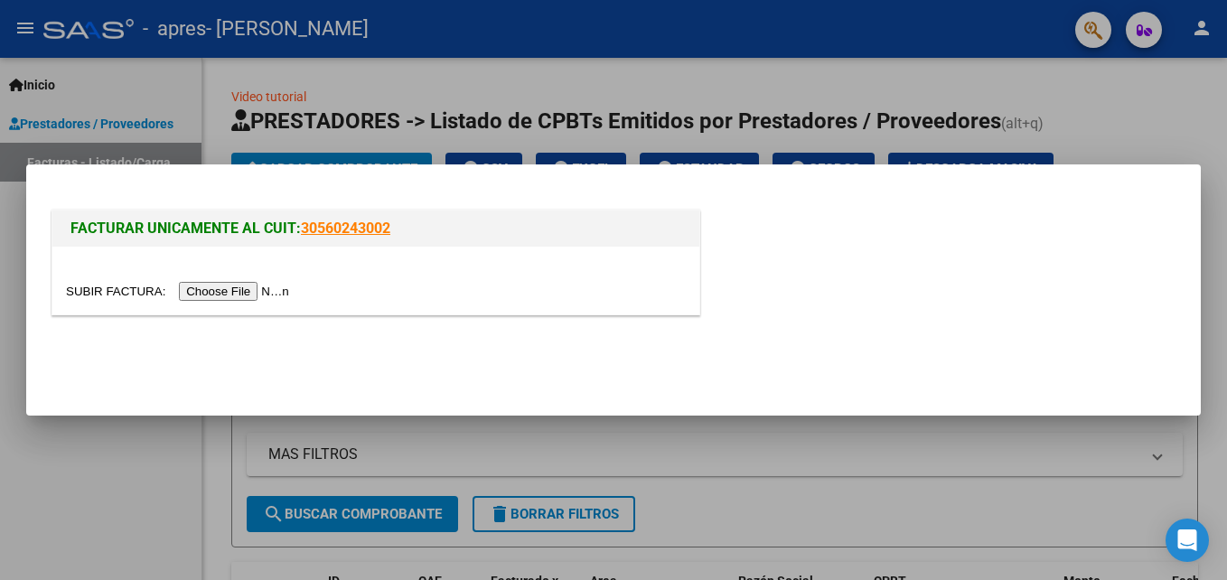
click at [247, 292] on input "file" at bounding box center [180, 291] width 229 height 19
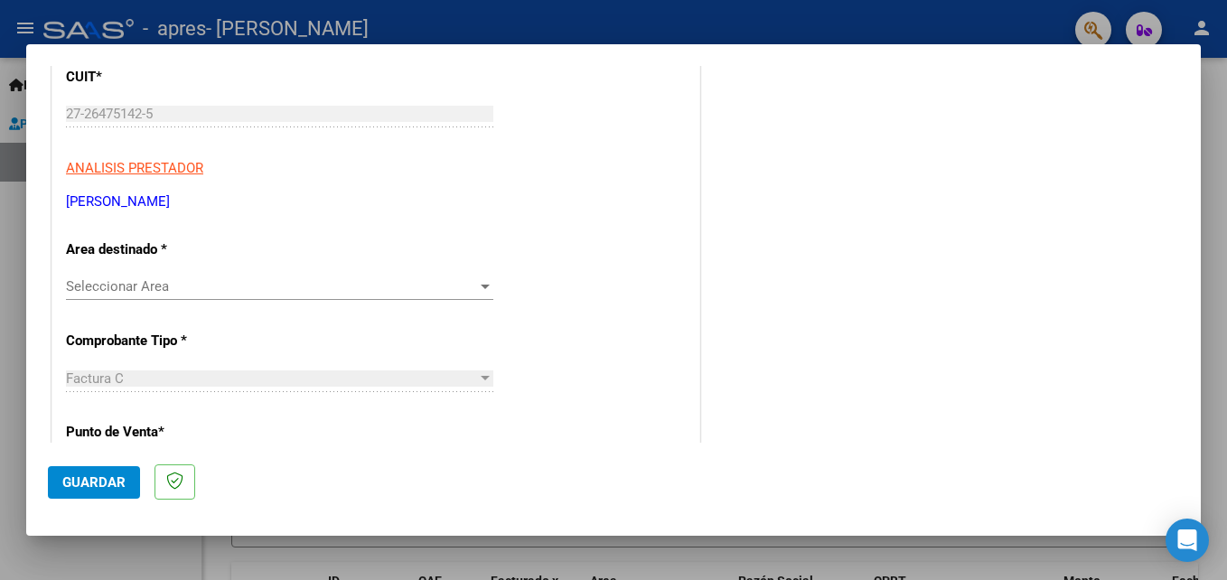
scroll to position [265, 0]
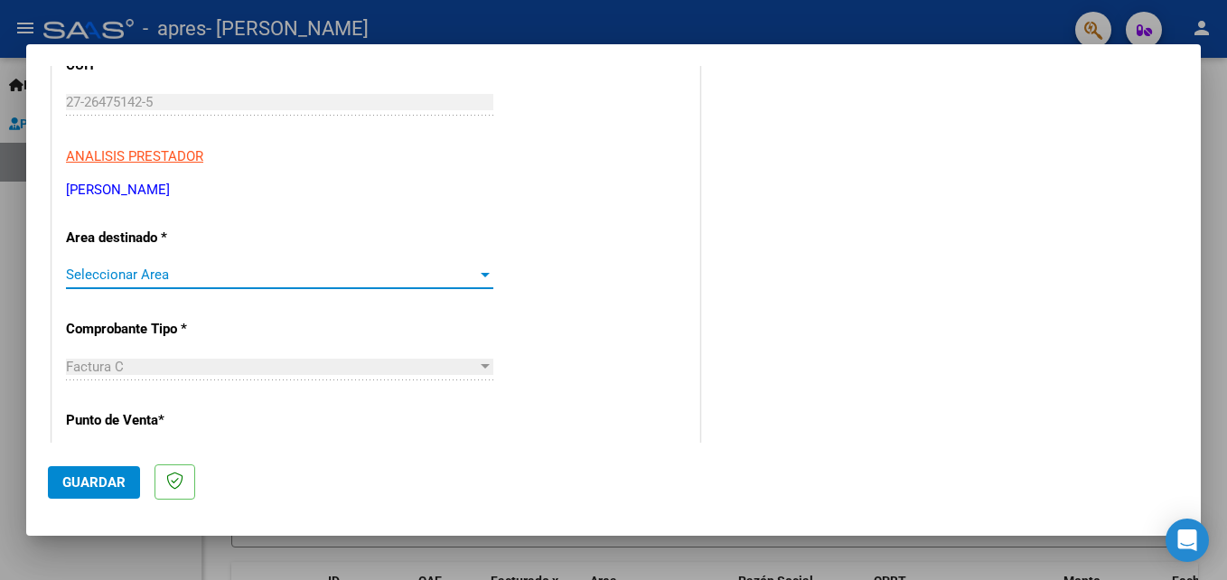
click at [464, 272] on span "Seleccionar Area" at bounding box center [271, 275] width 411 height 16
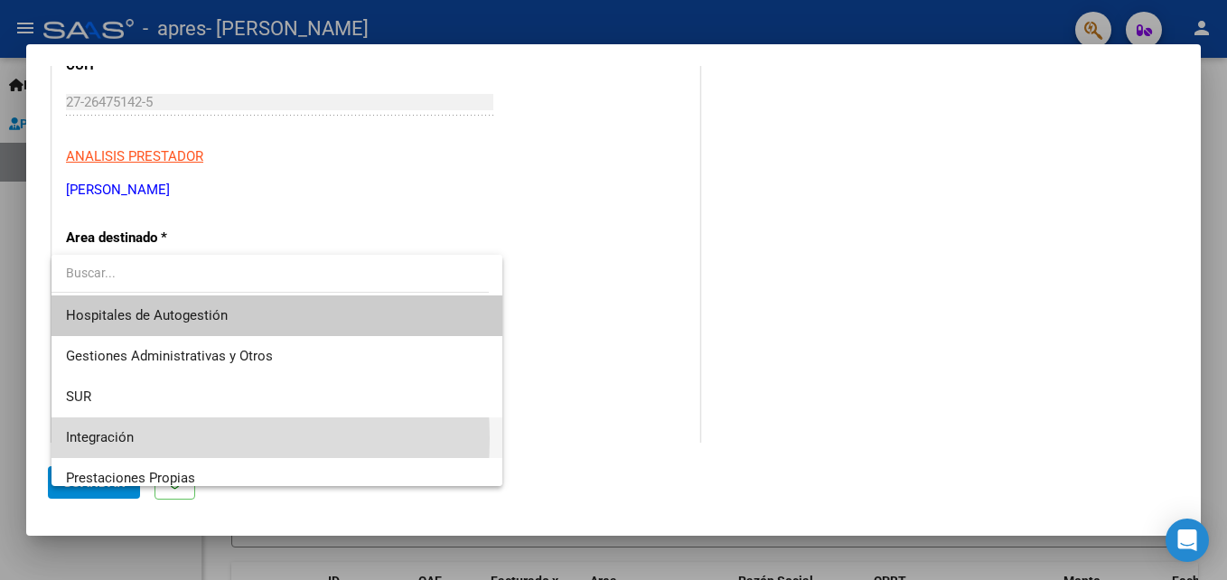
click at [142, 438] on span "Integración" at bounding box center [277, 437] width 422 height 41
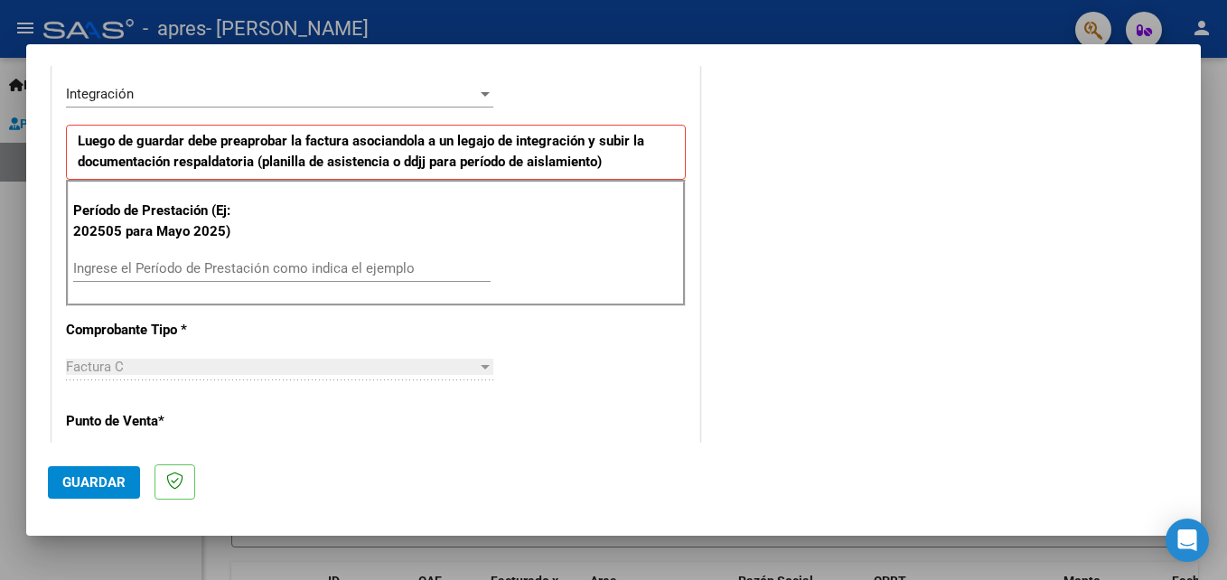
scroll to position [542, 0]
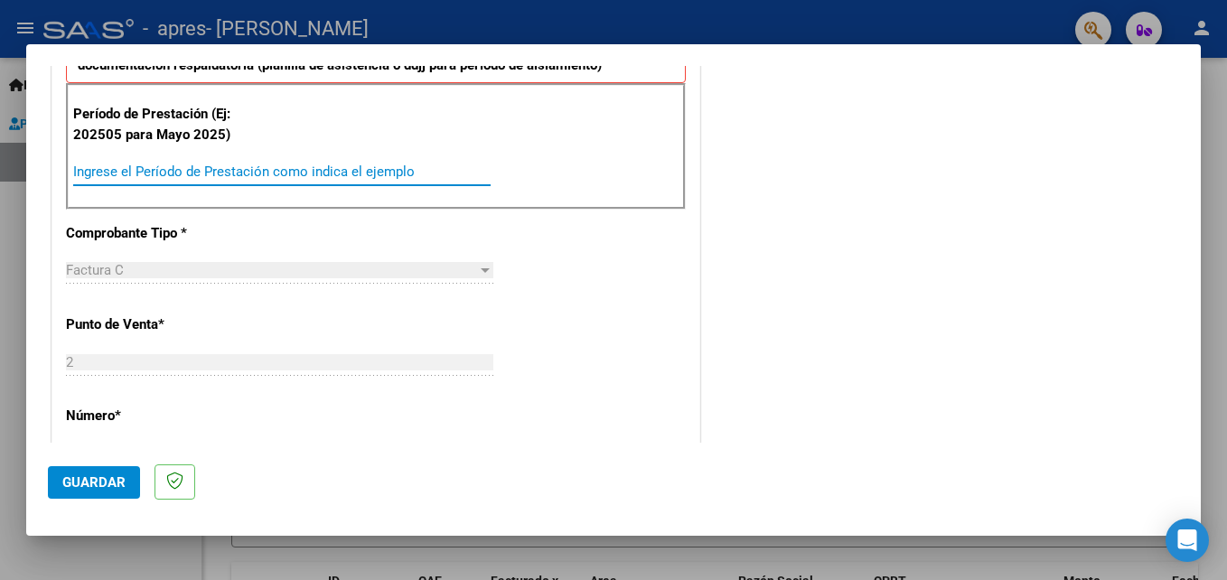
click at [289, 175] on input "Ingrese el Período de Prestación como indica el ejemplo" at bounding box center [281, 172] width 417 height 16
type input "202508"
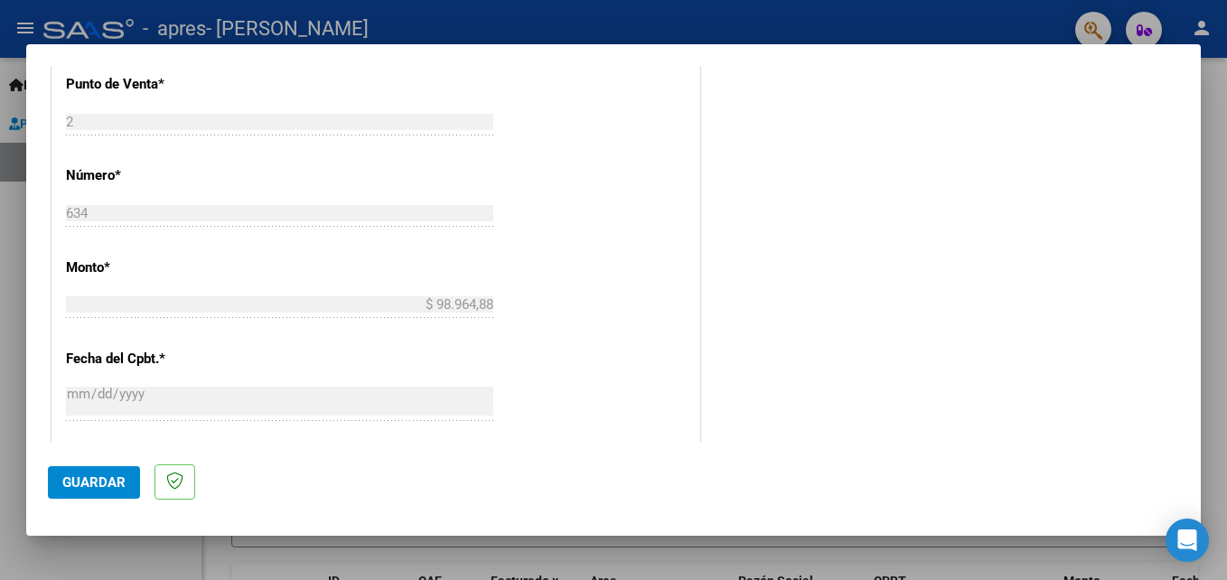
scroll to position [843, 0]
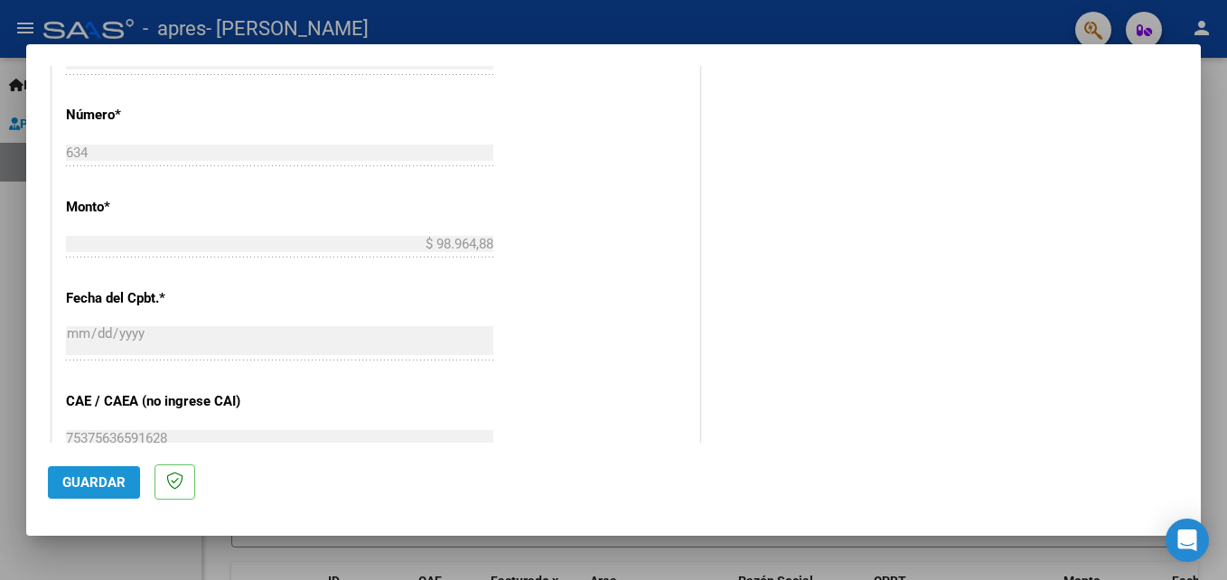
click at [90, 480] on span "Guardar" at bounding box center [93, 482] width 63 height 16
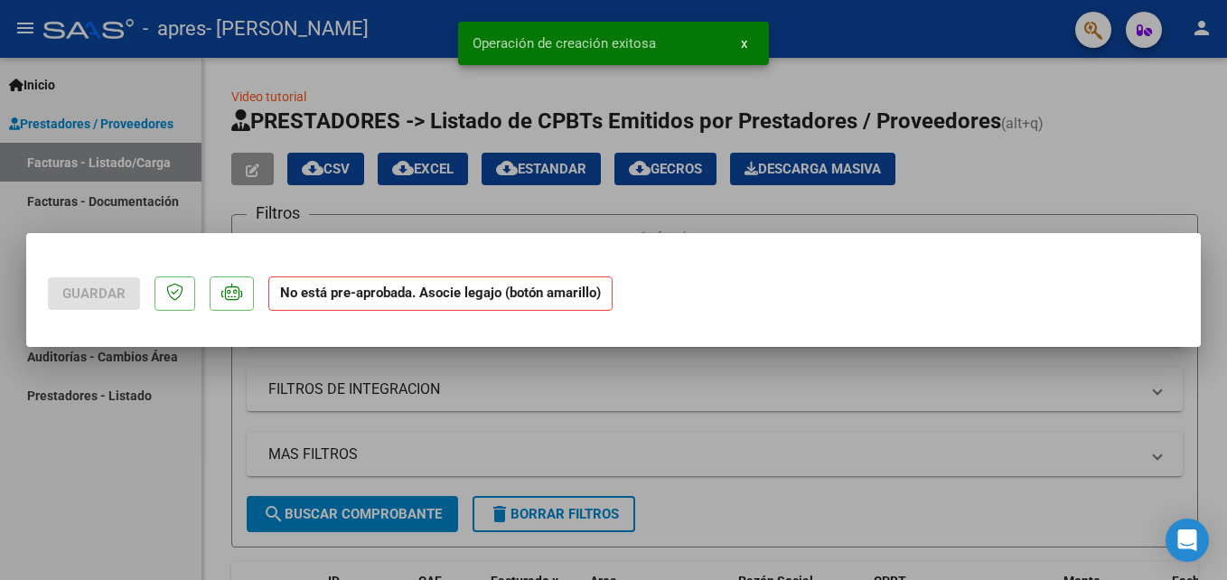
scroll to position [0, 0]
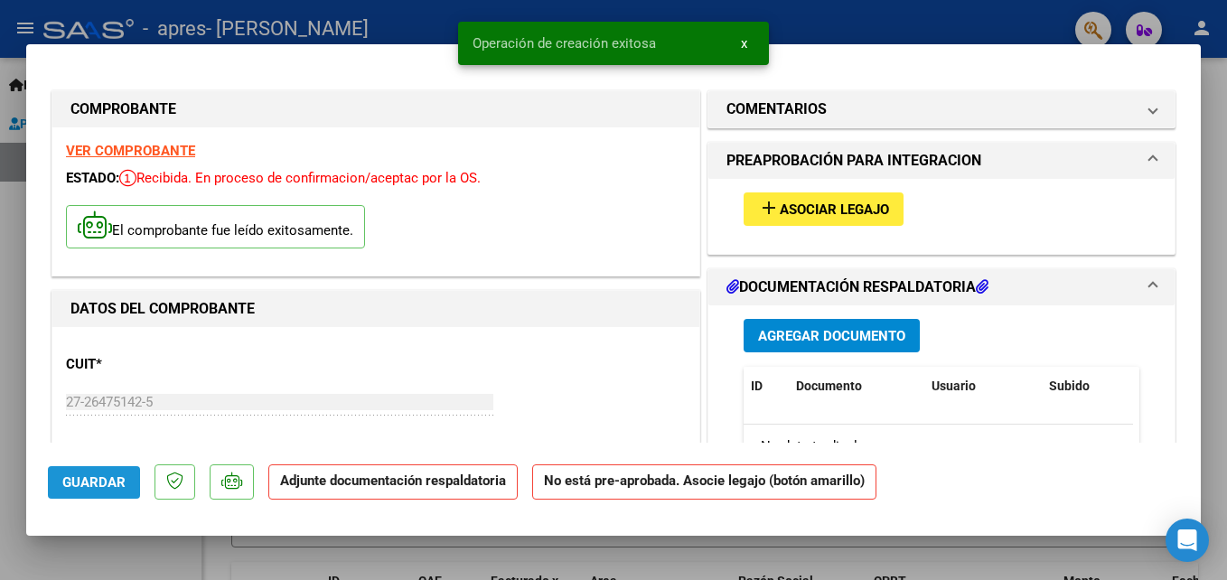
click at [90, 480] on span "Guardar" at bounding box center [93, 482] width 63 height 16
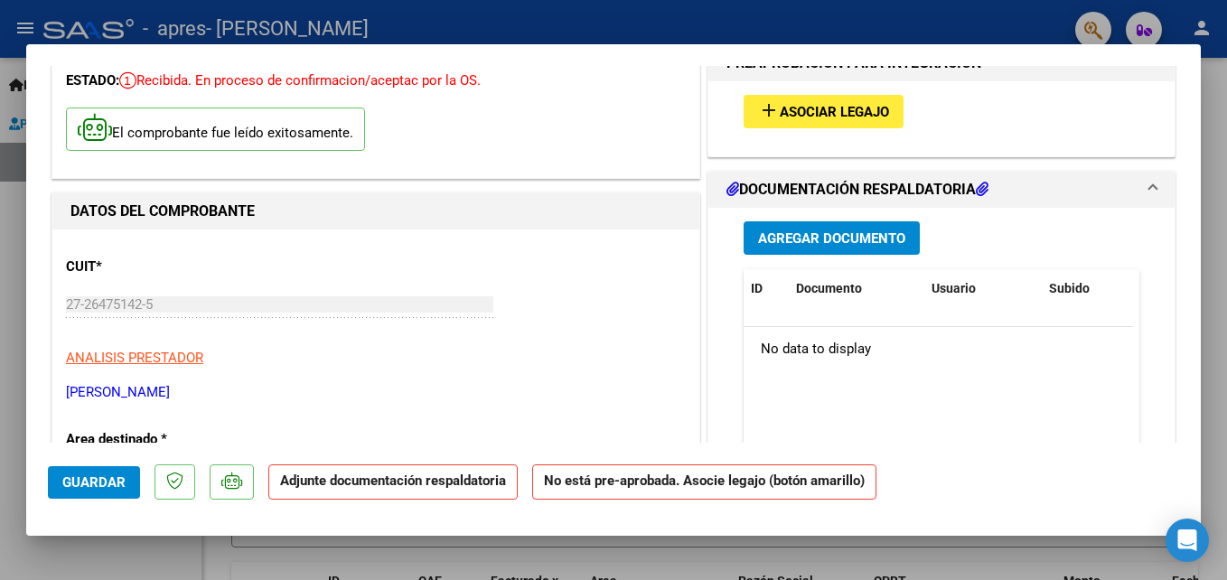
scroll to position [108, 0]
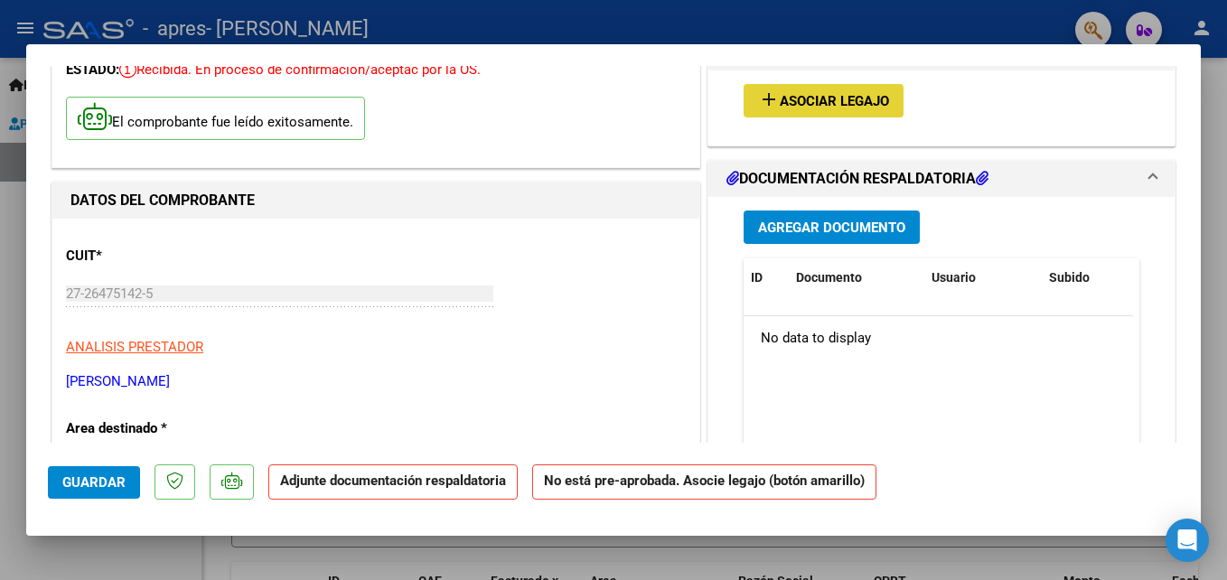
click at [835, 98] on span "Asociar Legajo" at bounding box center [834, 101] width 109 height 16
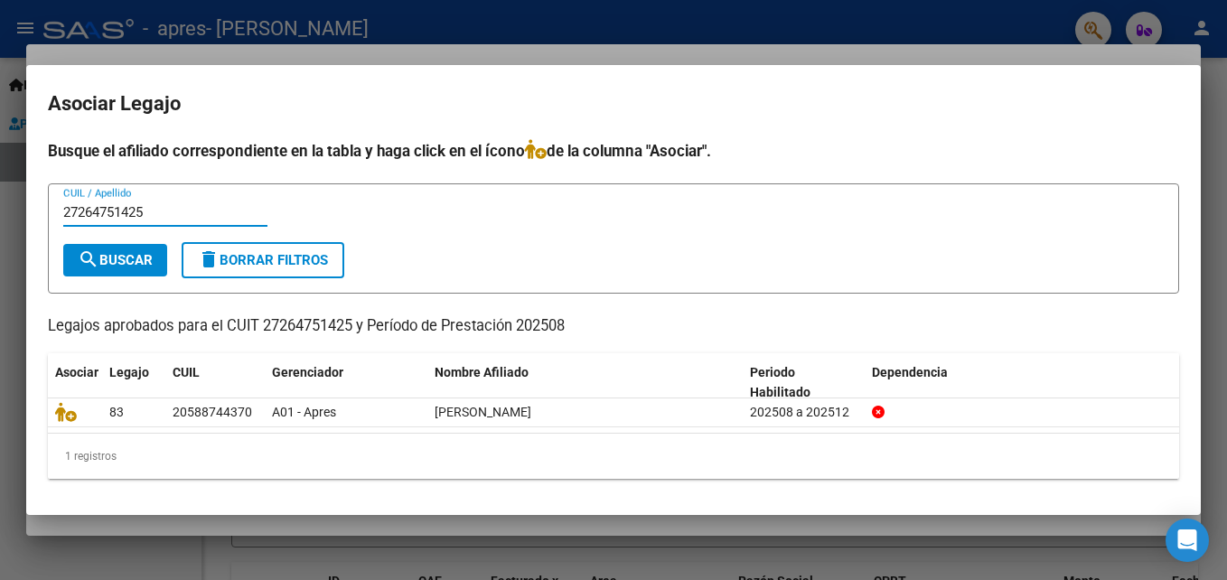
type input "27264751425"
click at [103, 299] on div "Busque el afiliado correspondiente en la tabla y haga click en el ícono de la c…" at bounding box center [613, 309] width 1131 height 341
click at [111, 268] on button "search Buscar" at bounding box center [115, 260] width 104 height 33
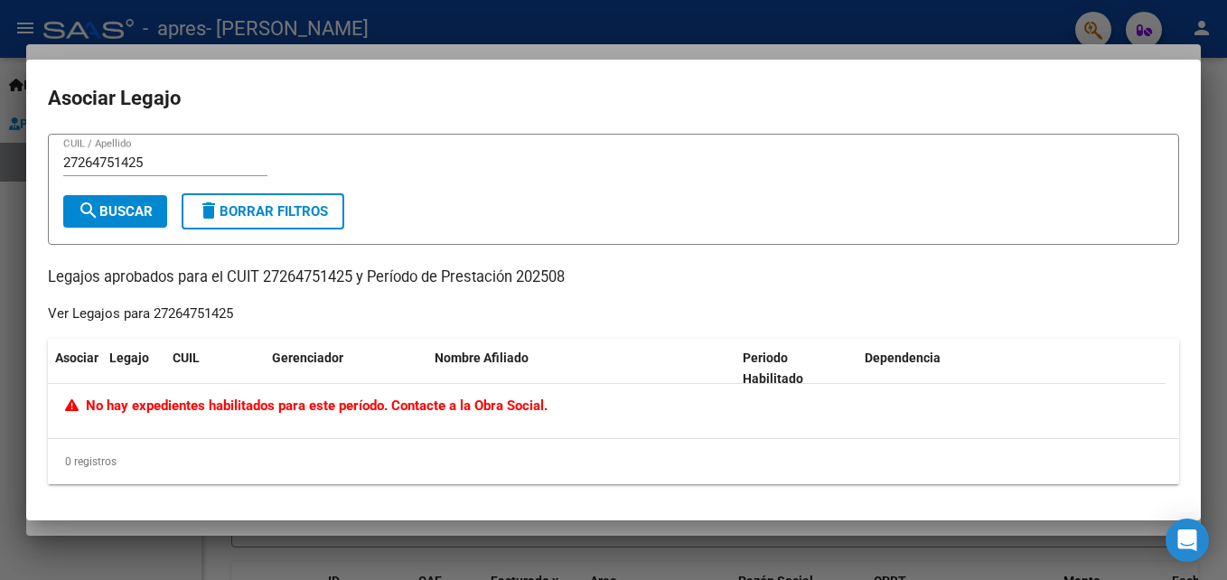
click at [707, 435] on div "No hay expedientes habilitados para este período. Contacte a la Obra Social." at bounding box center [607, 411] width 1118 height 54
click at [145, 202] on button "search Buscar" at bounding box center [115, 211] width 104 height 33
click at [929, 366] on div "Dependencia" at bounding box center [1022, 358] width 301 height 21
click at [907, 522] on div at bounding box center [613, 290] width 1227 height 580
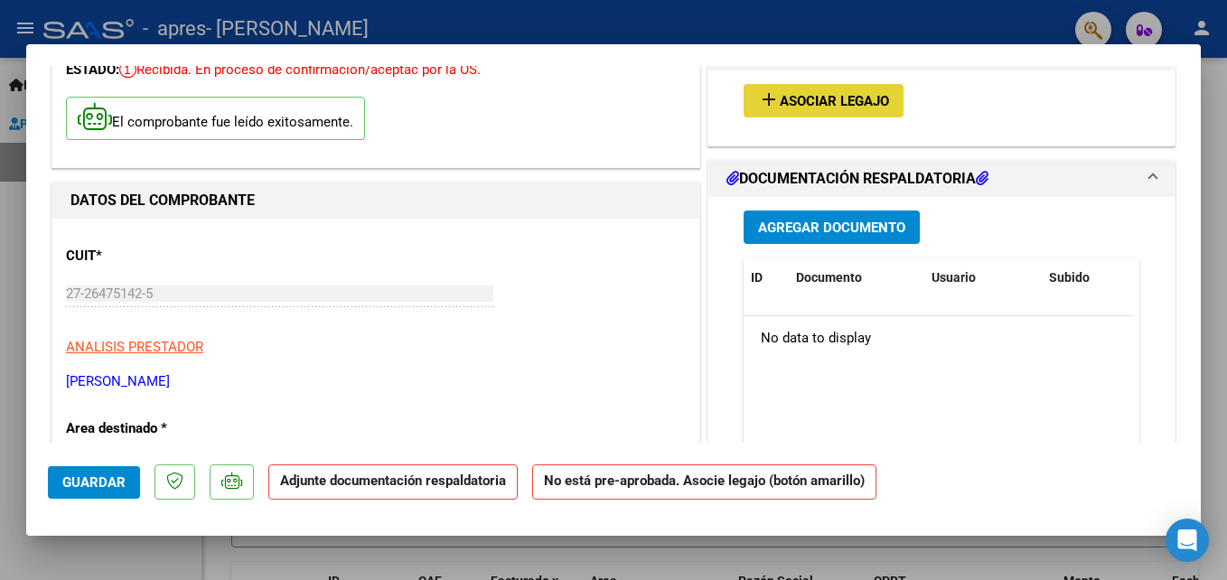
click at [825, 101] on span "Asociar Legajo" at bounding box center [834, 101] width 109 height 16
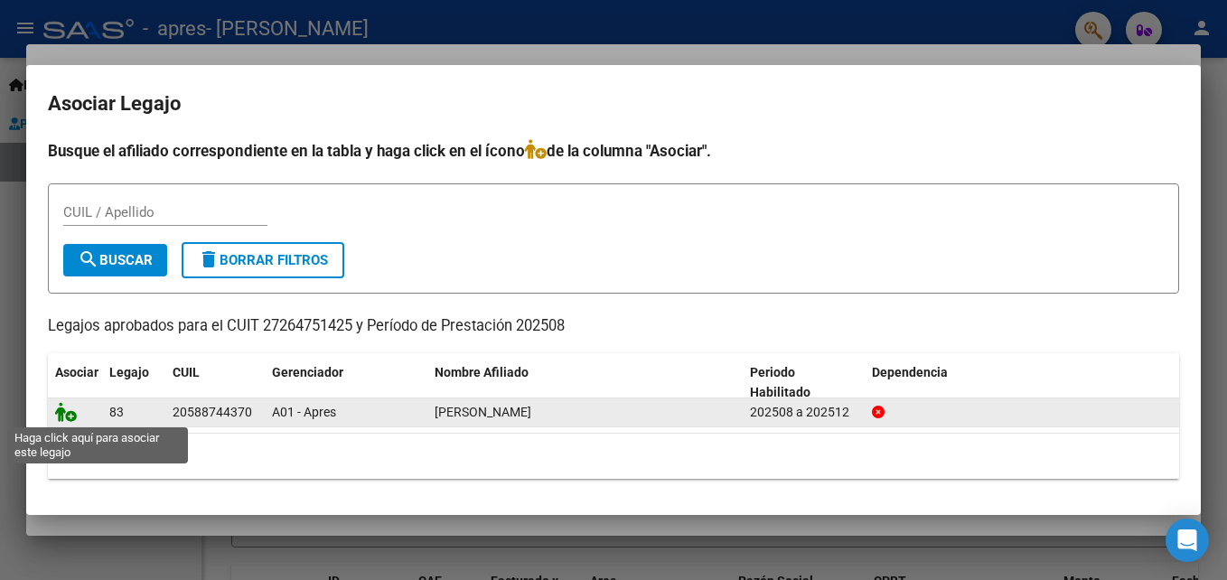
click at [65, 417] on icon at bounding box center [66, 412] width 22 height 20
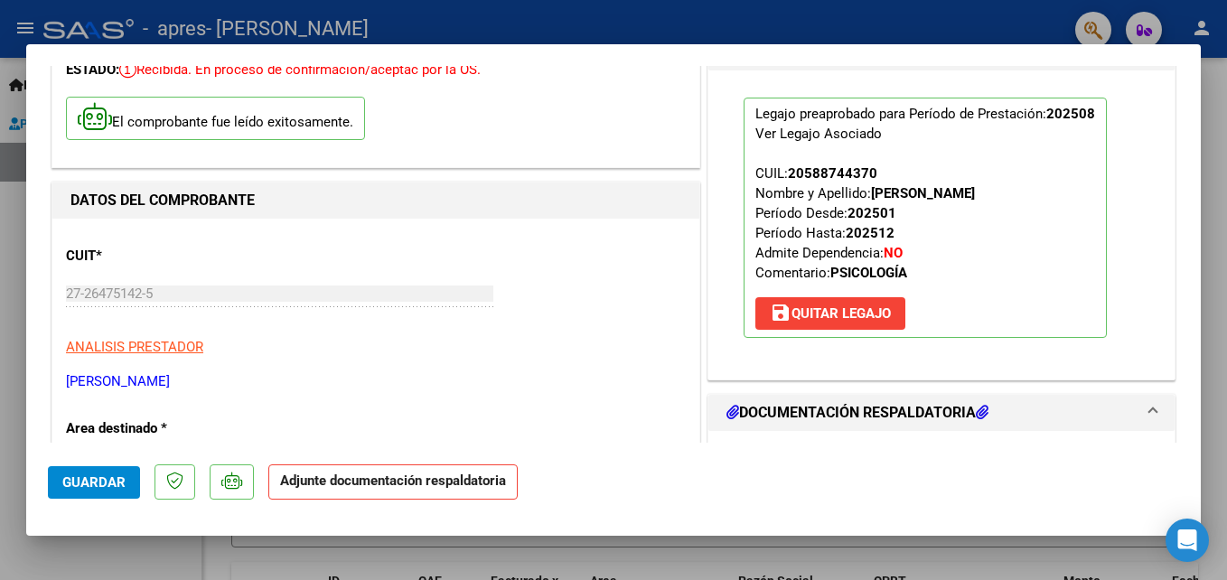
click at [80, 481] on span "Guardar" at bounding box center [93, 482] width 63 height 16
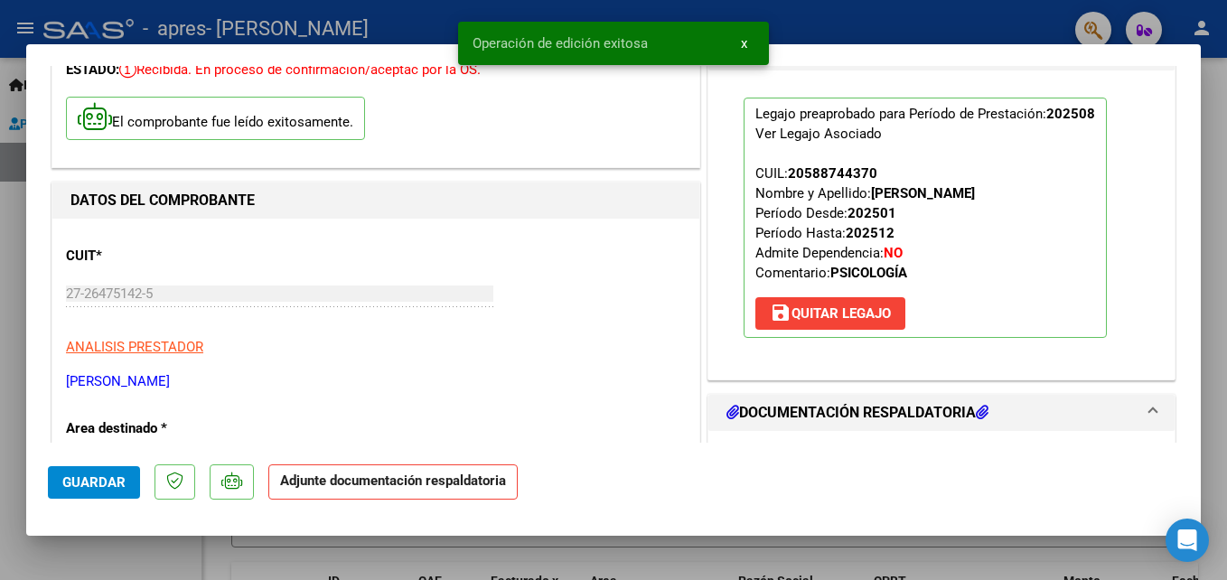
click at [373, 484] on strong "Adjunte documentación respaldatoria" at bounding box center [393, 481] width 226 height 16
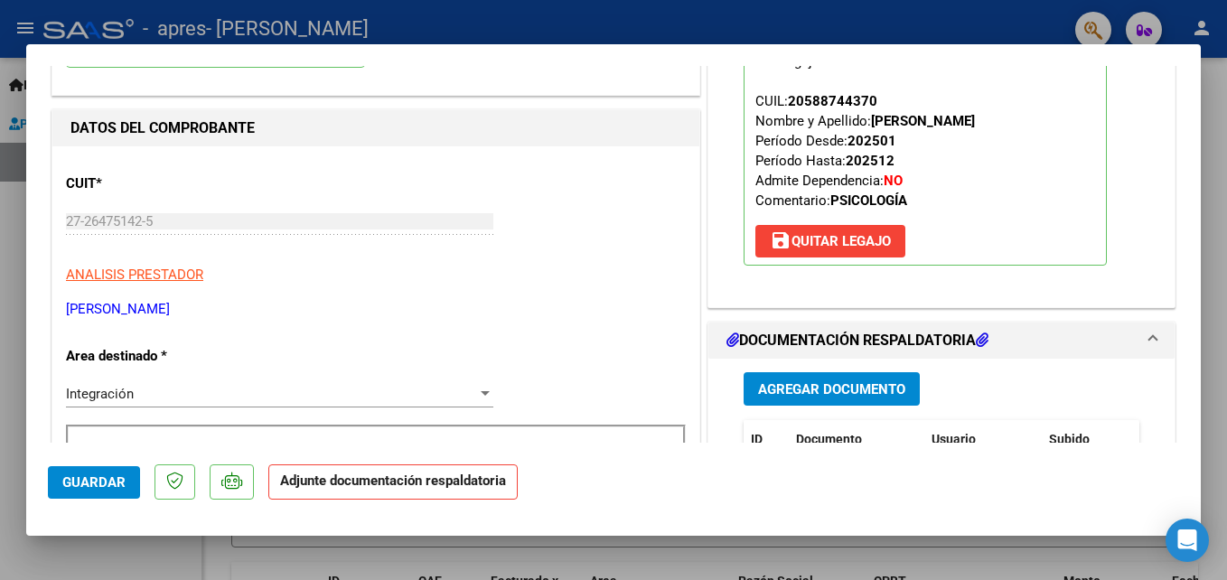
scroll to position [253, 0]
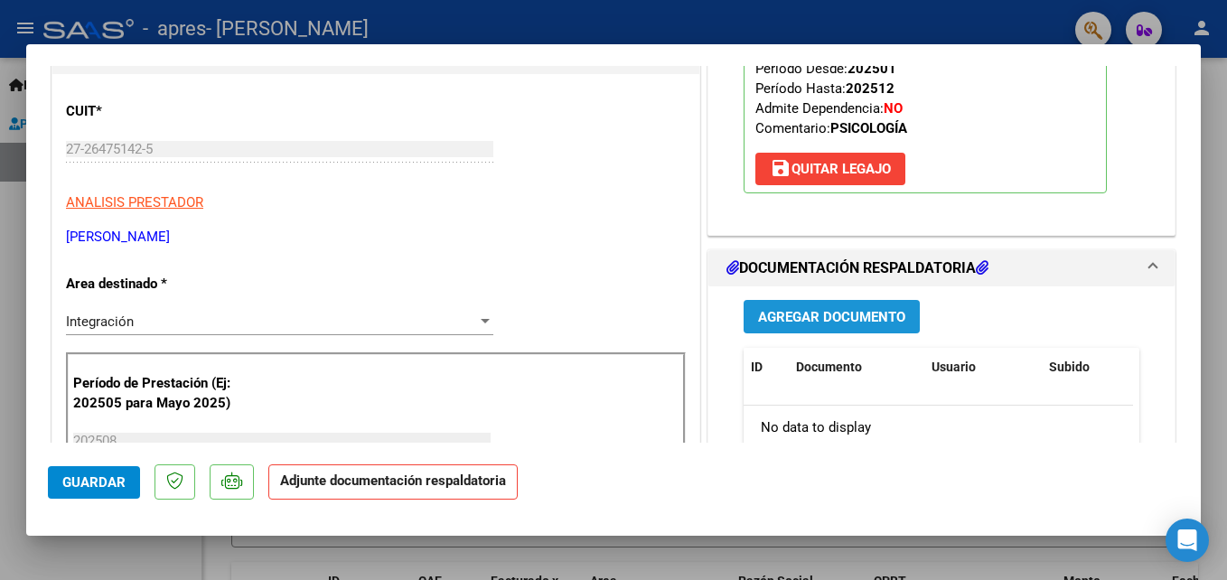
click at [876, 314] on span "Agregar Documento" at bounding box center [831, 317] width 147 height 16
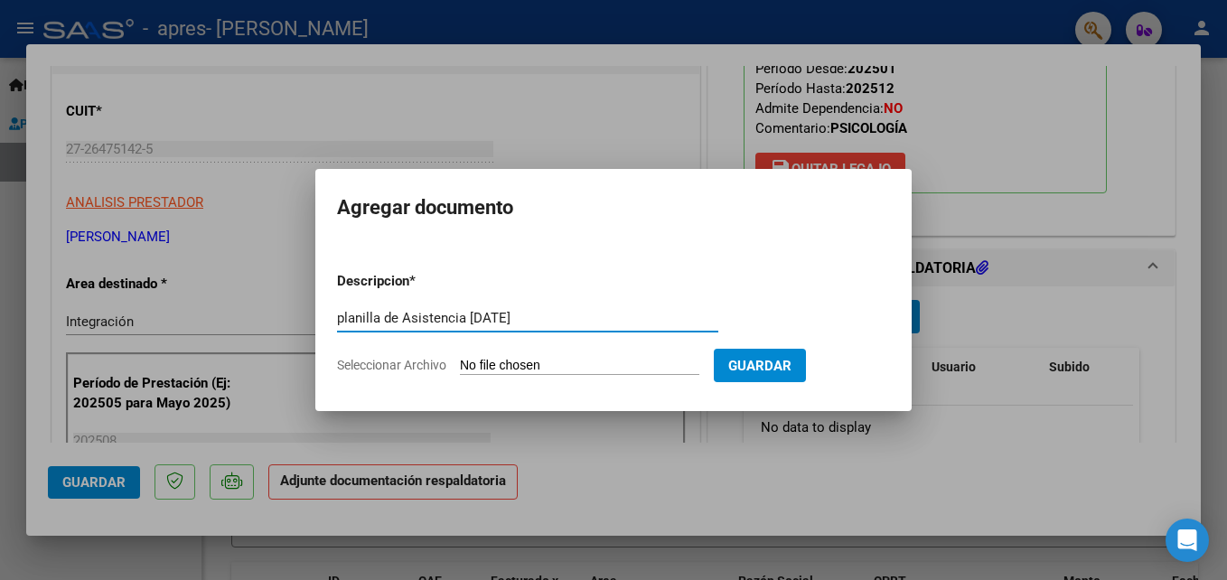
type input "planilla de Asistencia [DATE]"
click at [691, 364] on input "Seleccionar Archivo" at bounding box center [579, 366] width 239 height 17
type input "C:\fakepath\Planilla de asistencia [DATE].pdf"
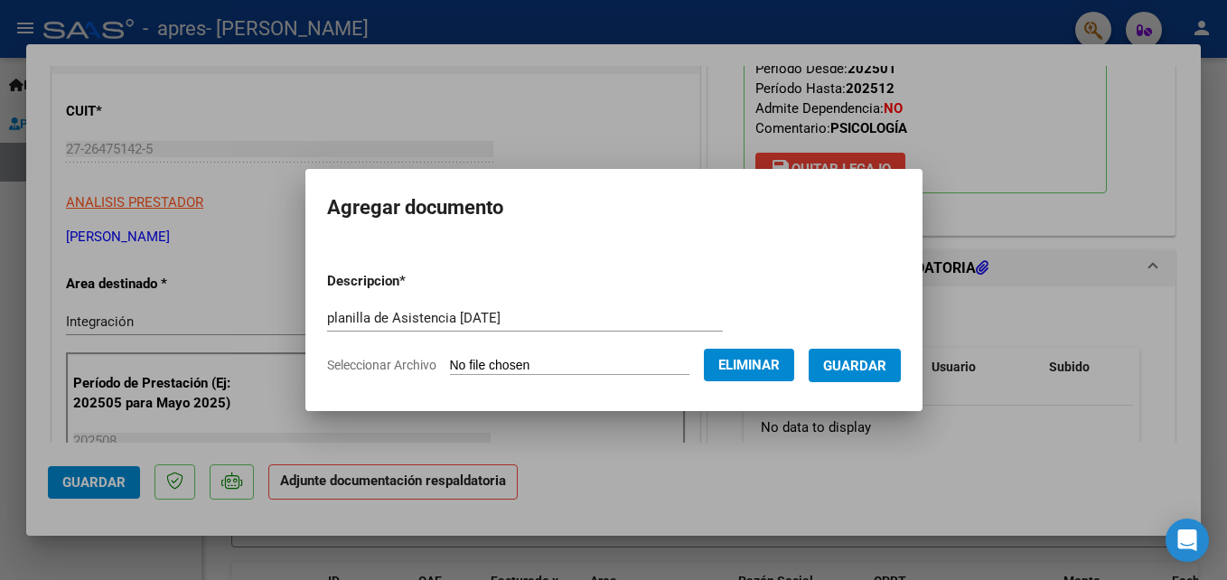
click at [878, 361] on span "Guardar" at bounding box center [854, 366] width 63 height 16
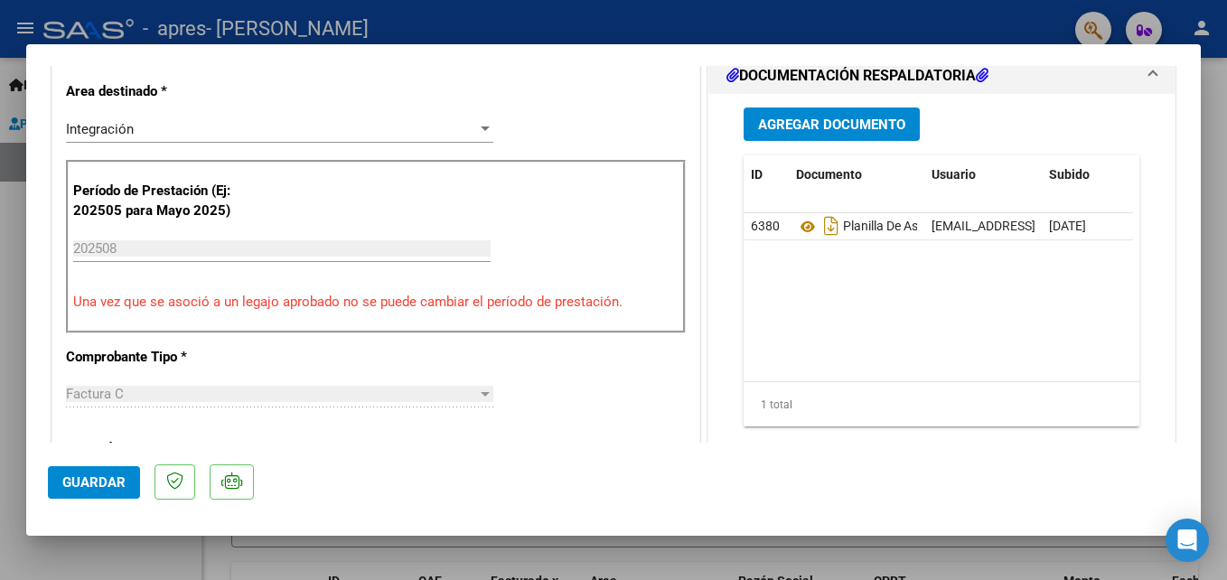
scroll to position [542, 0]
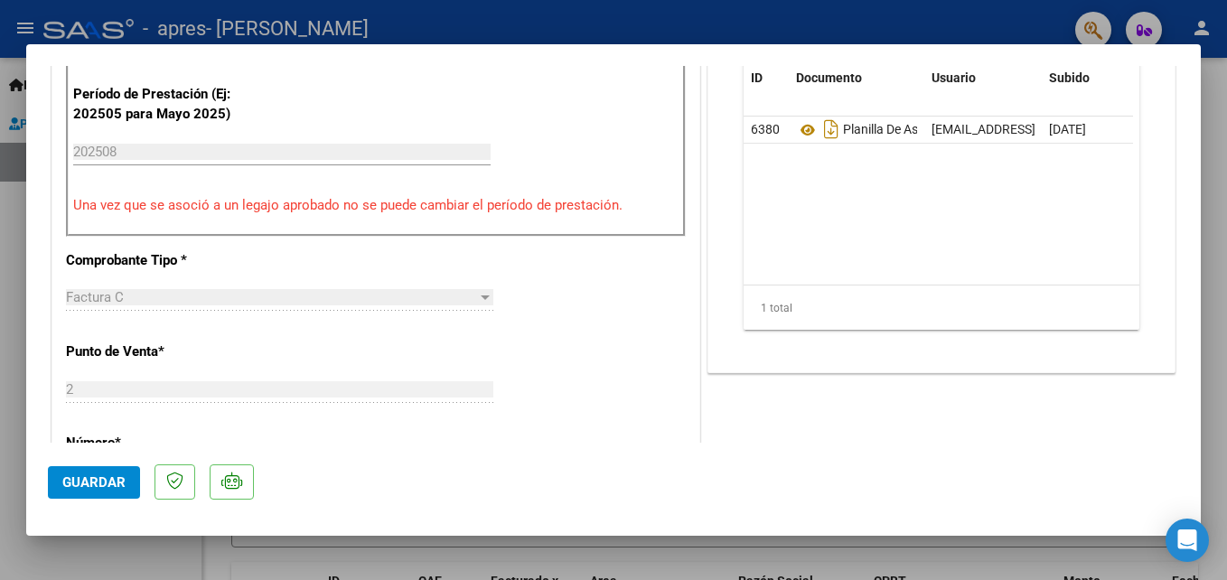
click at [618, 435] on div "CUIT * 27-26475142-5 Ingresar CUIT ANALISIS PRESTADOR [PERSON_NAME] [PERSON_NAM…" at bounding box center [375, 461] width 647 height 1352
click at [126, 484] on button "Guardar" at bounding box center [94, 482] width 92 height 33
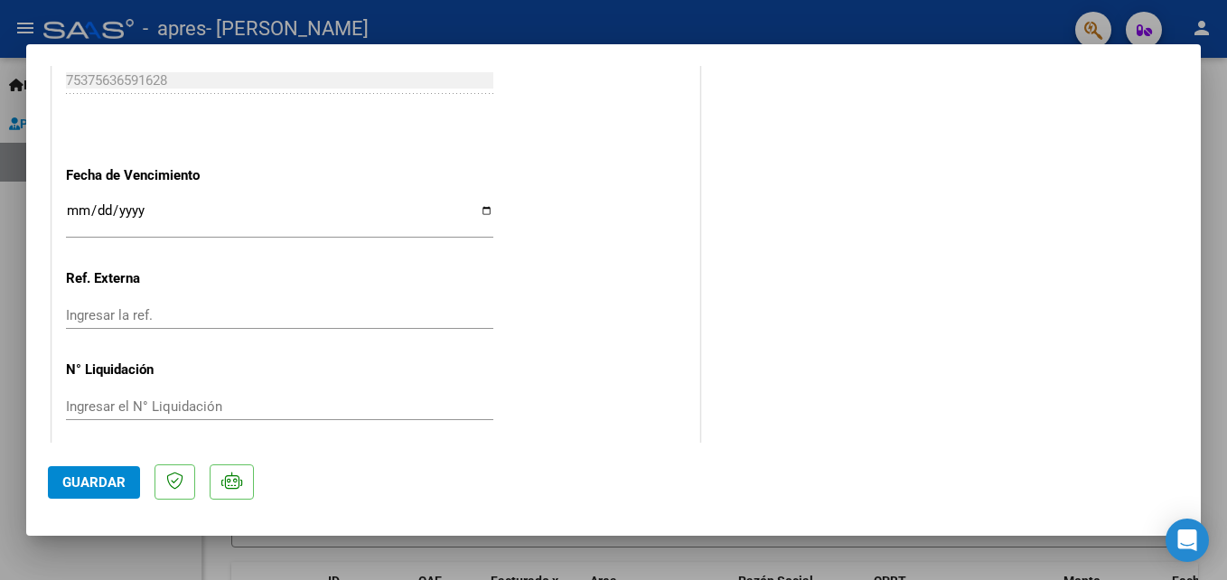
scroll to position [1241, 0]
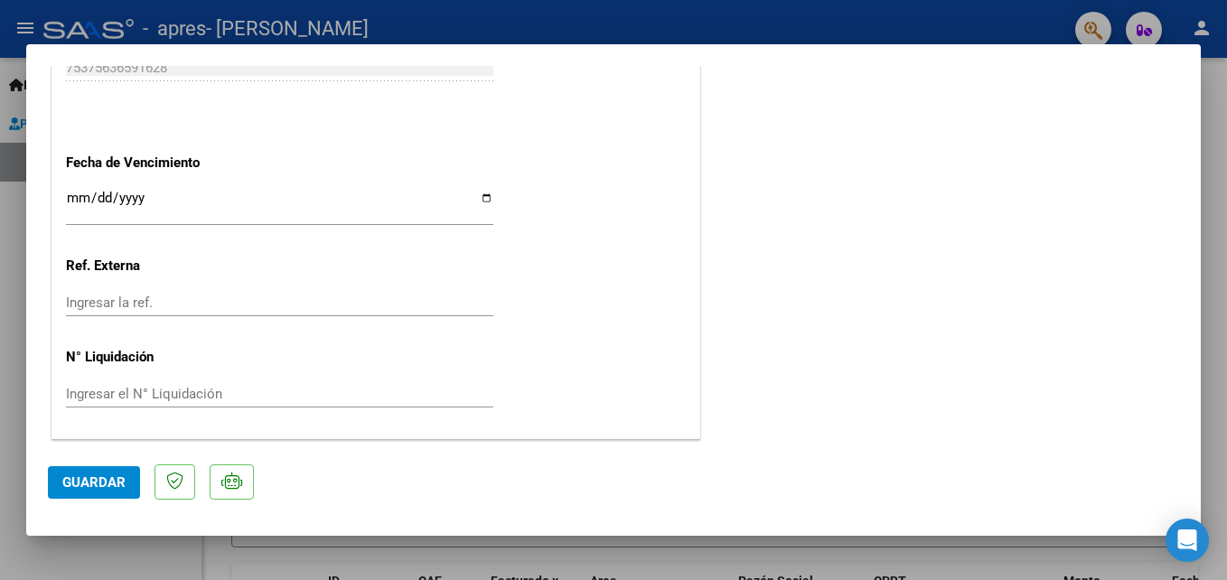
click at [308, 196] on input "Ingresar la fecha" at bounding box center [279, 205] width 427 height 29
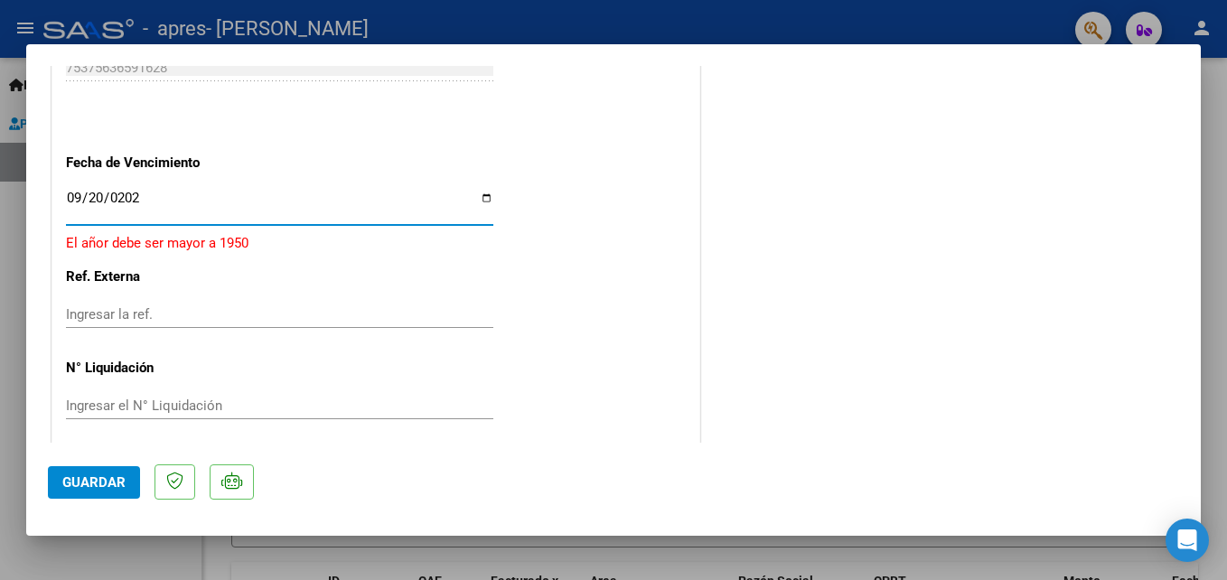
type input "[DATE]"
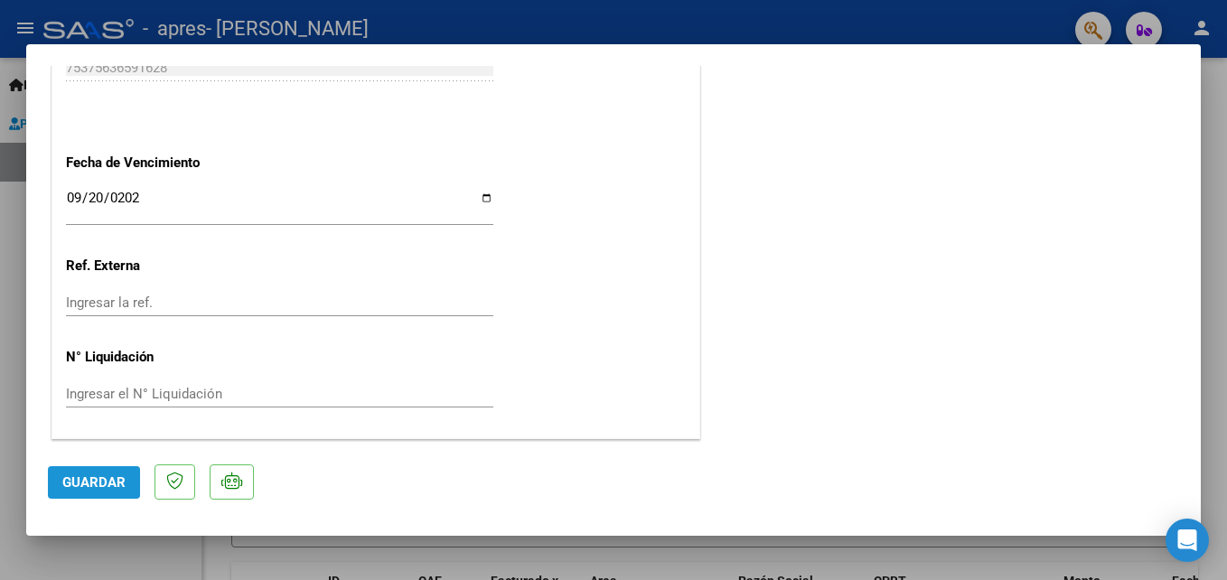
click at [89, 493] on button "Guardar" at bounding box center [94, 482] width 92 height 33
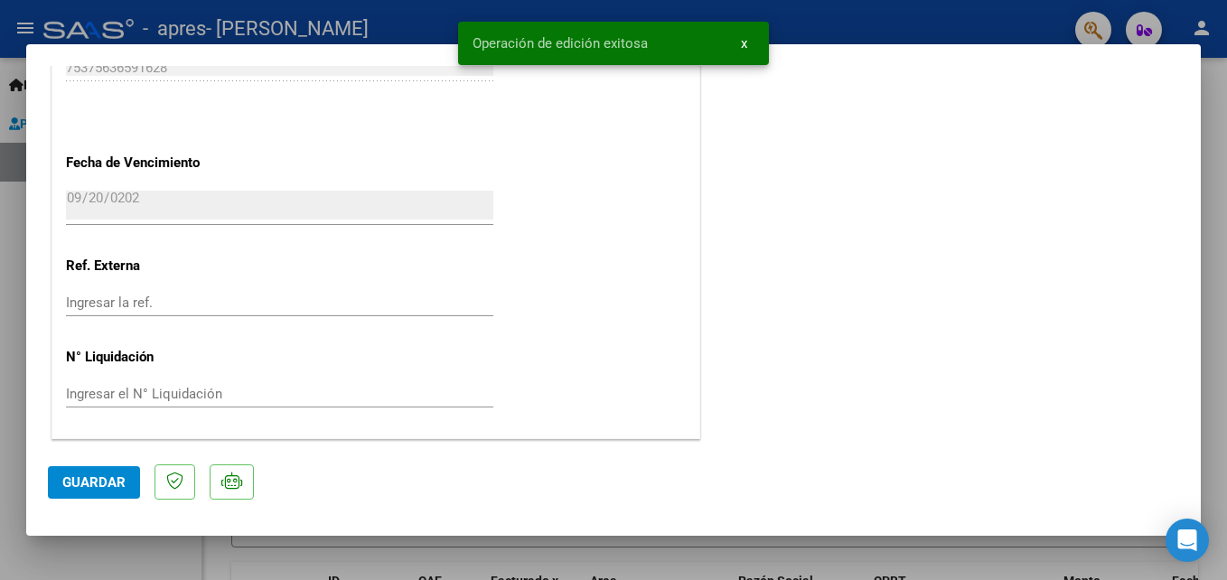
click at [1210, 342] on div at bounding box center [613, 290] width 1227 height 580
type input "$ 0,00"
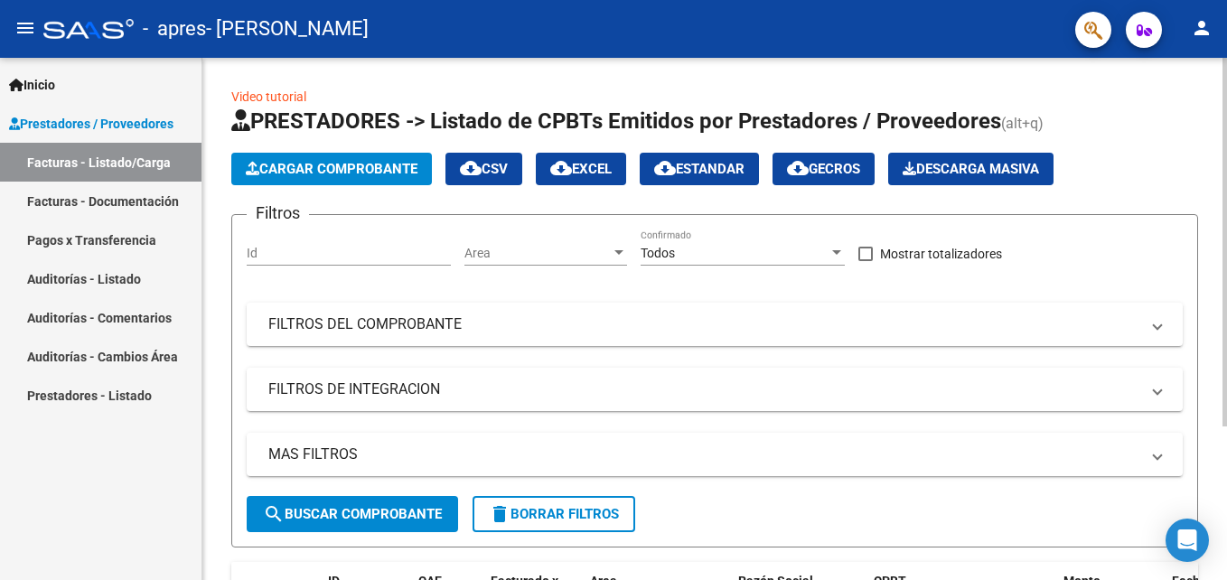
scroll to position [217, 0]
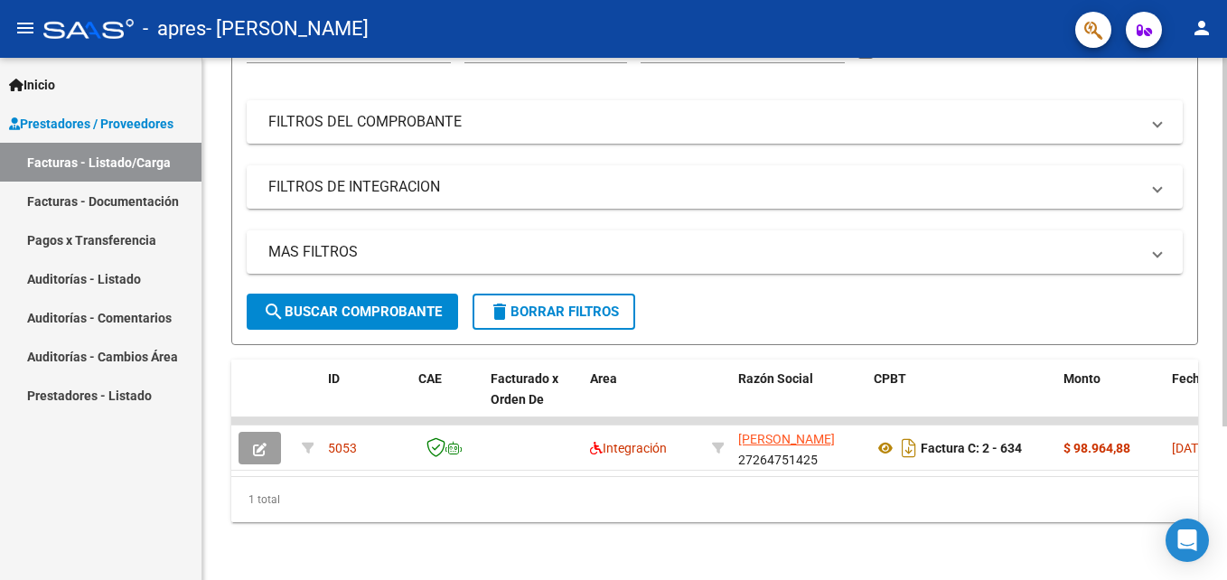
click at [1222, 534] on div at bounding box center [1224, 319] width 5 height 522
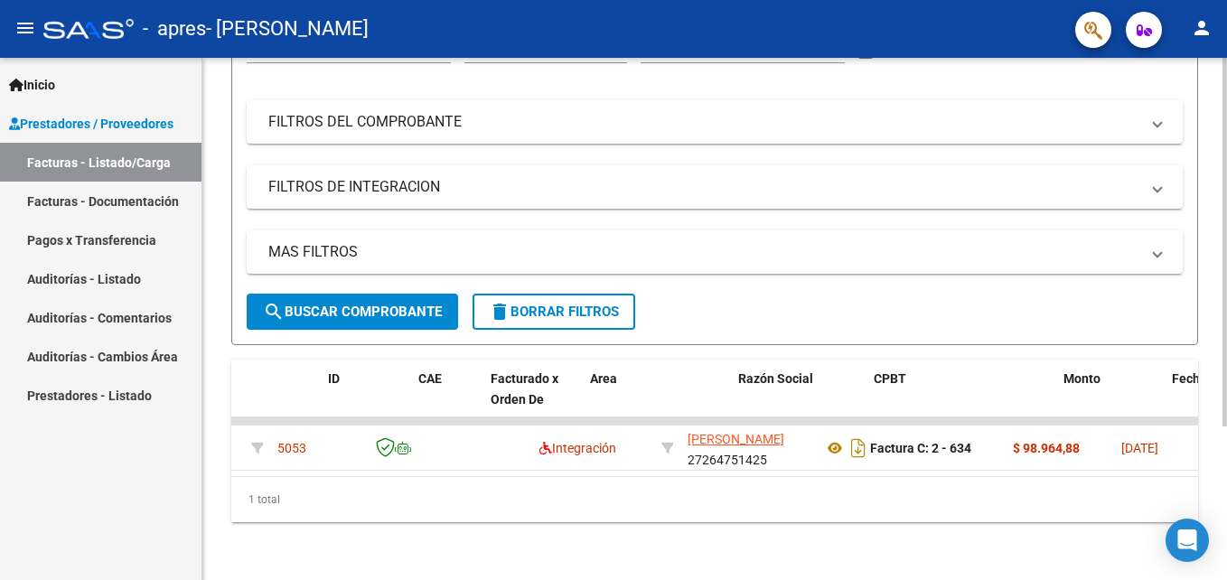
scroll to position [0, 0]
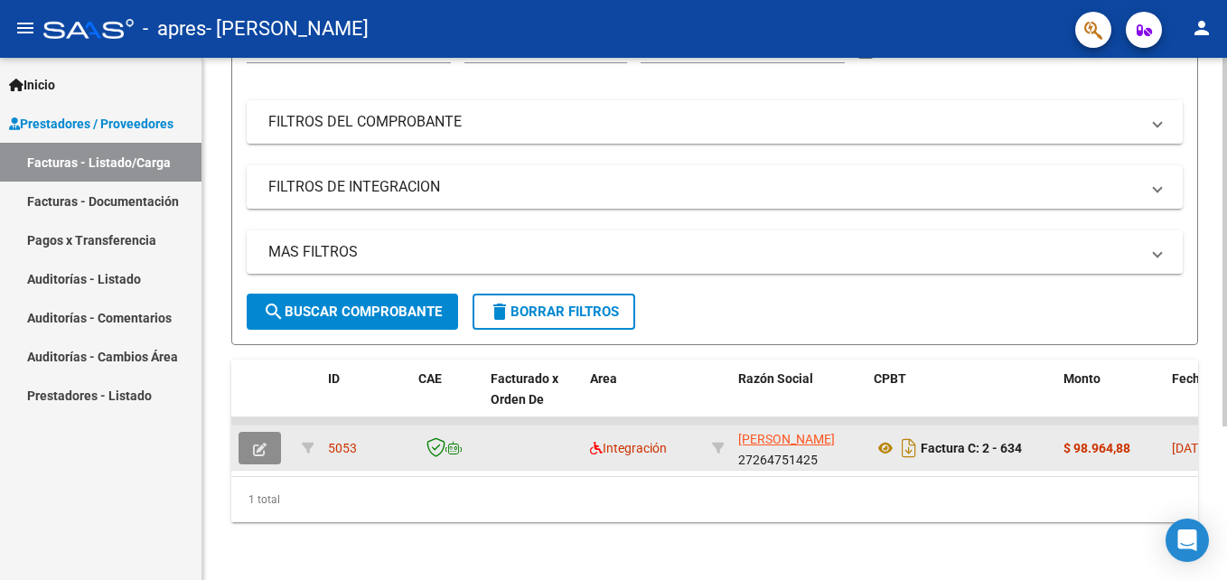
click at [263, 443] on icon "button" at bounding box center [260, 450] width 14 height 14
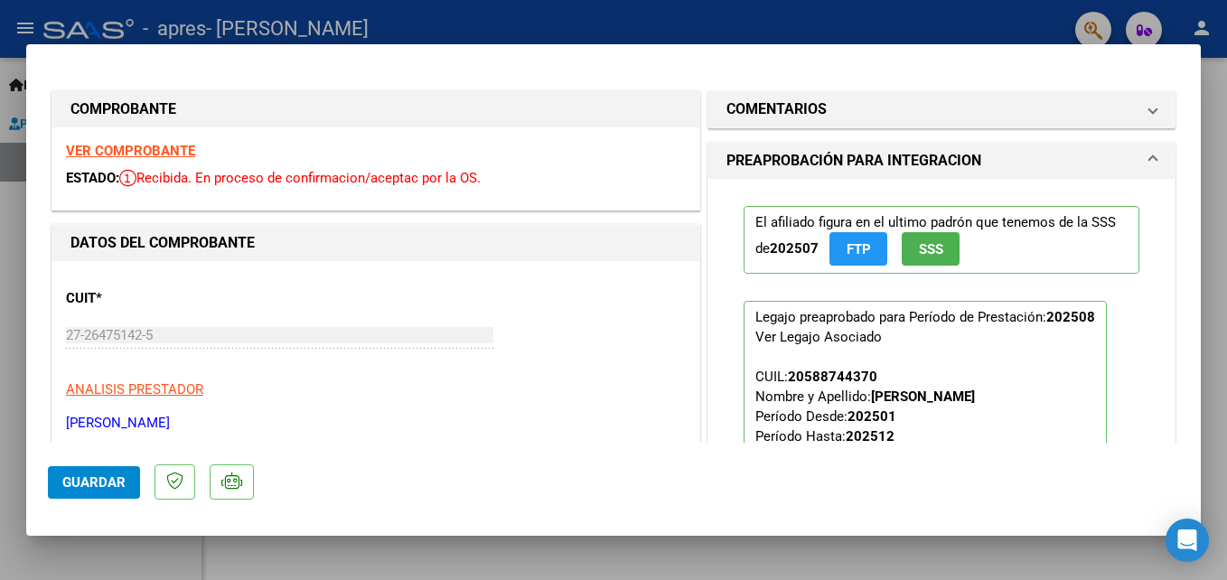
click at [1218, 370] on div at bounding box center [613, 290] width 1227 height 580
type input "$ 0,00"
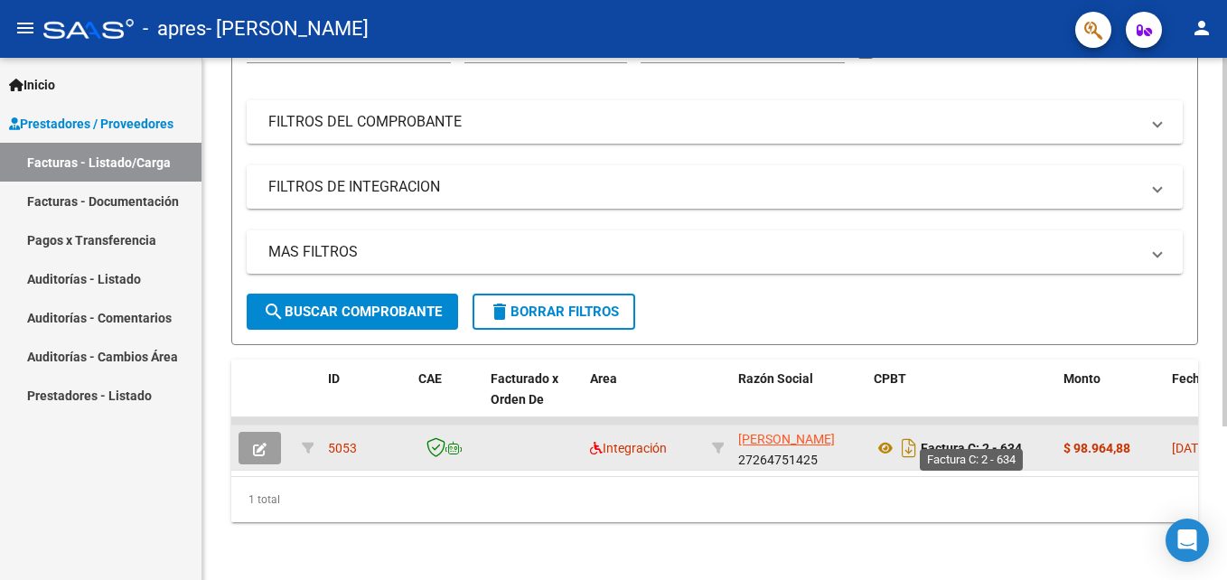
click at [926, 441] on strong "Factura C: 2 - 634" at bounding box center [971, 448] width 101 height 14
click at [913, 443] on icon "Descargar documento" at bounding box center [908, 448] width 23 height 29
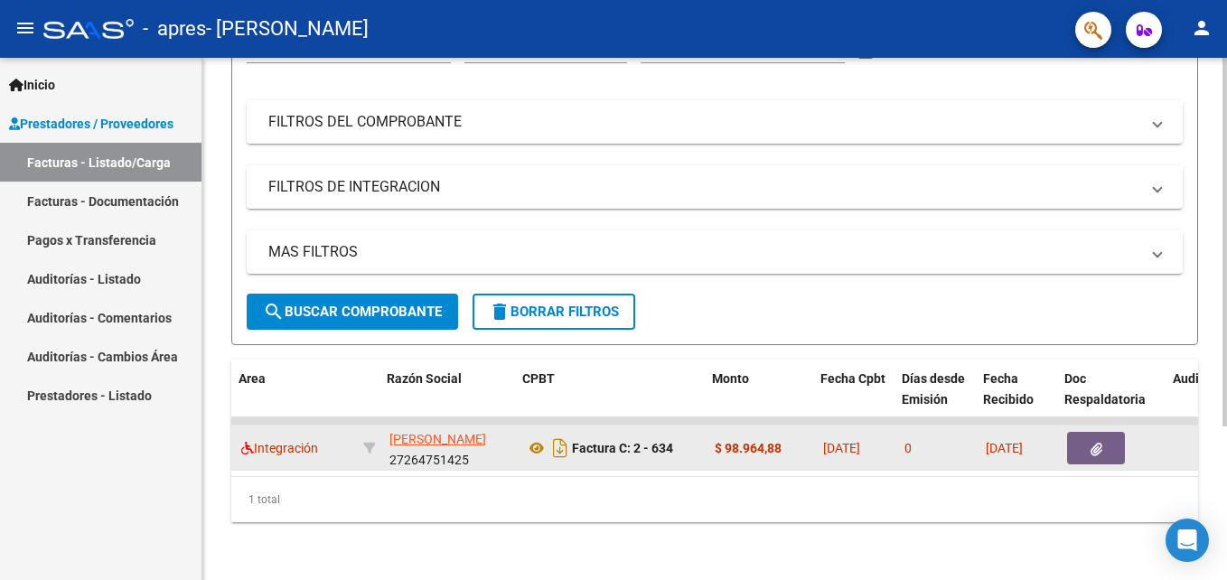
scroll to position [0, 385]
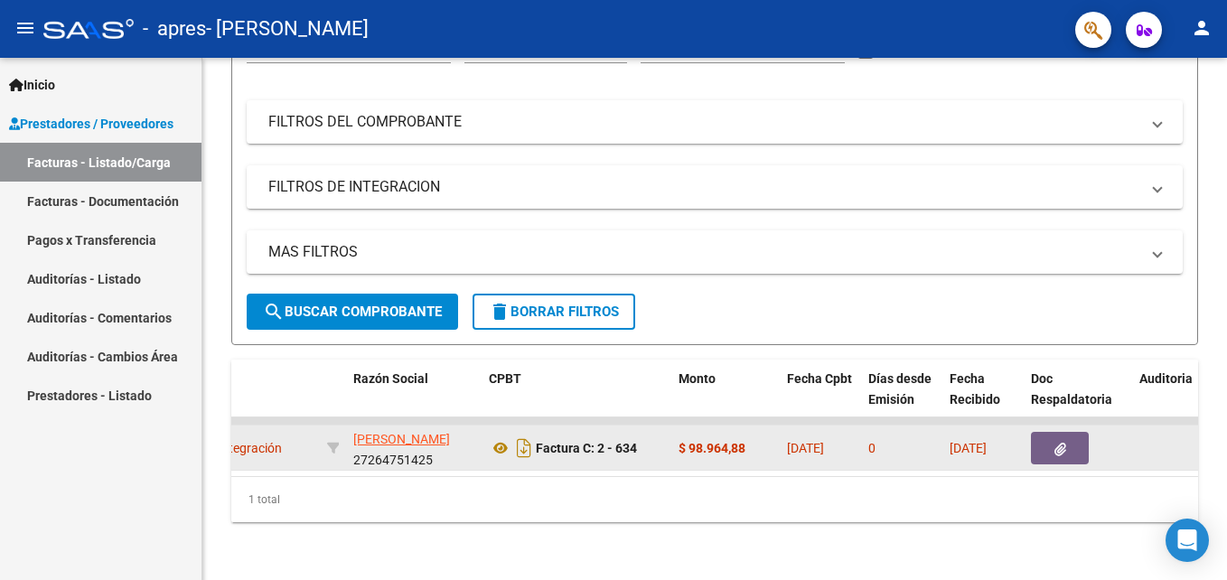
click at [1073, 432] on button "button" at bounding box center [1060, 448] width 58 height 33
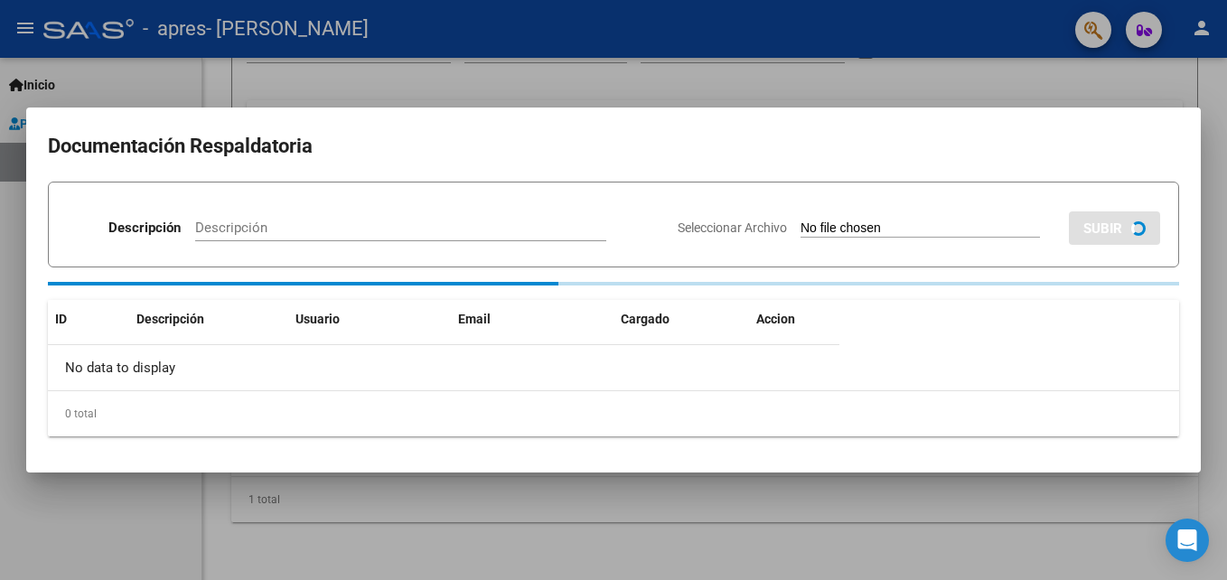
click at [1073, 426] on div "Documentación Respaldatoria Descripción Descripción Seleccionar Archivo SUBIR I…" at bounding box center [613, 291] width 1175 height 366
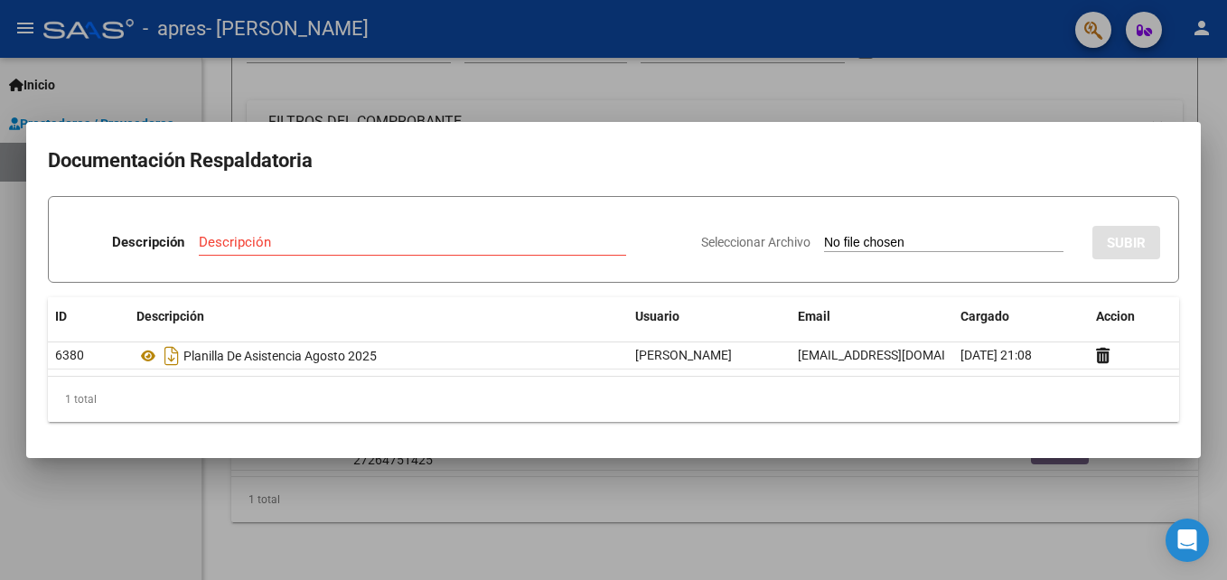
click at [1035, 111] on div at bounding box center [613, 290] width 1227 height 580
